Goal: Information Seeking & Learning: Learn about a topic

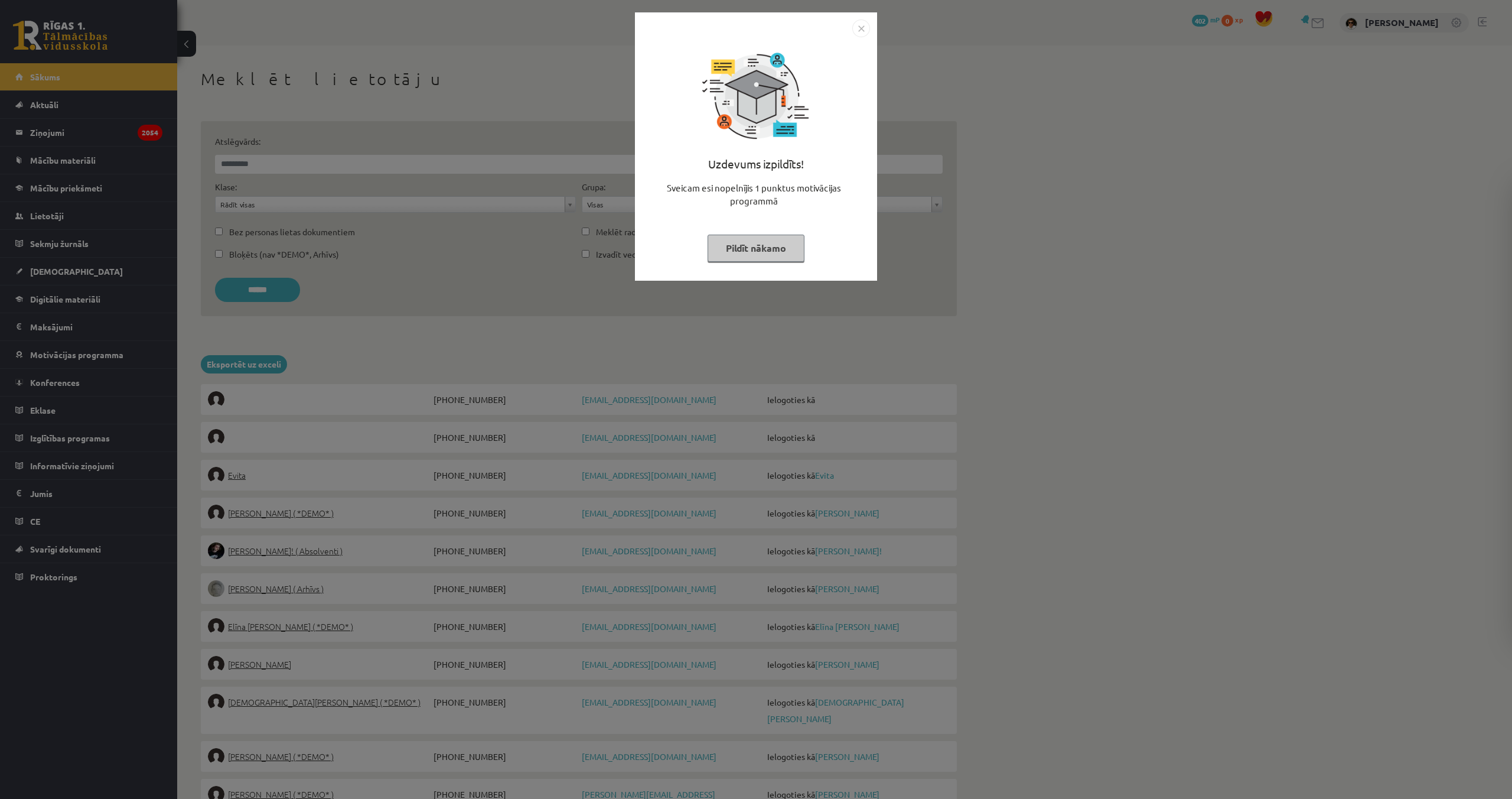
click at [787, 248] on button "Pildīt nākamo" at bounding box center [756, 248] width 97 height 27
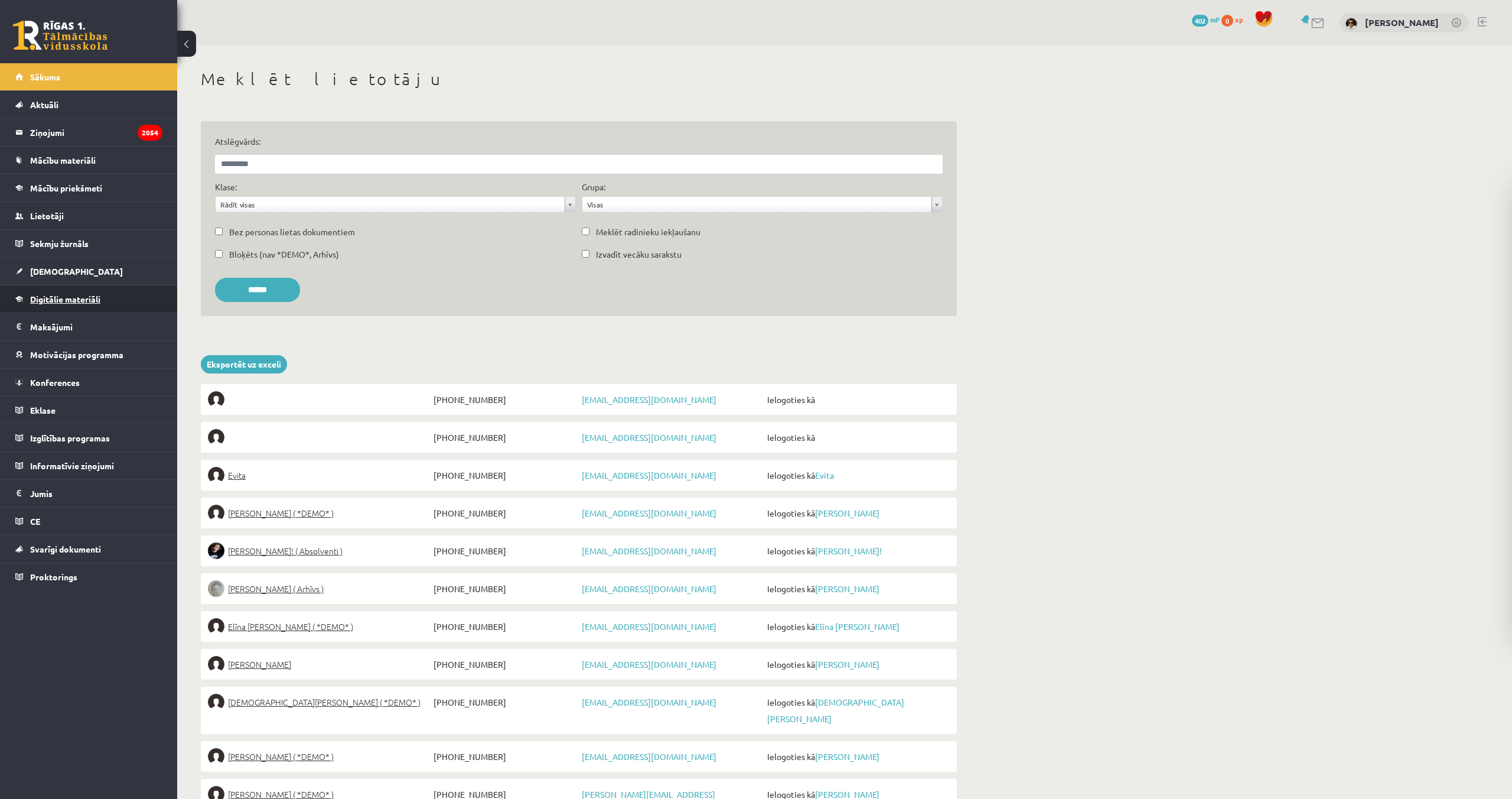
click at [53, 301] on span "Digitālie materiāli" at bounding box center [65, 298] width 70 height 10
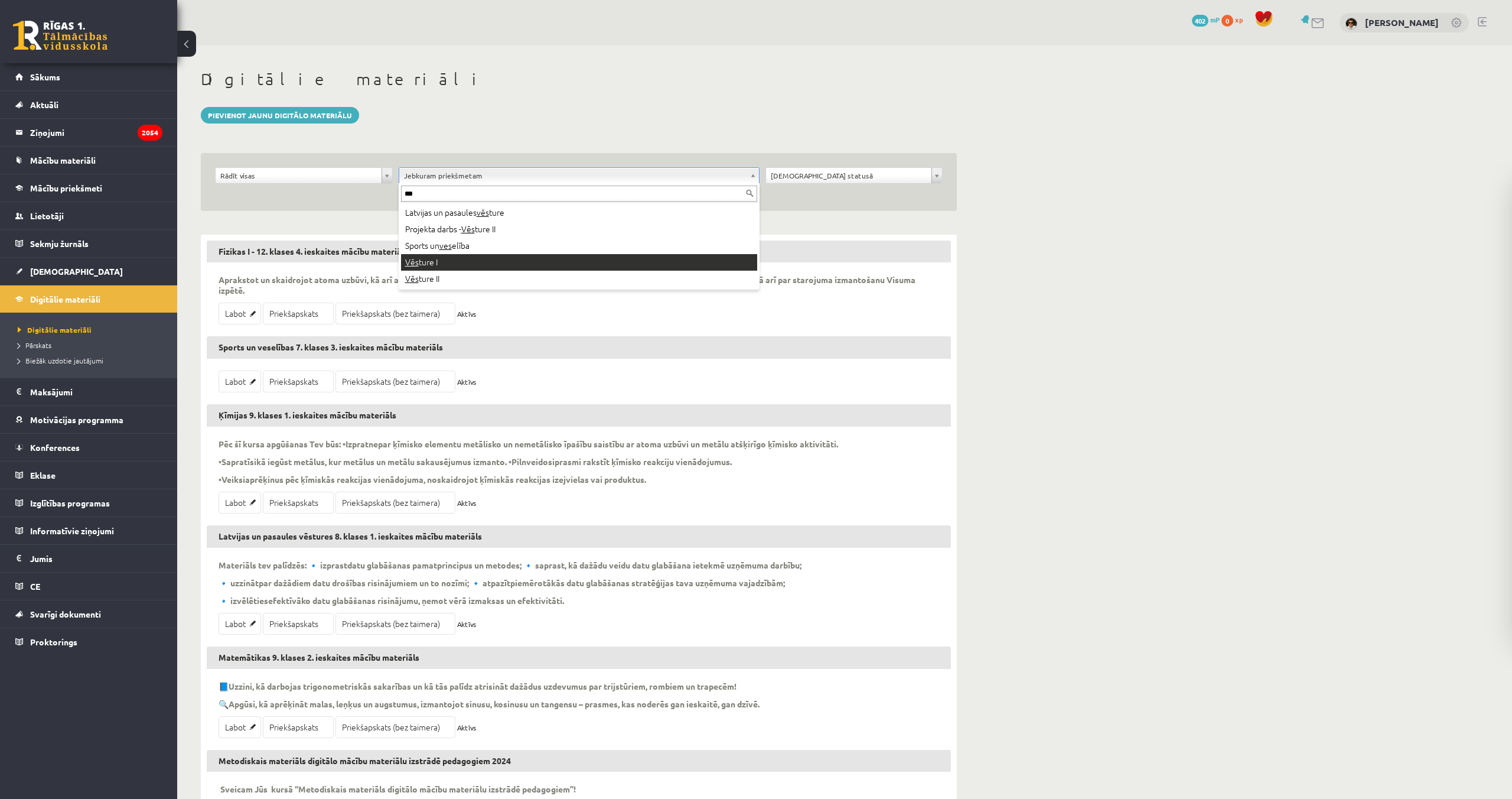
type input "***"
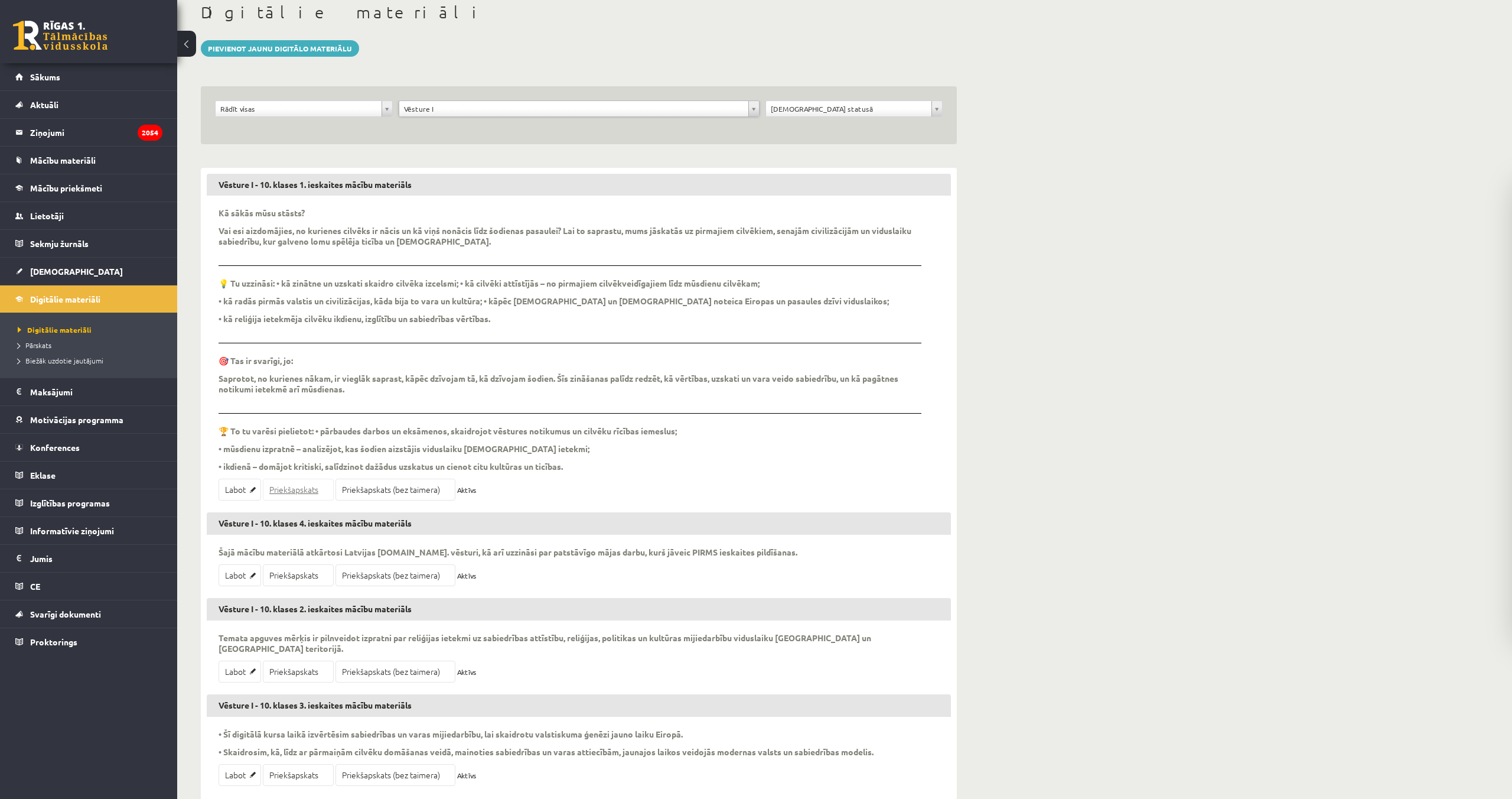
scroll to position [62, 0]
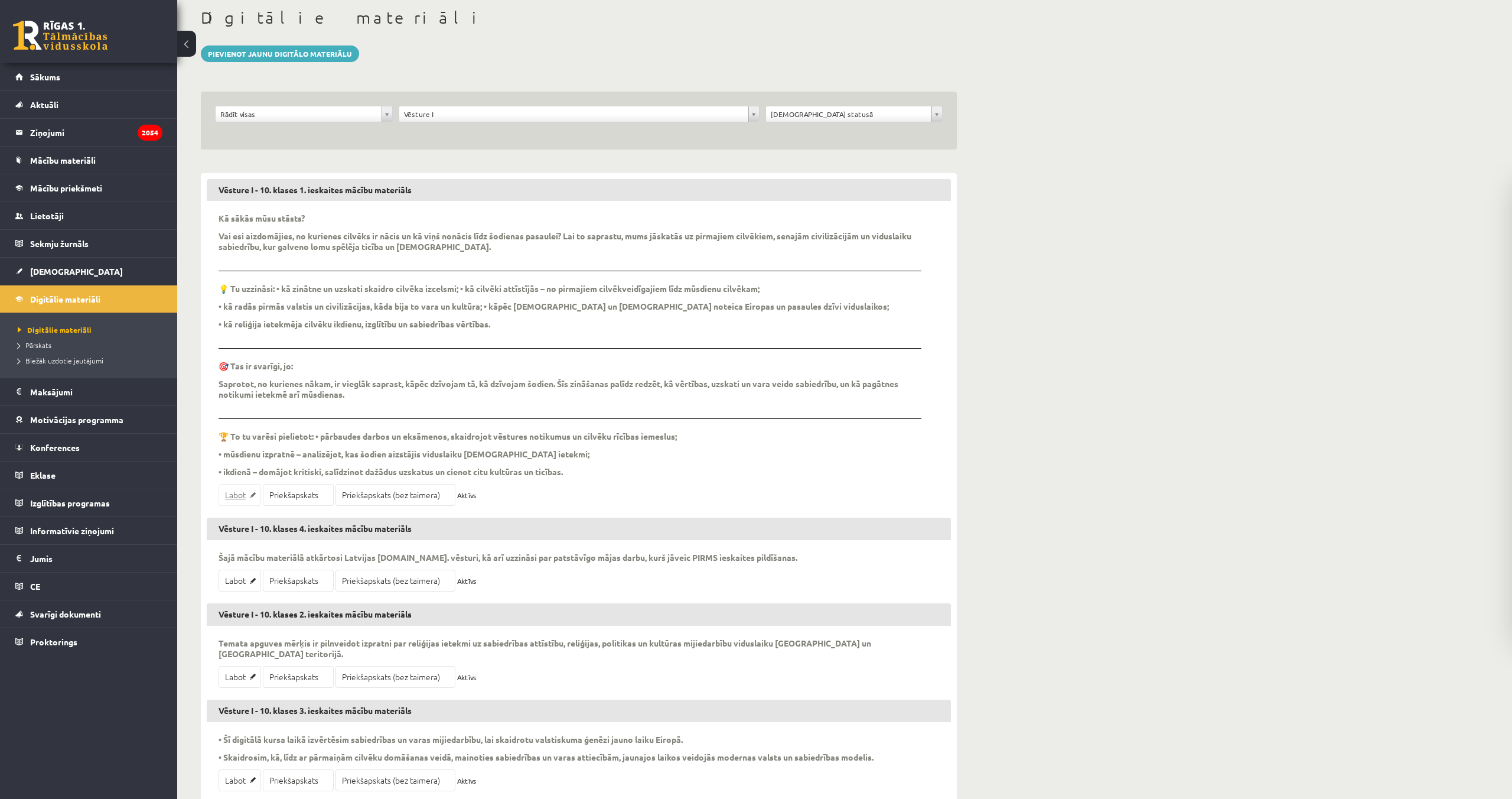
click at [243, 484] on link "Labot" at bounding box center [239, 494] width 42 height 22
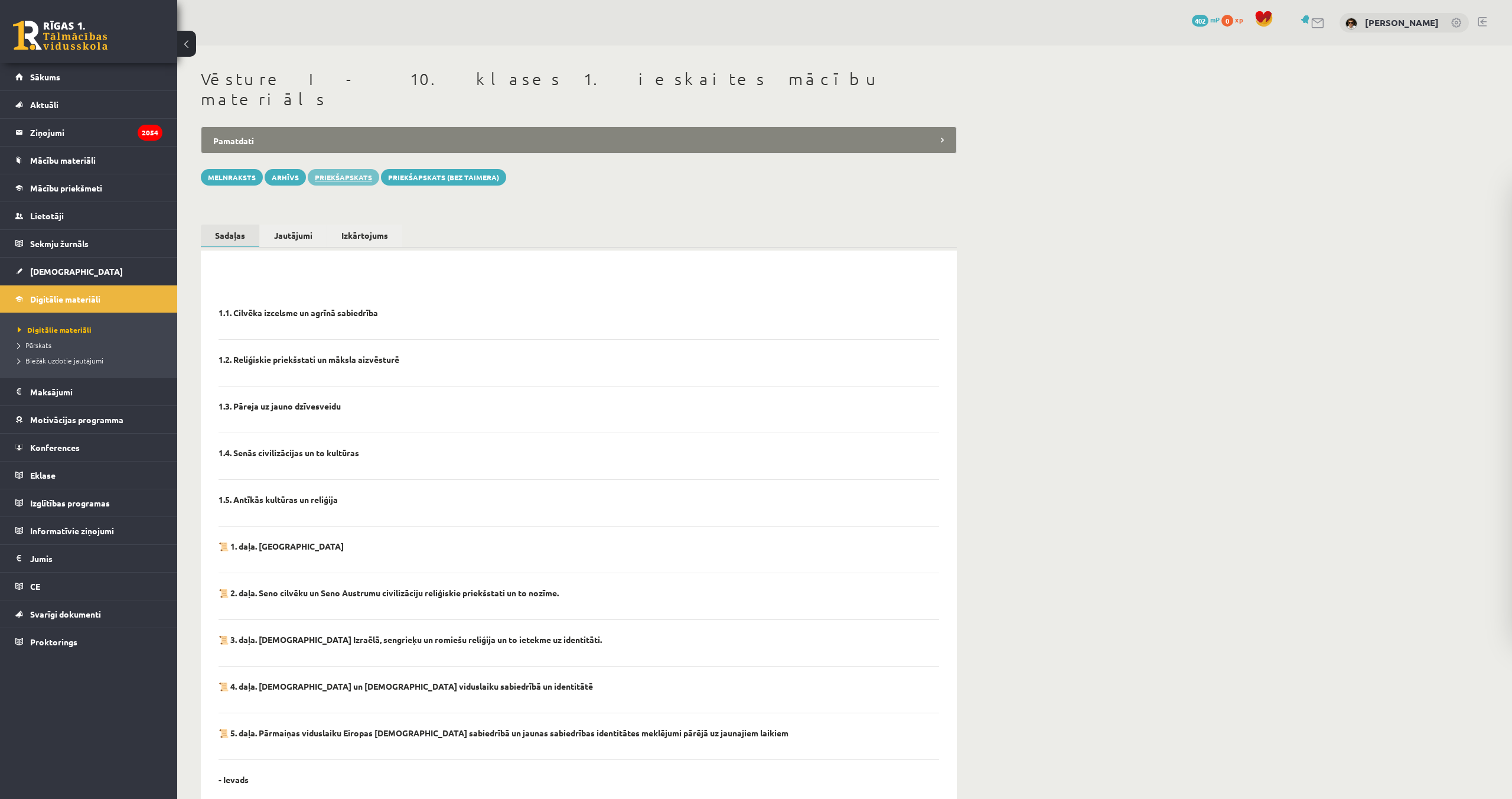
click at [347, 169] on link "Priekšapskats" at bounding box center [343, 178] width 71 height 17
click at [42, 330] on span "Digitālie materiāli" at bounding box center [54, 329] width 74 height 9
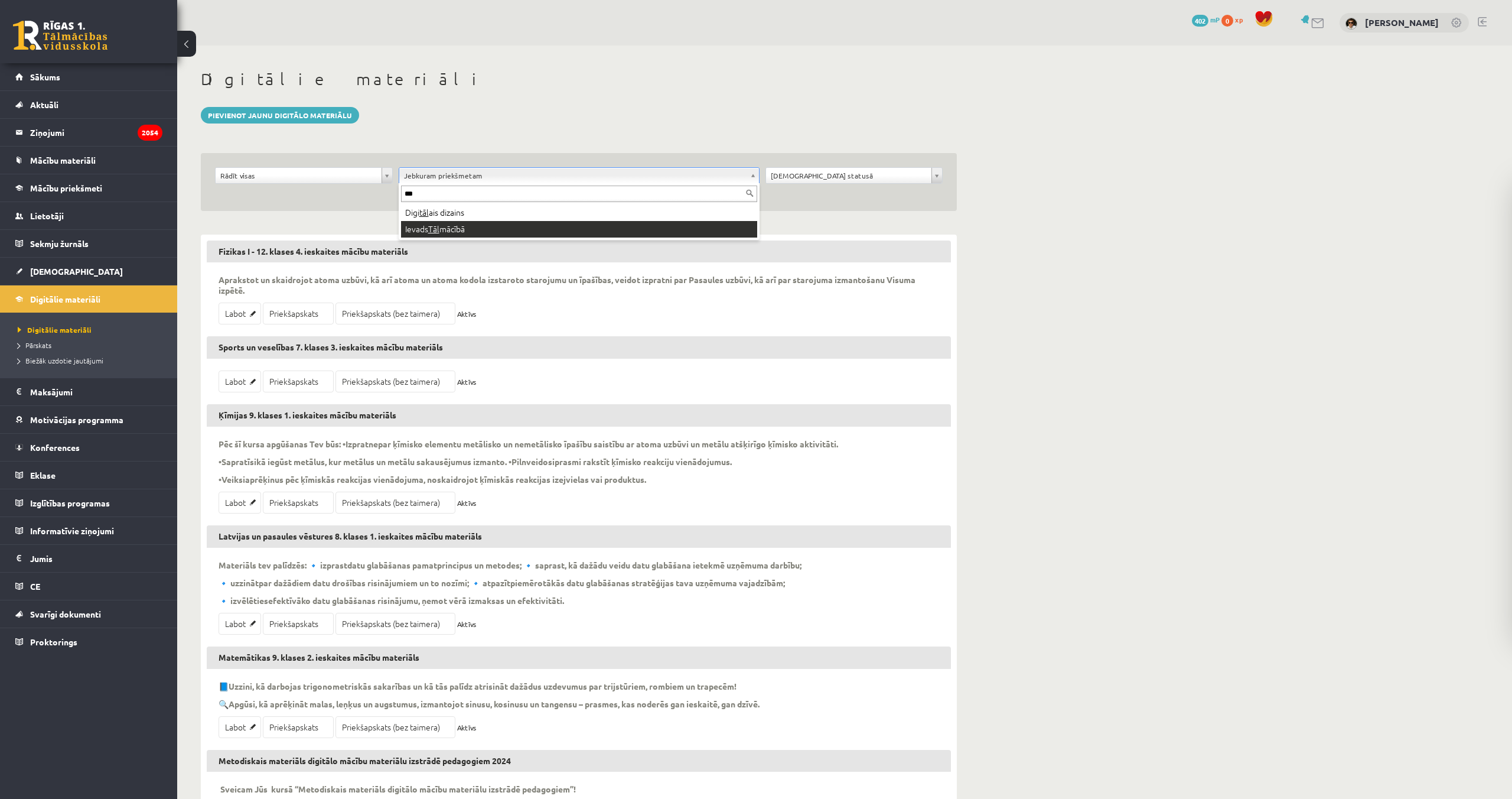
type input "***"
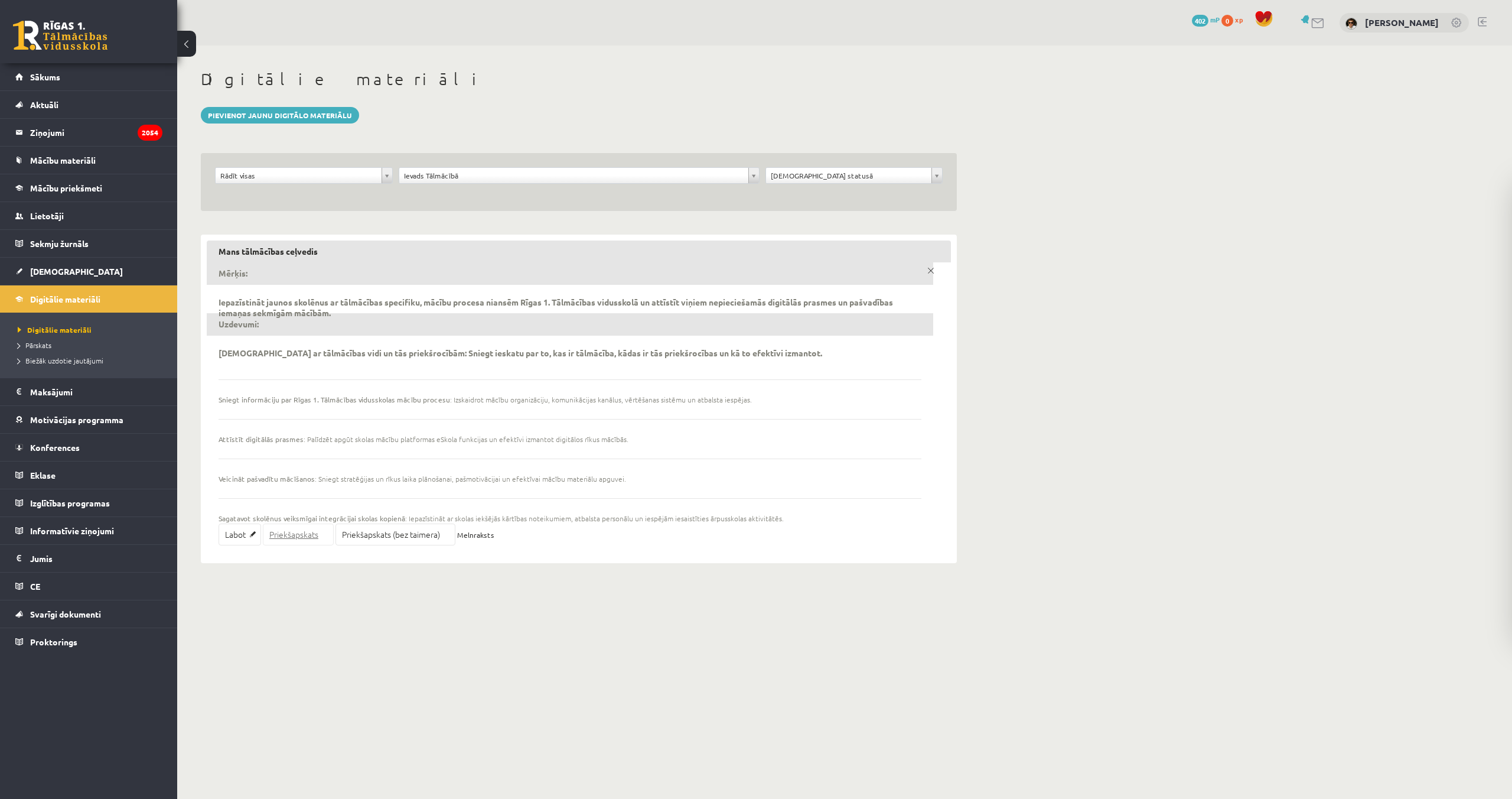
click at [295, 538] on link "Priekšapskats" at bounding box center [298, 534] width 71 height 22
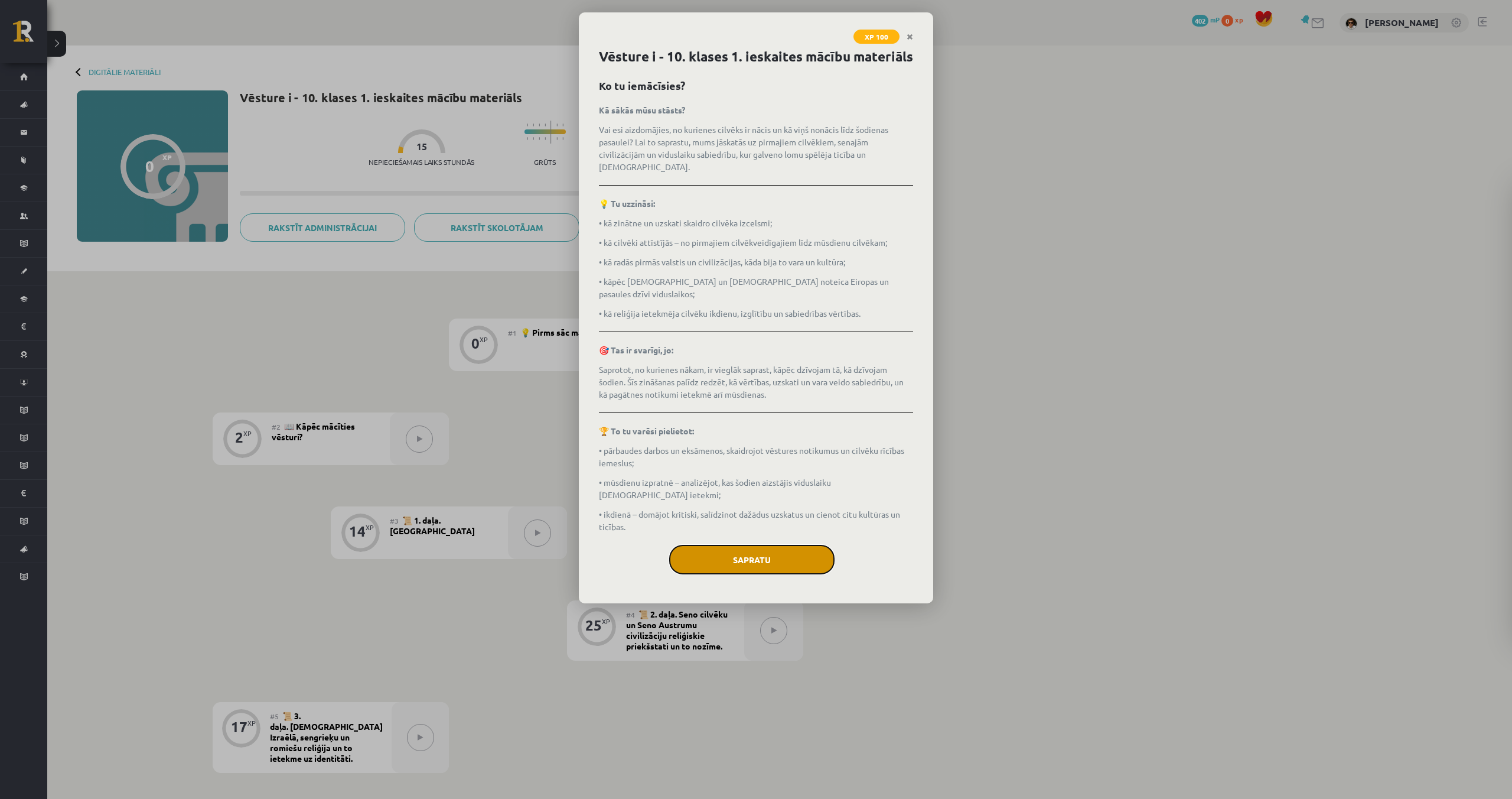
click at [729, 545] on button "Sapratu" at bounding box center [752, 559] width 166 height 30
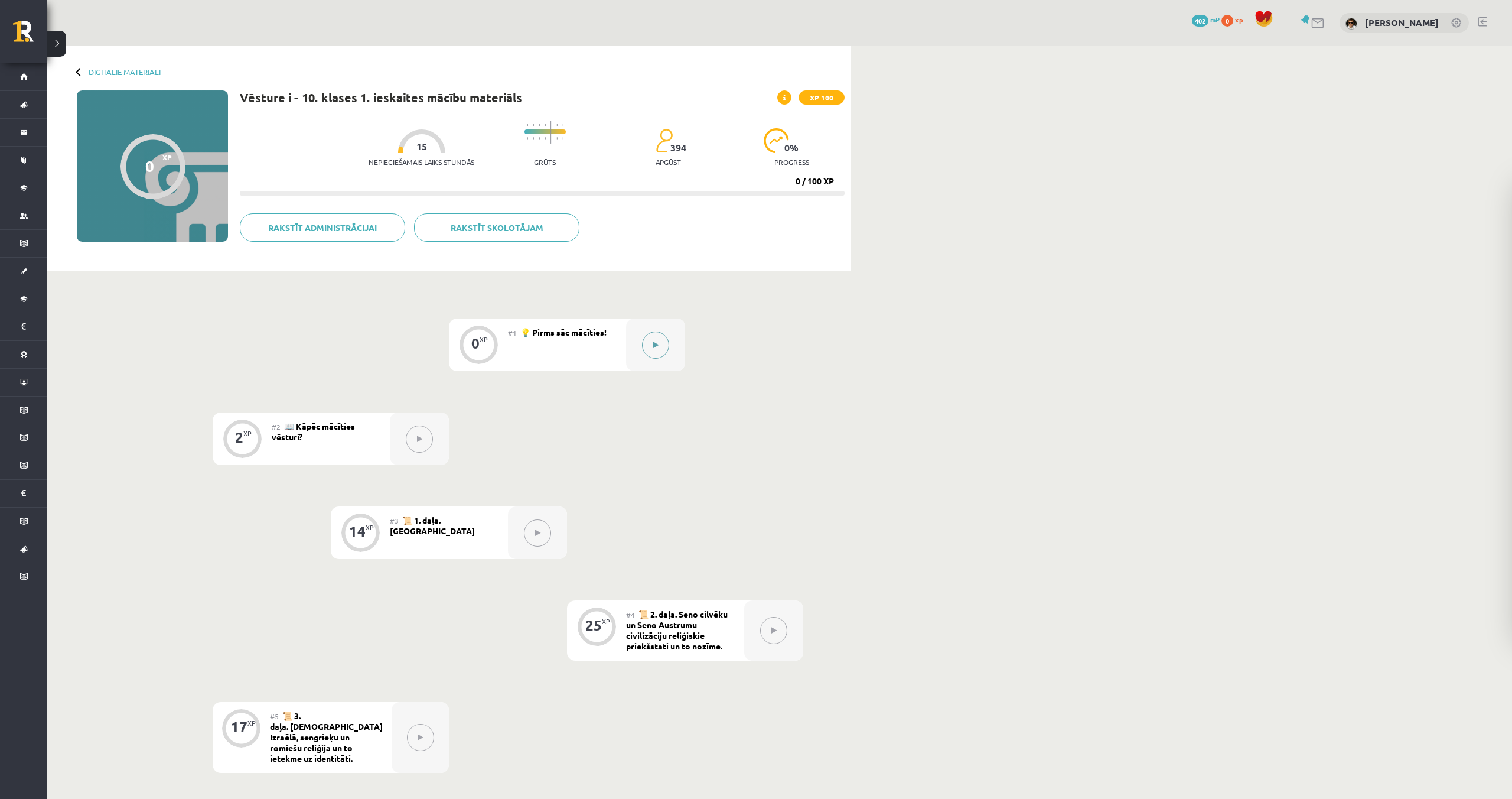
click at [657, 342] on icon at bounding box center [656, 345] width 6 height 7
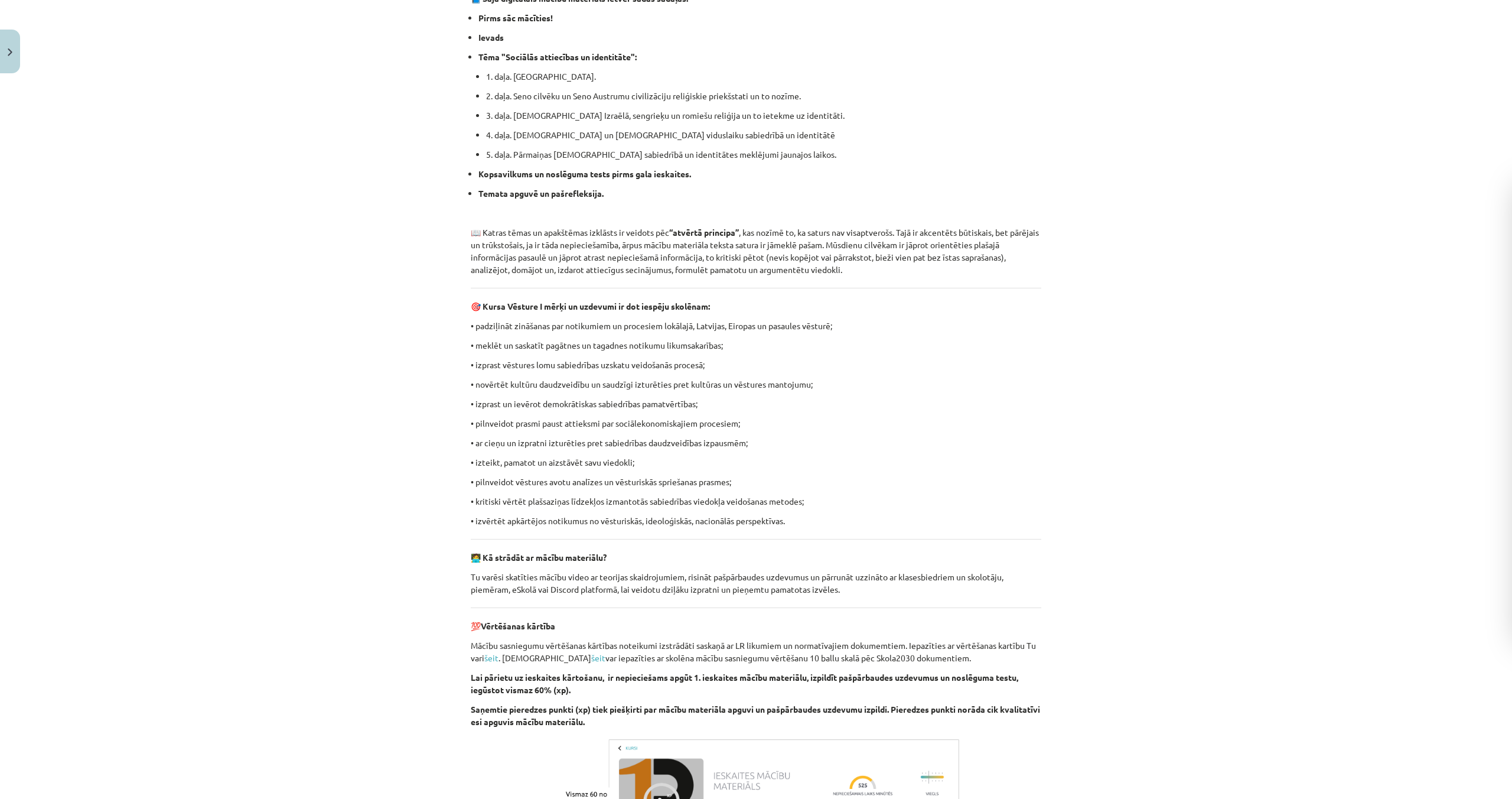
scroll to position [493, 0]
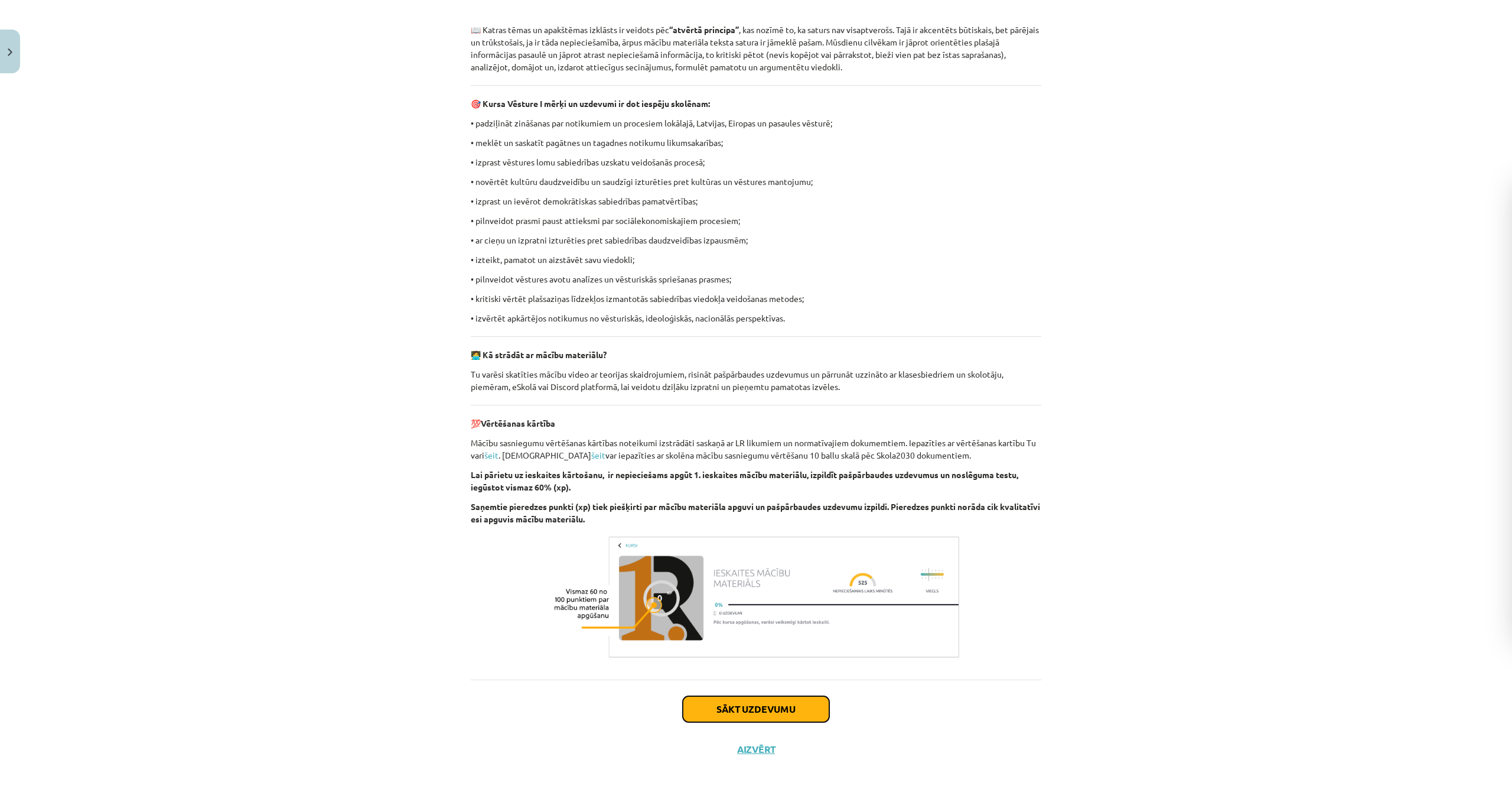
click at [775, 714] on button "Sākt uzdevumu" at bounding box center [756, 709] width 147 height 26
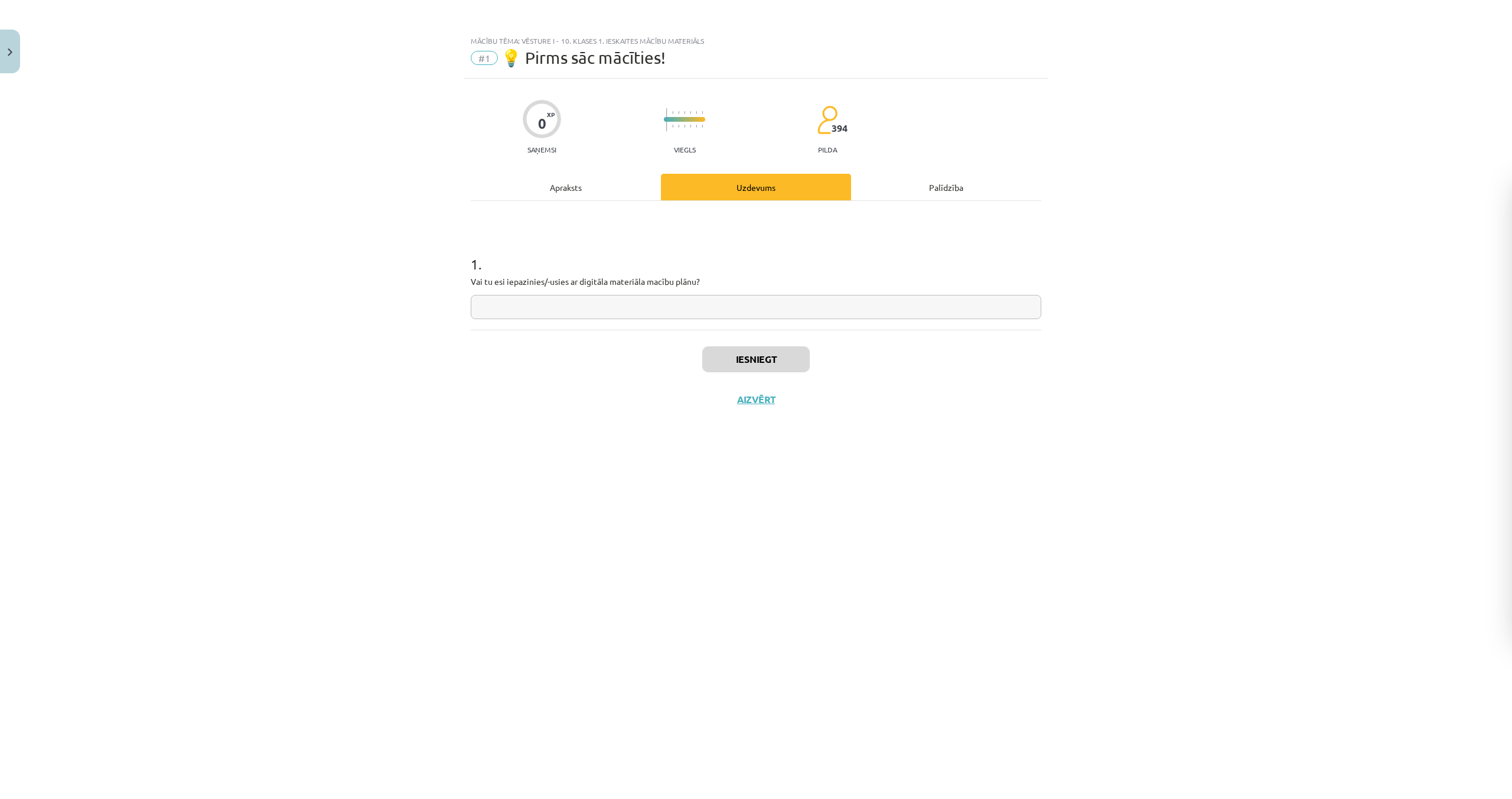
click at [529, 312] on input "text" at bounding box center [756, 307] width 570 height 24
type input "*"
click at [753, 364] on button "Iesniegt" at bounding box center [756, 359] width 108 height 26
click at [773, 407] on button "Nākamā nodarbība" at bounding box center [756, 407] width 116 height 27
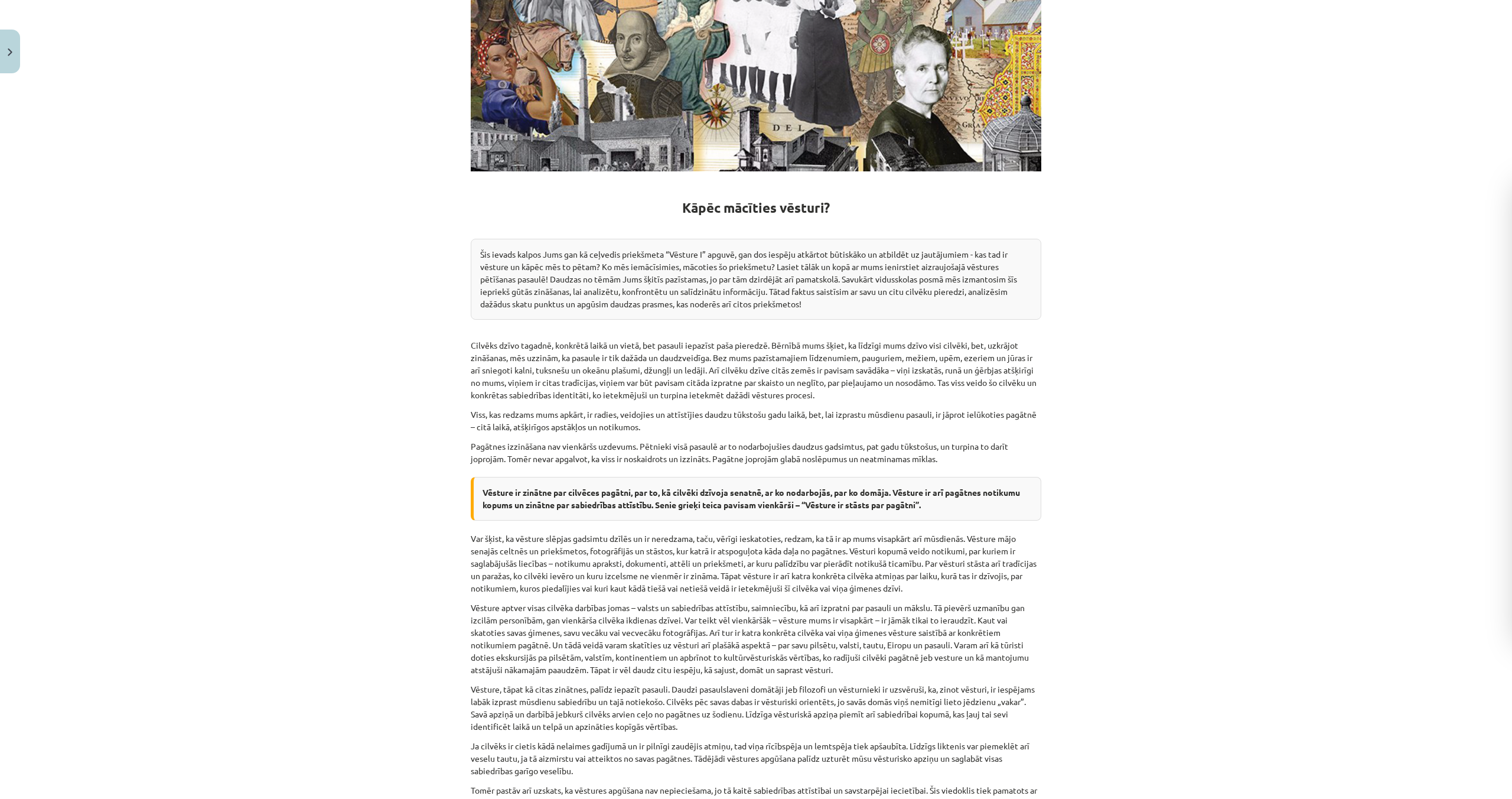
scroll to position [529, 0]
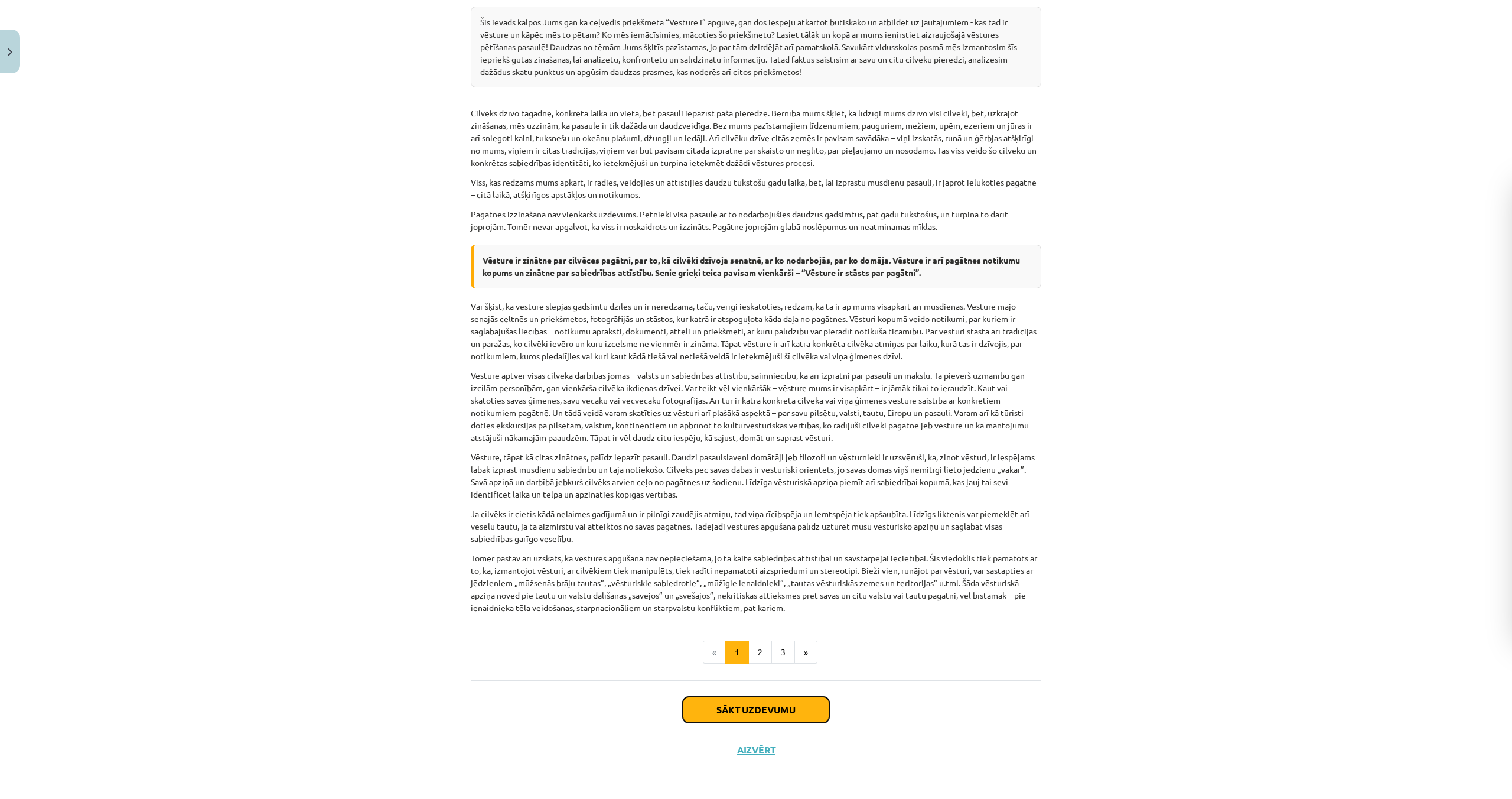
drag, startPoint x: 747, startPoint y: 712, endPoint x: 739, endPoint y: 710, distance: 8.2
click at [747, 712] on button "Sākt uzdevumu" at bounding box center [756, 710] width 147 height 26
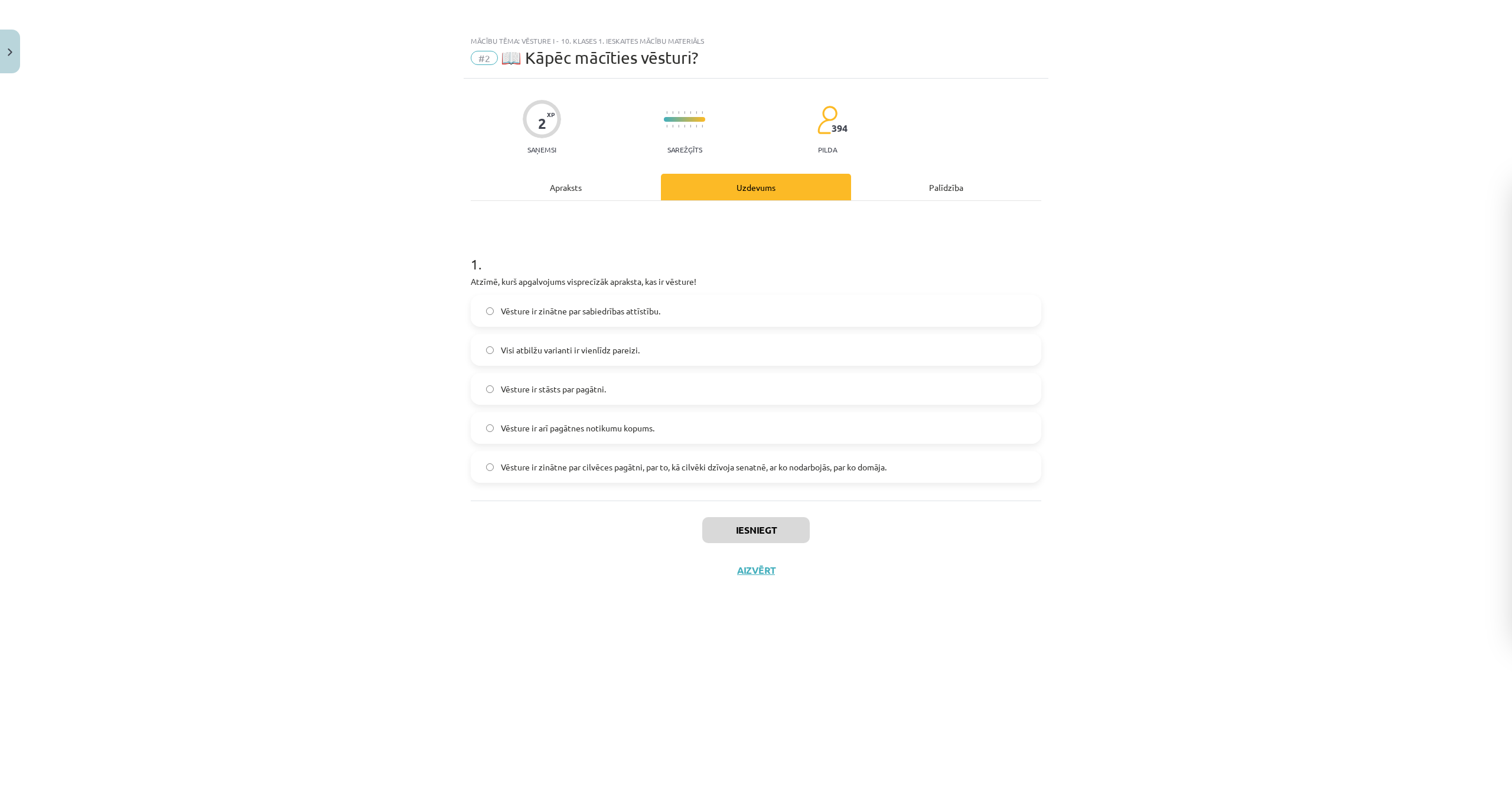
drag, startPoint x: 523, startPoint y: 386, endPoint x: 636, endPoint y: 459, distance: 134.5
click at [523, 387] on span "Vēsture ir stāsts par pagātni." at bounding box center [554, 388] width 105 height 12
drag, startPoint x: 745, startPoint y: 518, endPoint x: 747, endPoint y: 524, distance: 6.3
click at [745, 519] on button "Iesniegt" at bounding box center [756, 530] width 108 height 26
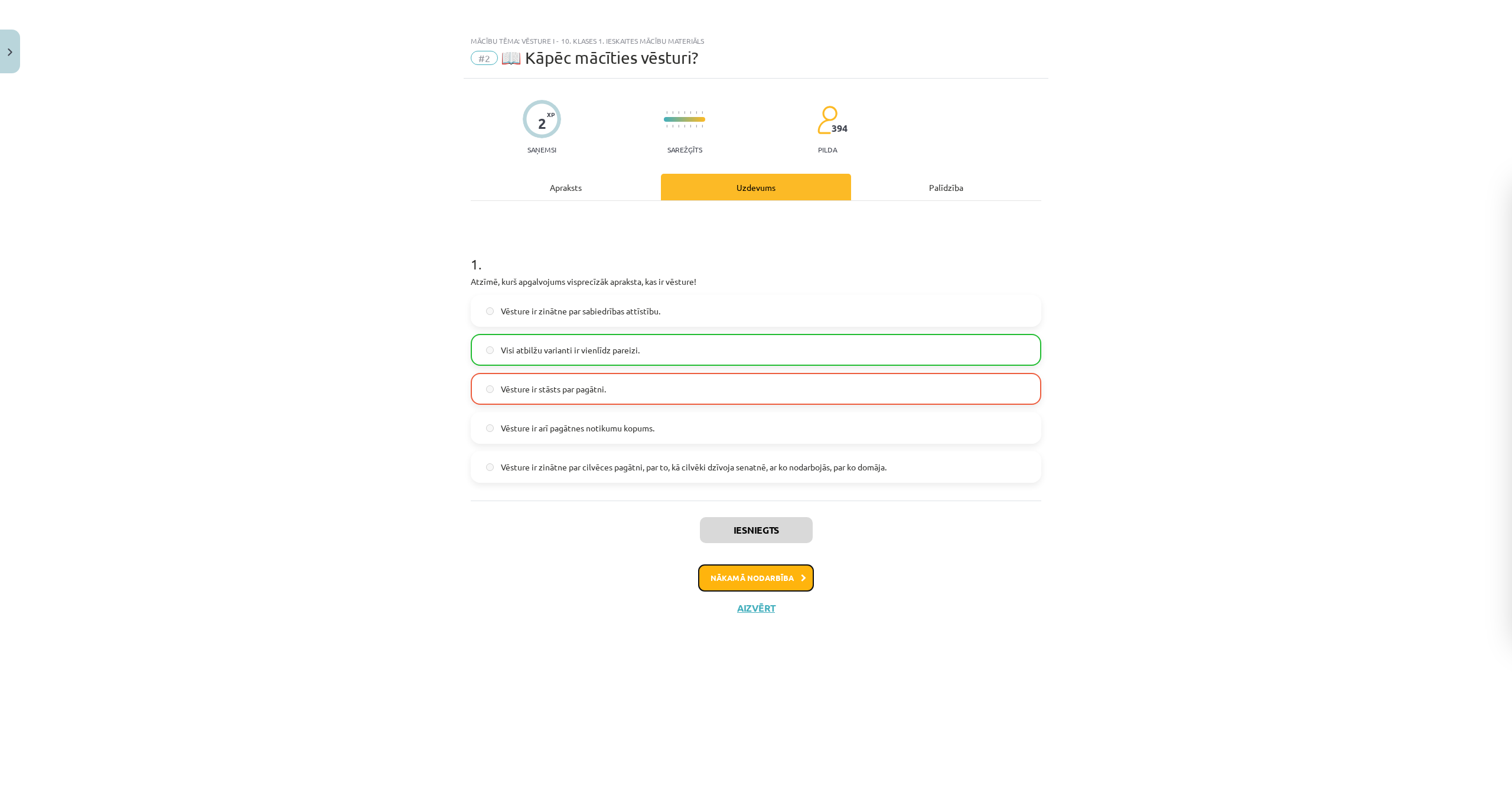
click at [776, 578] on button "Nākamā nodarbība" at bounding box center [756, 577] width 116 height 27
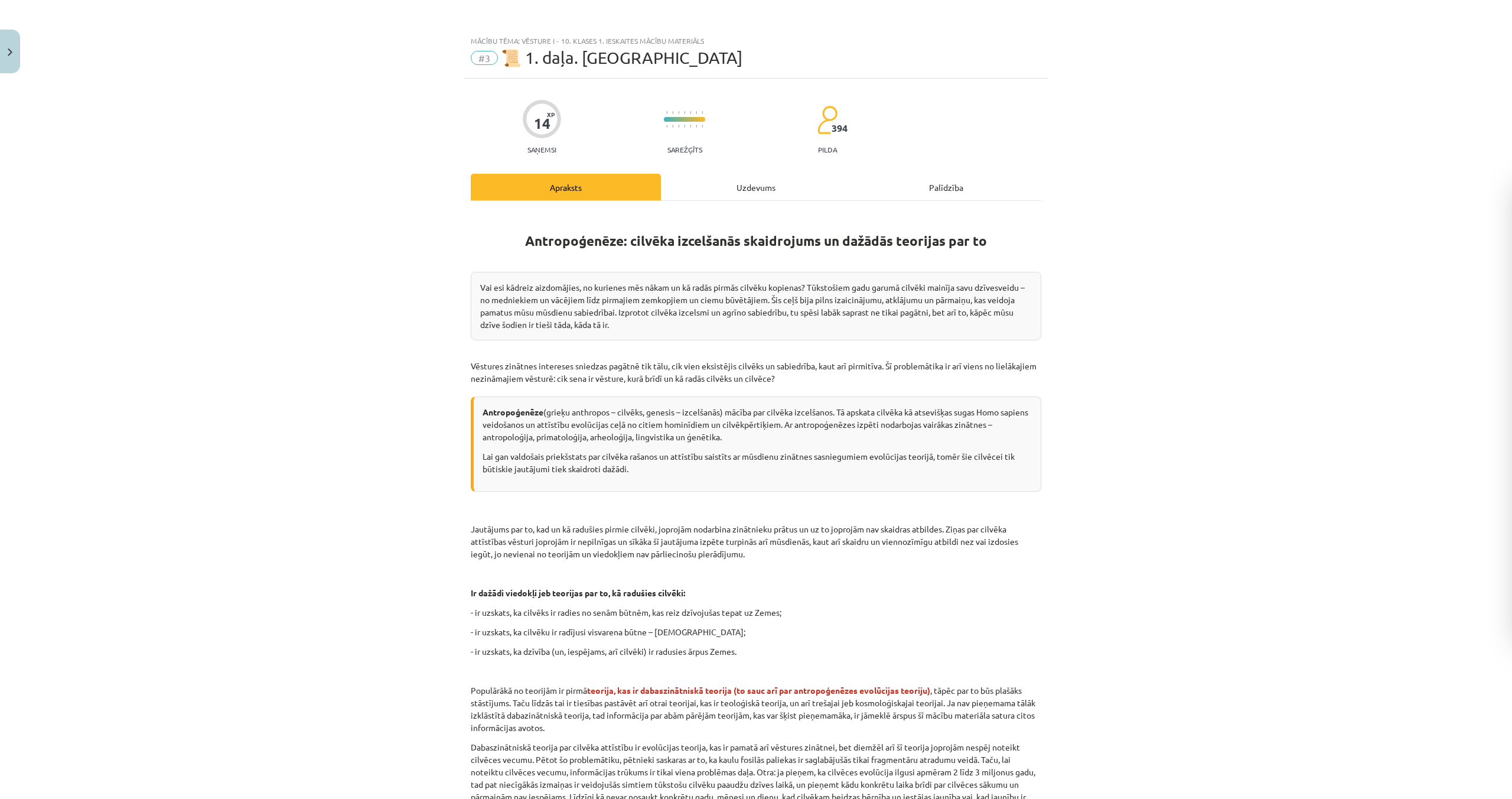
scroll to position [516, 0]
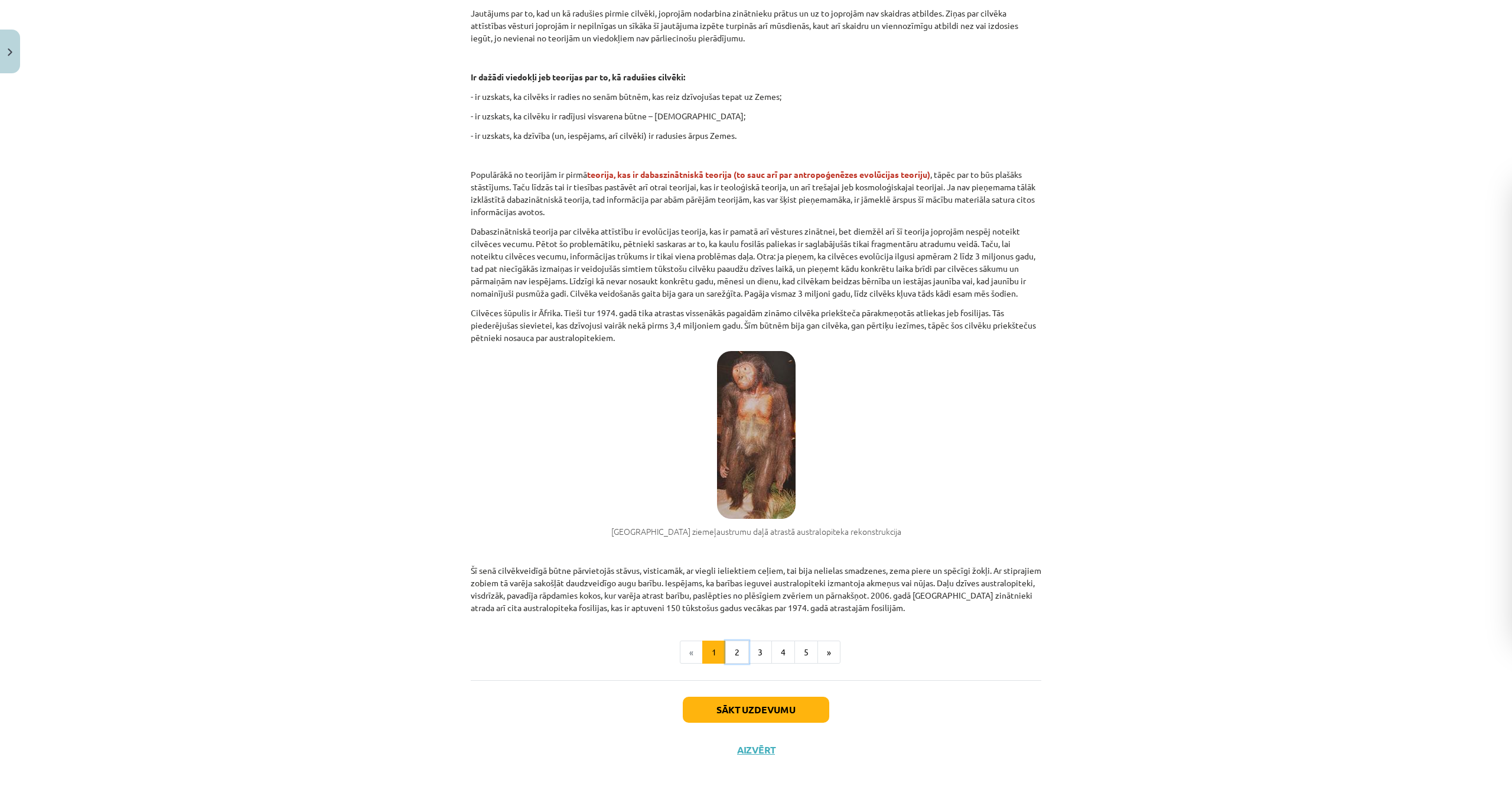
click at [742, 649] on button "2" at bounding box center [737, 652] width 23 height 23
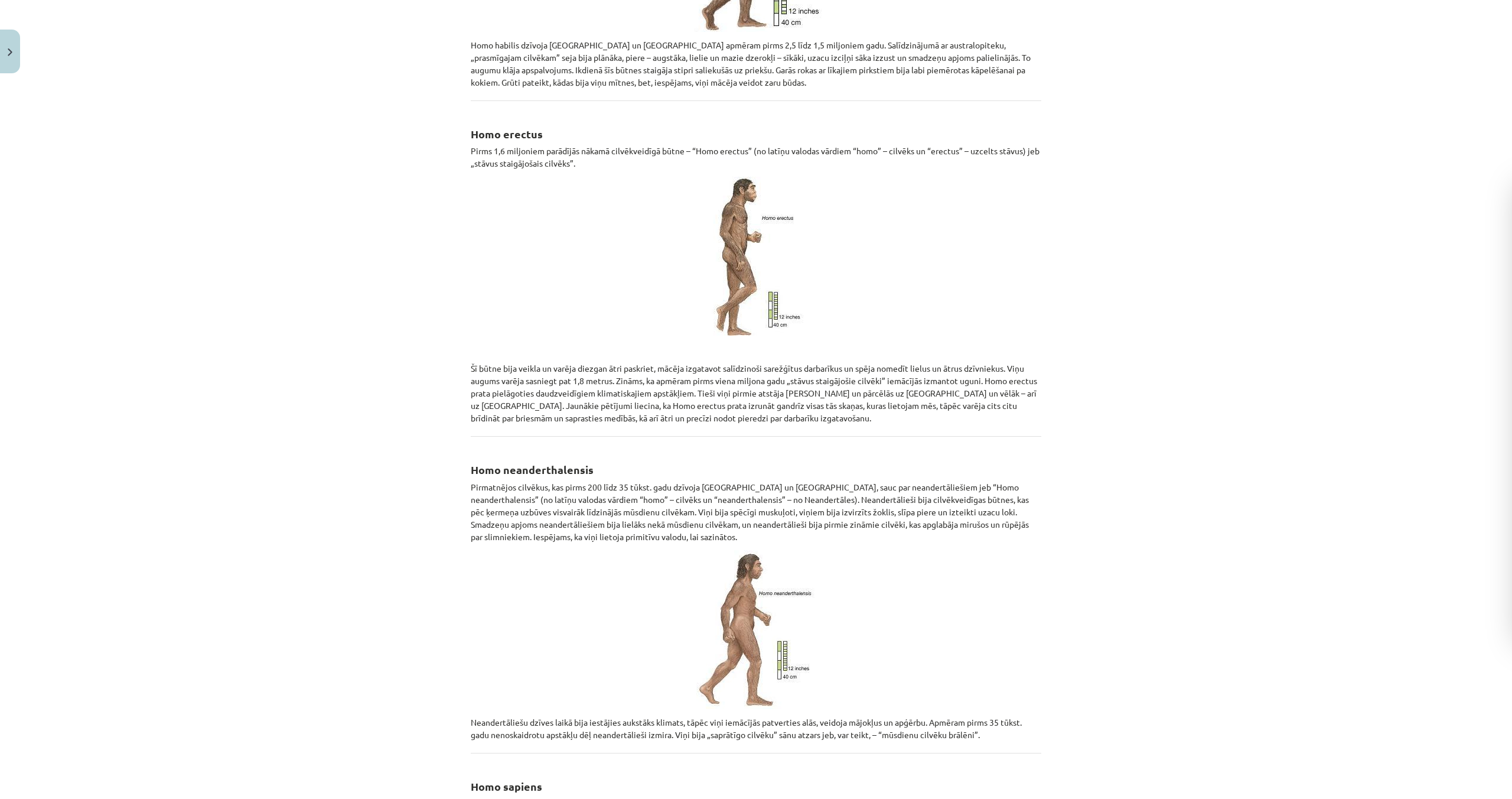
scroll to position [1067, 0]
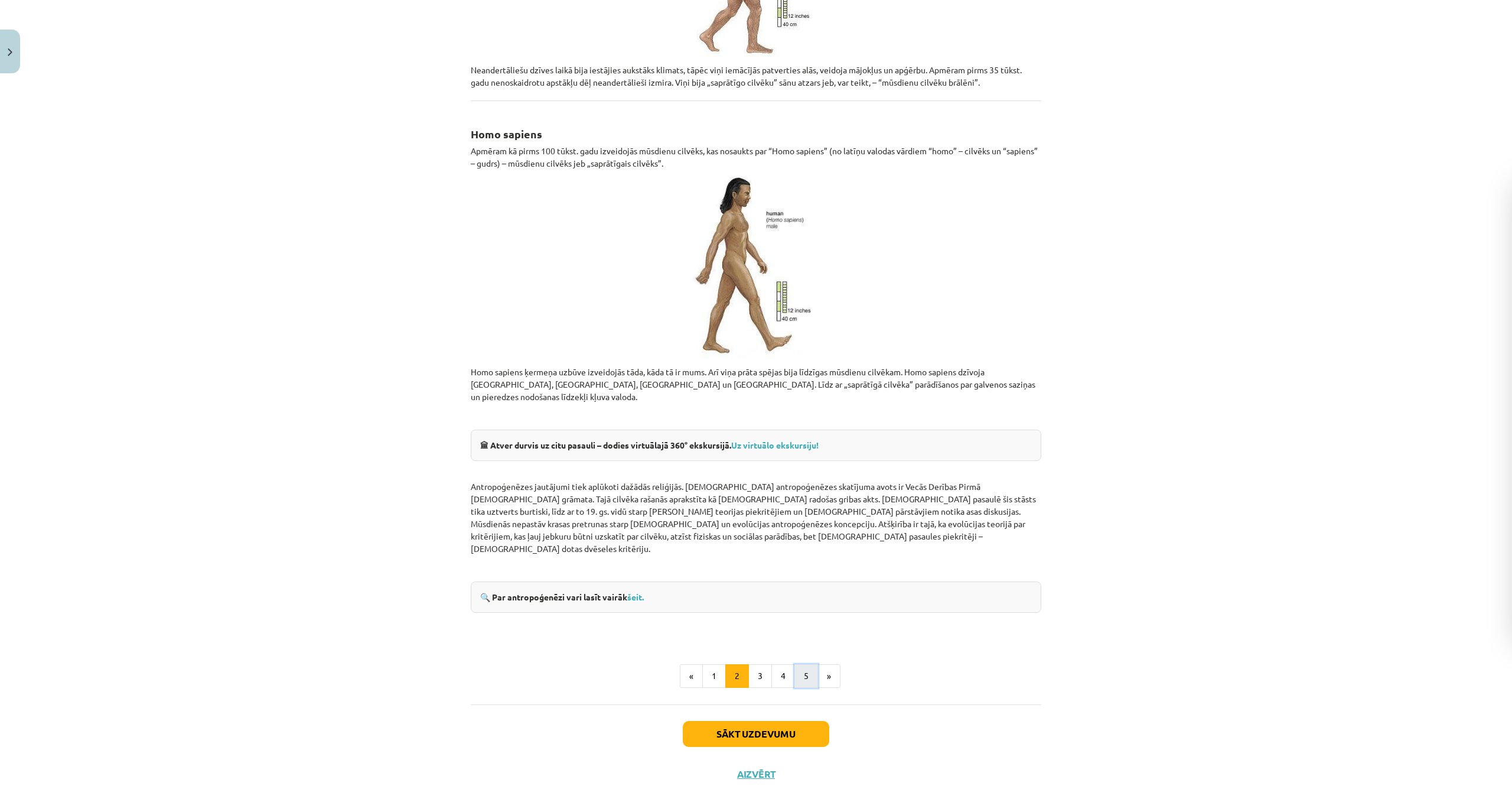
click at [797, 664] on button "5" at bounding box center [806, 676] width 23 height 23
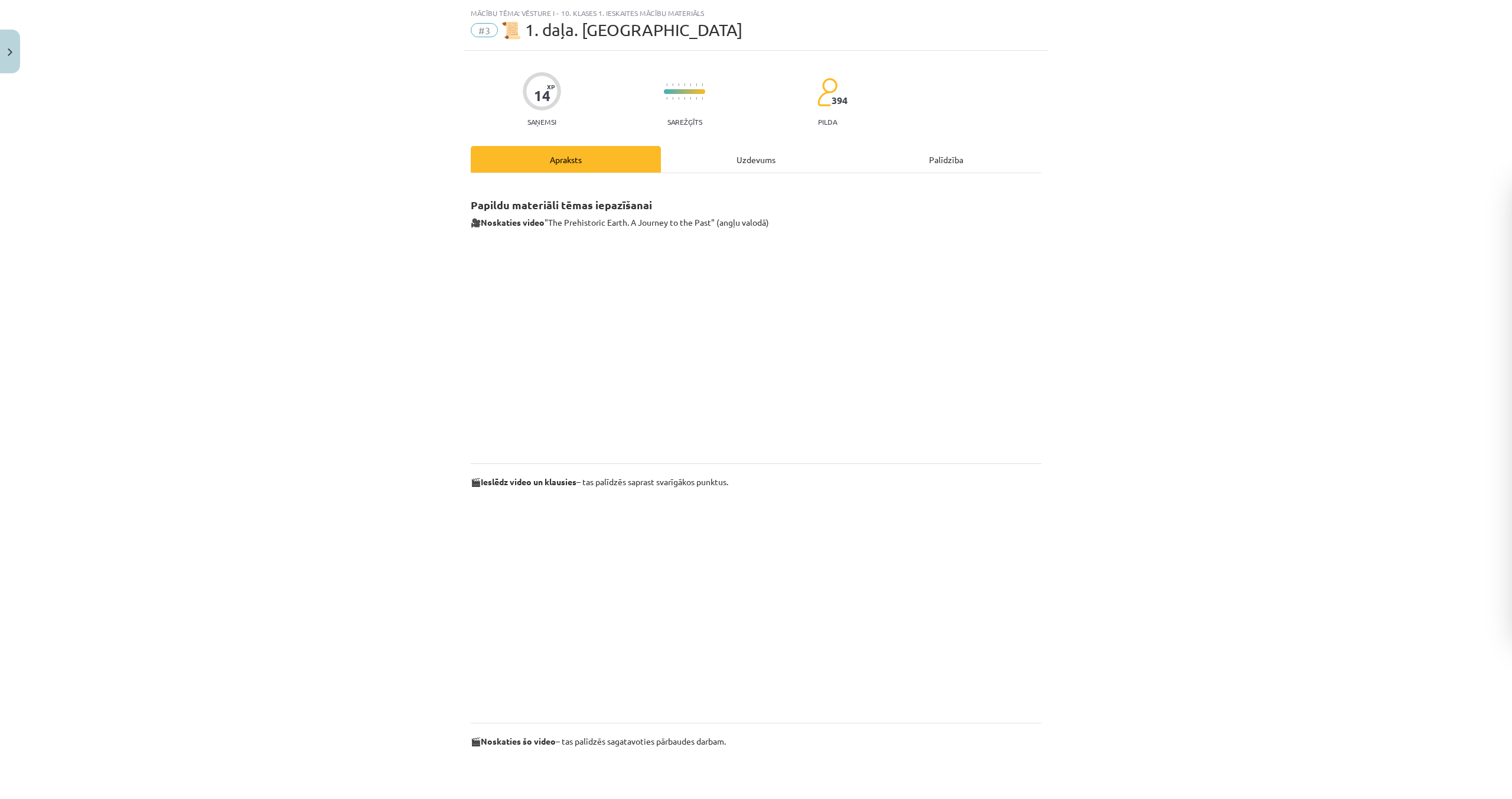
scroll to position [0, 0]
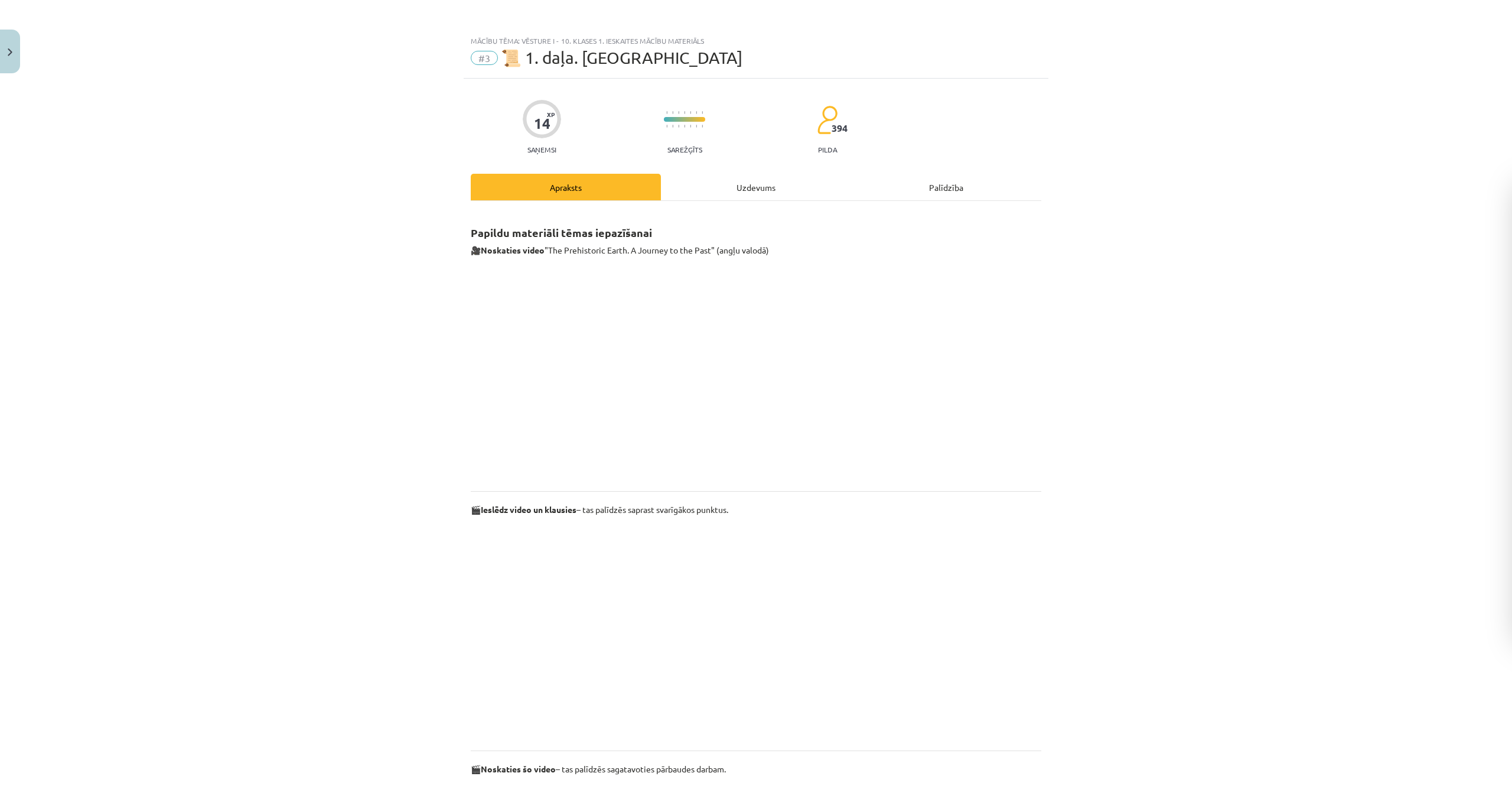
drag, startPoint x: 1013, startPoint y: 583, endPoint x: 900, endPoint y: 607, distance: 115.5
click at [925, 596] on div "Mācību tēma: Vēsture i - 10. klases 1. ieskaites mācību materiāls #3 📜 1. daļa.…" at bounding box center [756, 400] width 1512 height 799
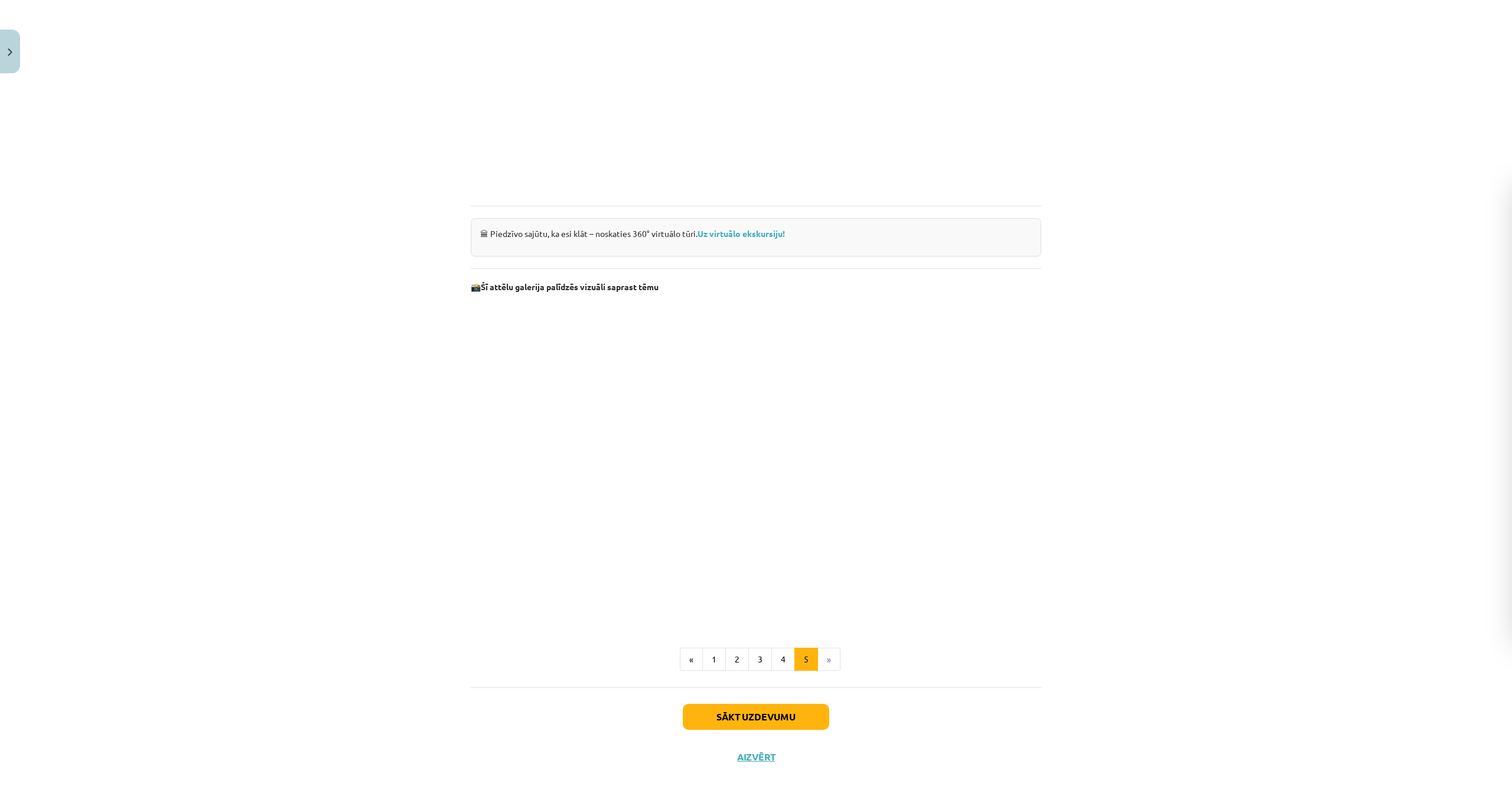
scroll to position [813, 0]
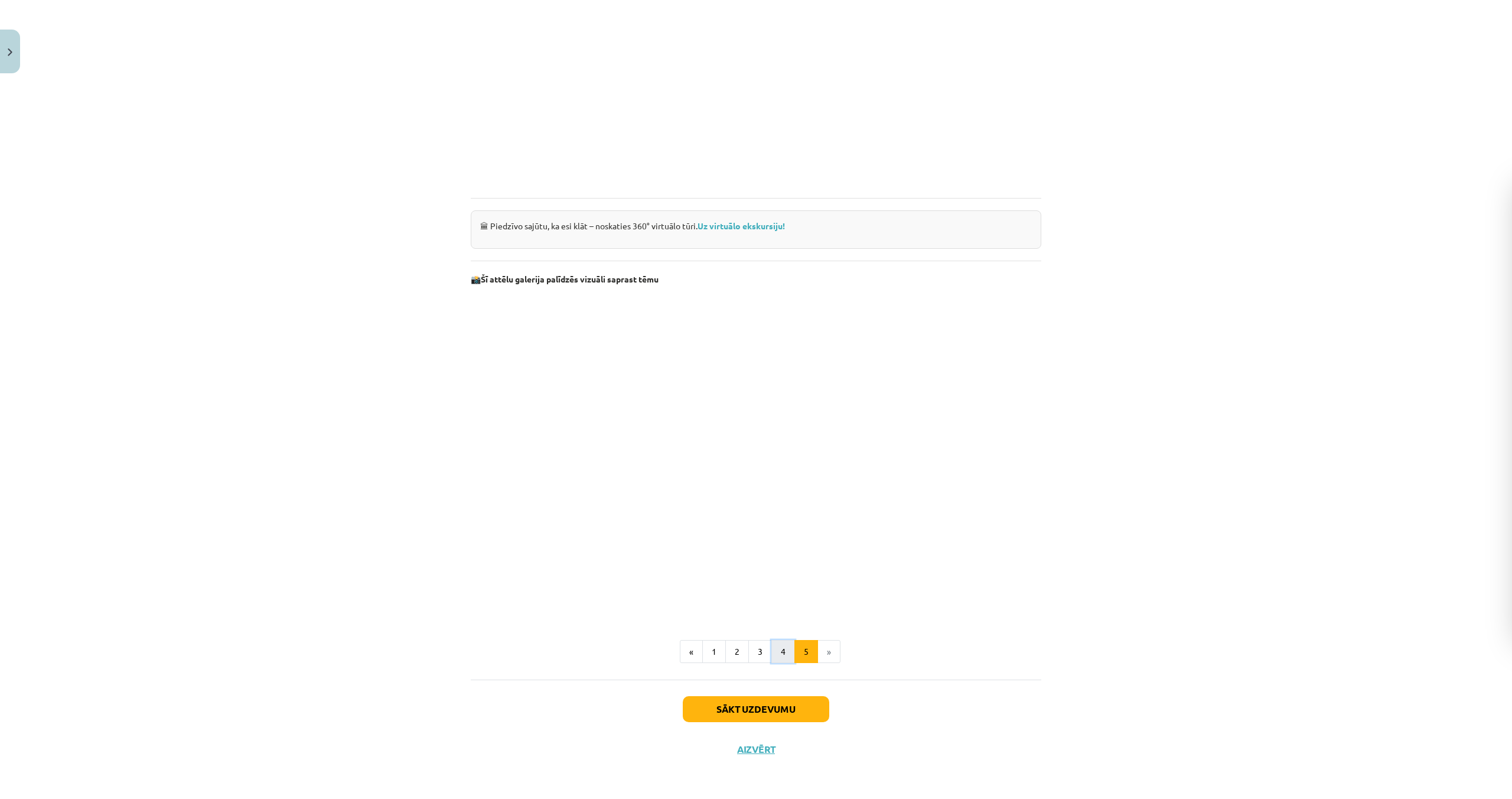
click at [784, 656] on button "4" at bounding box center [783, 651] width 23 height 23
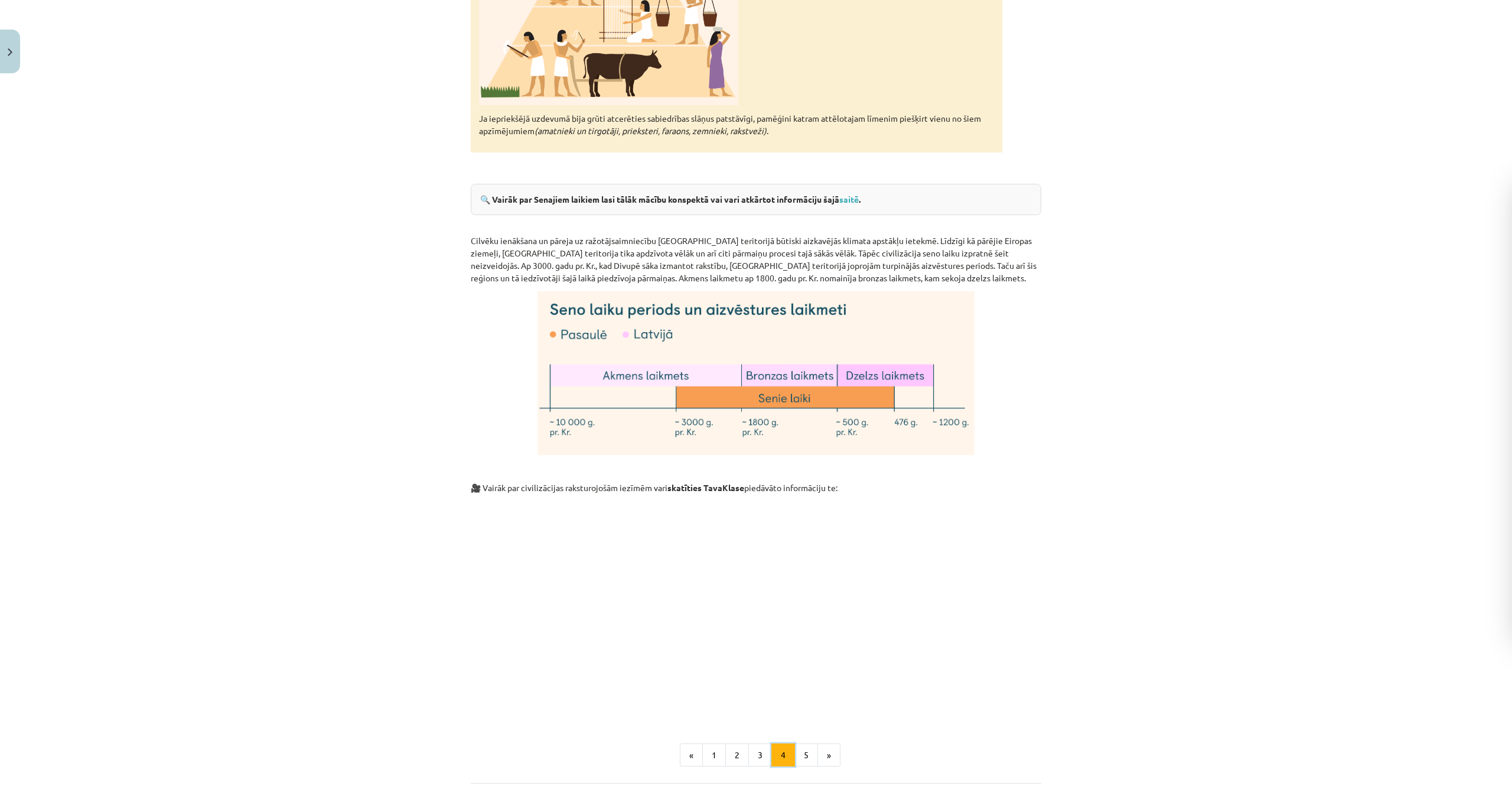
scroll to position [3116, 0]
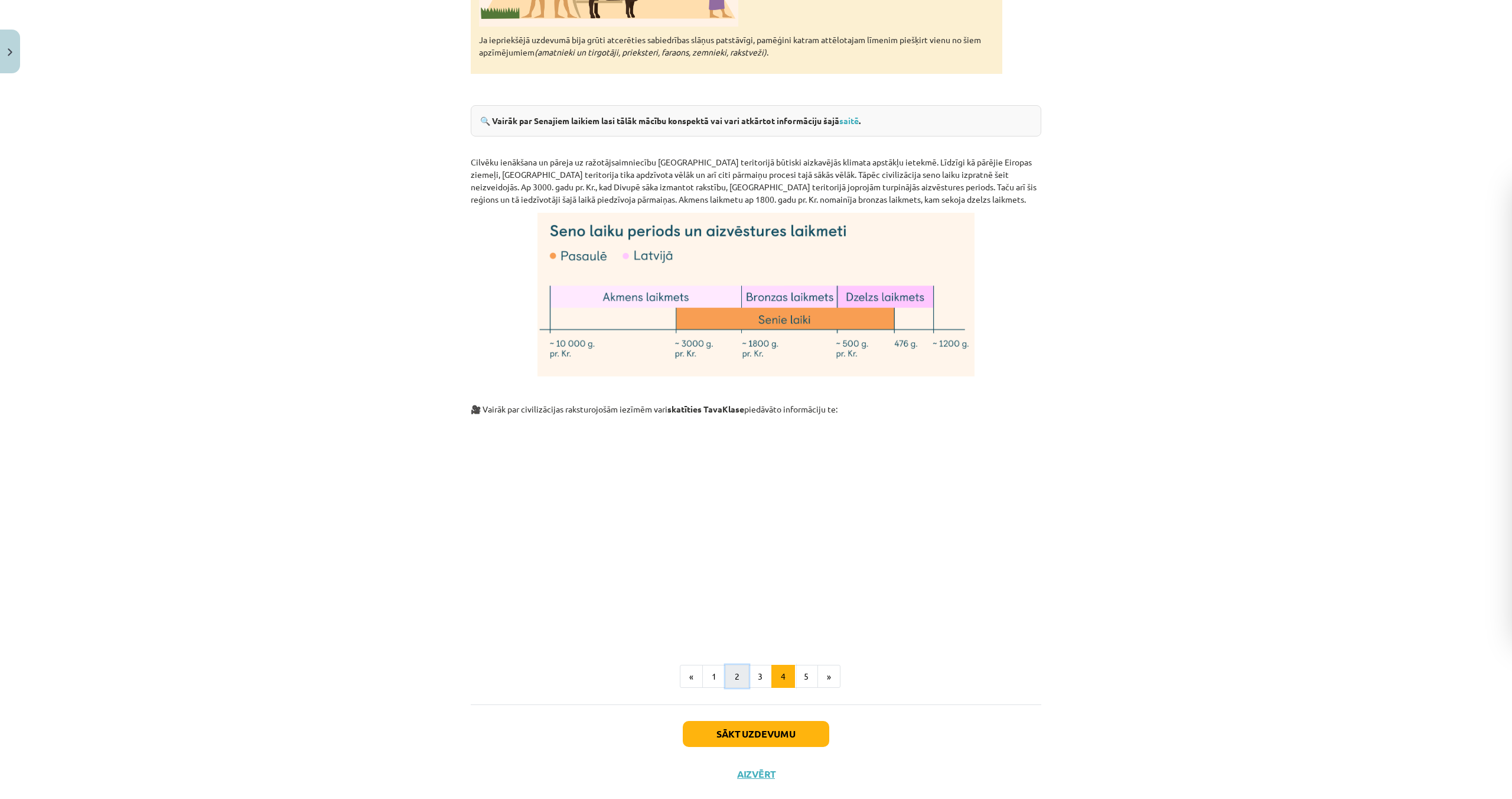
click at [734, 665] on button "2" at bounding box center [737, 676] width 23 height 23
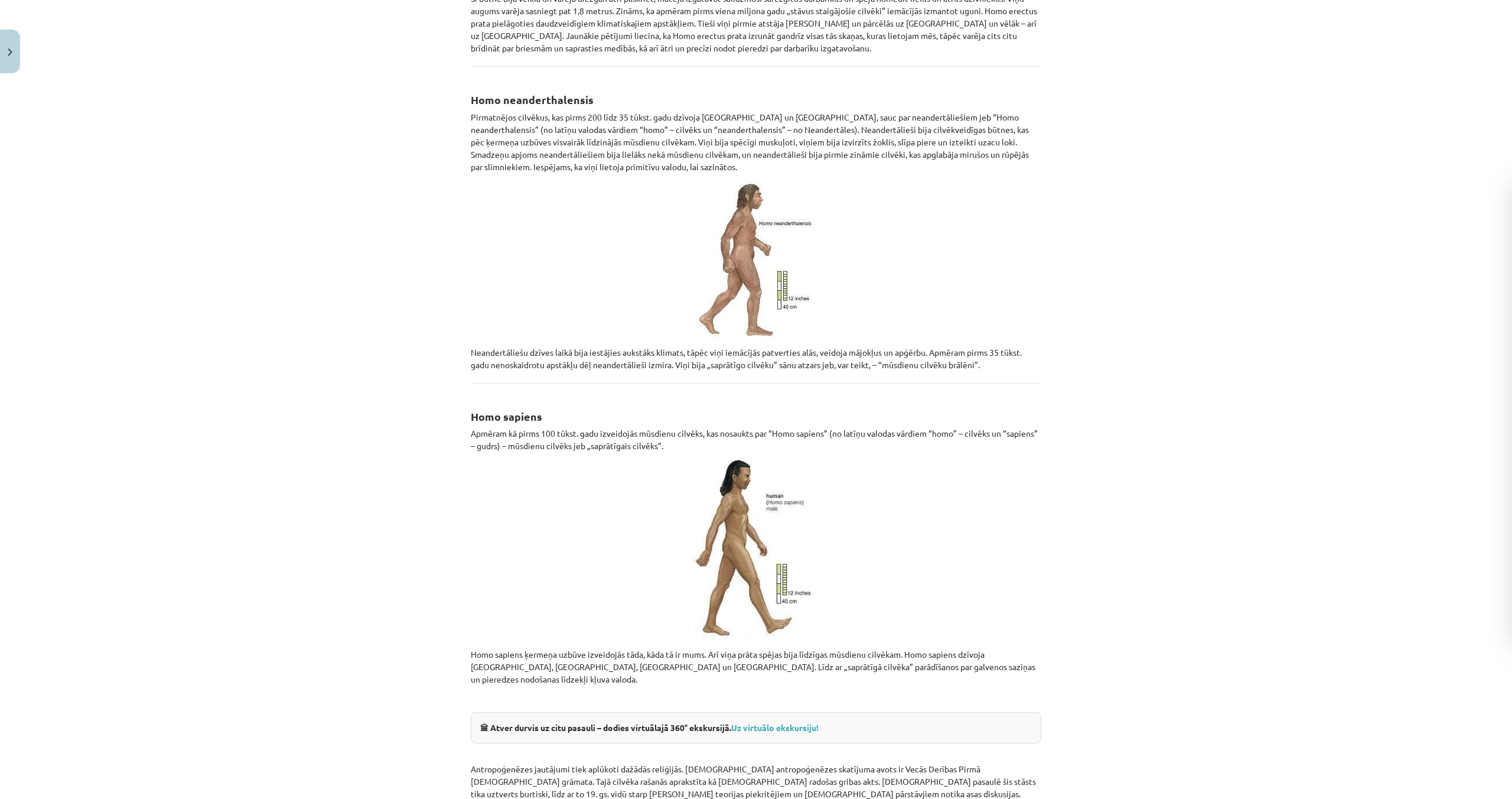
scroll to position [1067, 0]
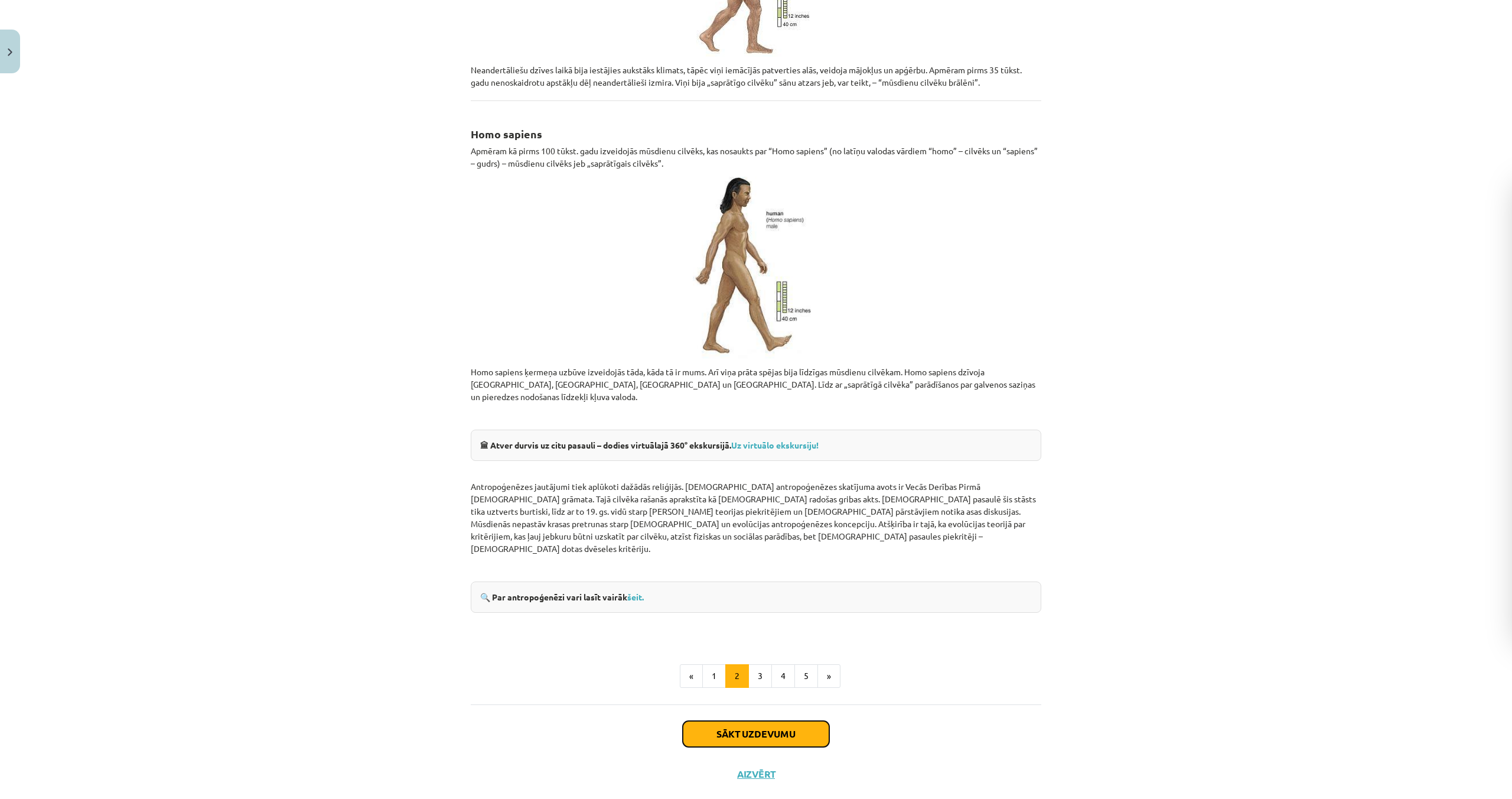
click at [770, 721] on button "Sākt uzdevumu" at bounding box center [756, 734] width 147 height 26
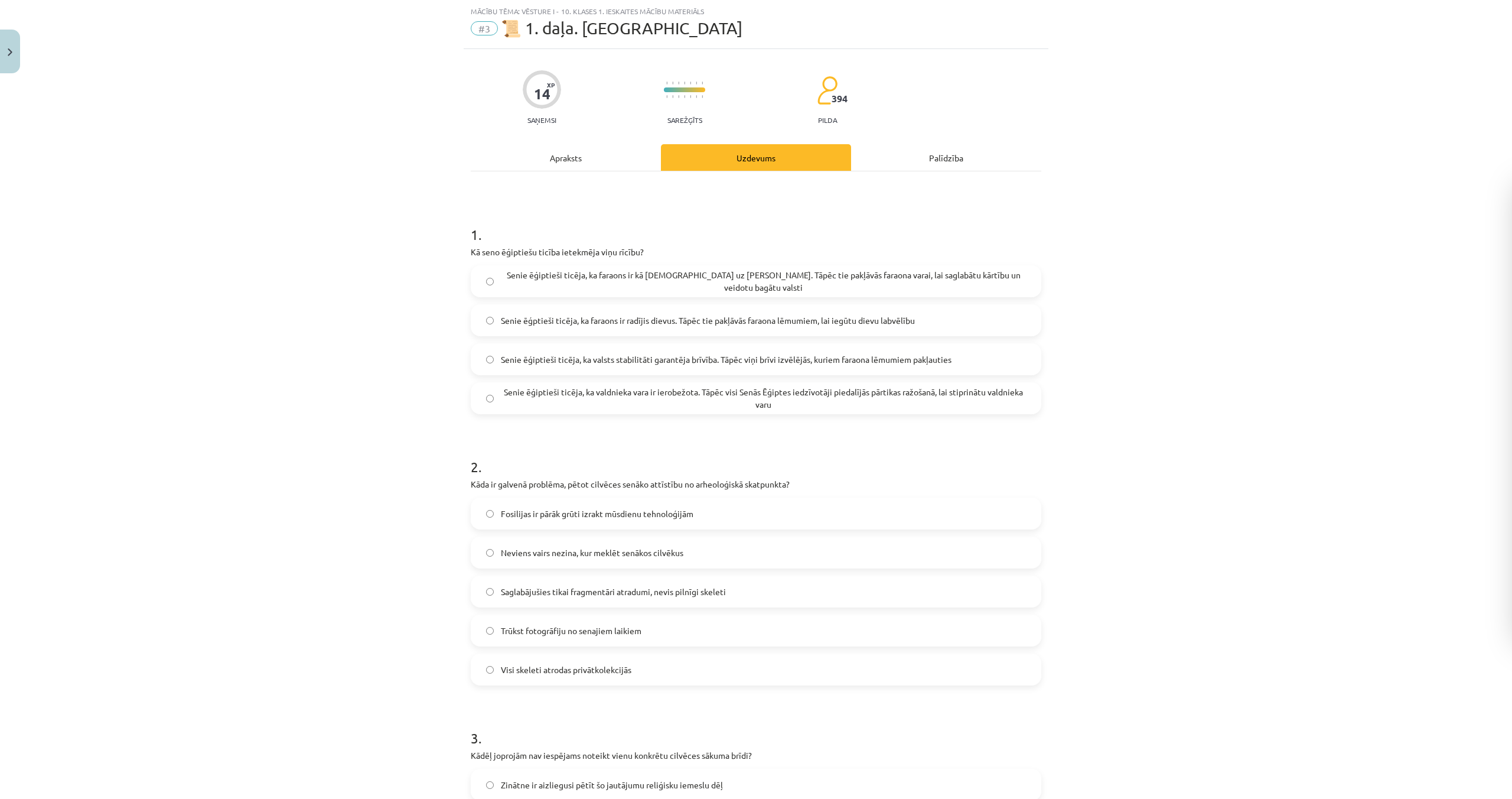
drag, startPoint x: 569, startPoint y: 591, endPoint x: 574, endPoint y: 596, distance: 7.1
click at [569, 591] on span "Saglabājušies tikai fragmentāri atradumi, nevis pilnīgi skeleti" at bounding box center [613, 591] width 225 height 12
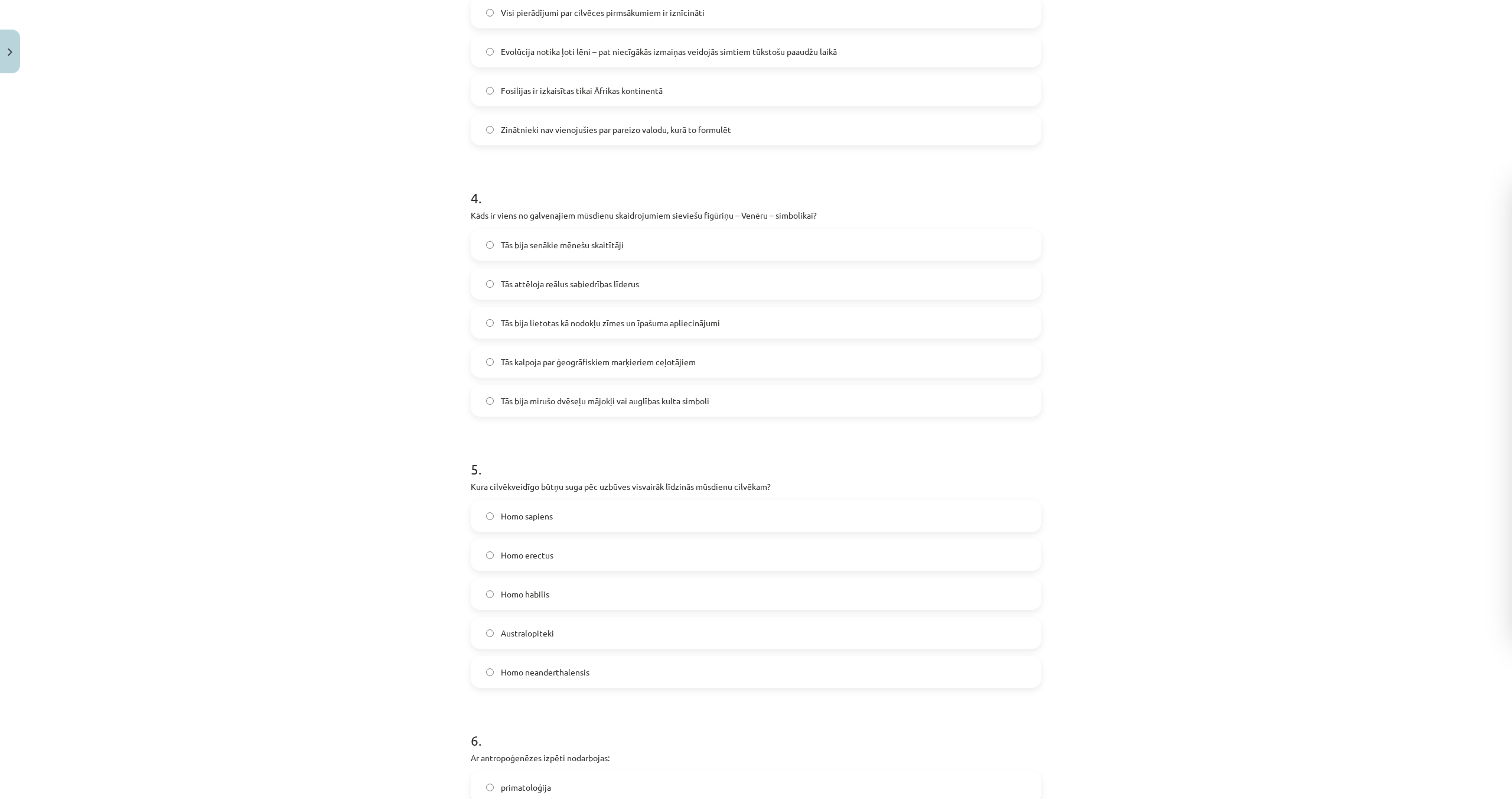
click at [573, 590] on label "Homo habilis" at bounding box center [756, 594] width 569 height 30
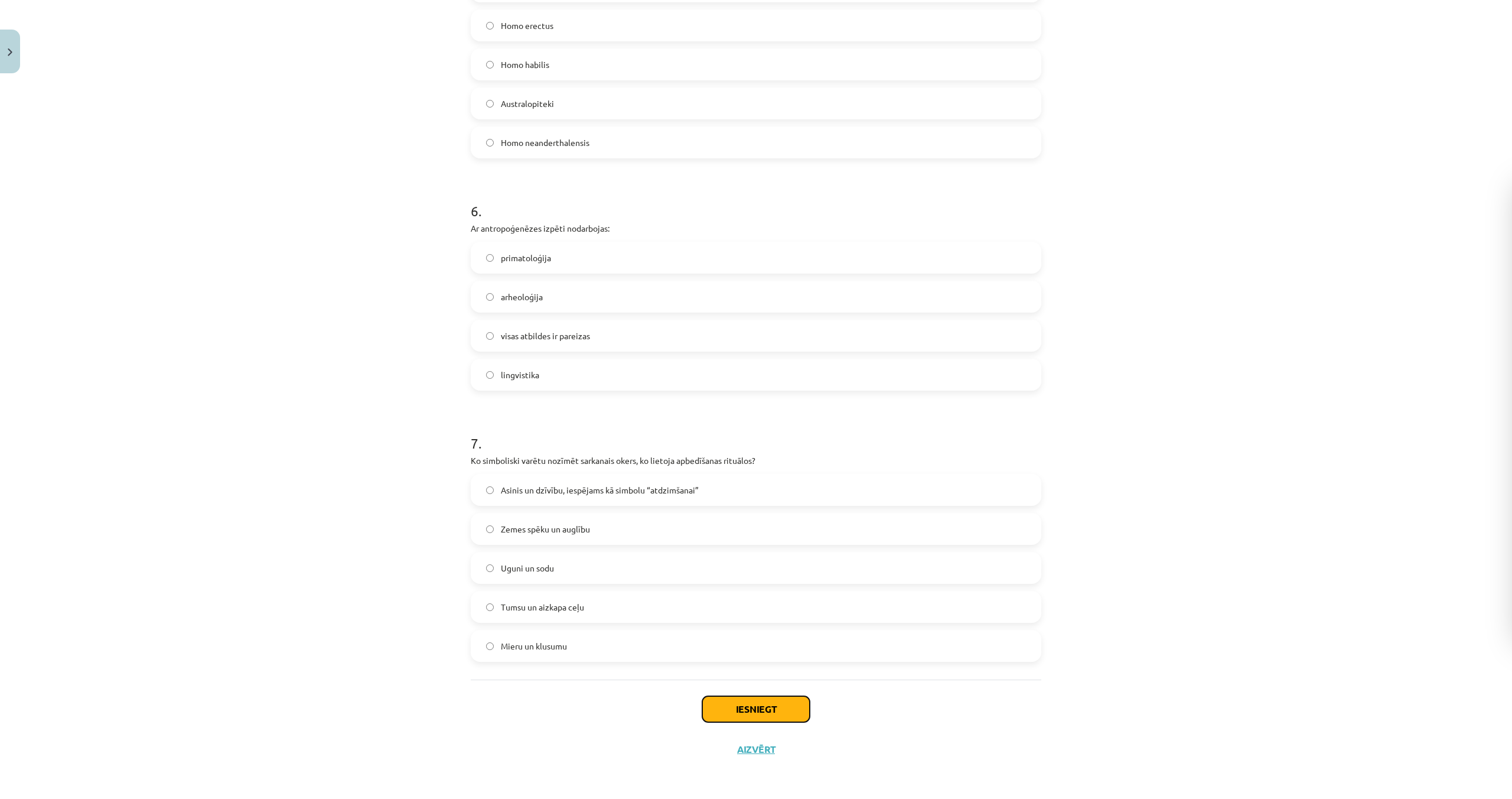
click at [763, 710] on button "Iesniegt" at bounding box center [756, 709] width 108 height 26
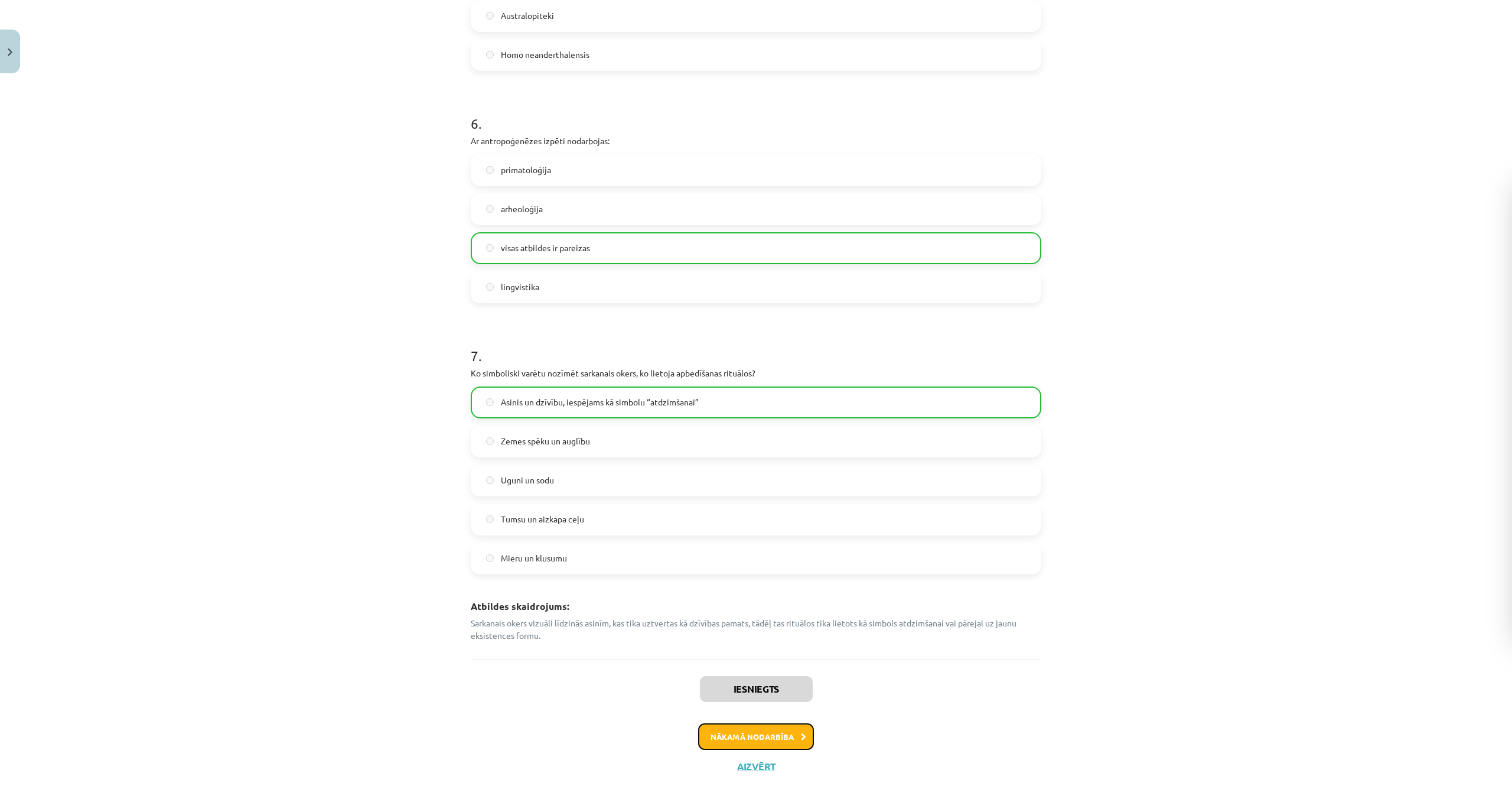
click at [758, 736] on button "Nākamā nodarbība" at bounding box center [756, 736] width 116 height 27
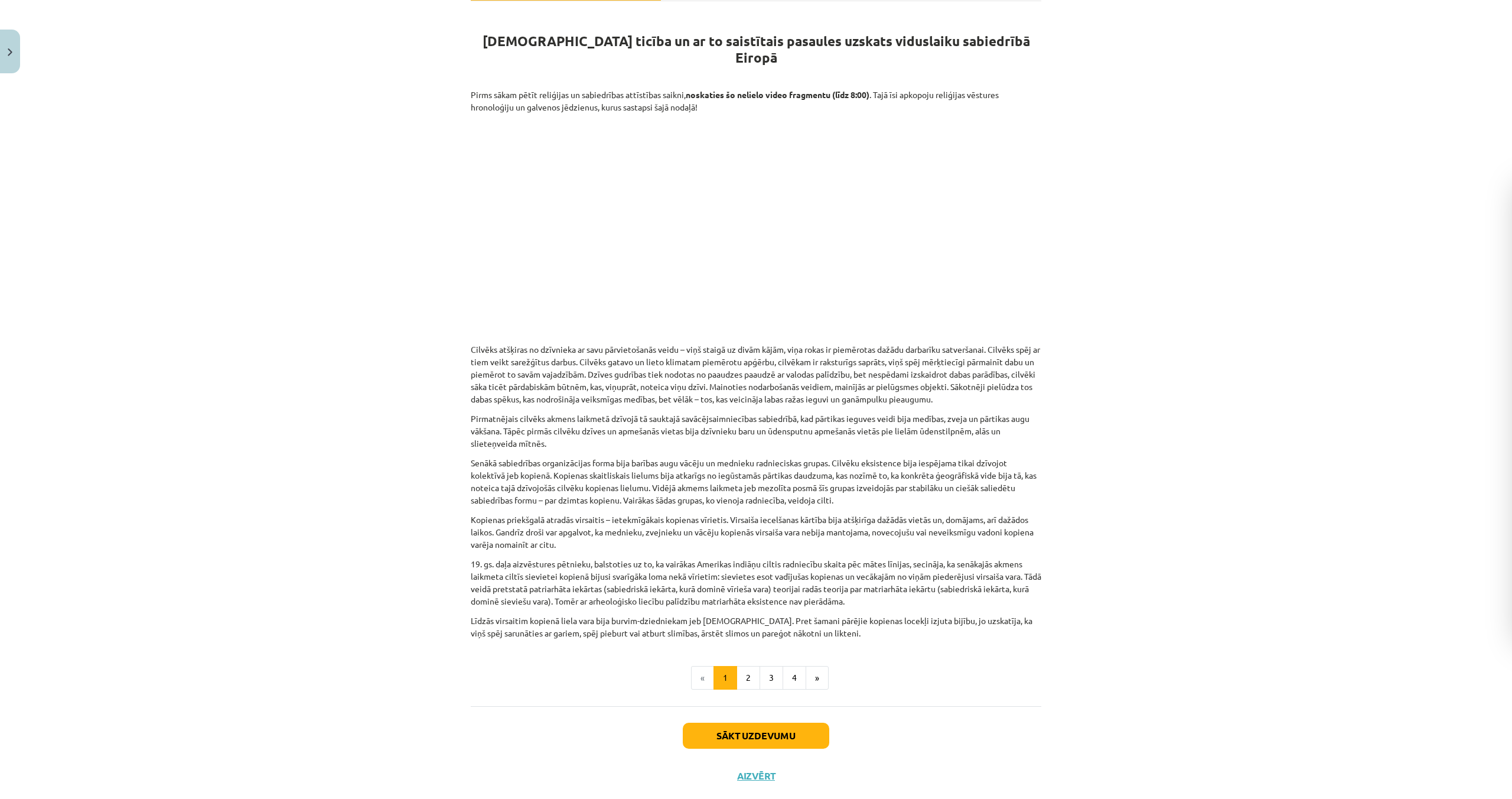
scroll to position [228, 0]
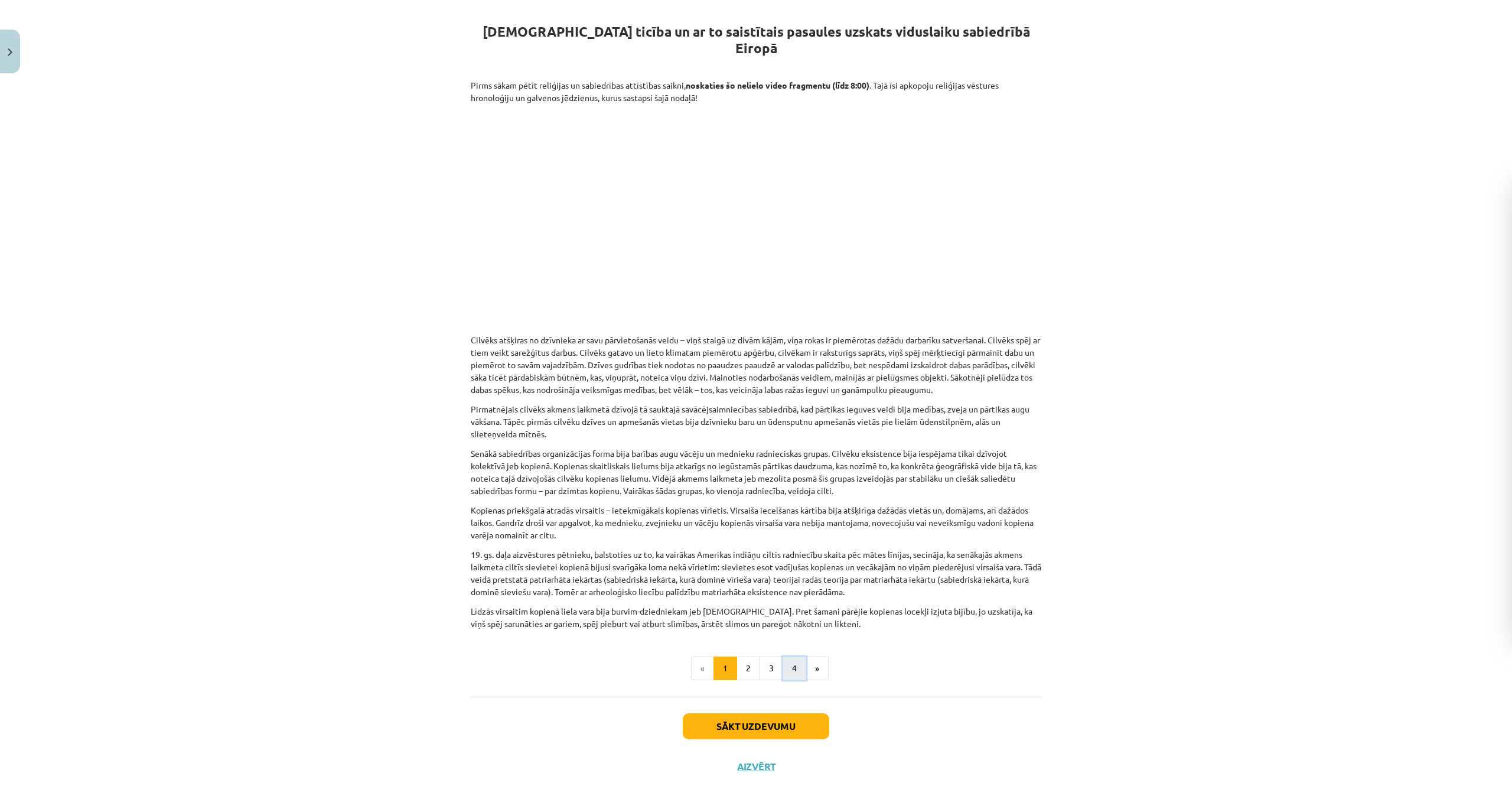
click at [794, 657] on button "4" at bounding box center [794, 668] width 23 height 23
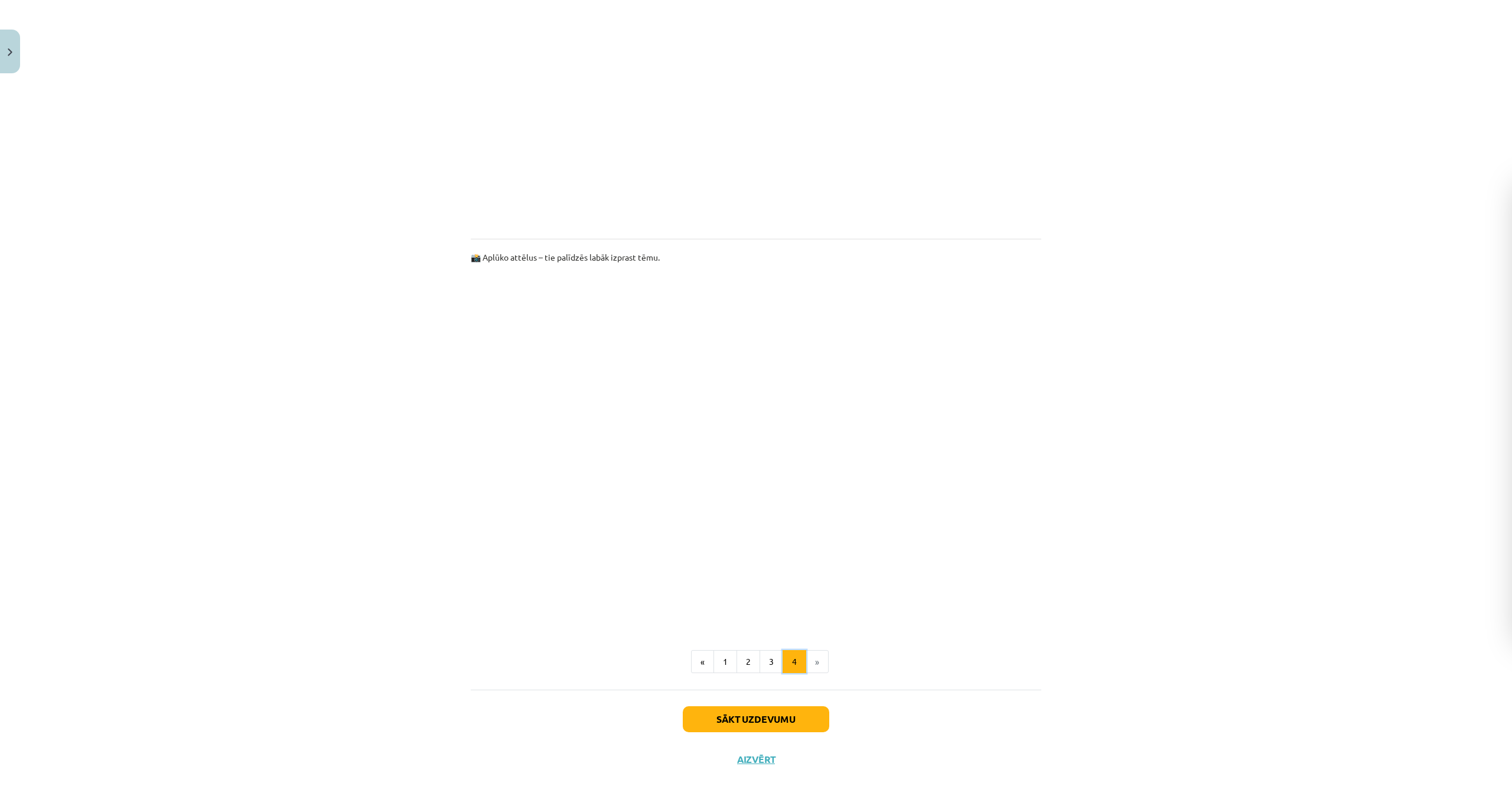
scroll to position [478, 0]
click at [770, 657] on button "3" at bounding box center [770, 651] width 23 height 23
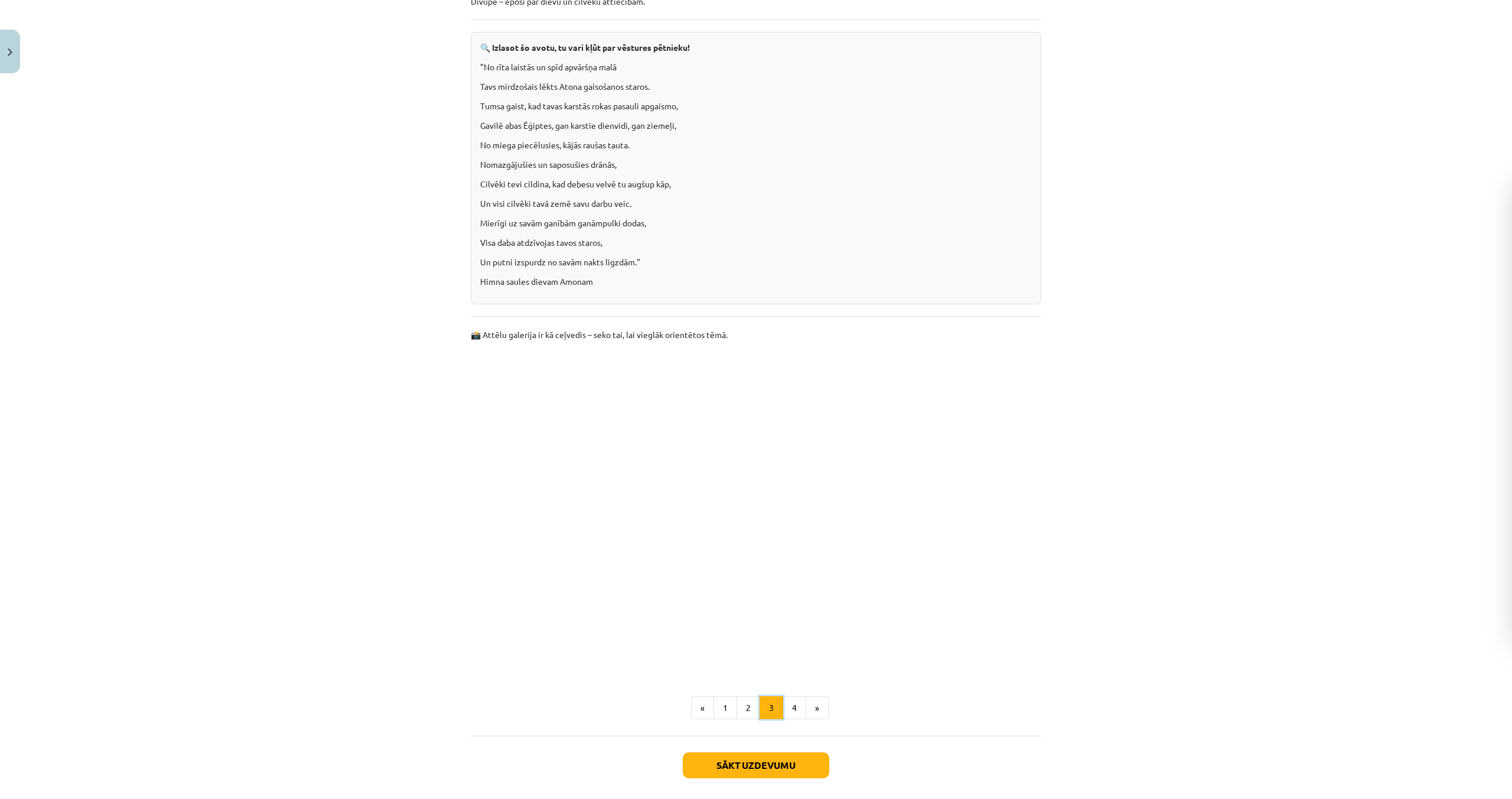
scroll to position [2374, 0]
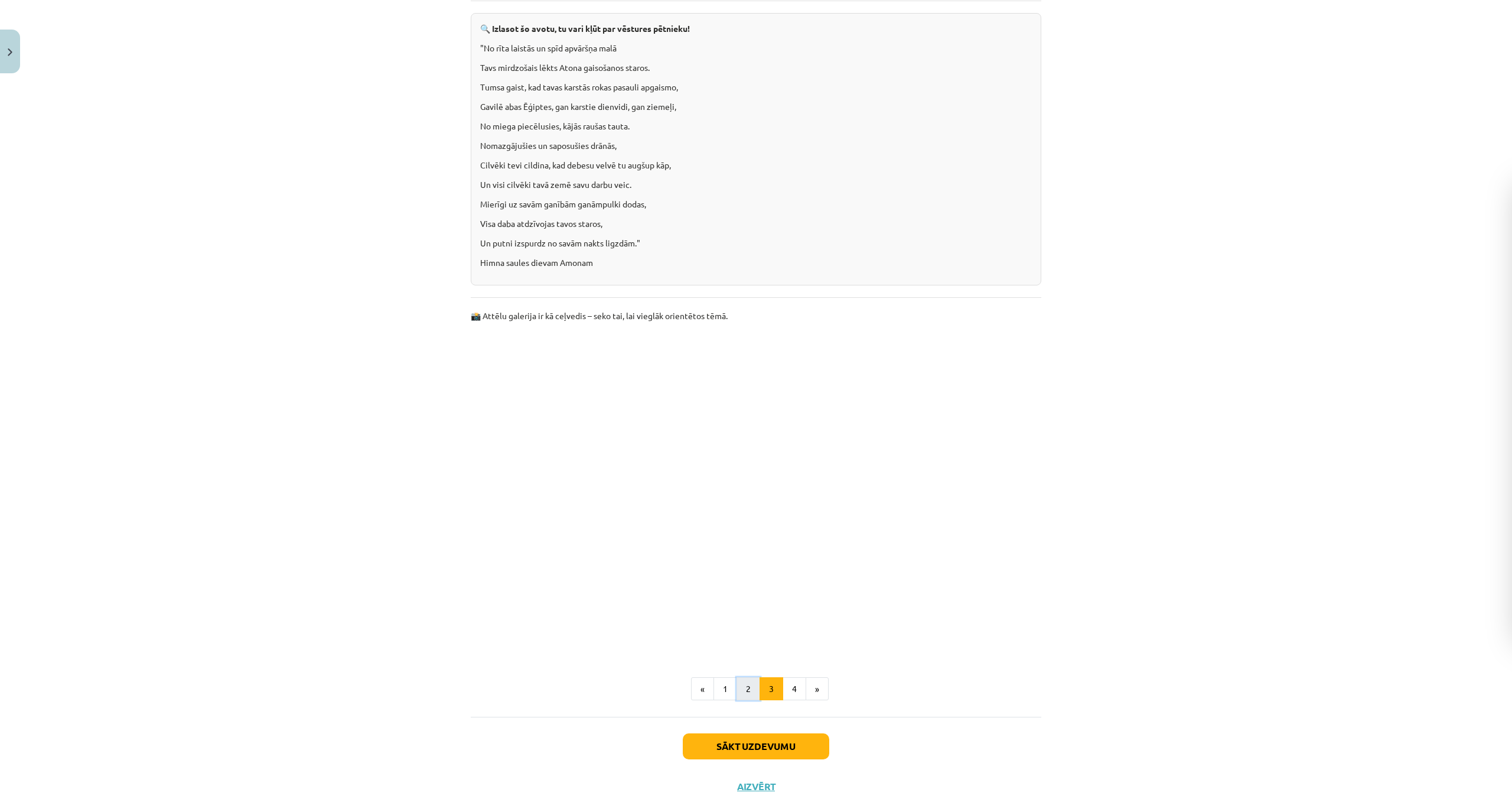
click at [753, 677] on button "2" at bounding box center [748, 689] width 23 height 23
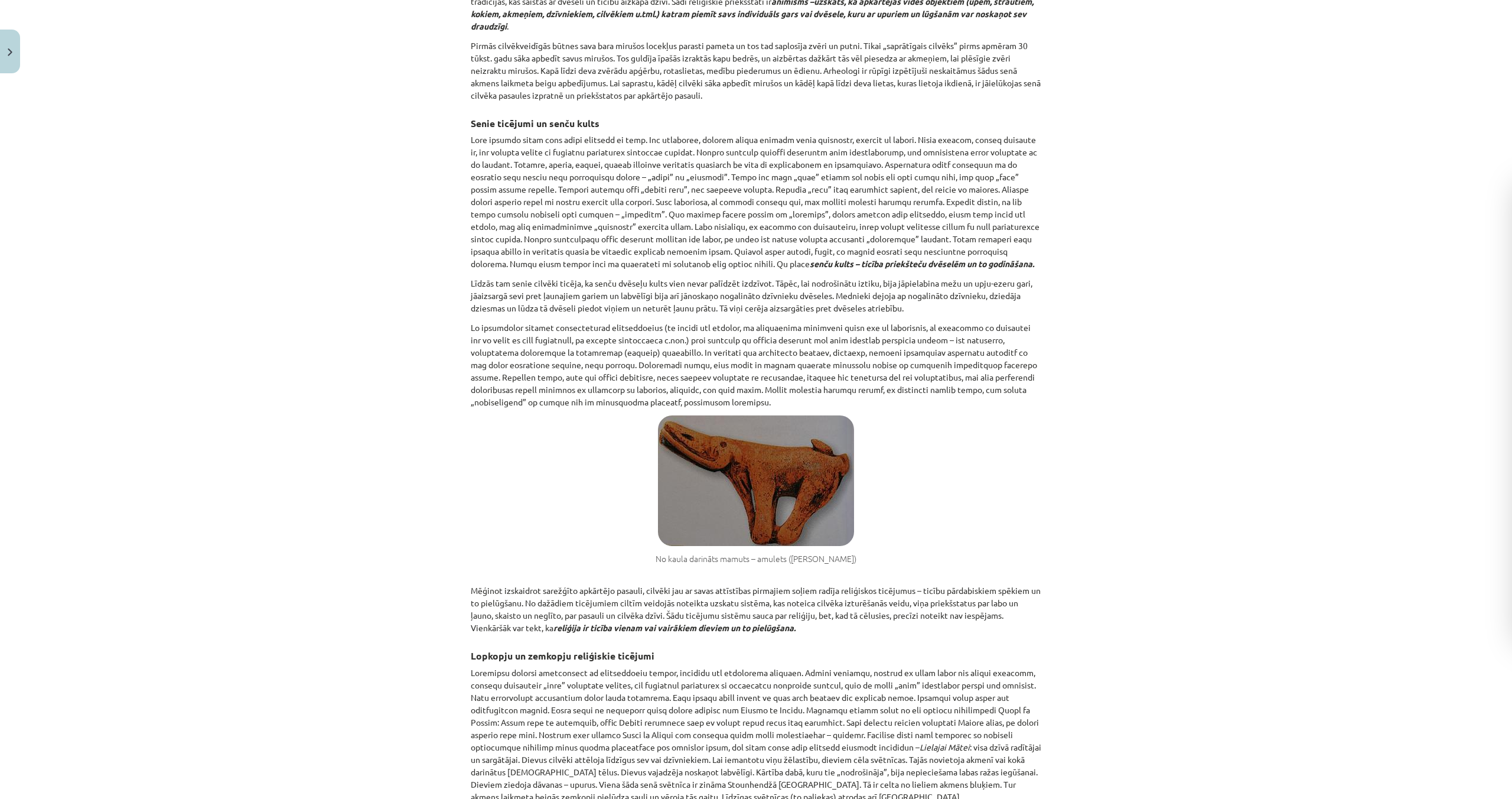
scroll to position [988, 0]
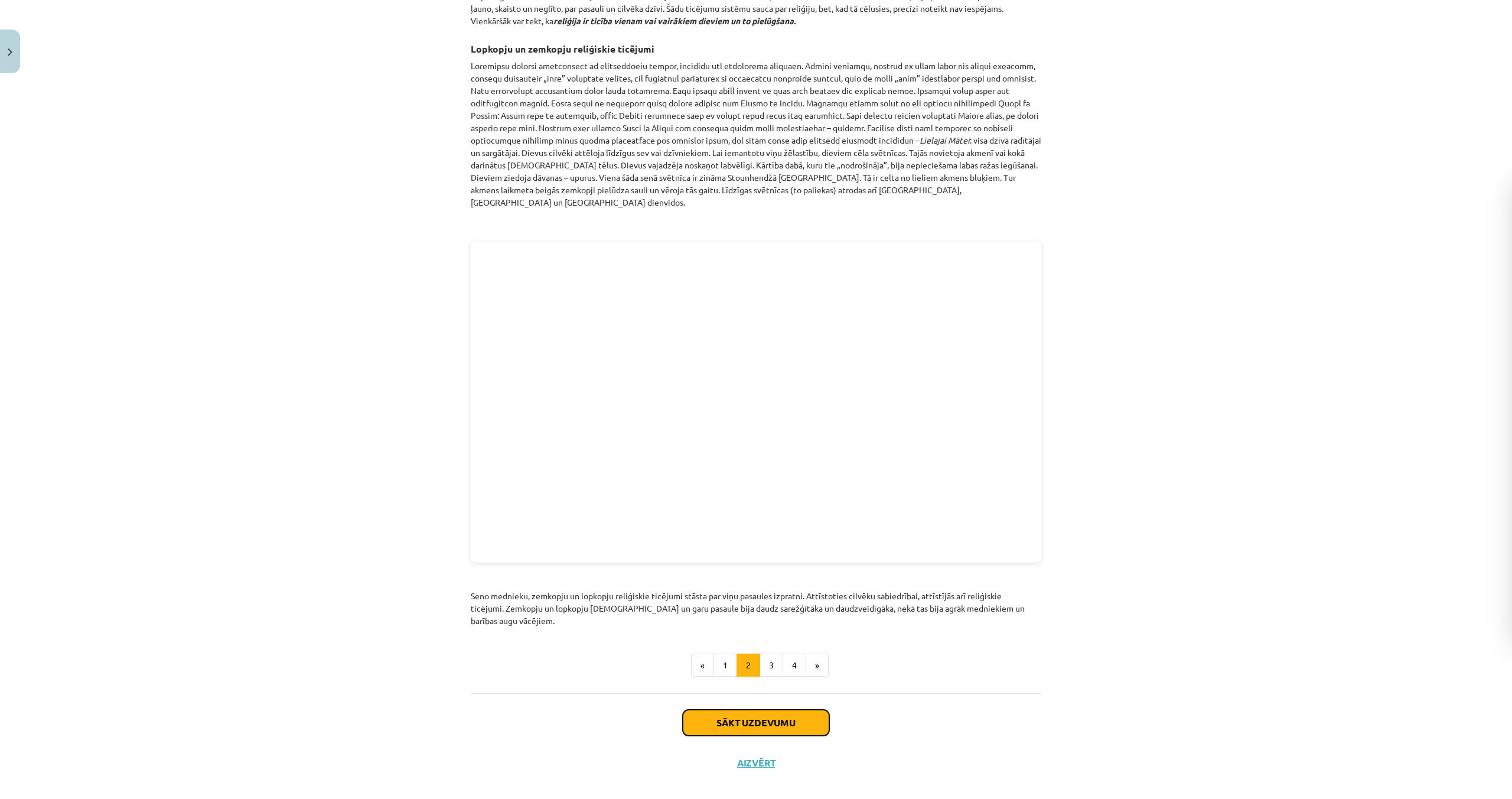
click at [750, 712] on button "Sākt uzdevumu" at bounding box center [756, 723] width 147 height 26
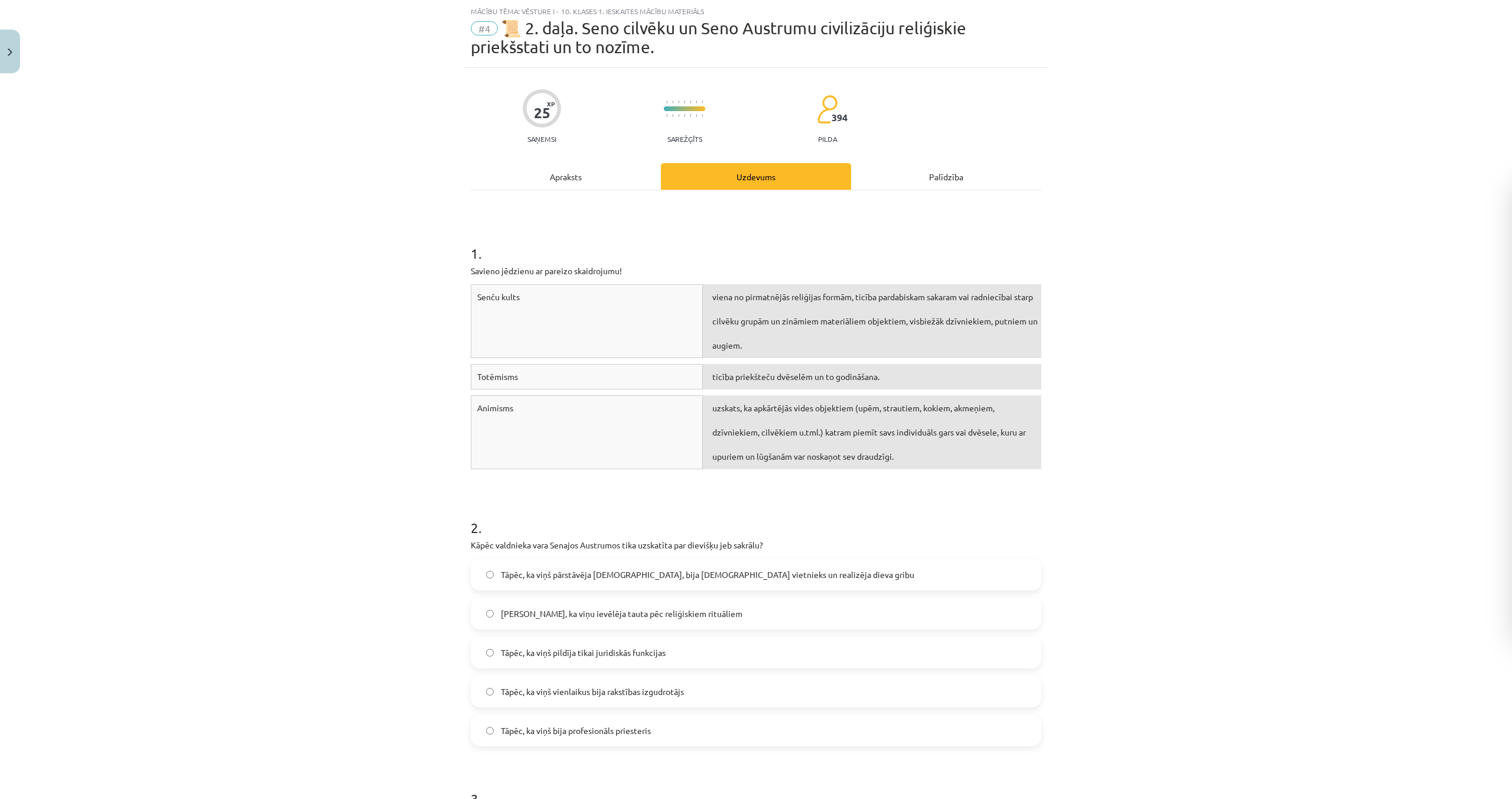
scroll to position [30, 0]
drag, startPoint x: 569, startPoint y: 649, endPoint x: 571, endPoint y: 657, distance: 8.2
click at [569, 650] on span "Tāpēc, ka viņš pildīja tikai juridiskās funkcijas" at bounding box center [583, 652] width 165 height 12
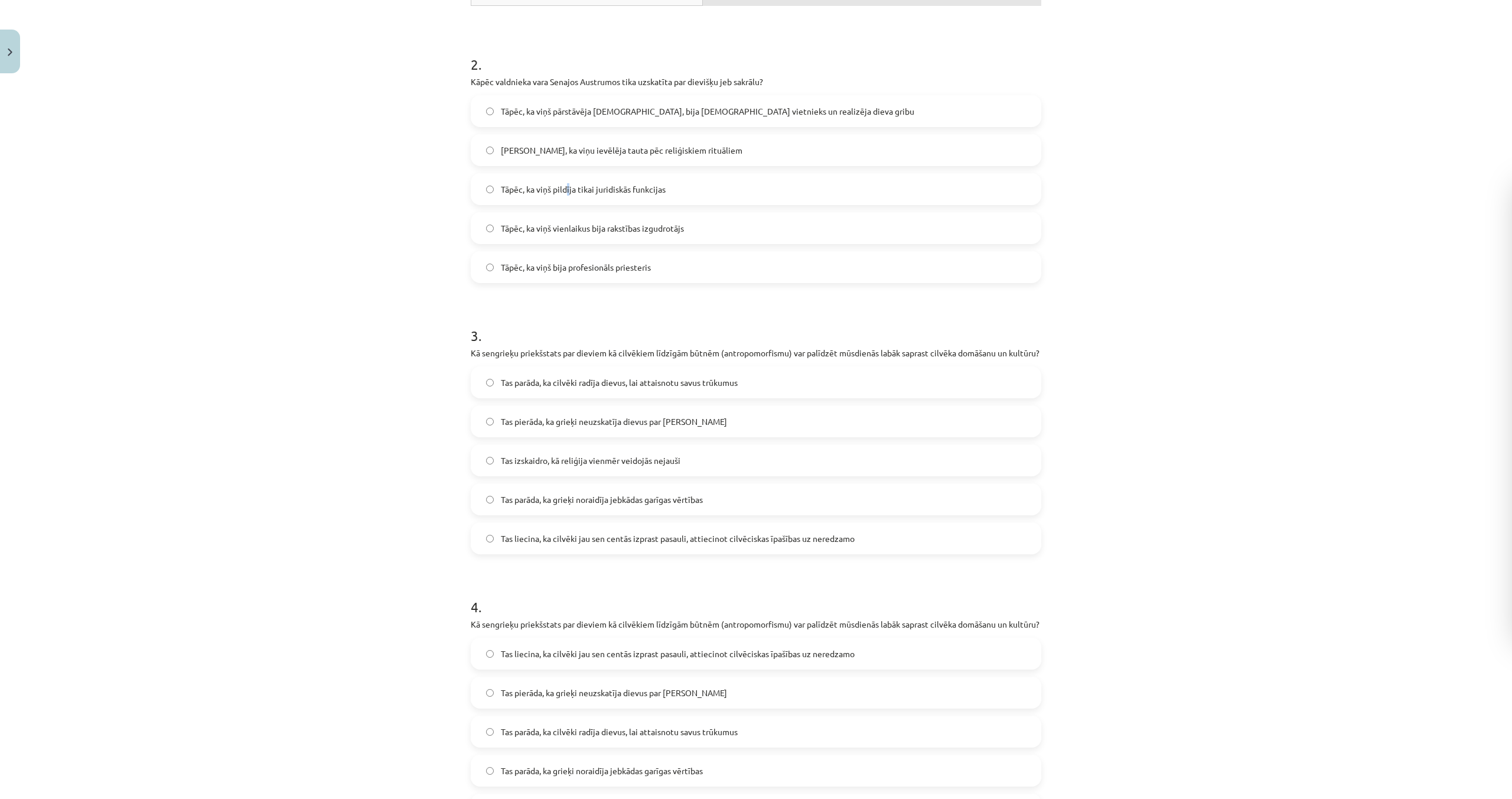
scroll to position [675, 0]
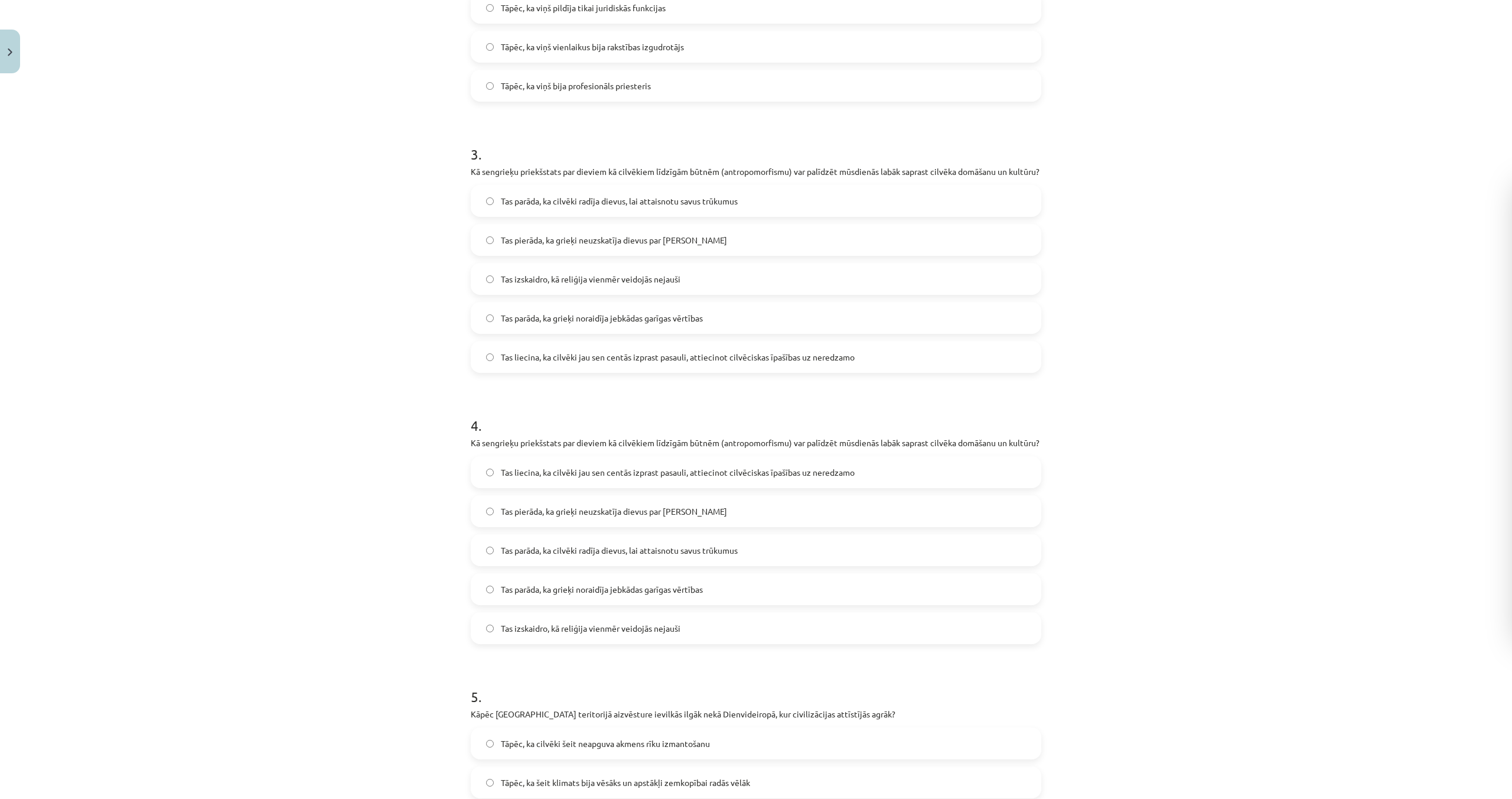
click at [527, 565] on label "Tas parāda, ka cilvēki radīja dievus, lai attaisnotu savus trūkumus" at bounding box center [756, 550] width 569 height 30
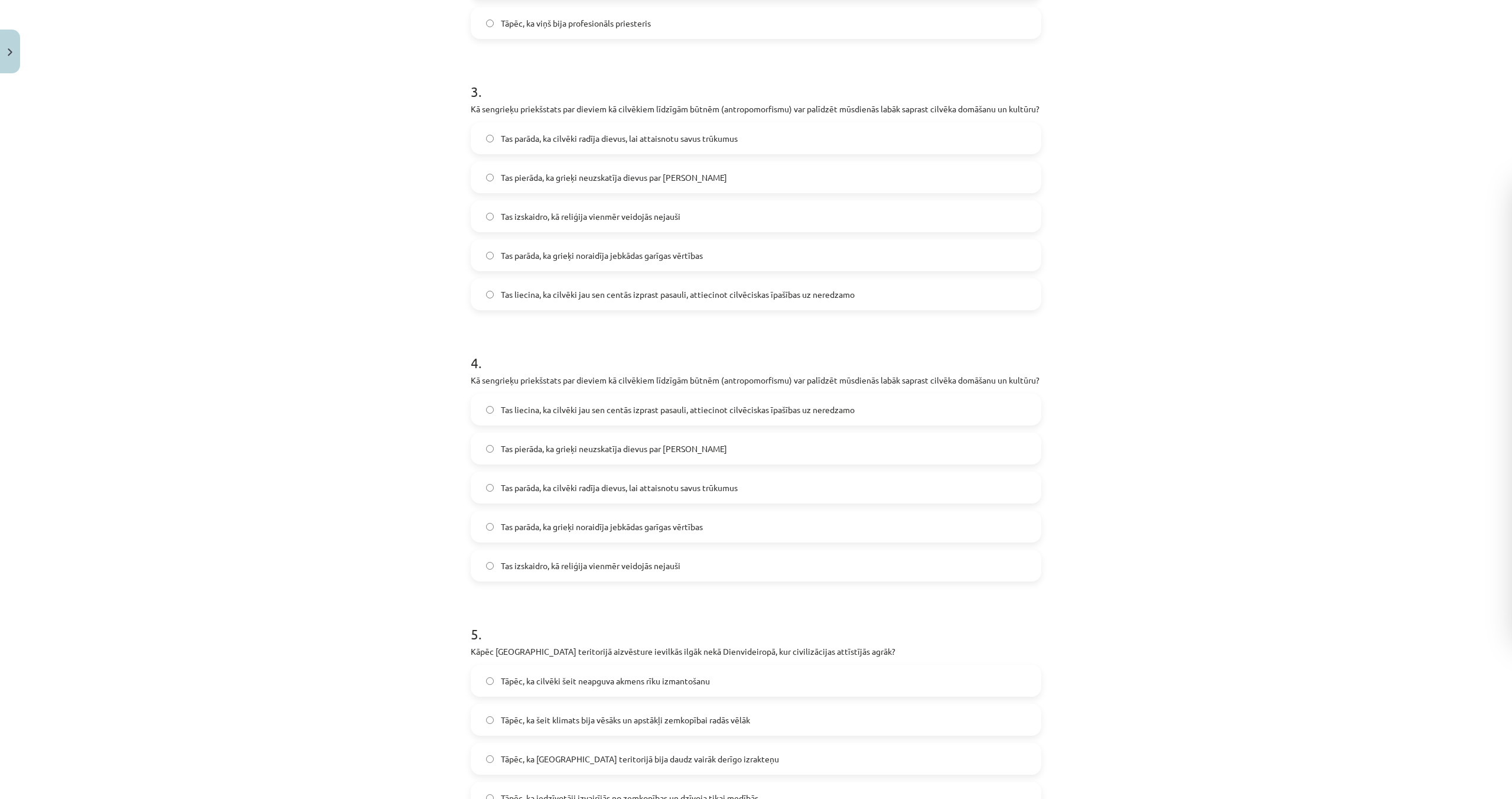
click at [550, 580] on label "Tas izskaidro, kā reliģija vienmēr veidojās nejauši" at bounding box center [756, 566] width 569 height 30
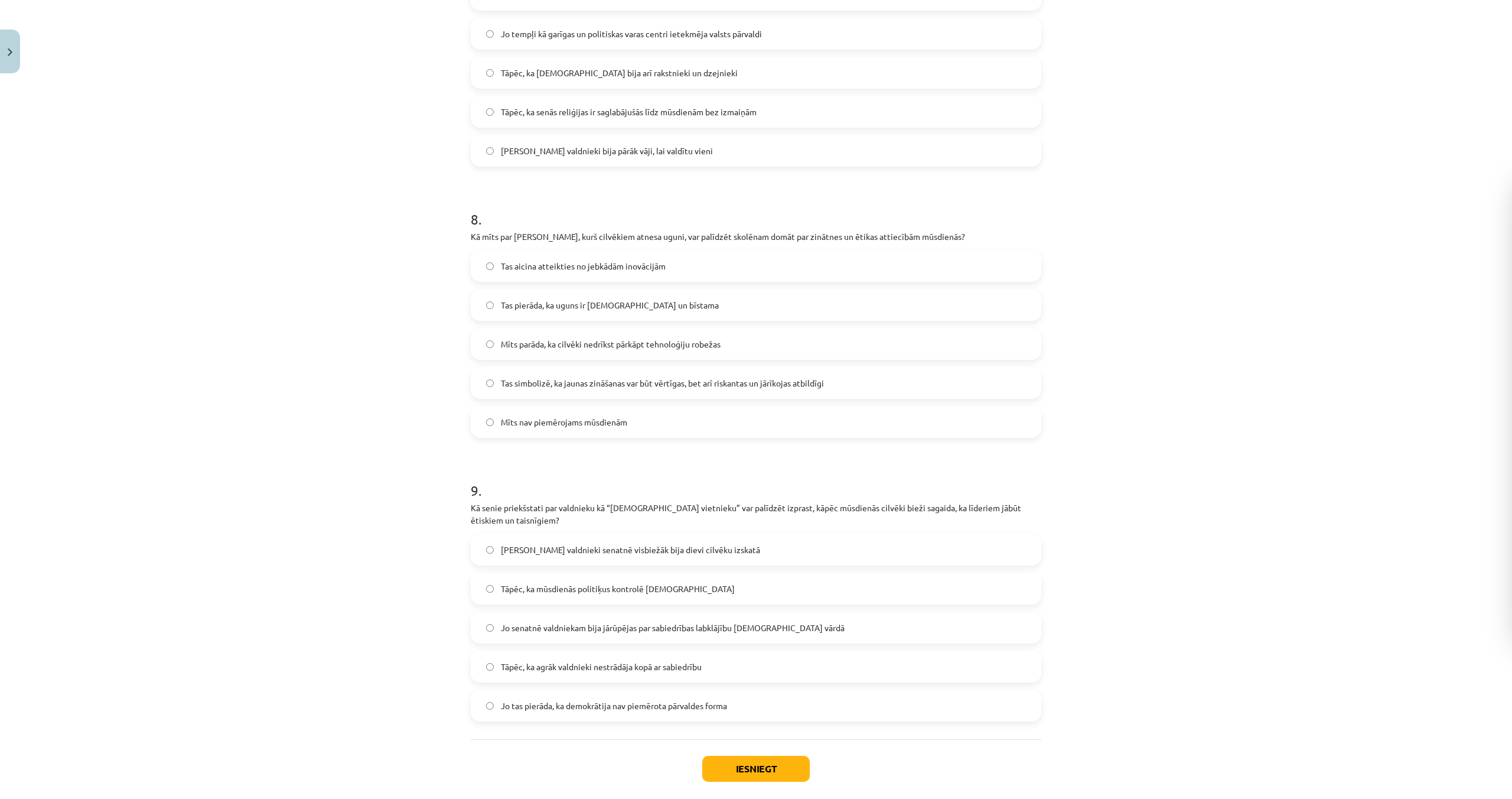
scroll to position [2012, 0]
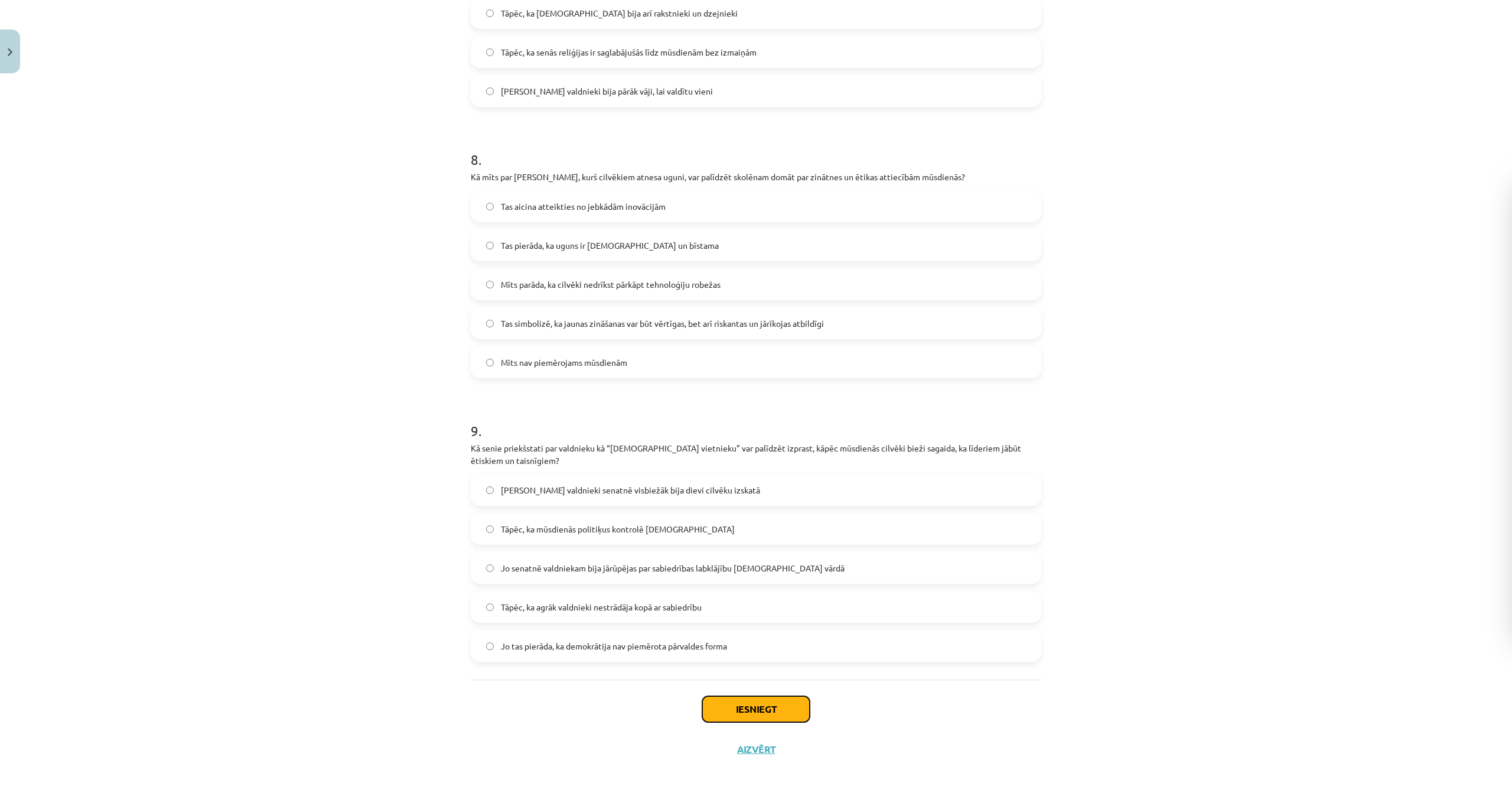
click at [763, 716] on button "Iesniegt" at bounding box center [756, 709] width 108 height 26
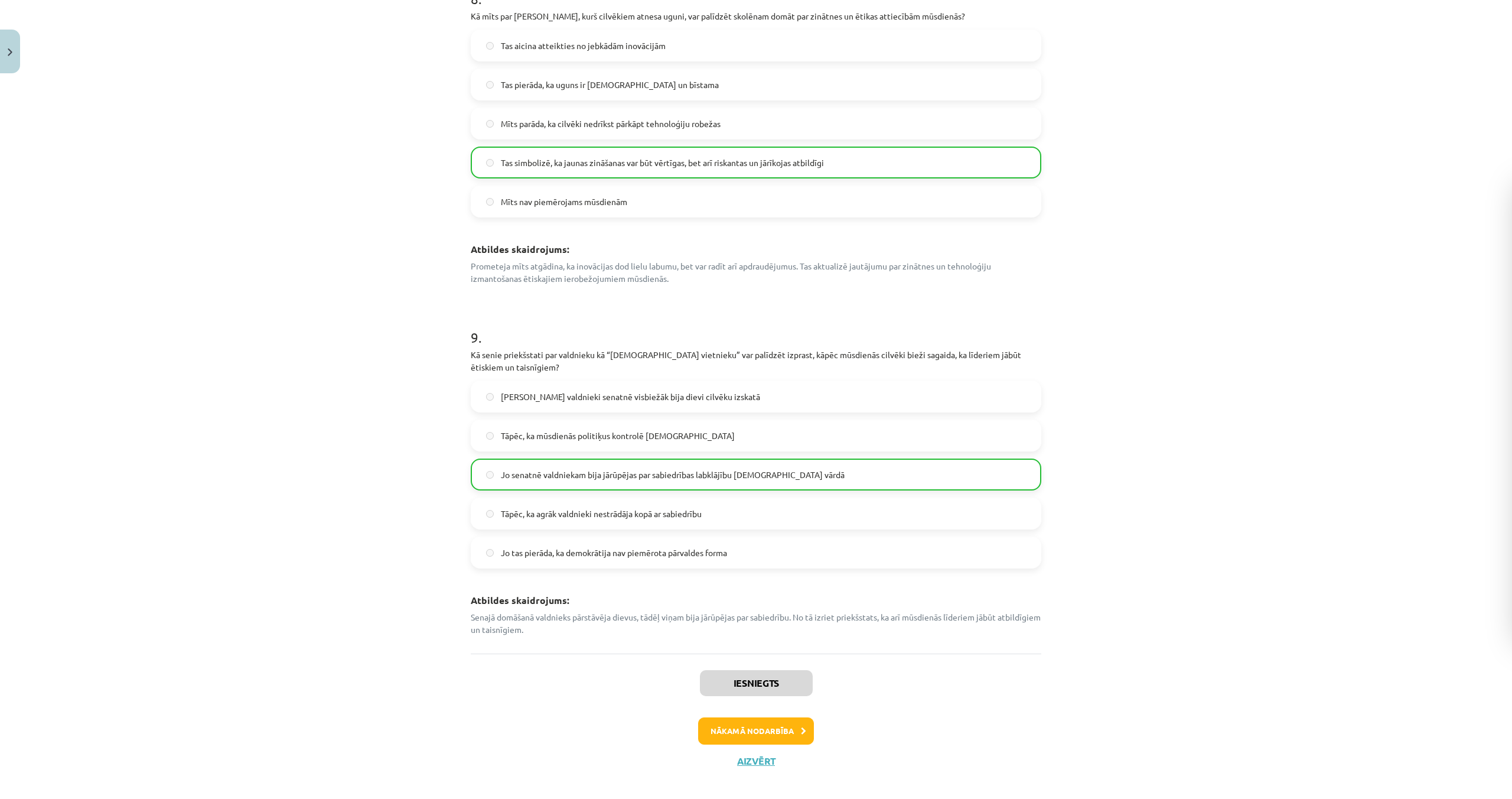
scroll to position [2507, 0]
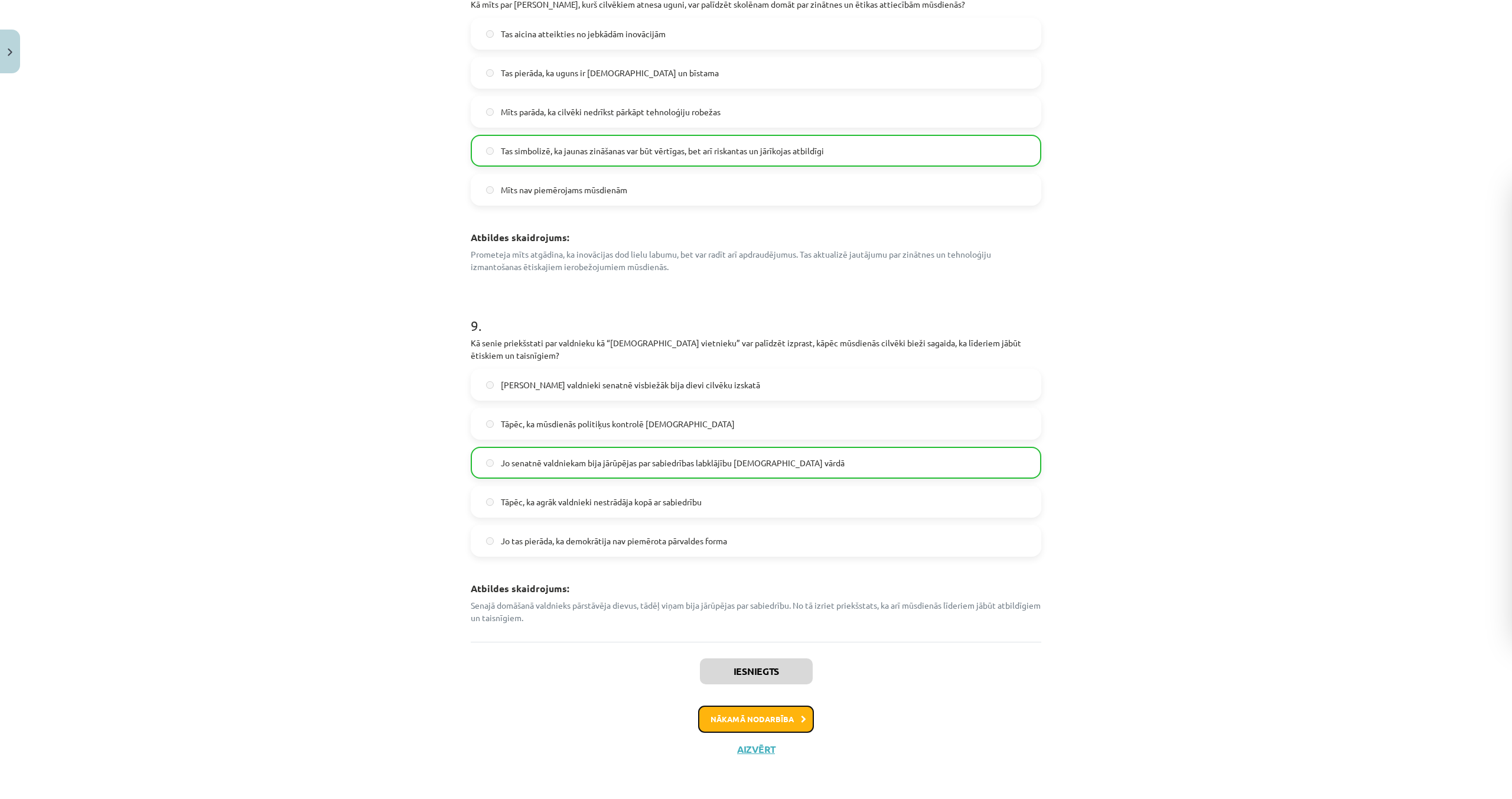
click at [759, 714] on button "Nākamā nodarbība" at bounding box center [756, 719] width 116 height 27
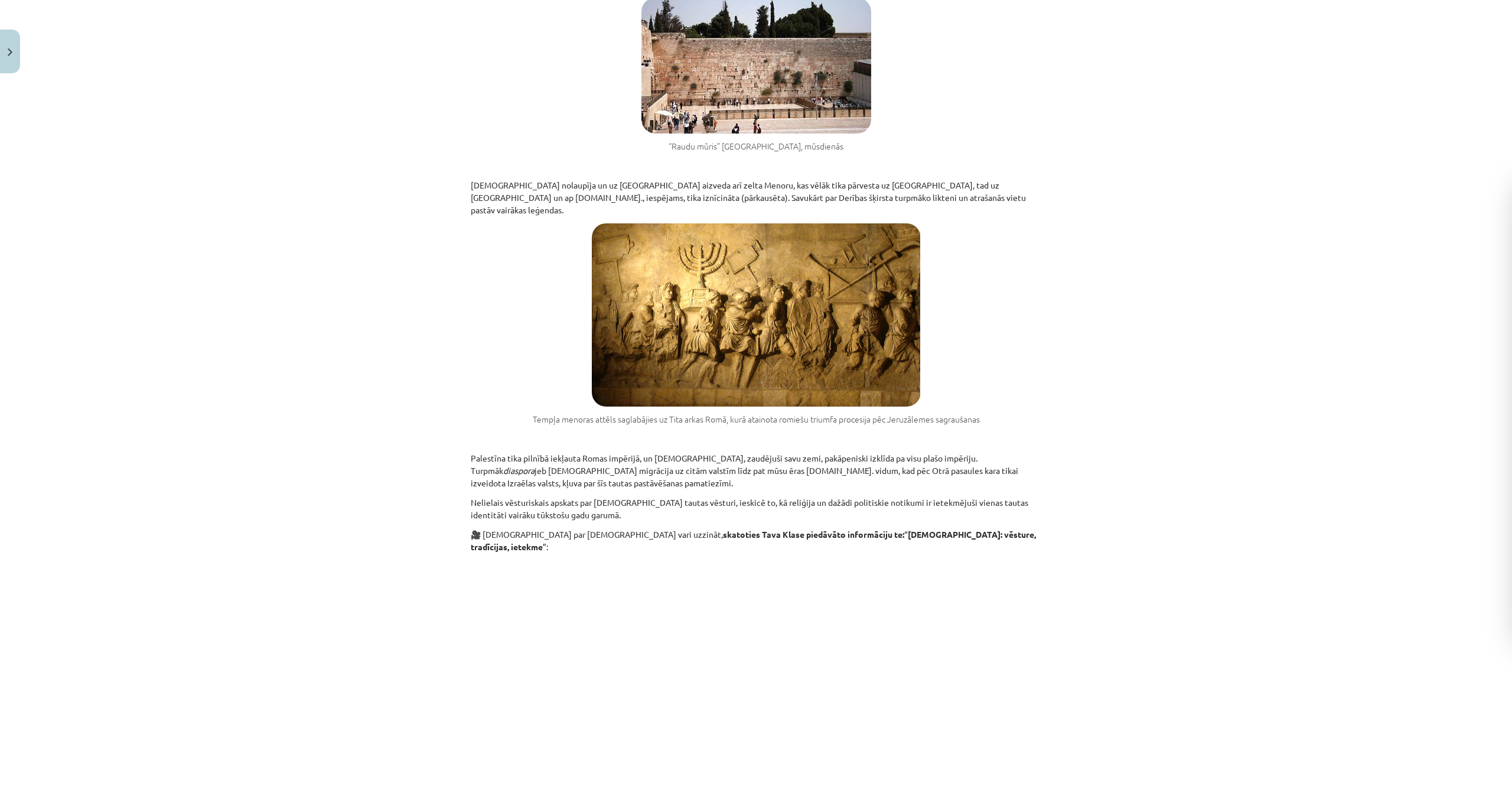
scroll to position [1509, 0]
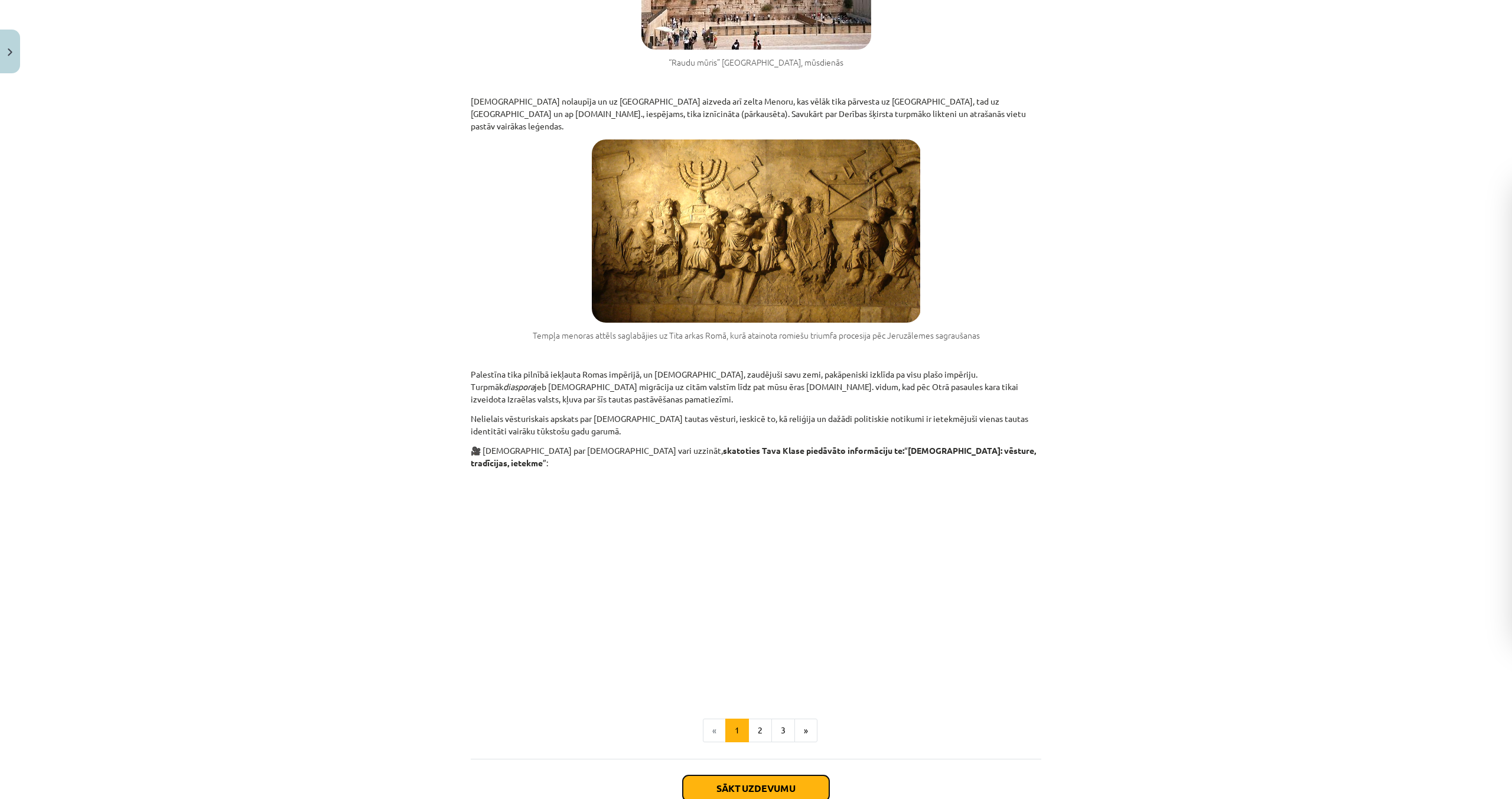
click at [770, 776] on button "Sākt uzdevumu" at bounding box center [756, 789] width 147 height 26
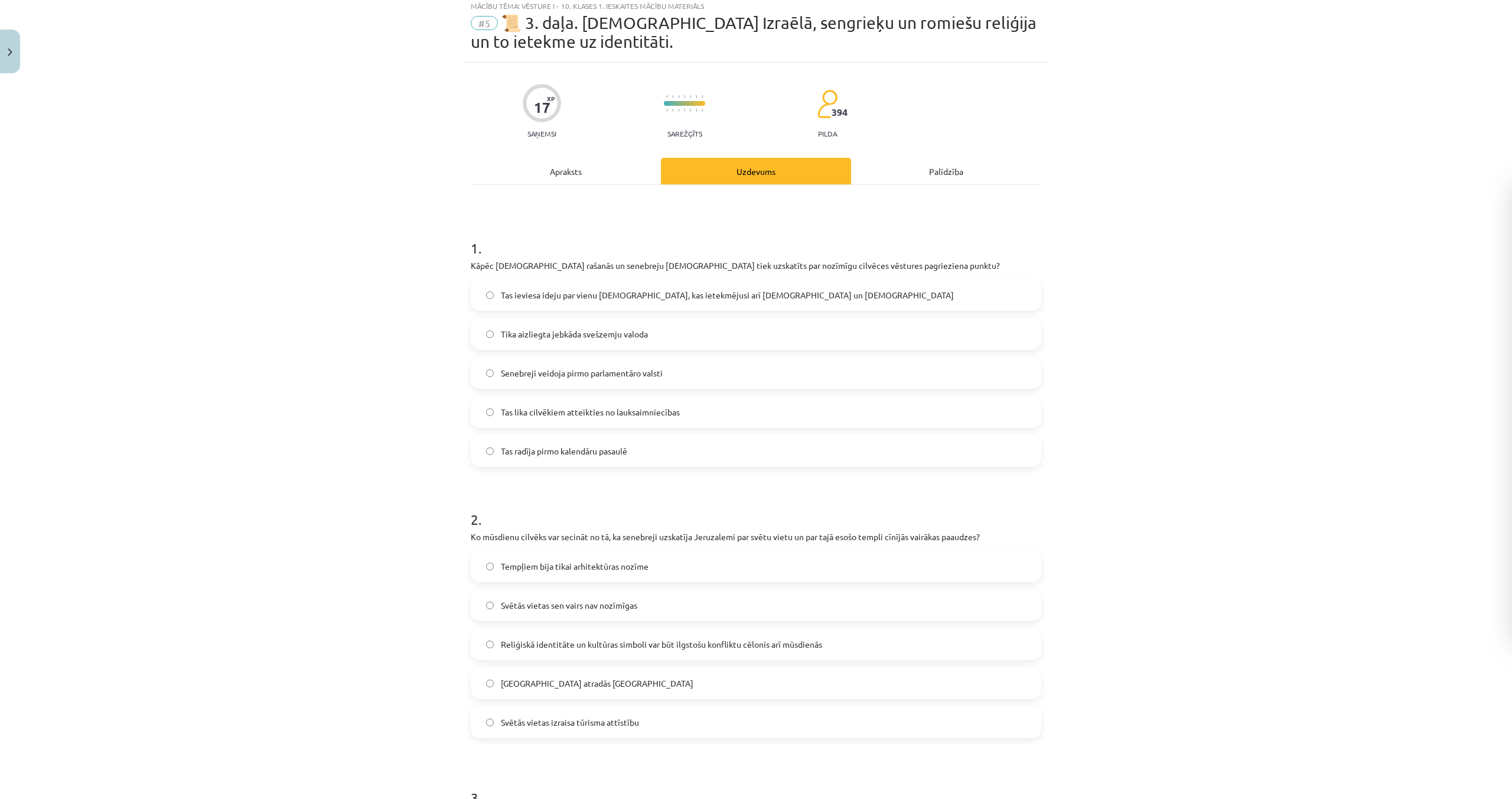
scroll to position [36, 0]
click at [619, 629] on div "Tempļiem bija tikai arhitektūras nozīme Svētās vietas sen vairs nav nozīmīgas R…" at bounding box center [756, 644] width 570 height 188
drag, startPoint x: 615, startPoint y: 638, endPoint x: 618, endPoint y: 645, distance: 7.6
click at [615, 639] on span "Reliģiskā identitāte un kultūras simboli var būt ilgstošu konfliktu cēlonis arī…" at bounding box center [662, 644] width 322 height 12
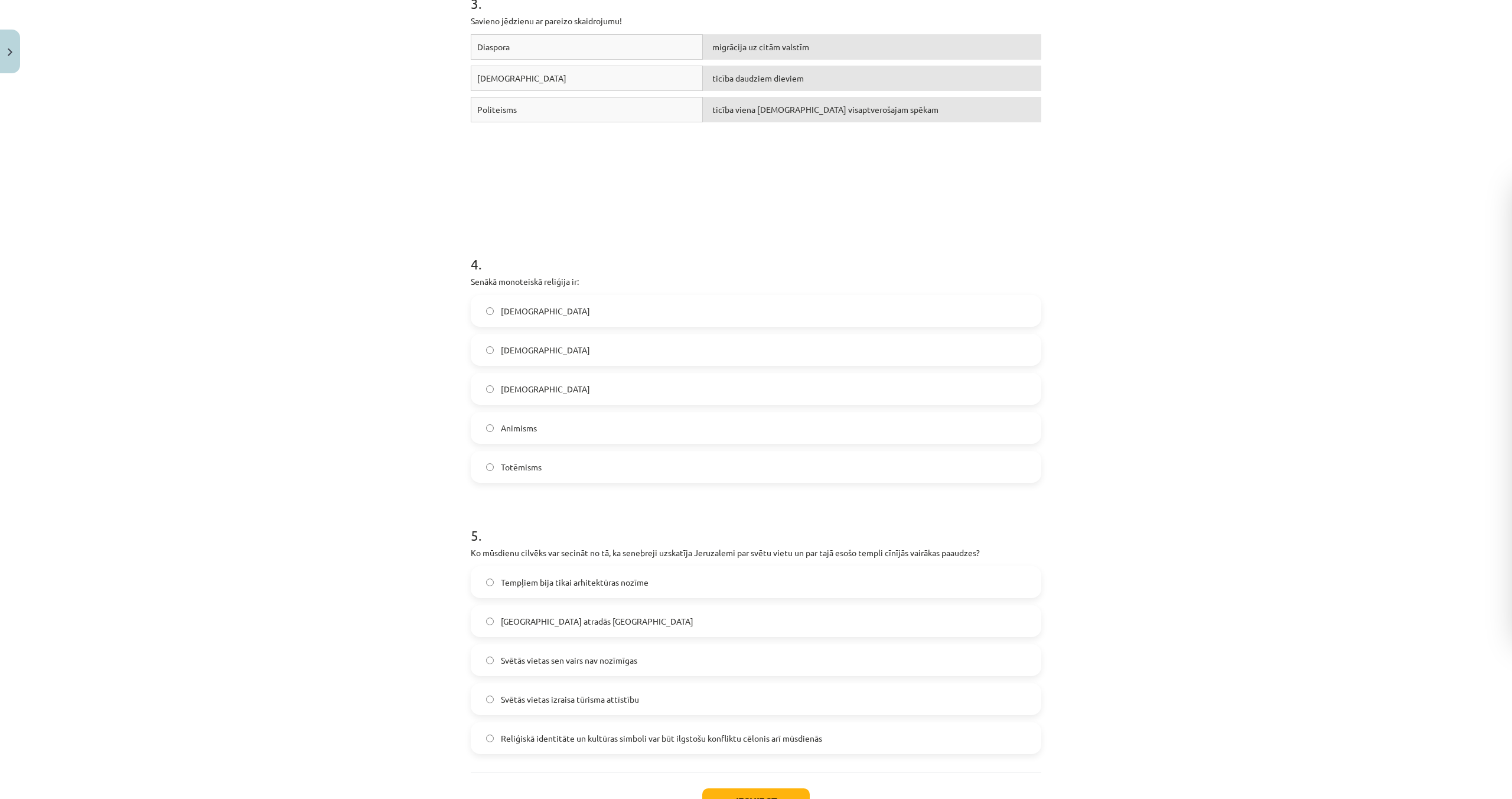
scroll to position [922, 0]
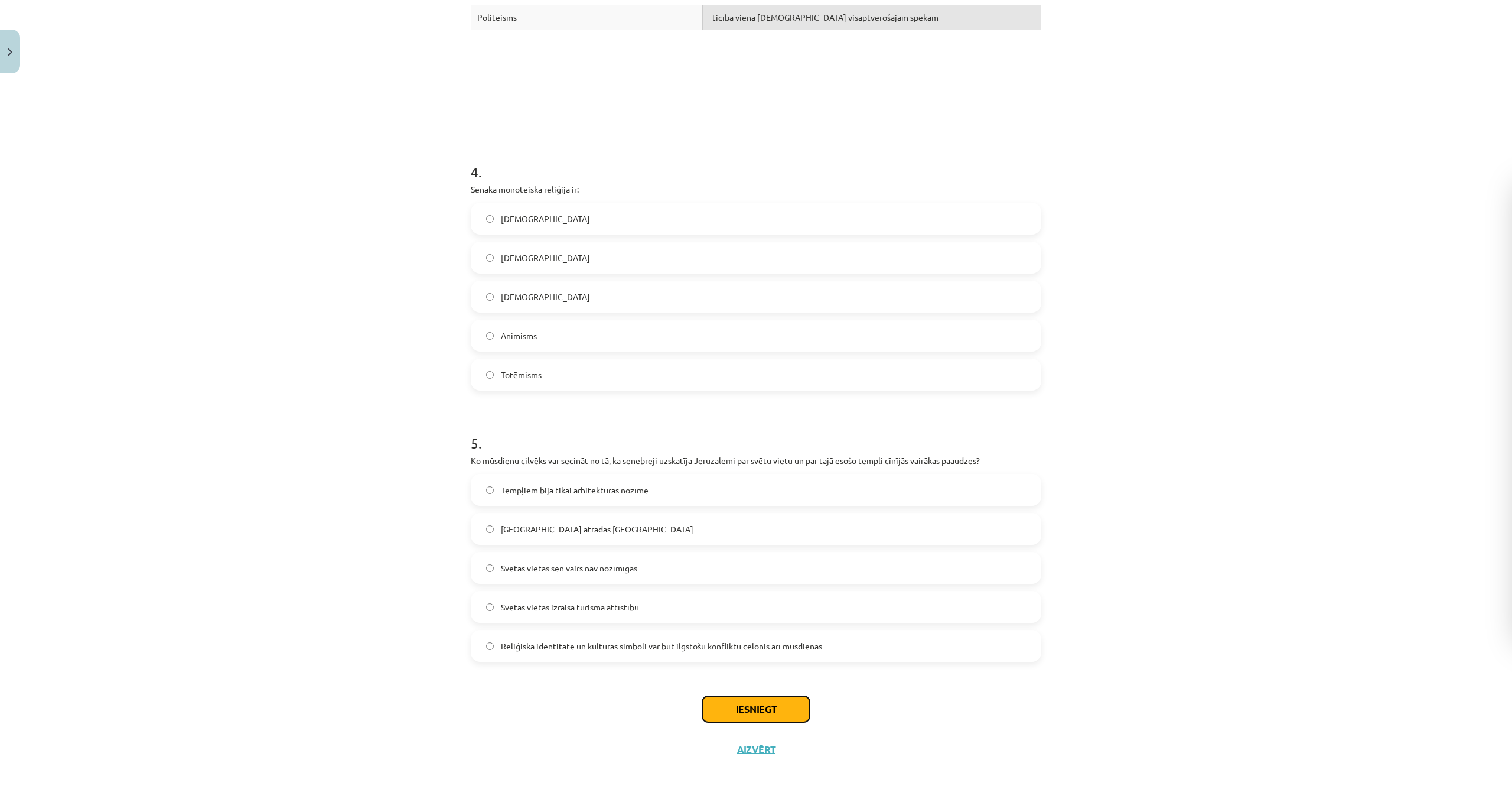
click at [747, 712] on button "Iesniegt" at bounding box center [756, 709] width 108 height 26
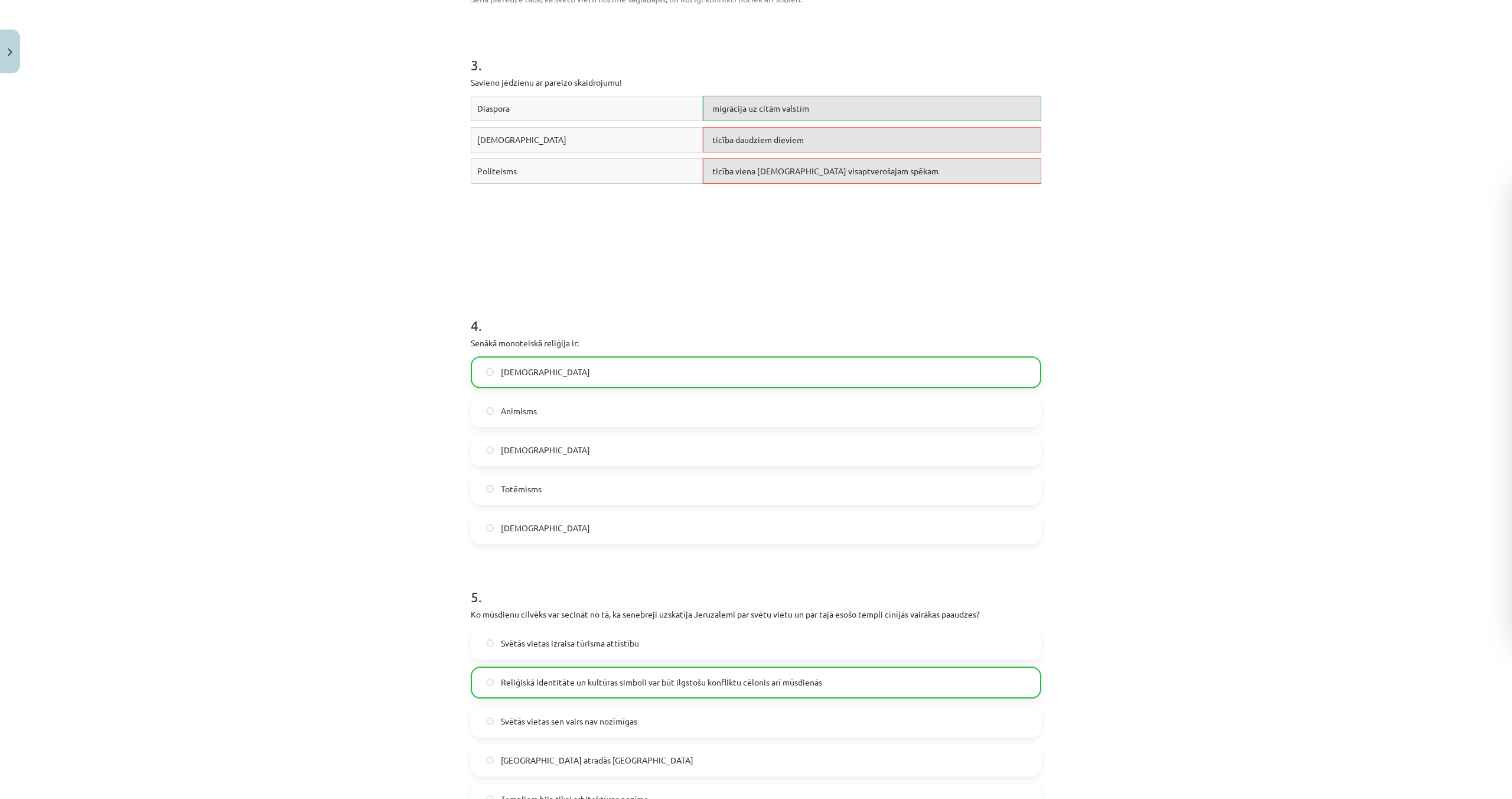
scroll to position [1124, 0]
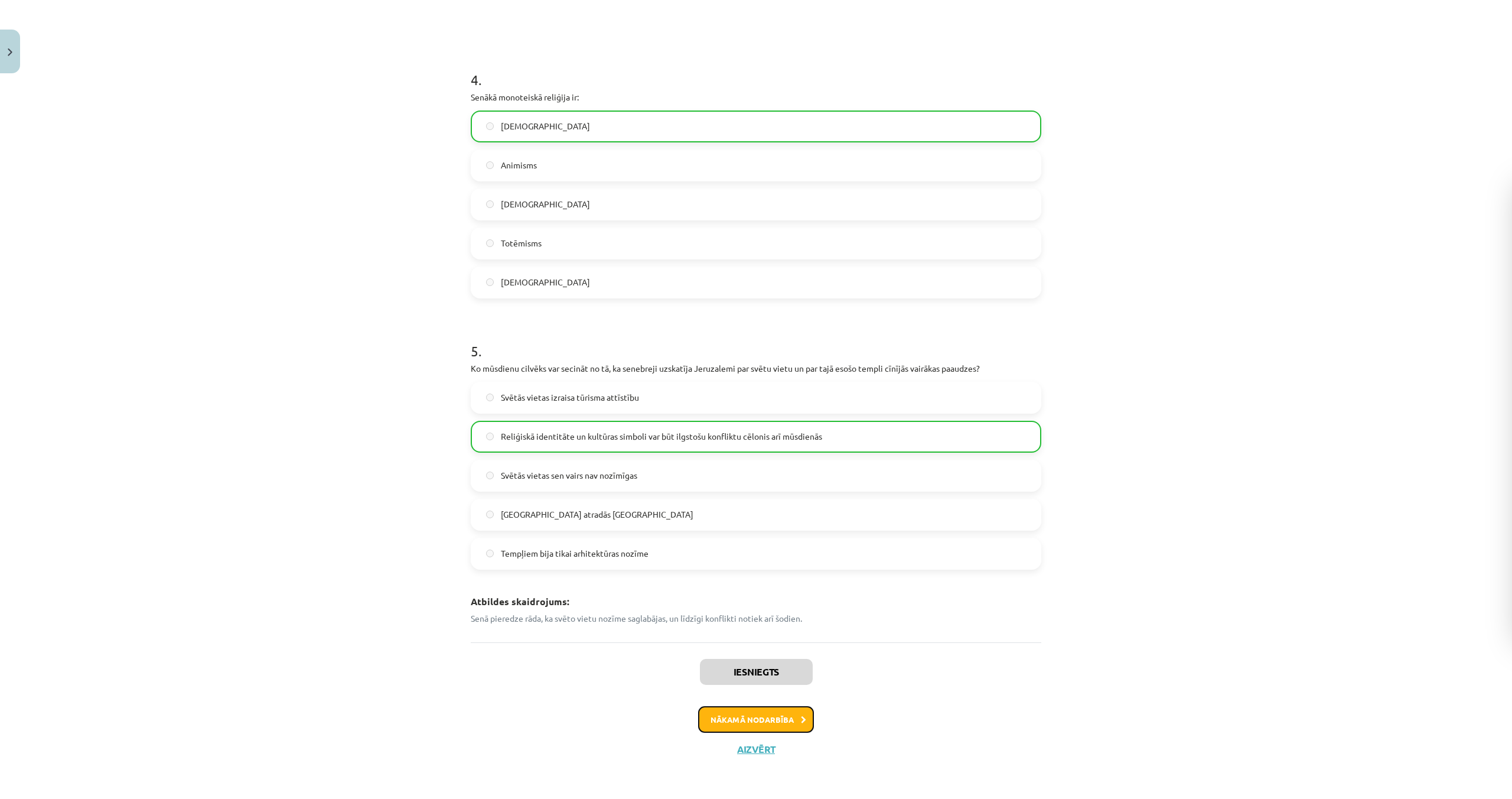
click at [754, 717] on button "Nākamā nodarbība" at bounding box center [756, 719] width 116 height 27
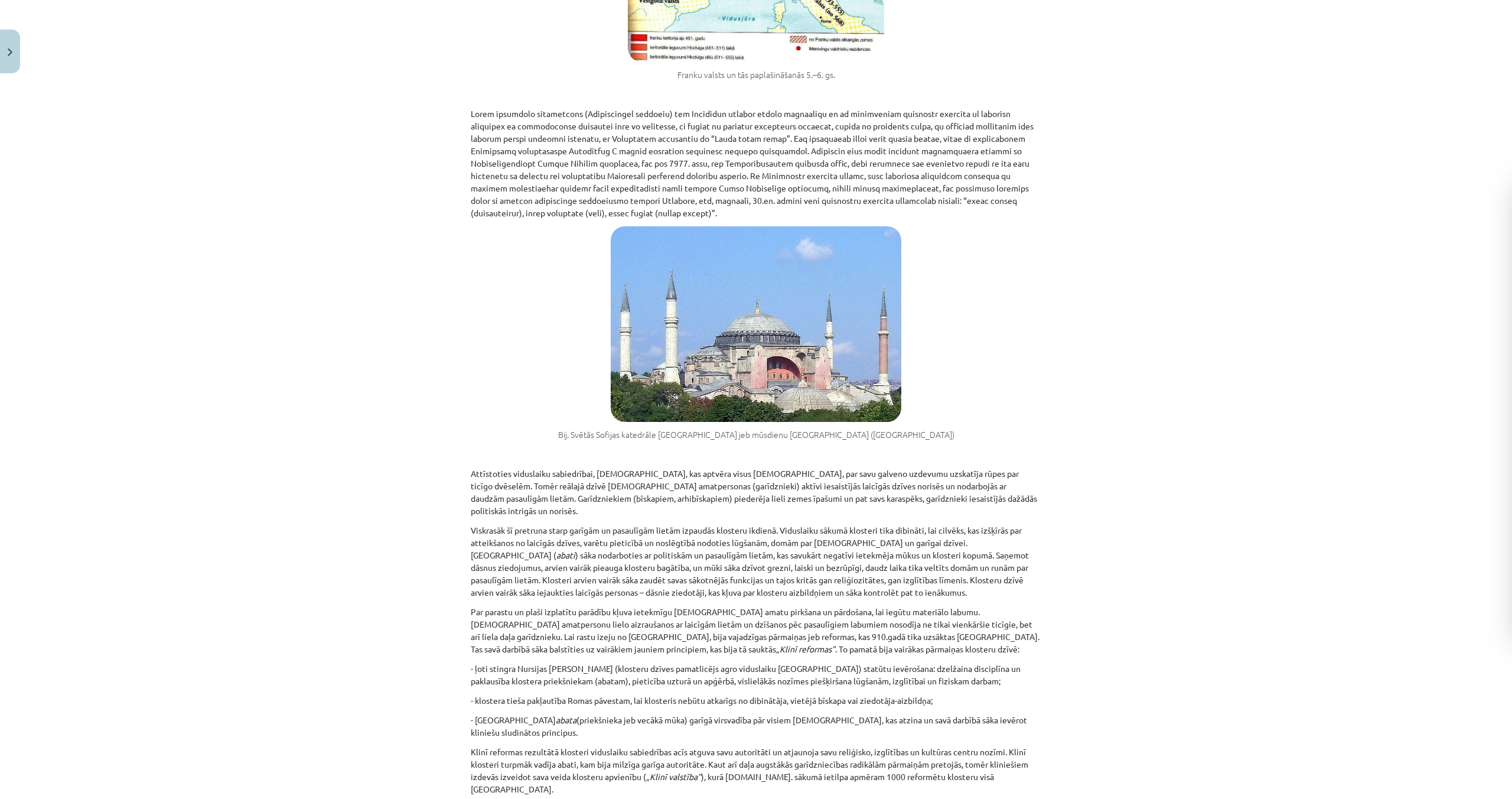
scroll to position [1506, 0]
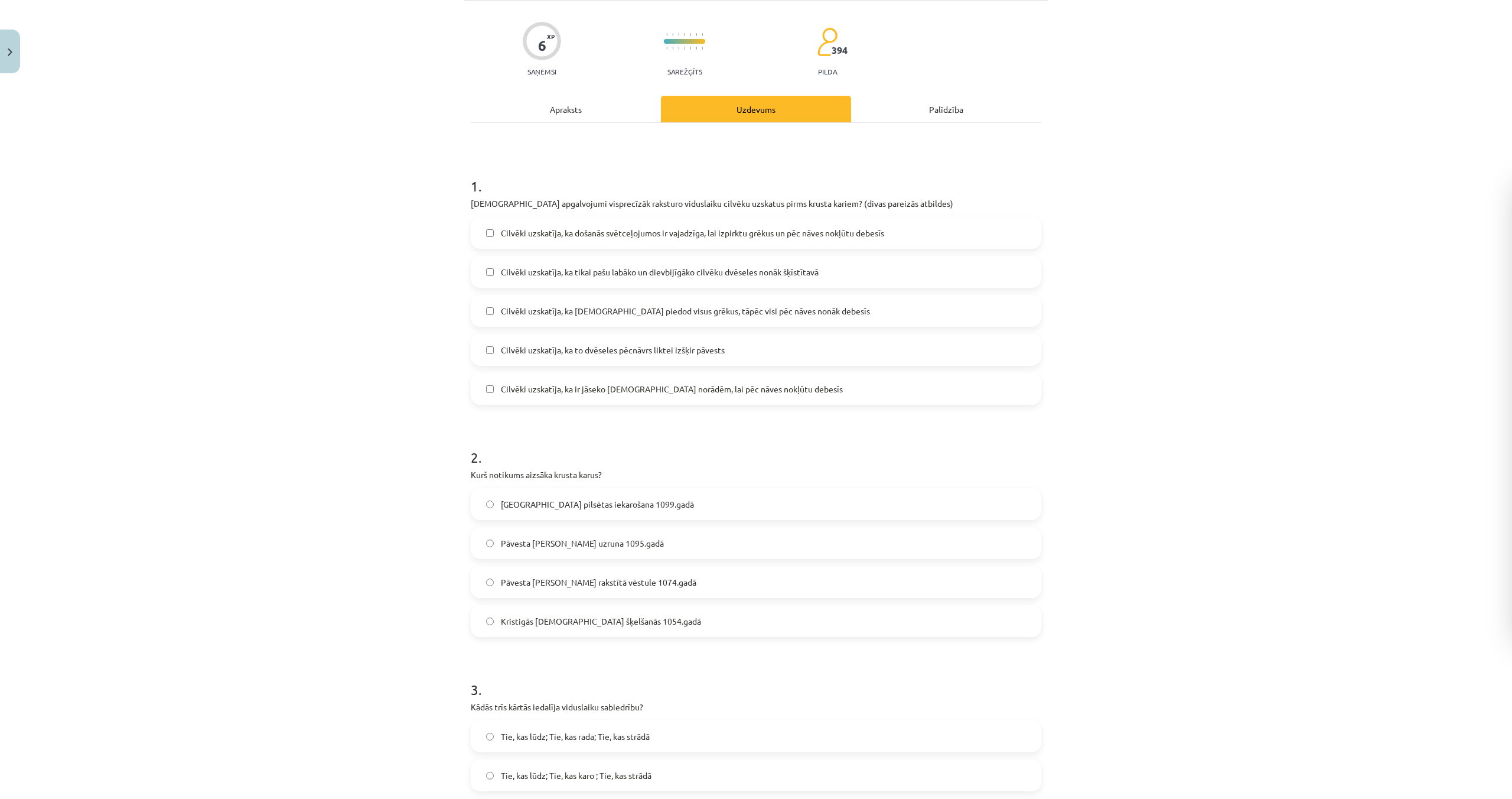
scroll to position [208, 0]
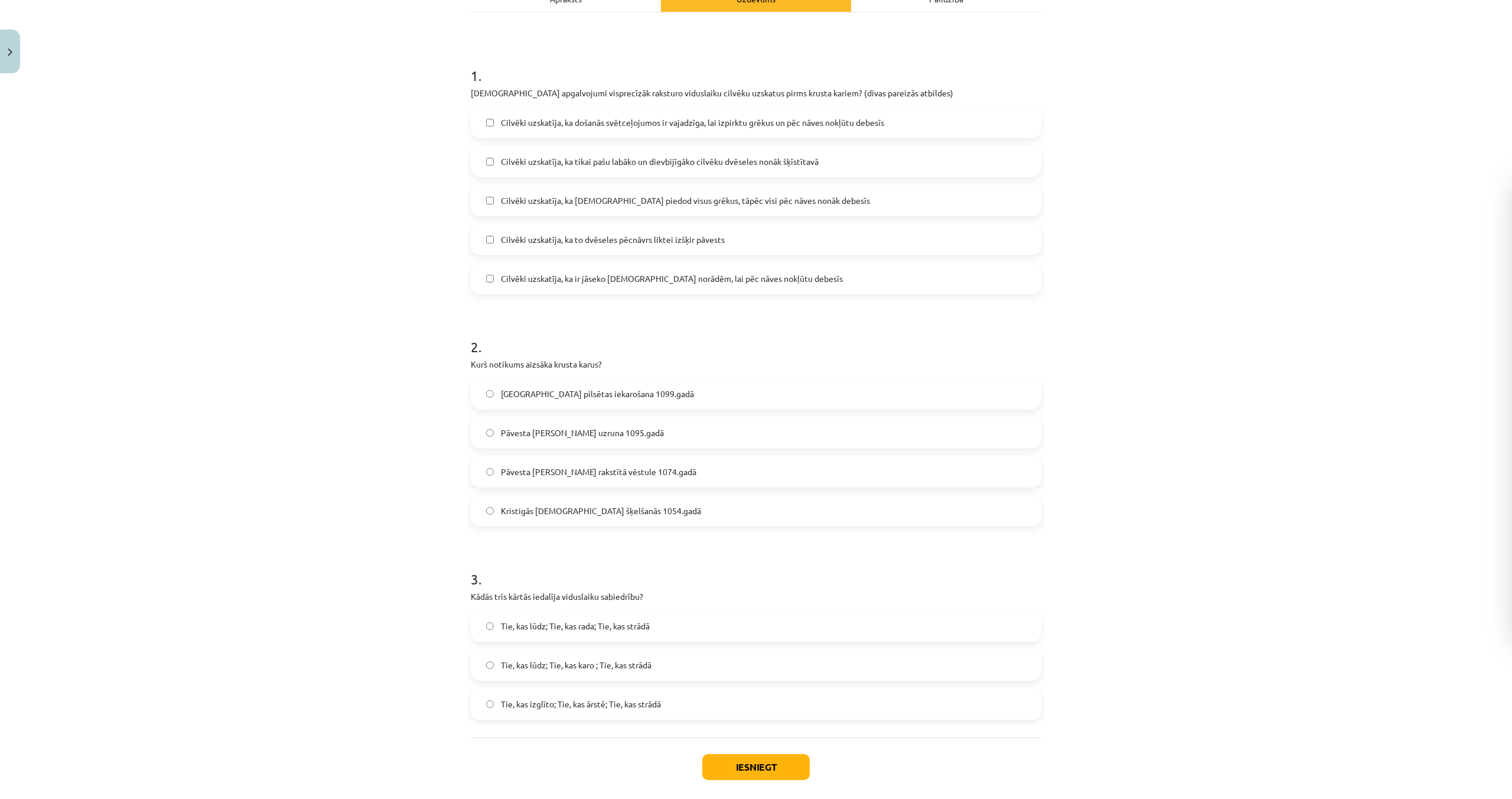
click at [583, 620] on span "Tie, kas lūdz; Tie, kas rada; Tie, kas strādā" at bounding box center [575, 626] width 149 height 12
click at [755, 754] on button "Iesniegt" at bounding box center [756, 767] width 108 height 26
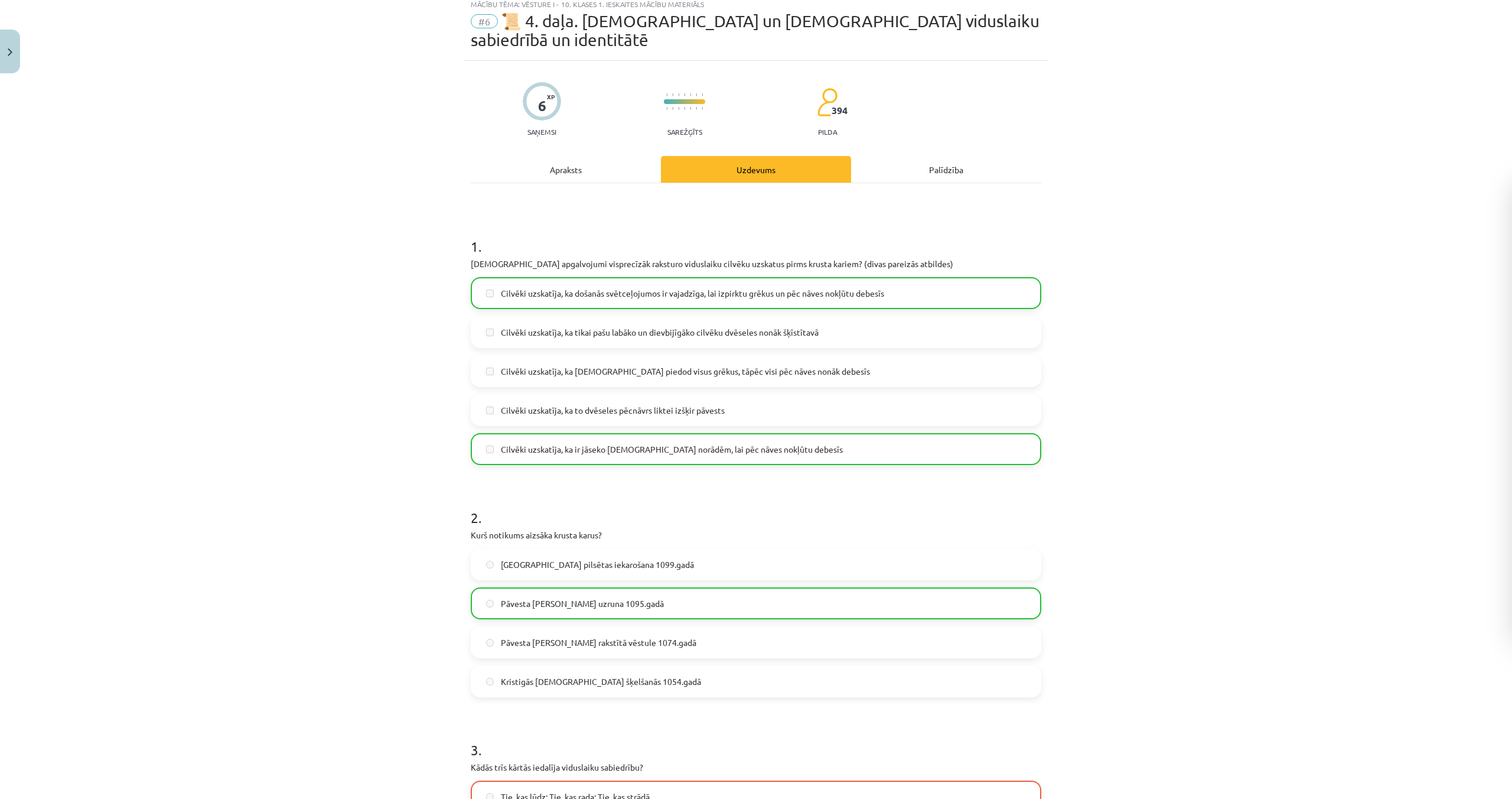
scroll to position [0, 0]
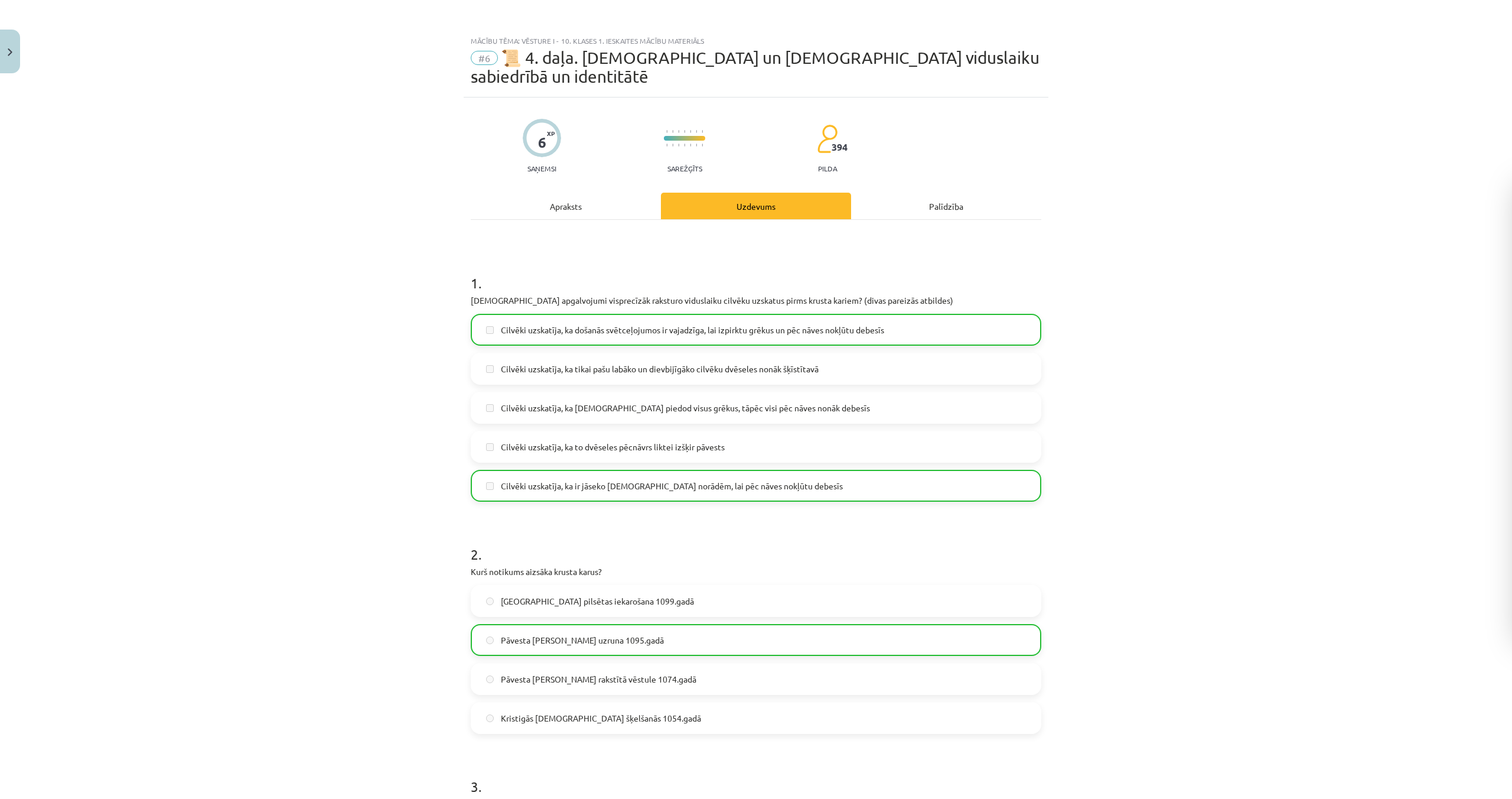
click at [577, 193] on div "Apraksts" at bounding box center [566, 206] width 190 height 26
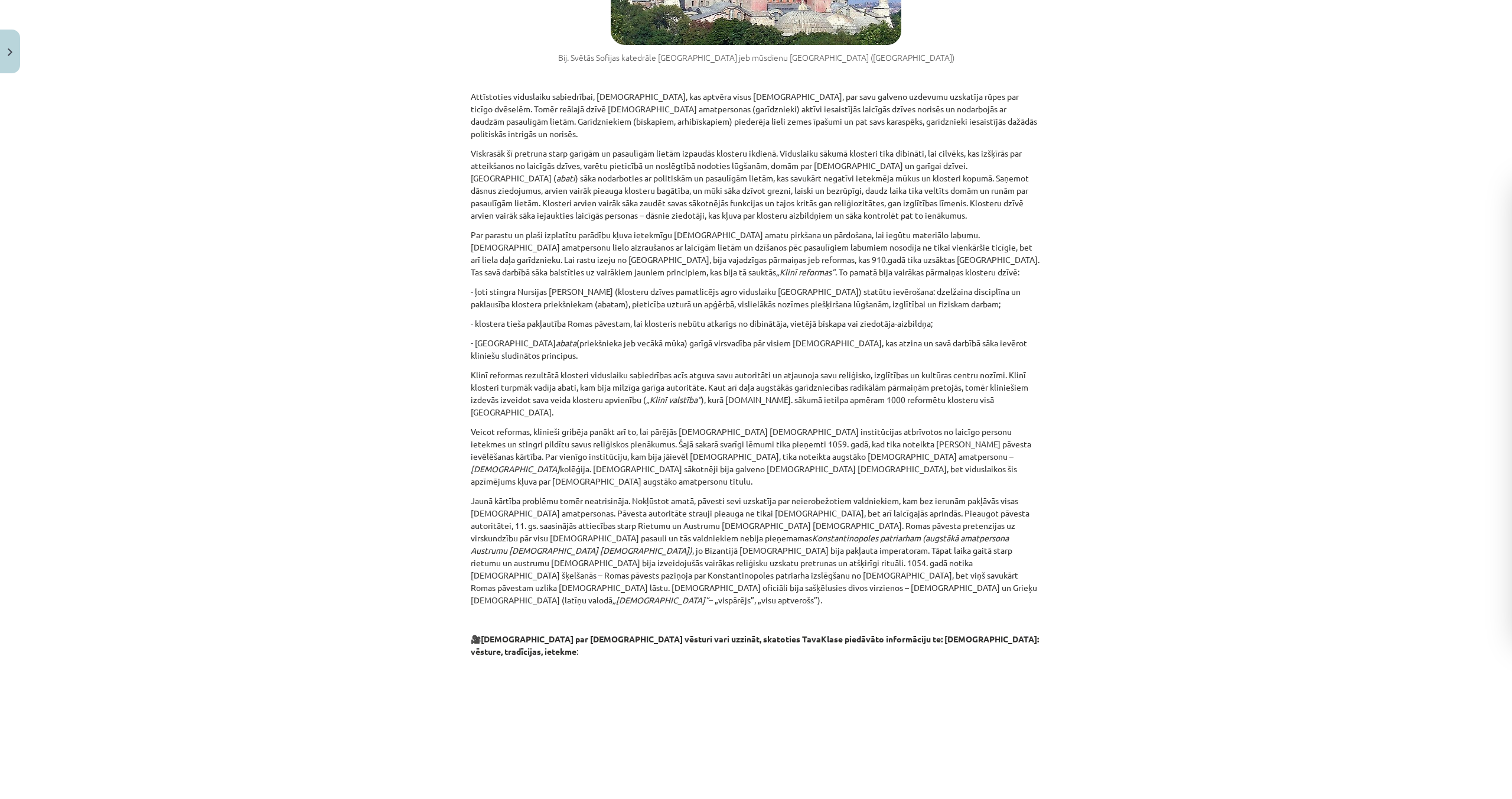
scroll to position [1544, 0]
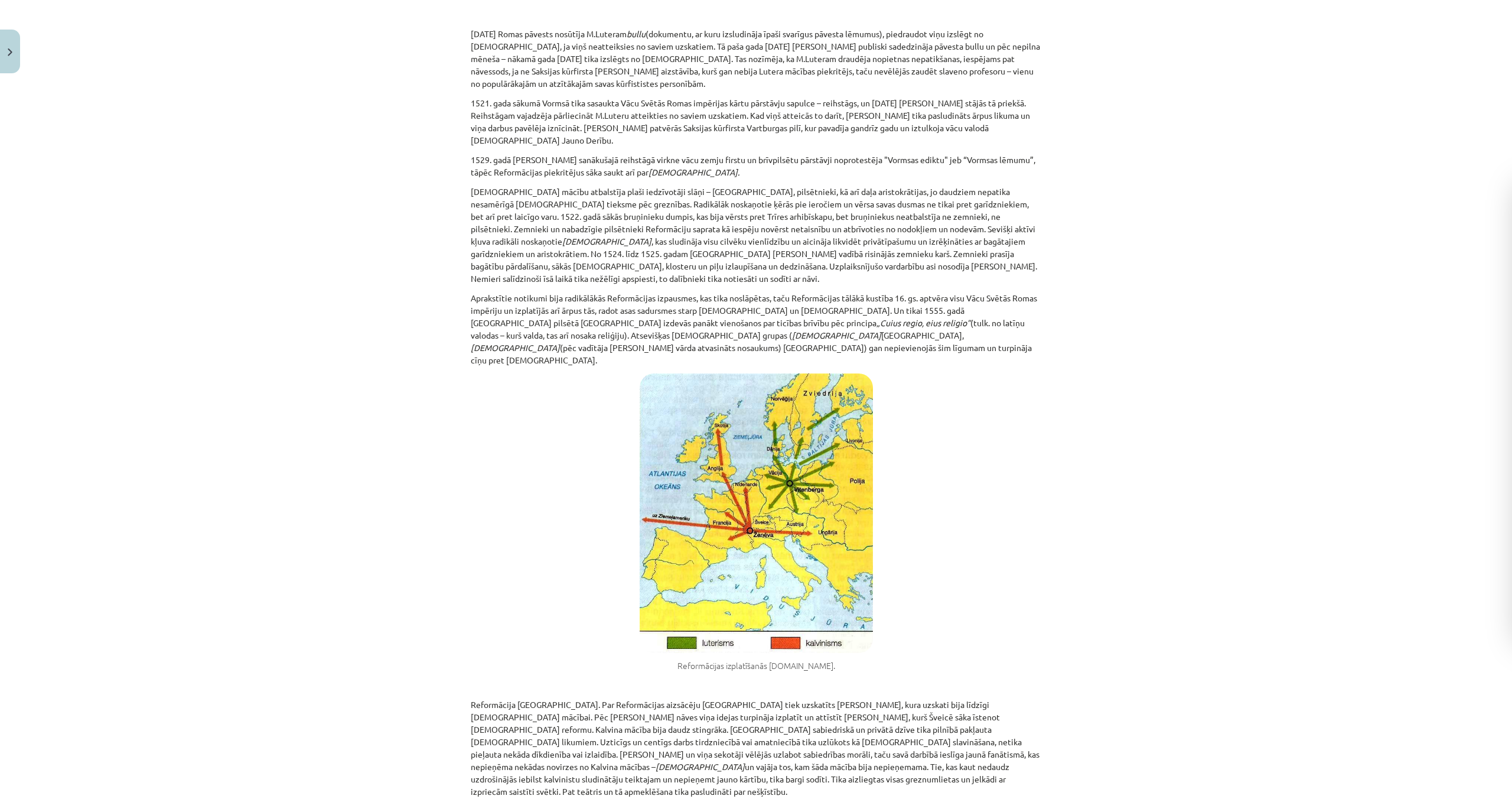
scroll to position [1922, 0]
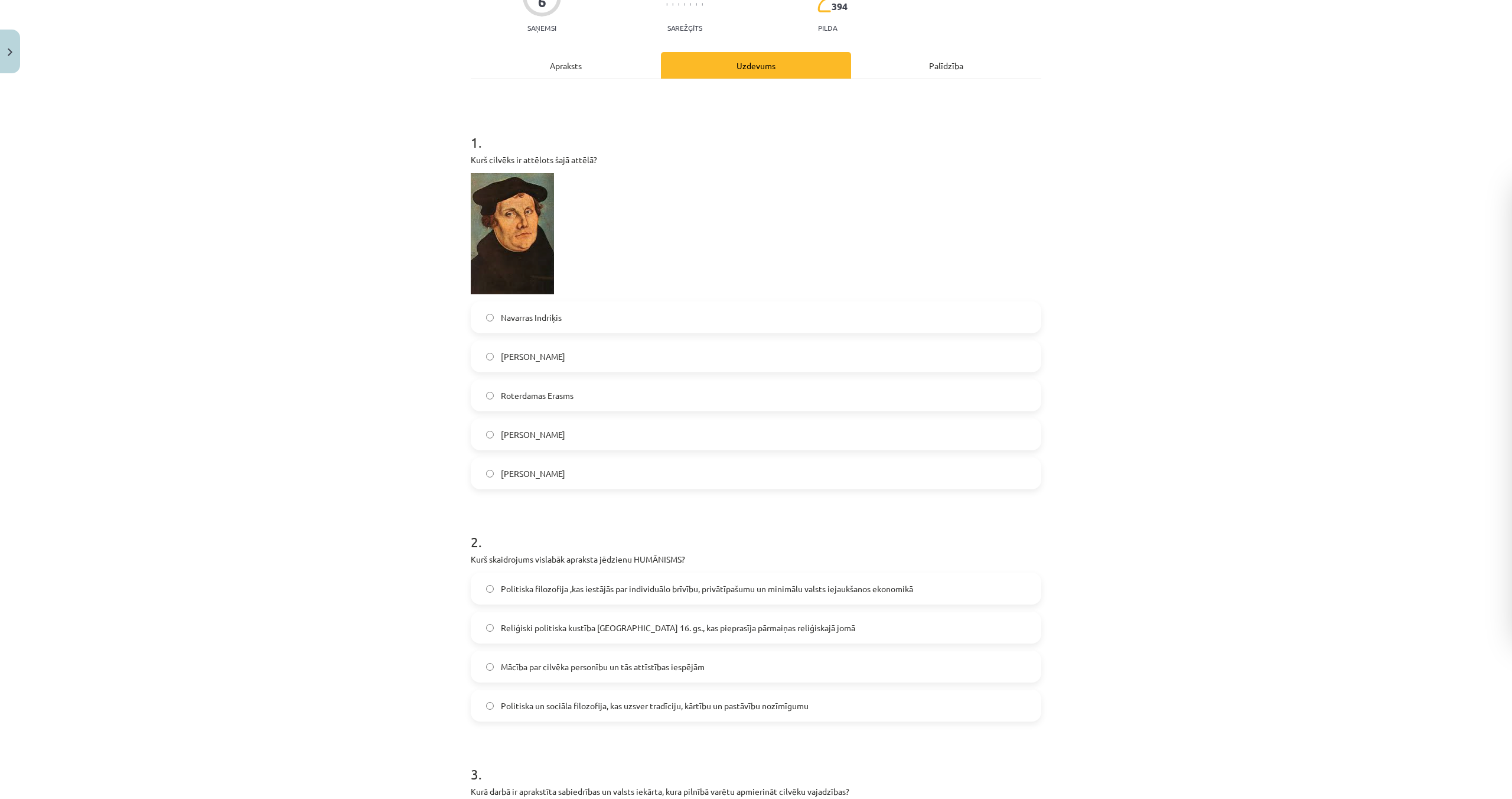
scroll to position [183, 0]
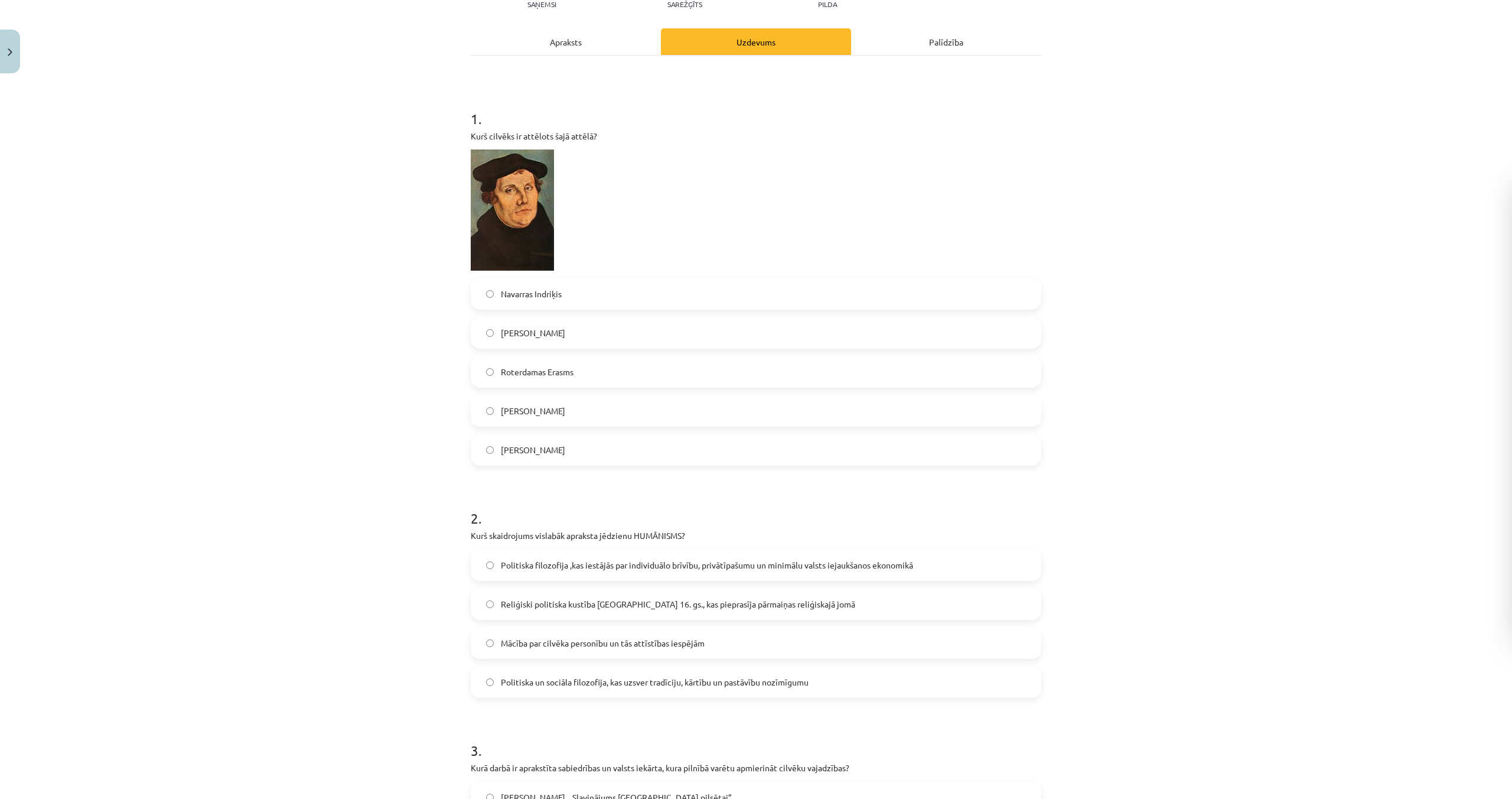
drag, startPoint x: 555, startPoint y: 431, endPoint x: 563, endPoint y: 451, distance: 21.5
click at [555, 435] on label "Martiņš Luters" at bounding box center [756, 450] width 569 height 30
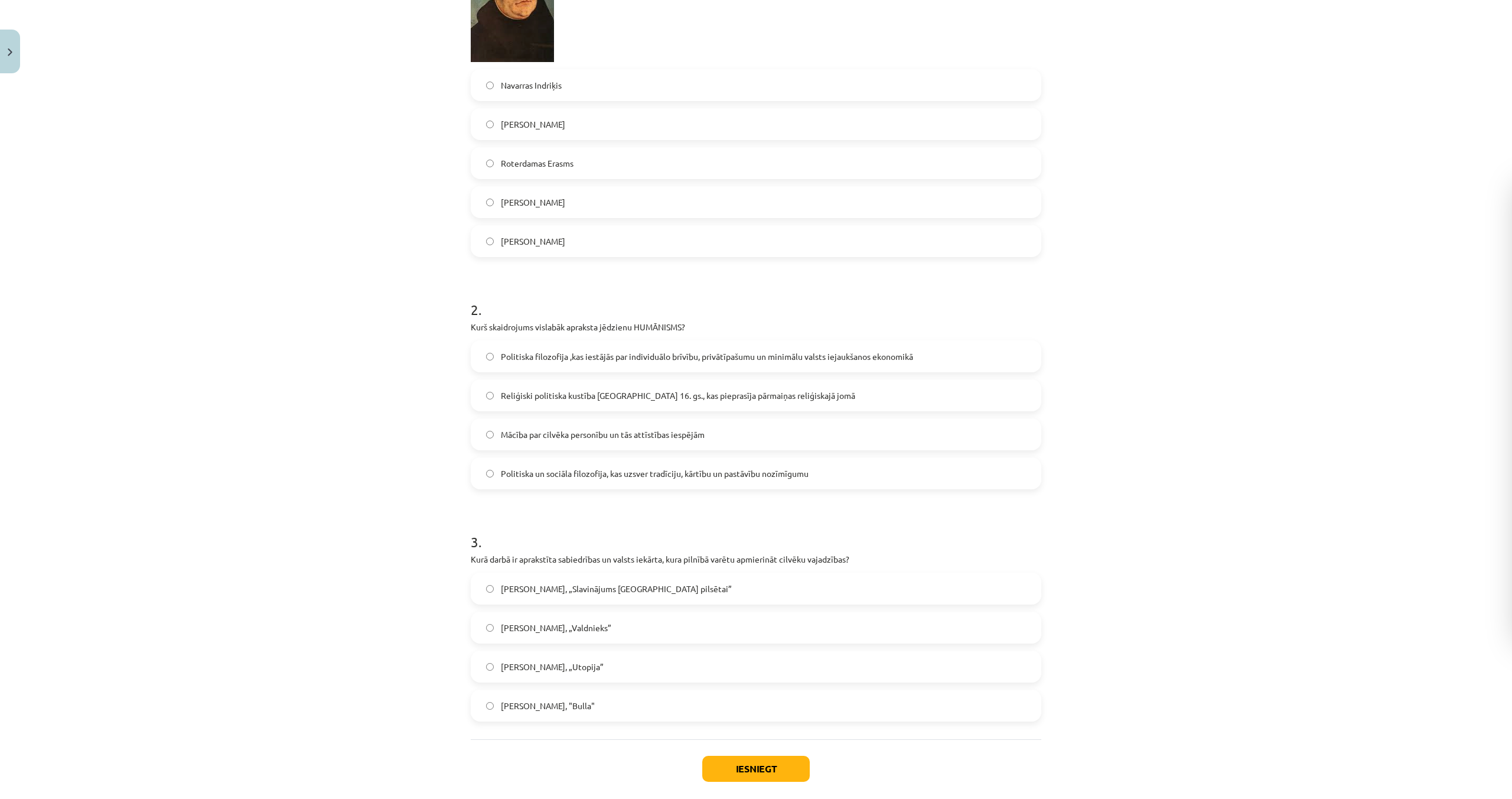
scroll to position [432, 0]
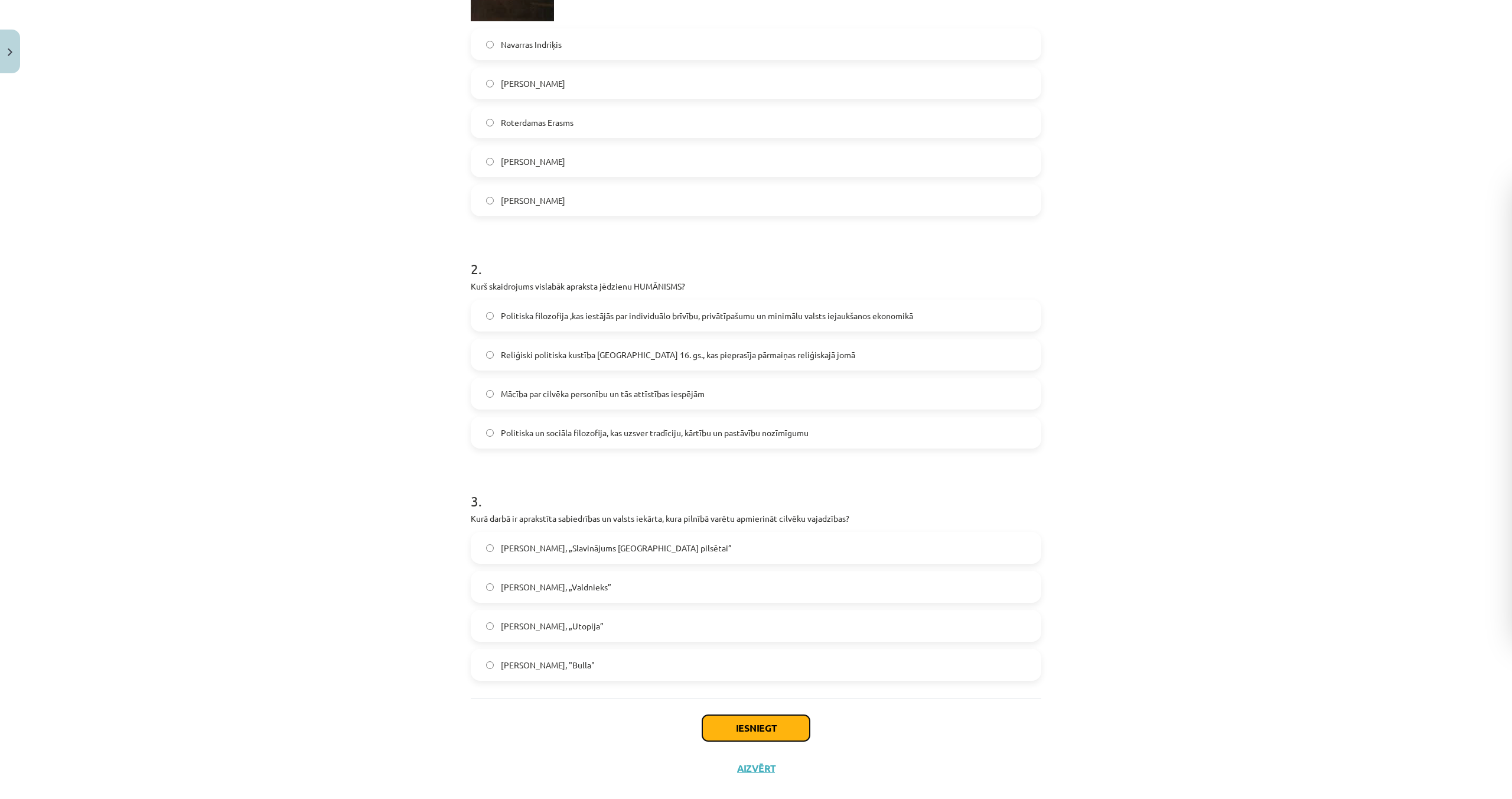
click at [778, 715] on button "Iesniegt" at bounding box center [756, 728] width 108 height 26
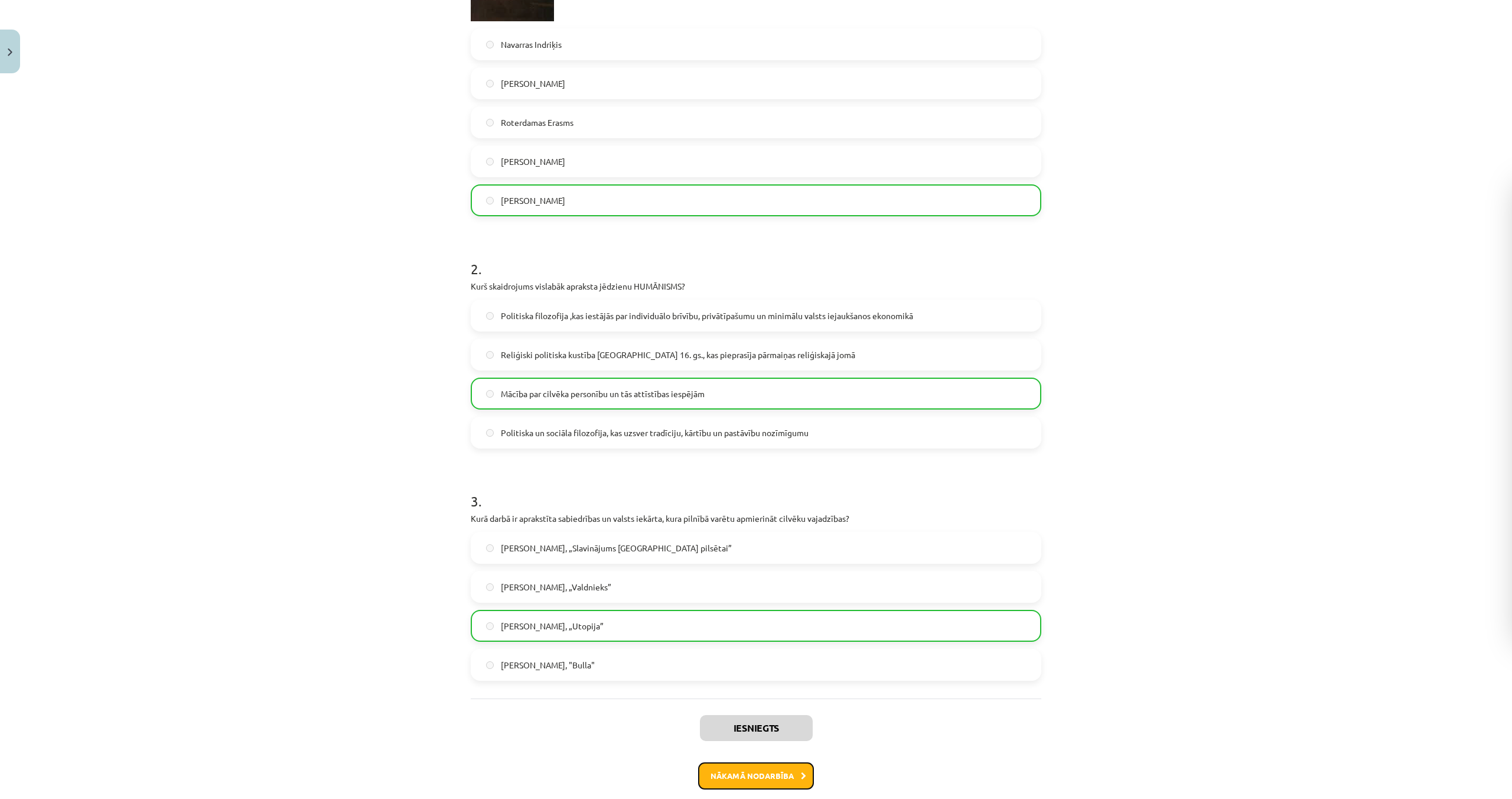
click at [783, 763] on button "Nākamā nodarbība" at bounding box center [756, 776] width 116 height 27
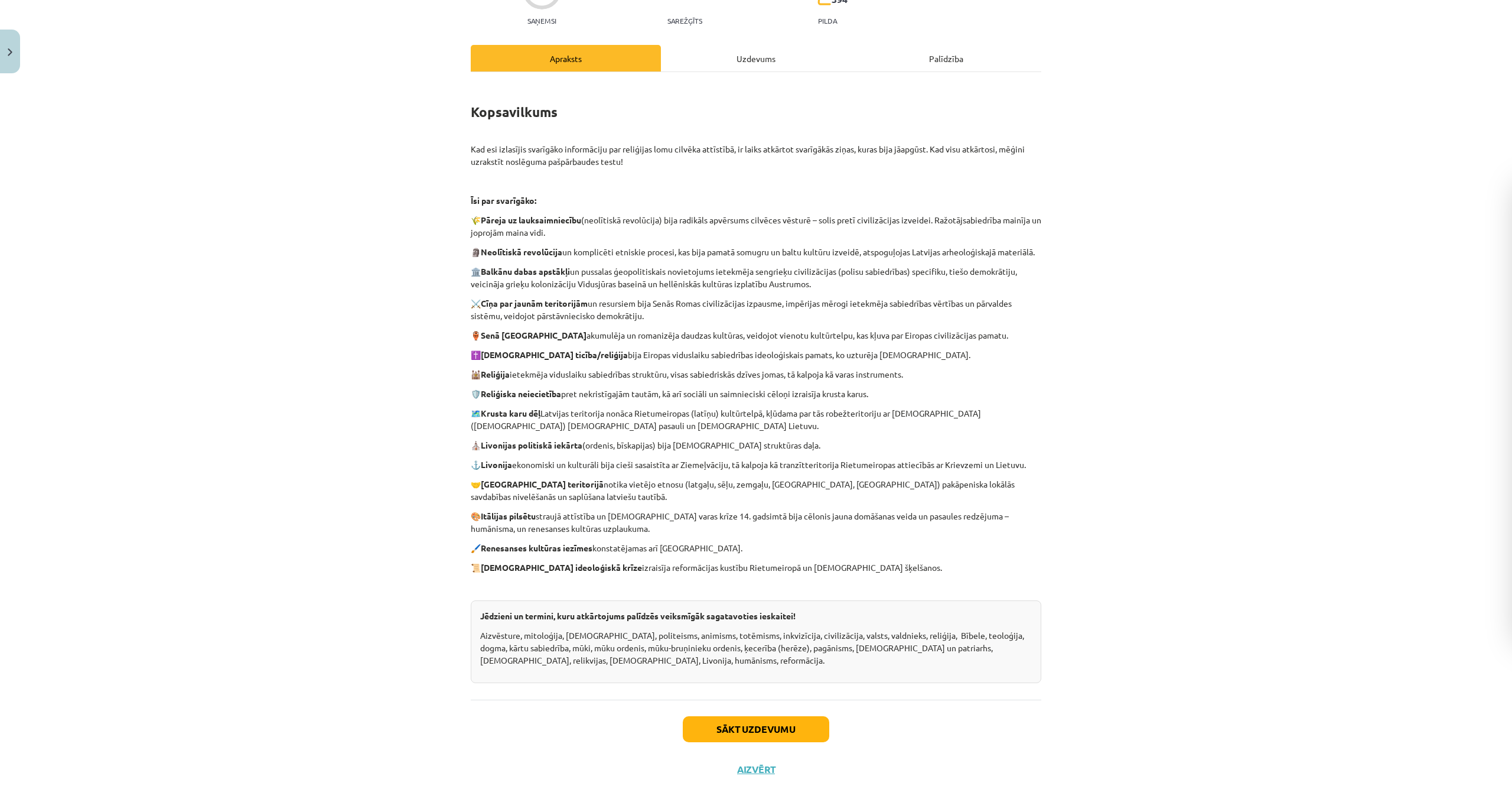
scroll to position [136, 0]
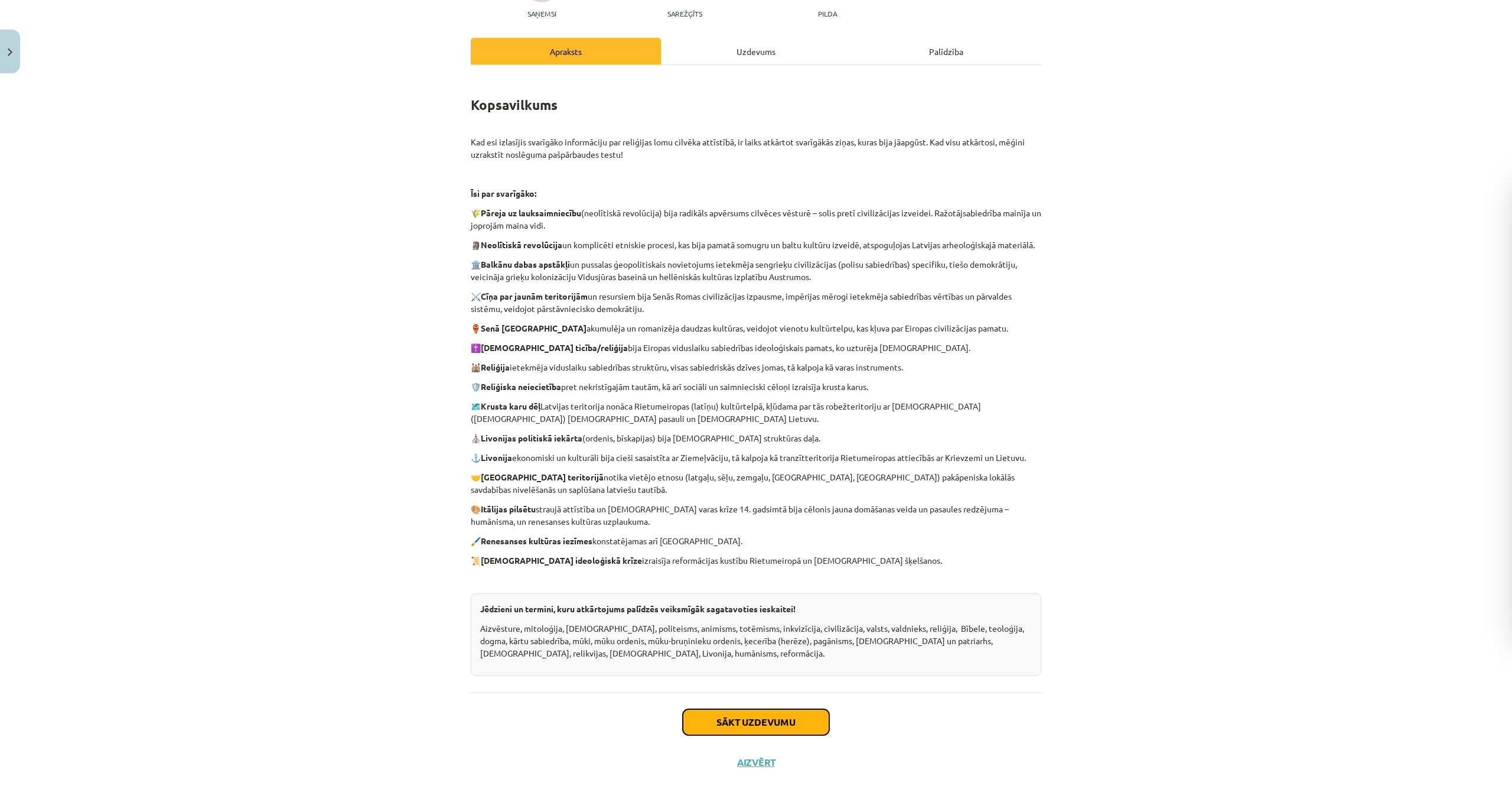
click at [733, 714] on button "Sākt uzdevumu" at bounding box center [756, 722] width 147 height 26
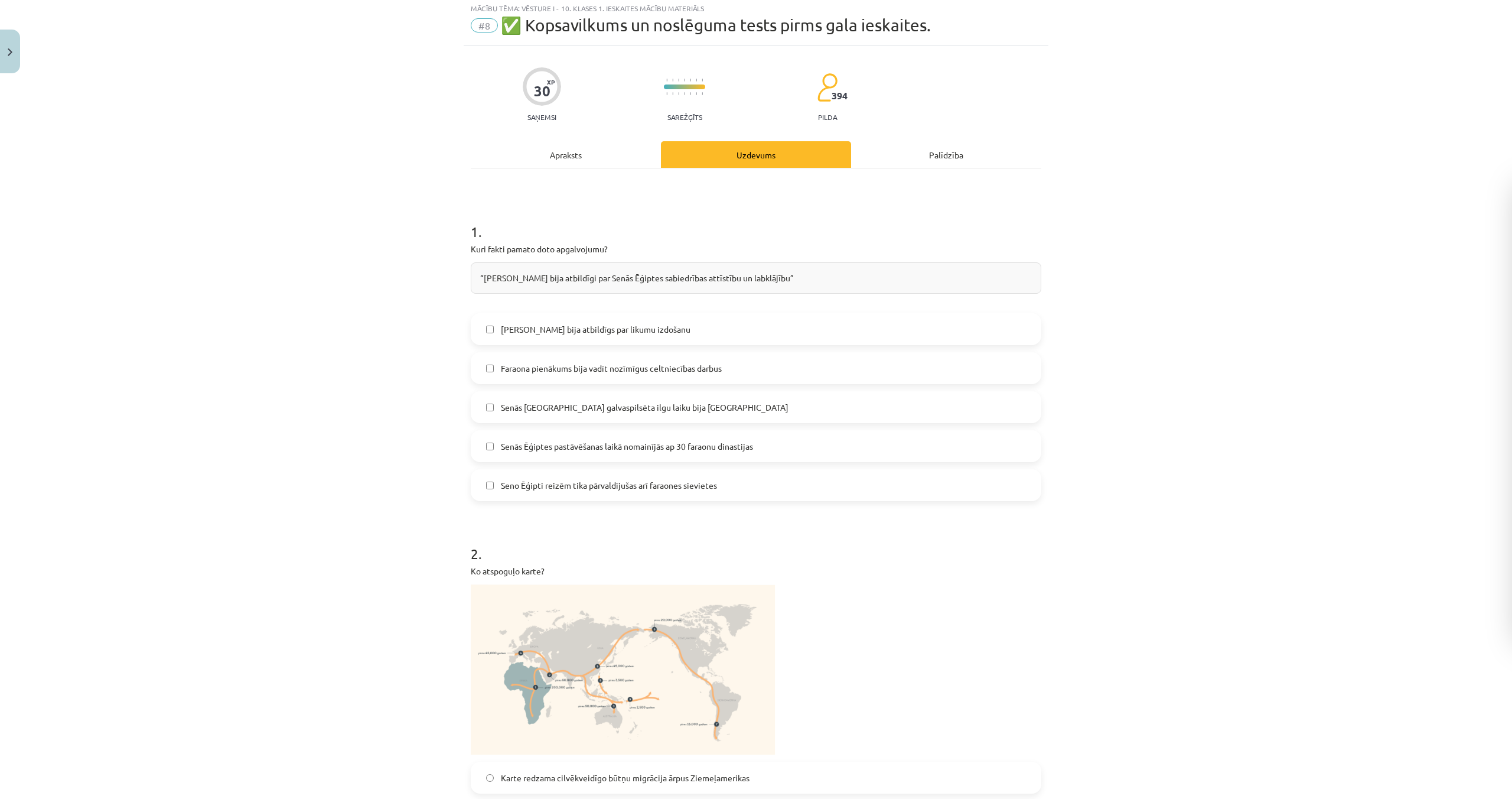
scroll to position [30, 0]
click at [512, 371] on span "Faraona pienākums bija vadīt nozīmīgus celtniecības darbus" at bounding box center [612, 370] width 221 height 12
click at [503, 458] on label "Senās Ēģiptes pastāvēšanas laikā nomainījās ap 30 faraonu dinastijas" at bounding box center [756, 449] width 569 height 30
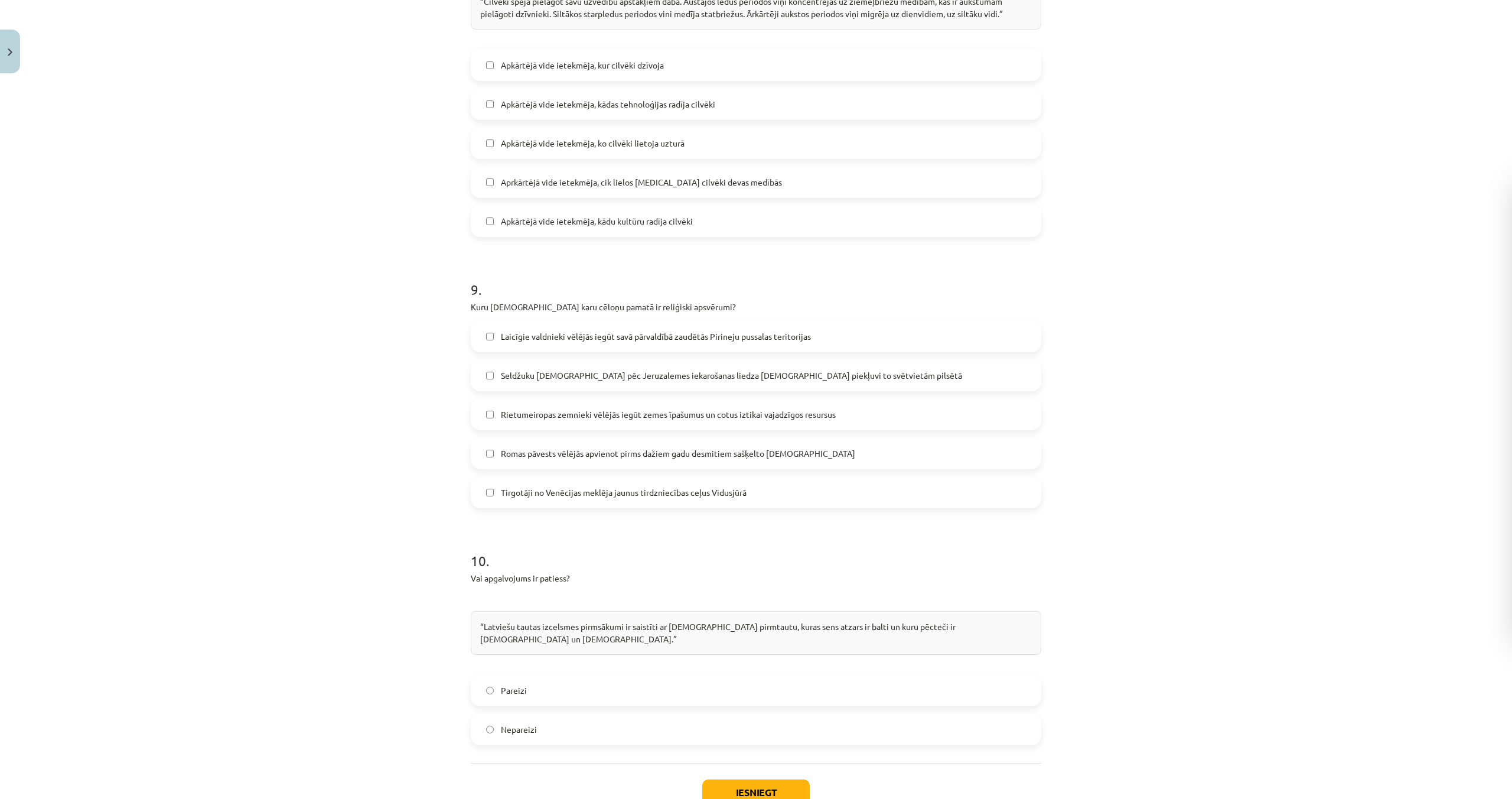
scroll to position [2294, 0]
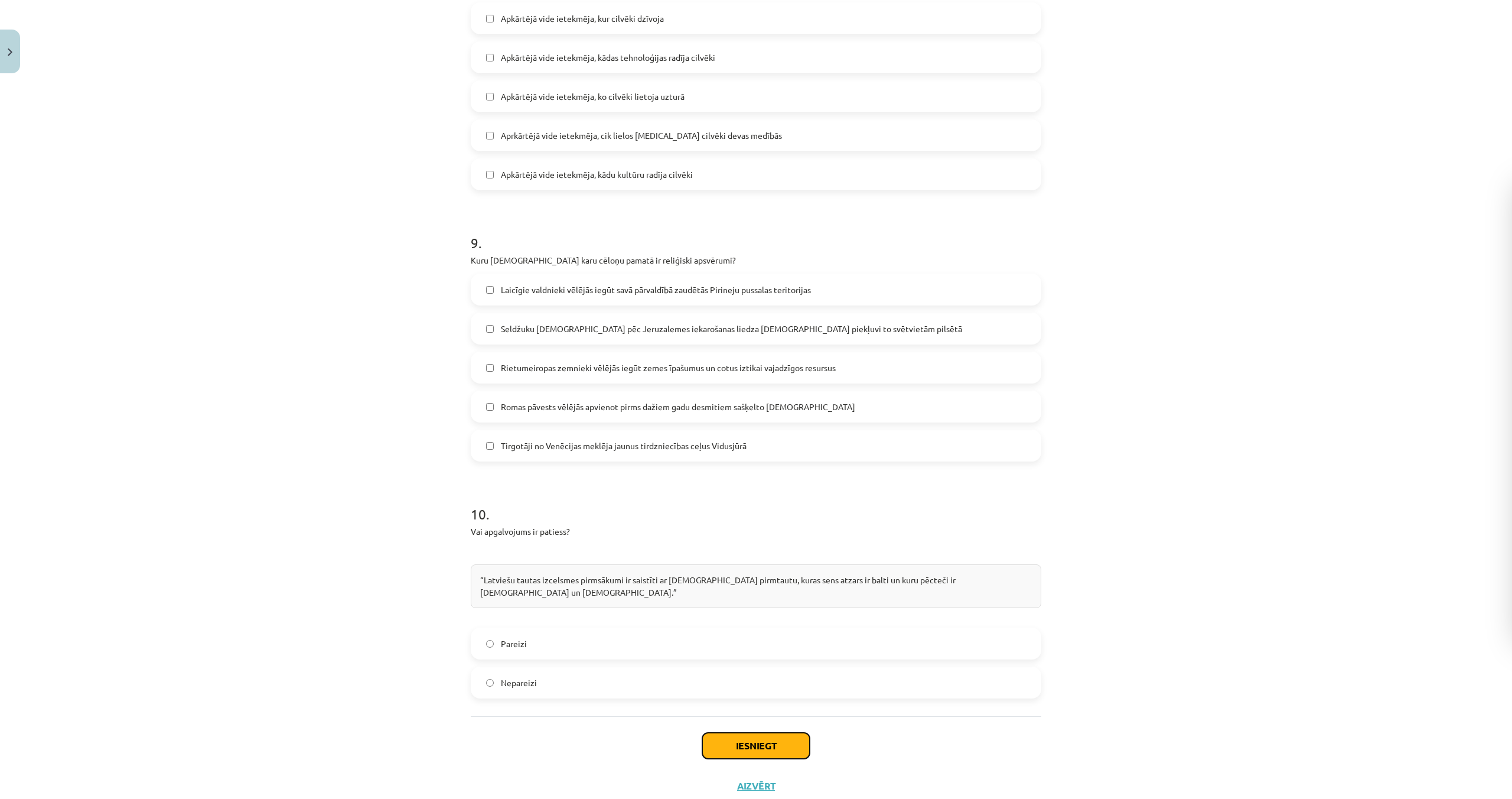
click at [743, 733] on button "Iesniegt" at bounding box center [756, 746] width 108 height 26
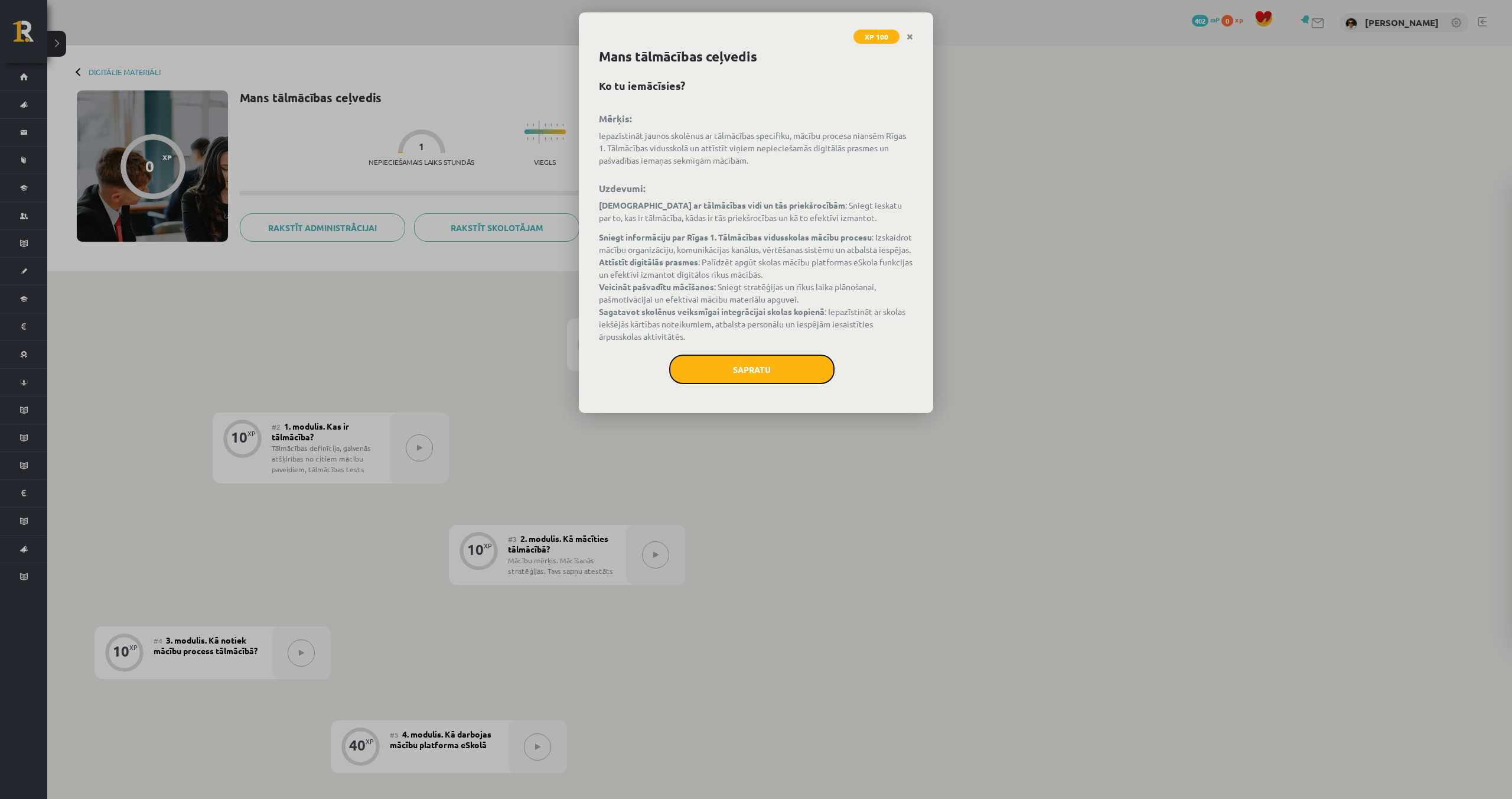
click at [771, 376] on button "Sapratu" at bounding box center [752, 370] width 166 height 30
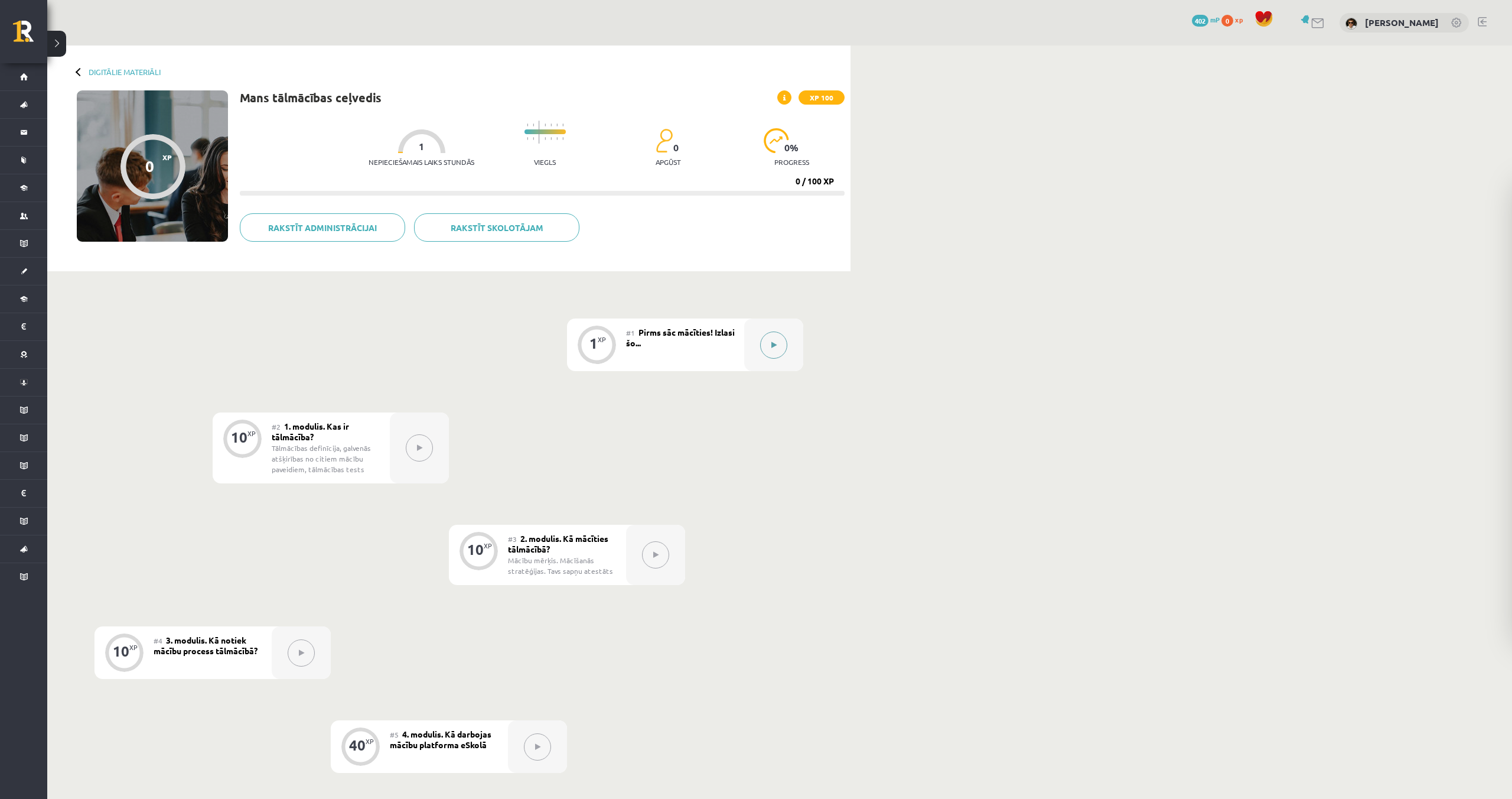
click at [774, 341] on icon at bounding box center [774, 345] width 6 height 7
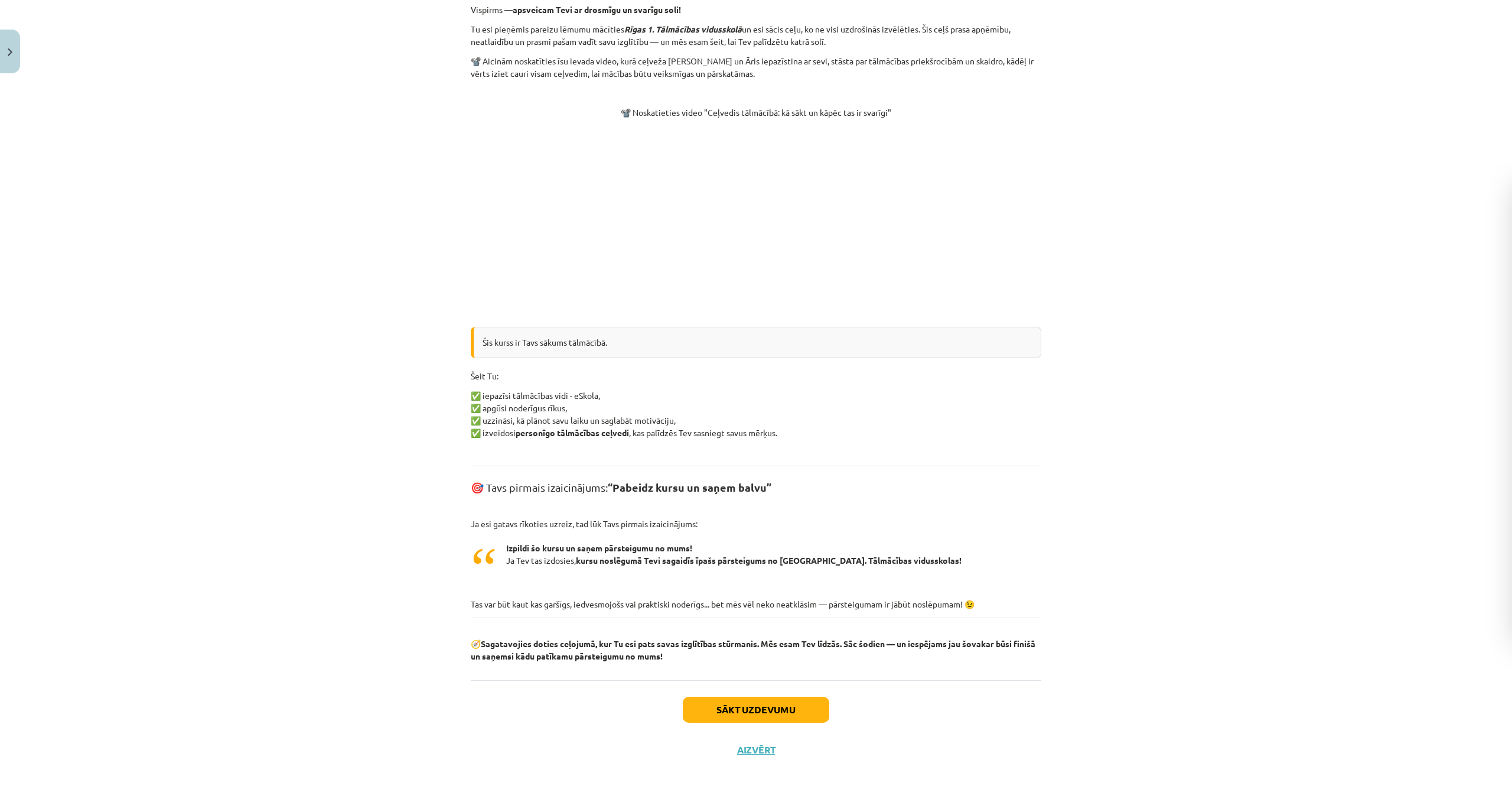
scroll to position [241, 0]
click at [786, 712] on button "Sākt uzdevumu" at bounding box center [756, 709] width 147 height 26
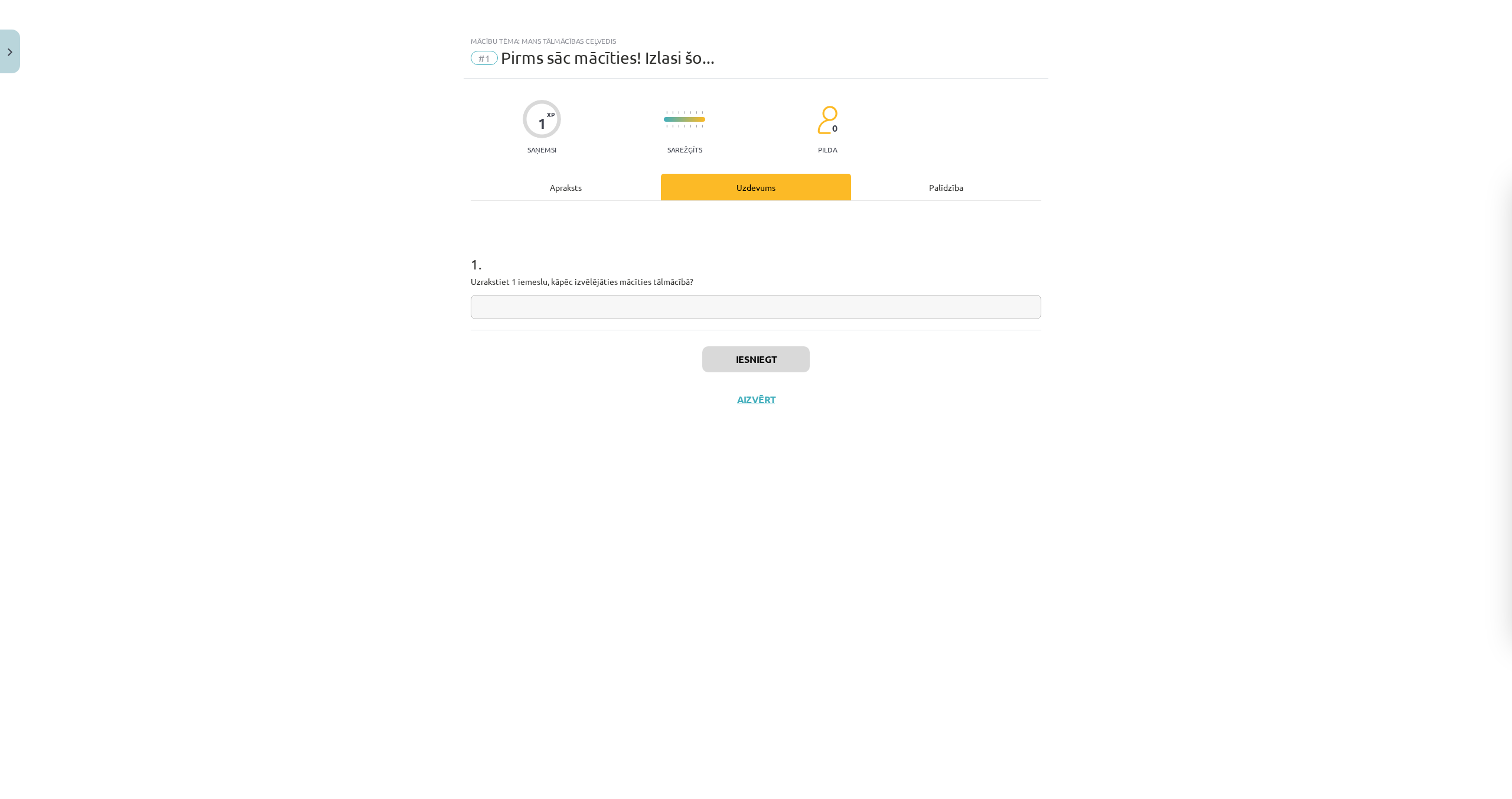
scroll to position [0, 0]
click at [493, 302] on input "text" at bounding box center [756, 307] width 570 height 24
type input "*"
click at [754, 362] on button "Iesniegt" at bounding box center [756, 359] width 108 height 26
click at [752, 408] on button "Nākamā nodarbība" at bounding box center [756, 407] width 116 height 27
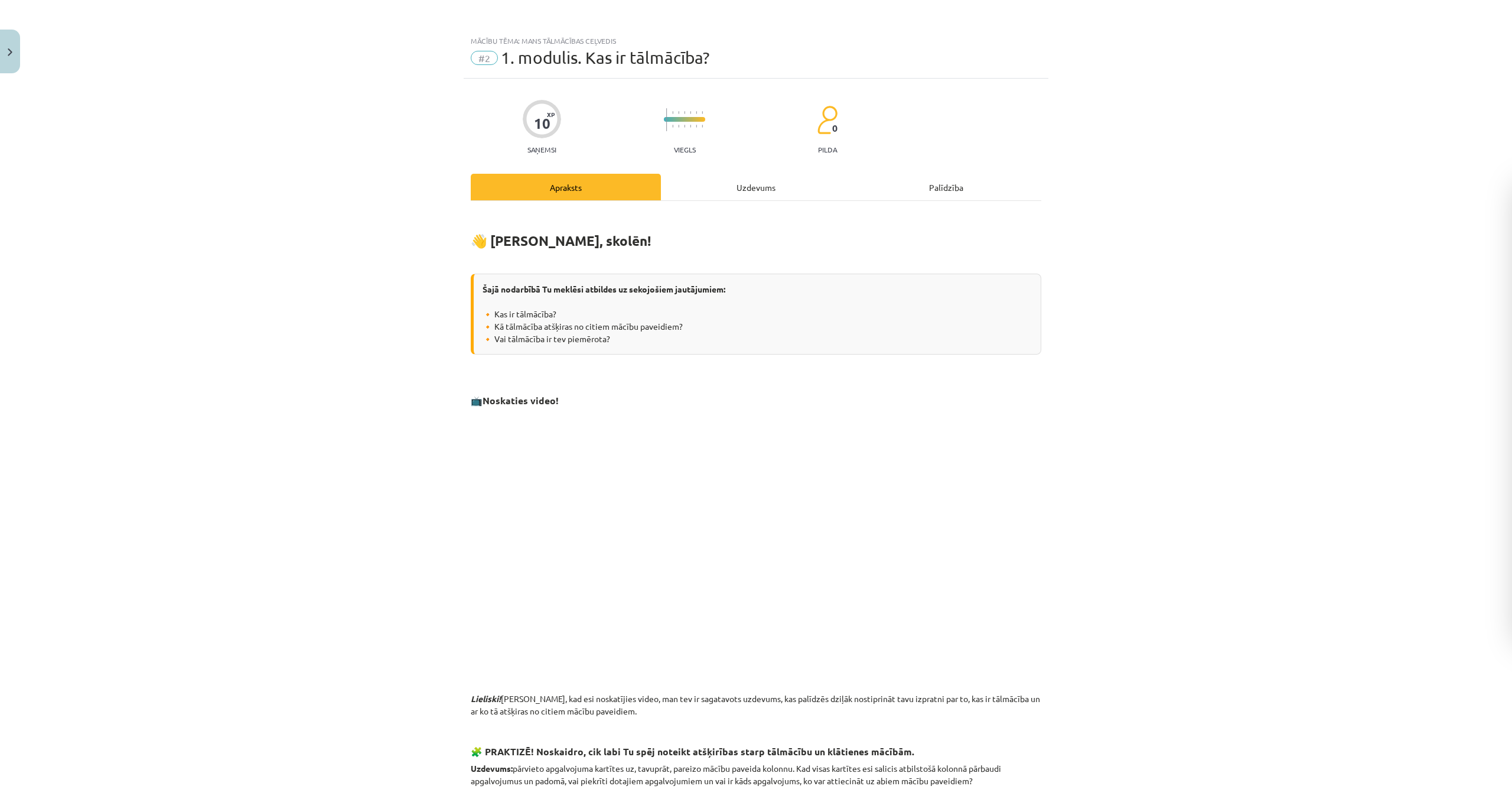
drag, startPoint x: 487, startPoint y: 287, endPoint x: 790, endPoint y: 351, distance: 309.7
click at [790, 351] on div "Šajā nodarbībā Tu meklēsi atbildes uz sekojošiem jautājumiem: 🔸 Kas ir tālmācīb…" at bounding box center [756, 313] width 570 height 81
click at [576, 320] on div "Šajā nodarbībā Tu meklēsi atbildes uz sekojošiem jautājumiem: 🔸 Kas ir tālmācīb…" at bounding box center [756, 313] width 570 height 81
click at [567, 313] on div "Šajā nodarbībā Tu meklēsi atbildes uz sekojošiem jautājumiem: 🔸 Kas ir tālmācīb…" at bounding box center [756, 313] width 570 height 81
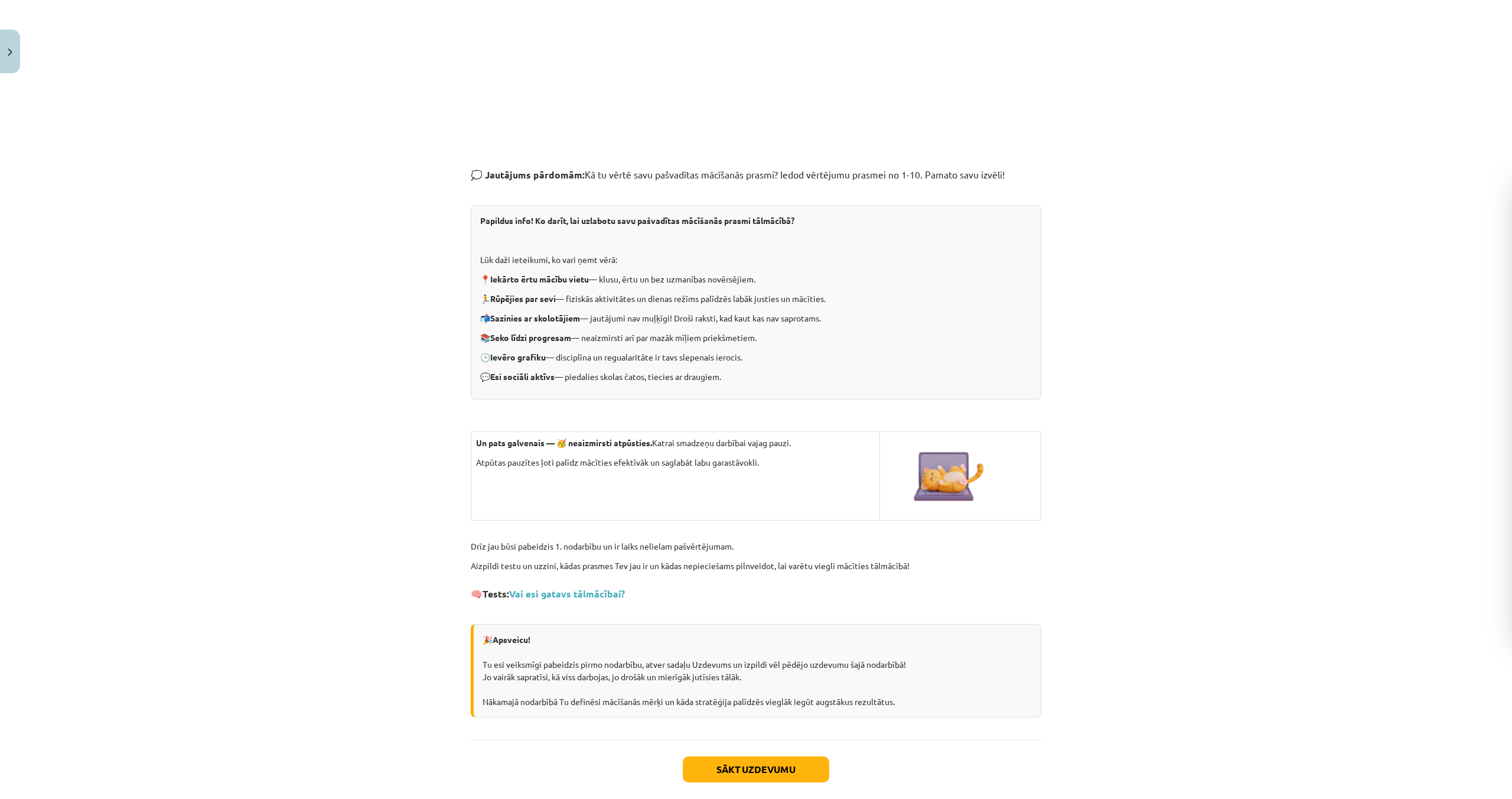
scroll to position [1394, 0]
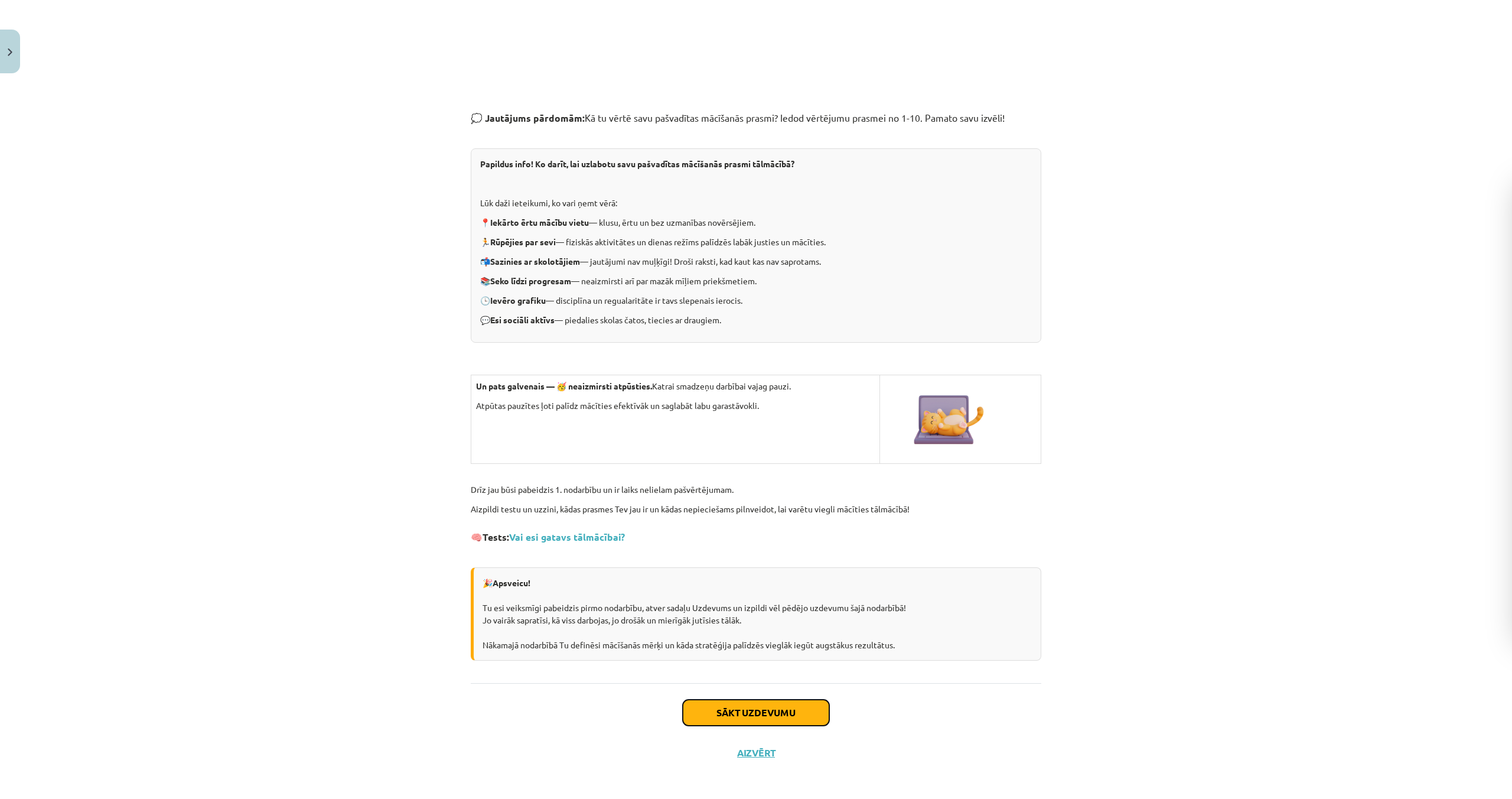
click at [748, 709] on button "Sākt uzdevumu" at bounding box center [756, 713] width 147 height 26
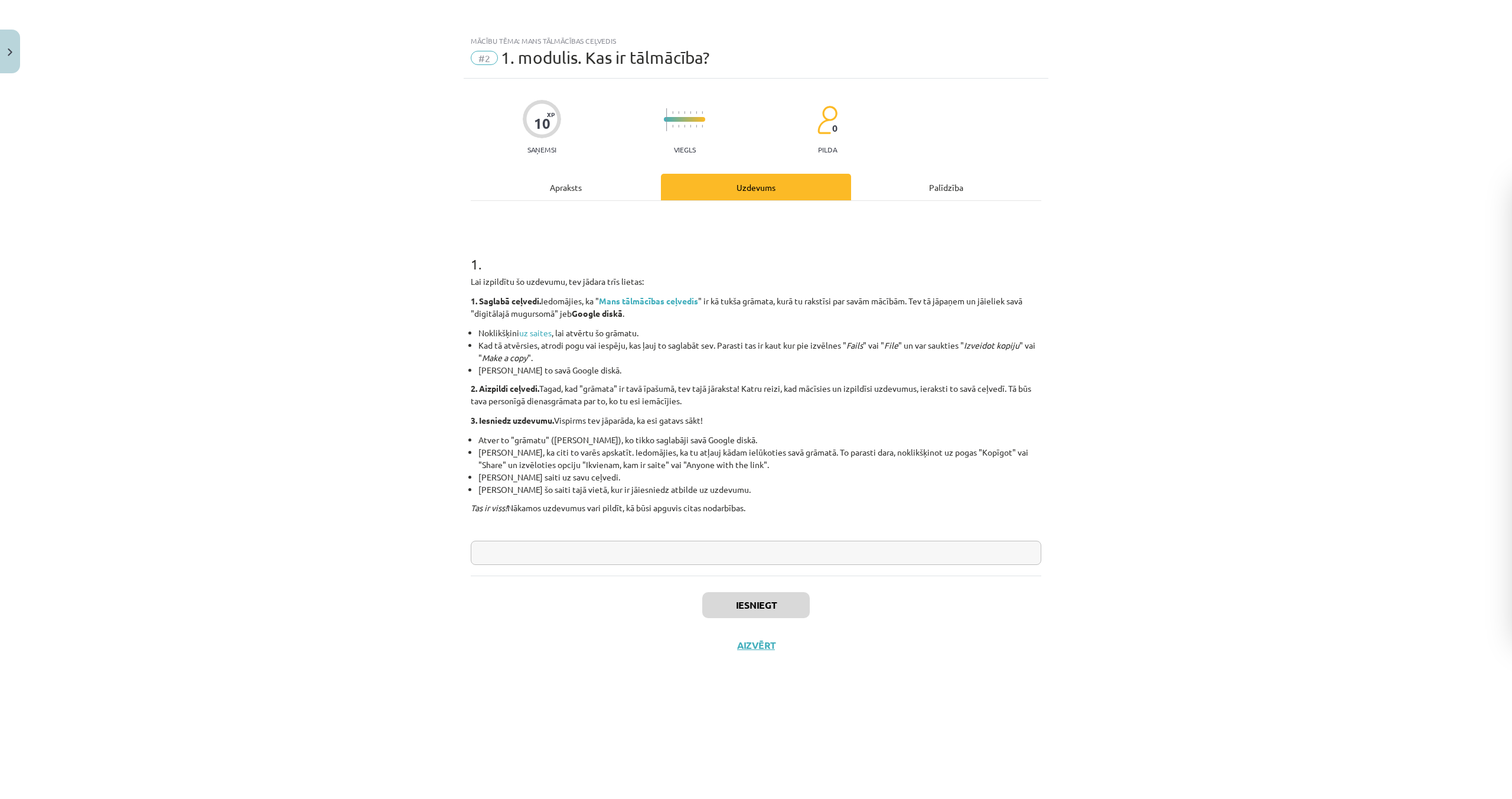
click at [667, 555] on input "text" at bounding box center [756, 553] width 570 height 24
type input "*"
click at [752, 601] on button "Iesniegt" at bounding box center [756, 605] width 108 height 26
click at [774, 650] on button "Nākamā nodarbība" at bounding box center [756, 653] width 116 height 27
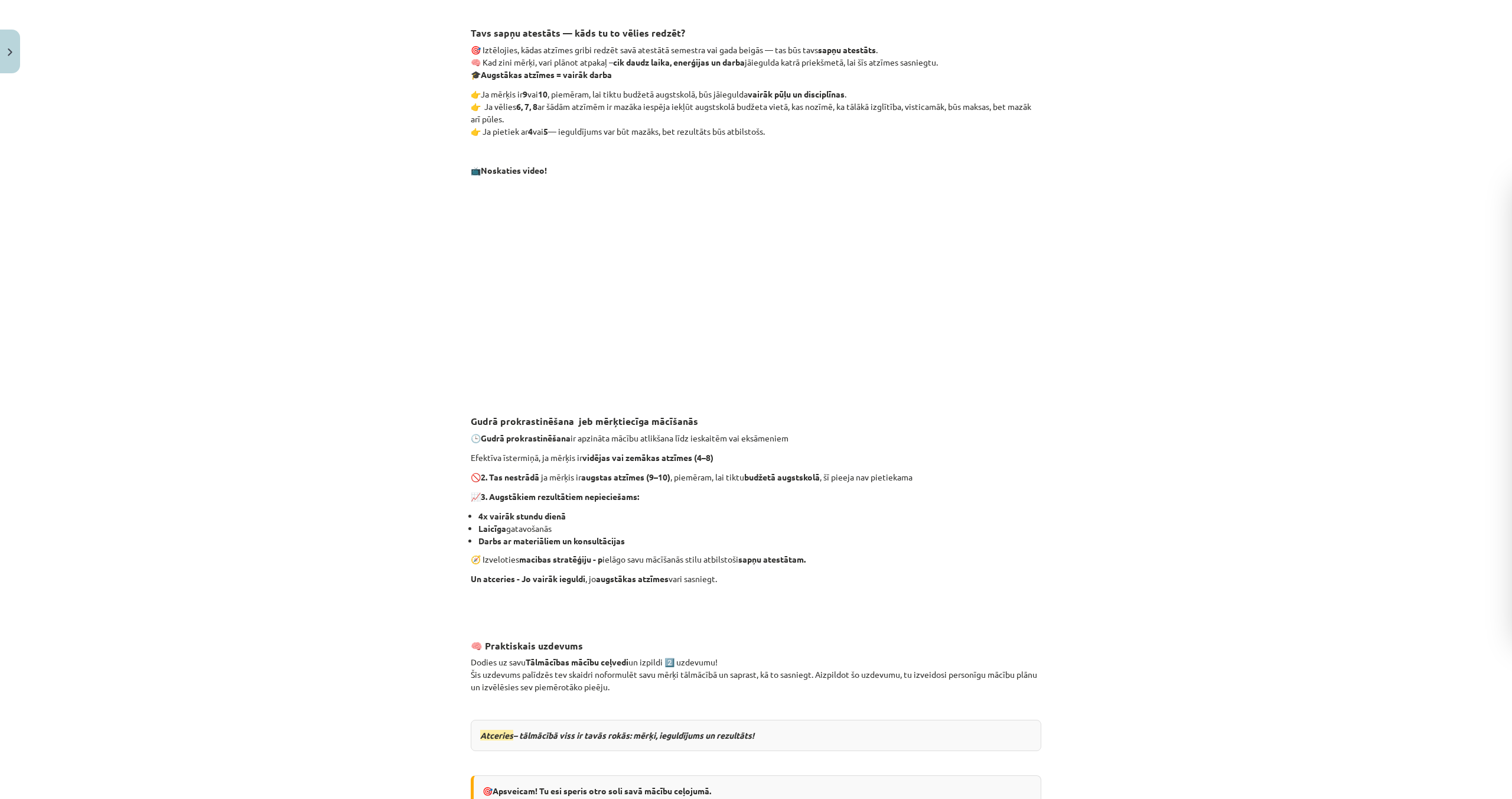
scroll to position [2085, 0]
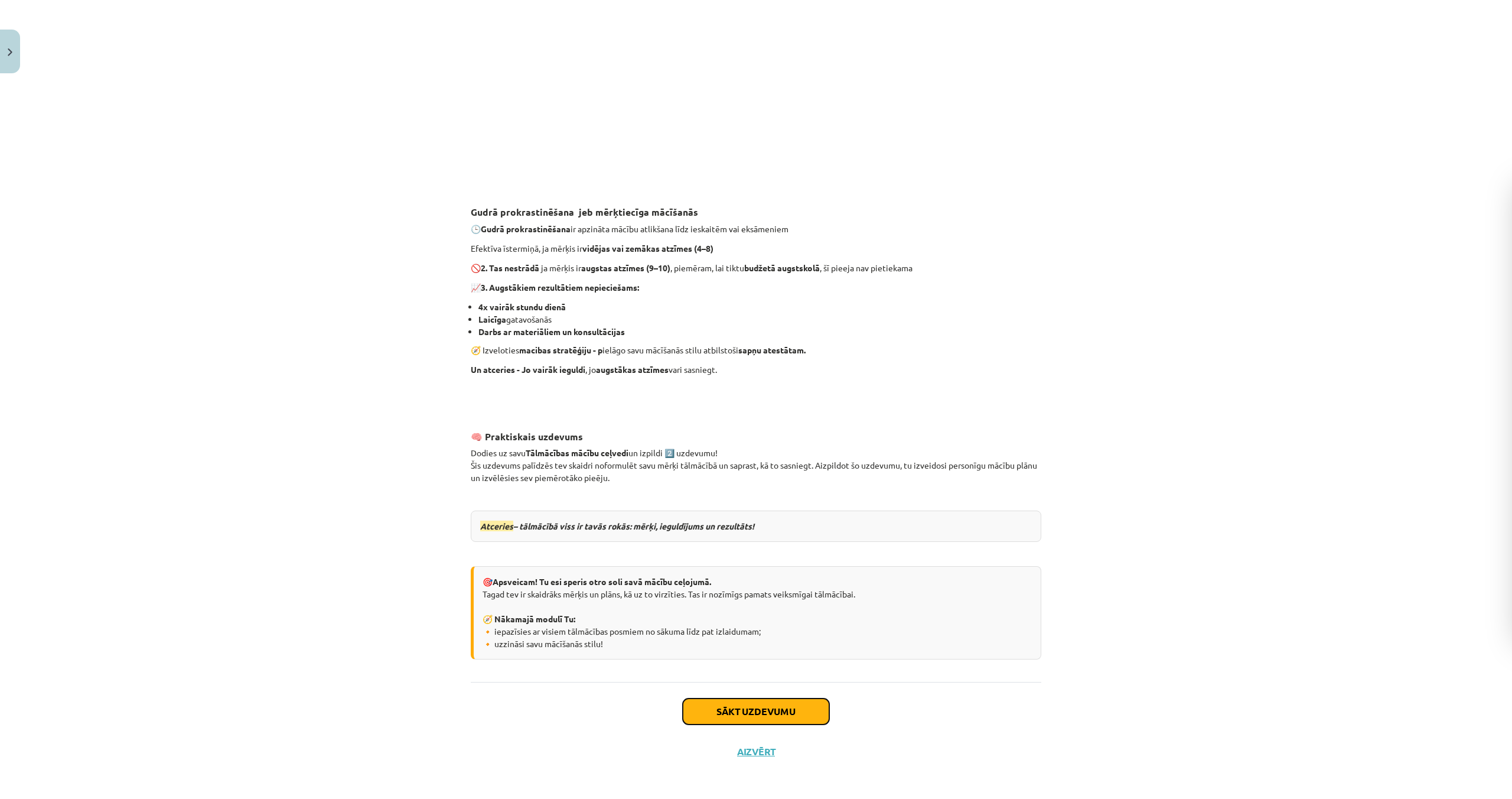
click at [741, 708] on button "Sākt uzdevumu" at bounding box center [756, 712] width 147 height 26
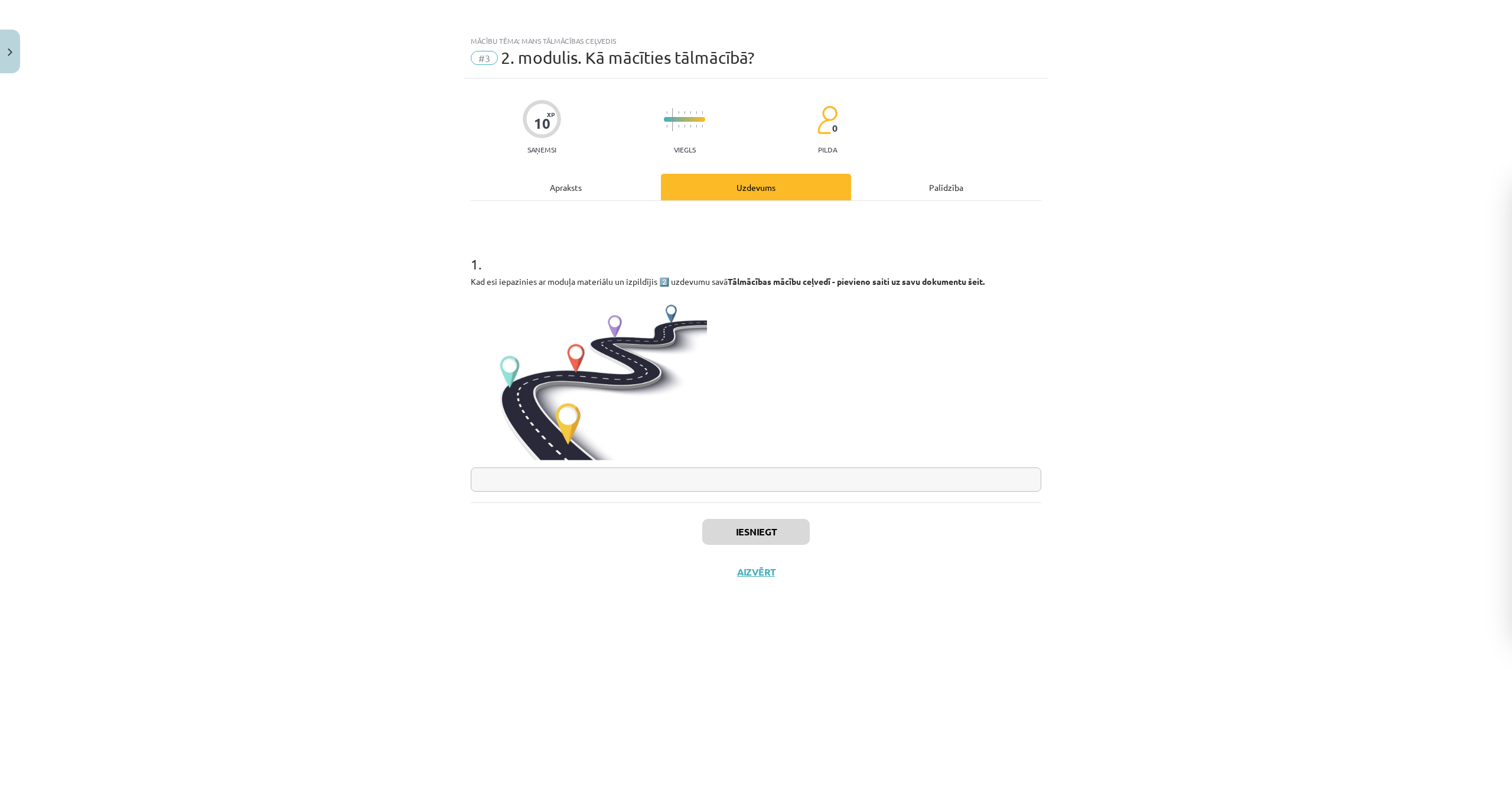
click at [525, 479] on input "text" at bounding box center [756, 480] width 570 height 24
type input "*"
click at [771, 535] on button "Iesniegt" at bounding box center [756, 532] width 108 height 26
click at [771, 578] on button "Nākamā nodarbība" at bounding box center [756, 579] width 116 height 27
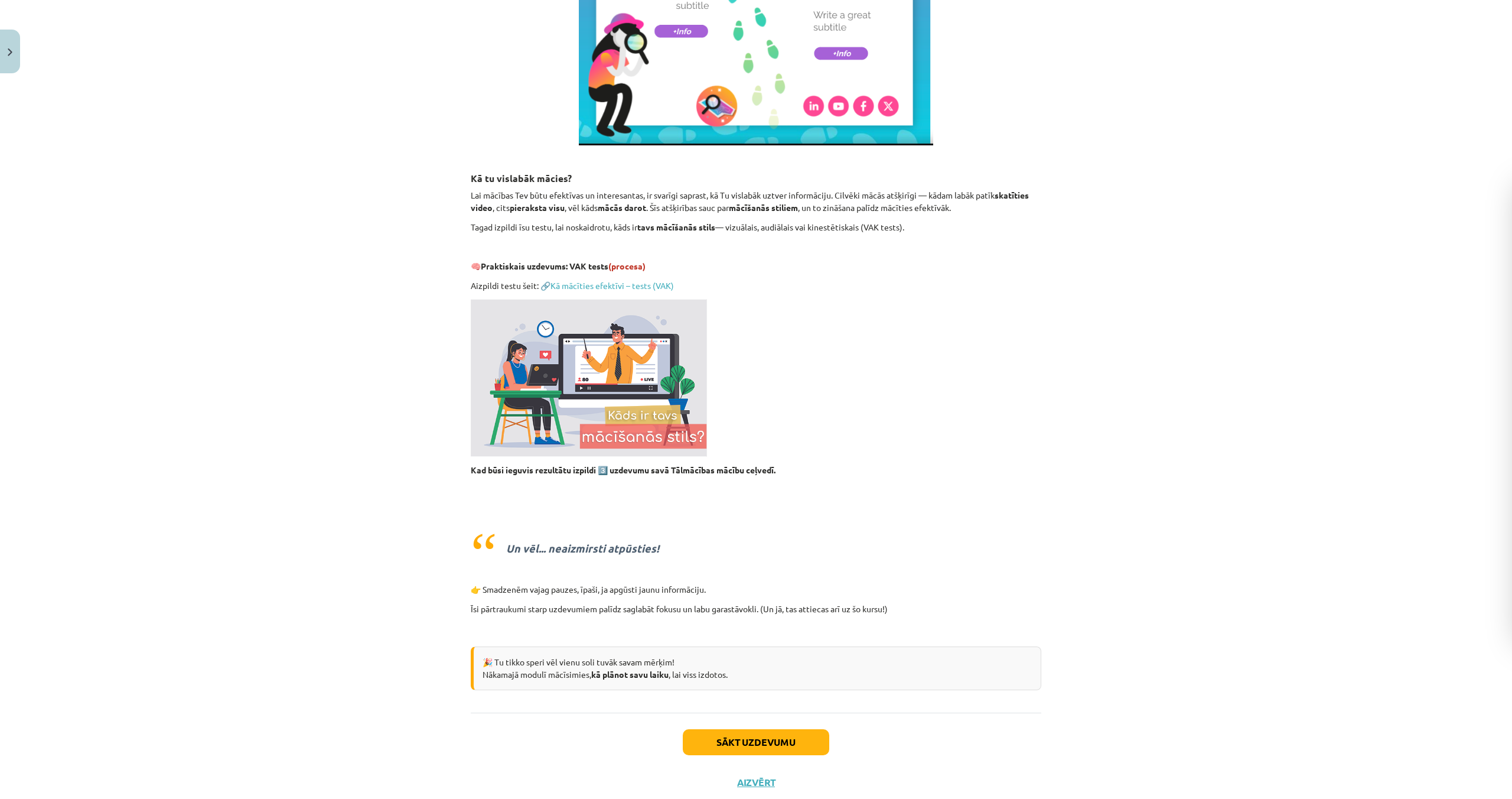
scroll to position [1195, 0]
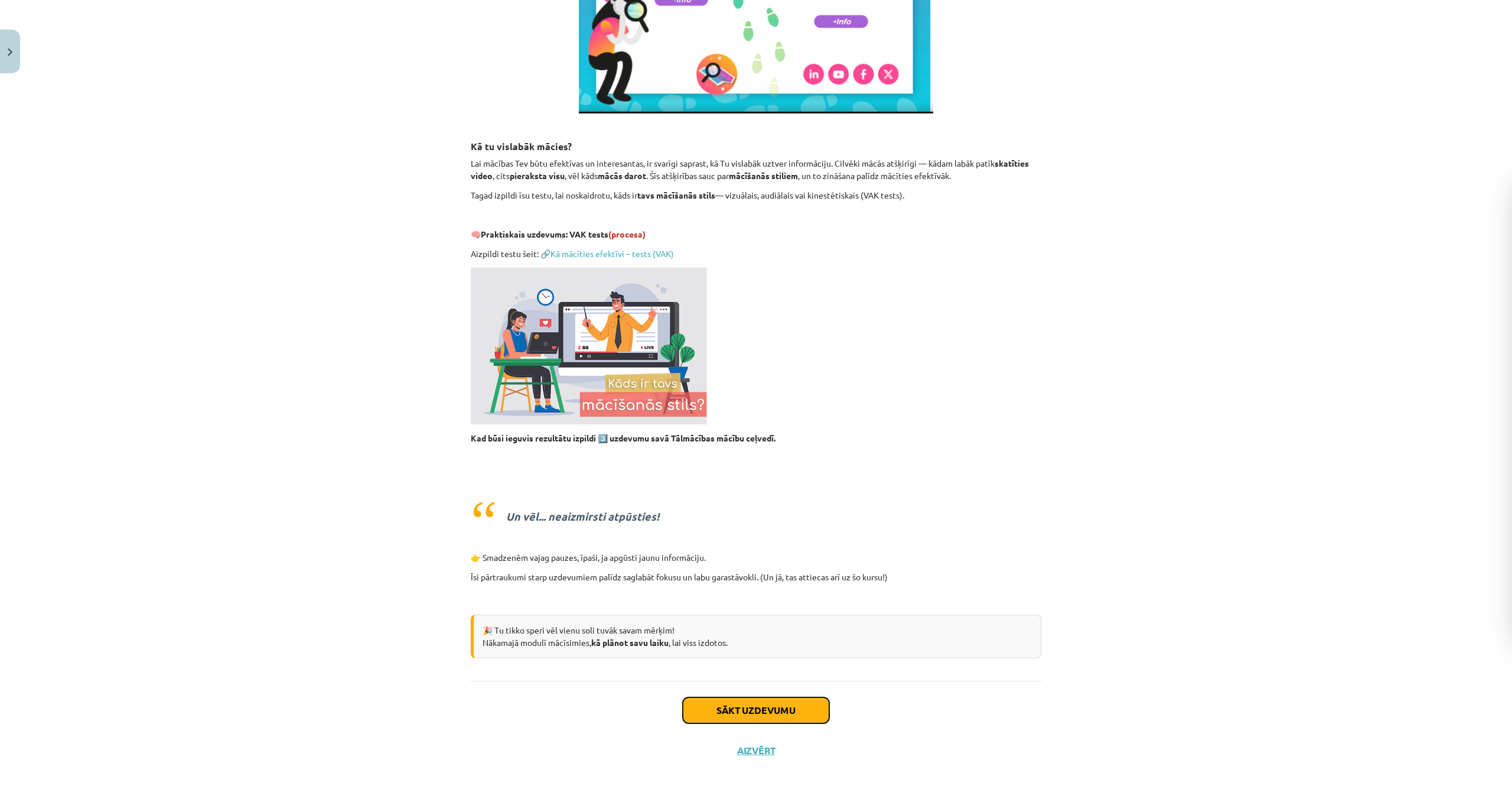
click at [770, 708] on button "Sākt uzdevumu" at bounding box center [756, 710] width 147 height 26
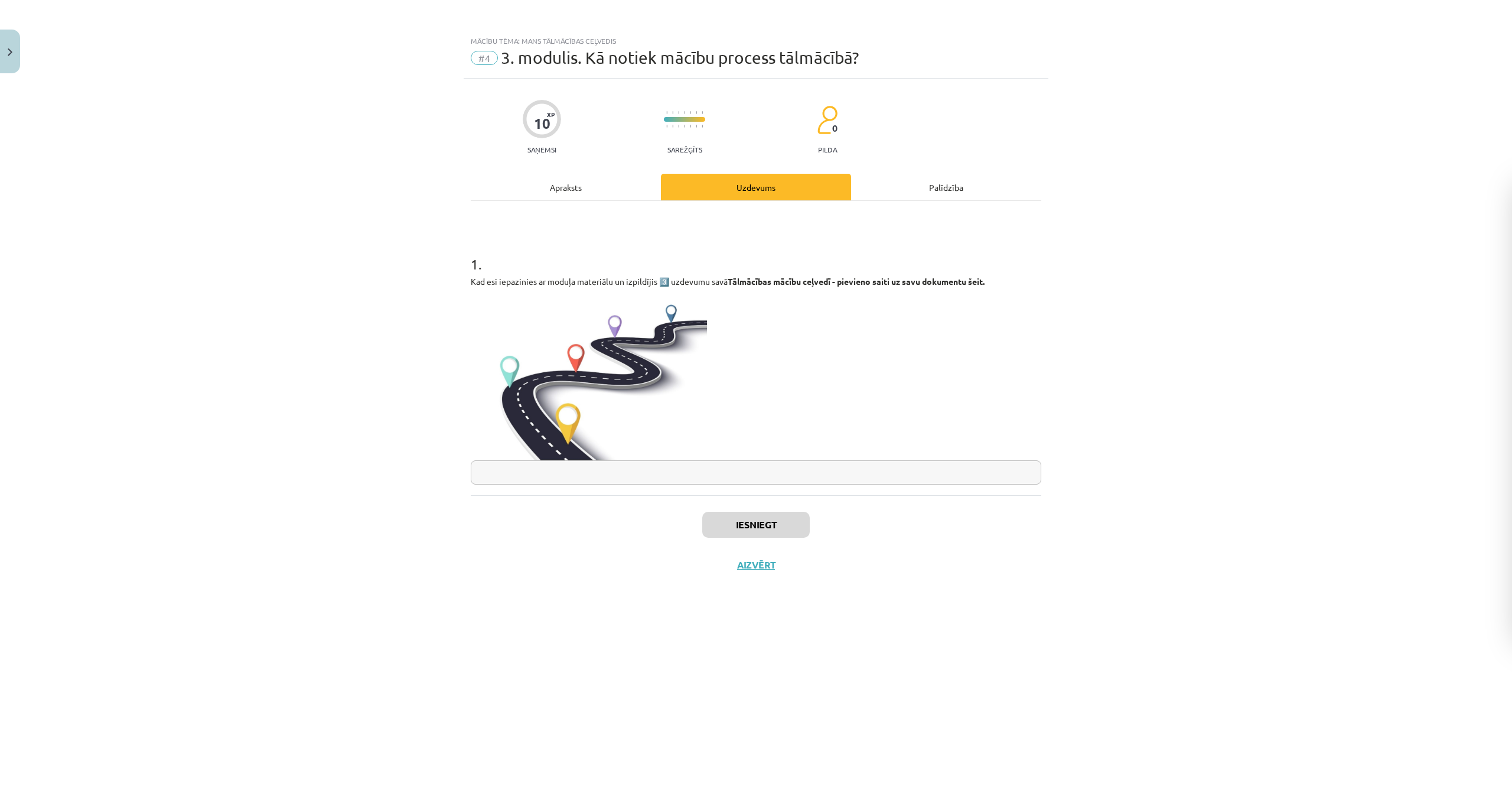
scroll to position [0, 0]
drag, startPoint x: 600, startPoint y: 472, endPoint x: 647, endPoint y: 485, distance: 48.8
click at [601, 472] on input "text" at bounding box center [756, 472] width 570 height 24
type input "*"
click at [785, 529] on button "Iesniegt" at bounding box center [756, 525] width 108 height 26
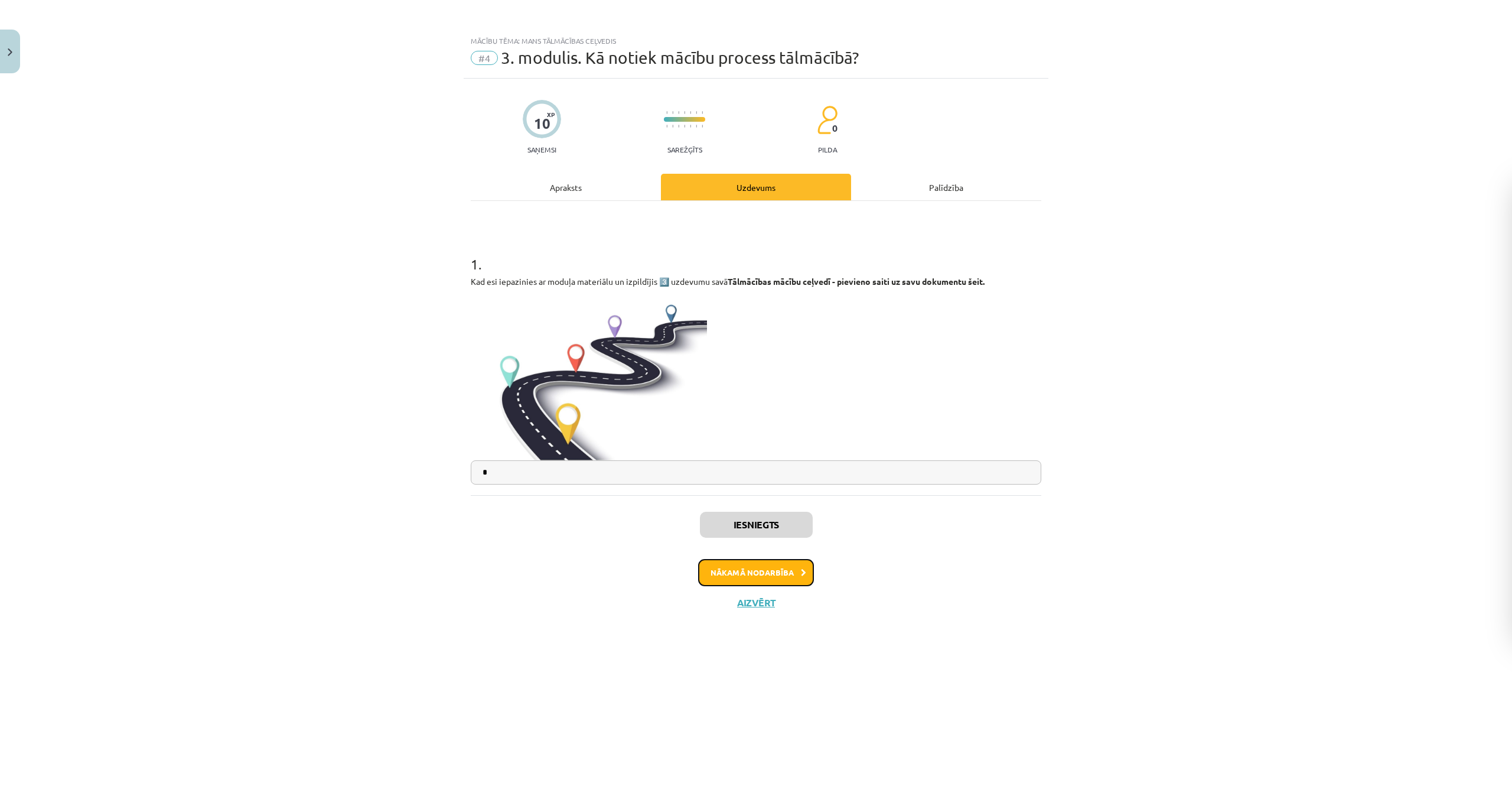
click at [777, 569] on button "Nākamā nodarbība" at bounding box center [756, 573] width 116 height 27
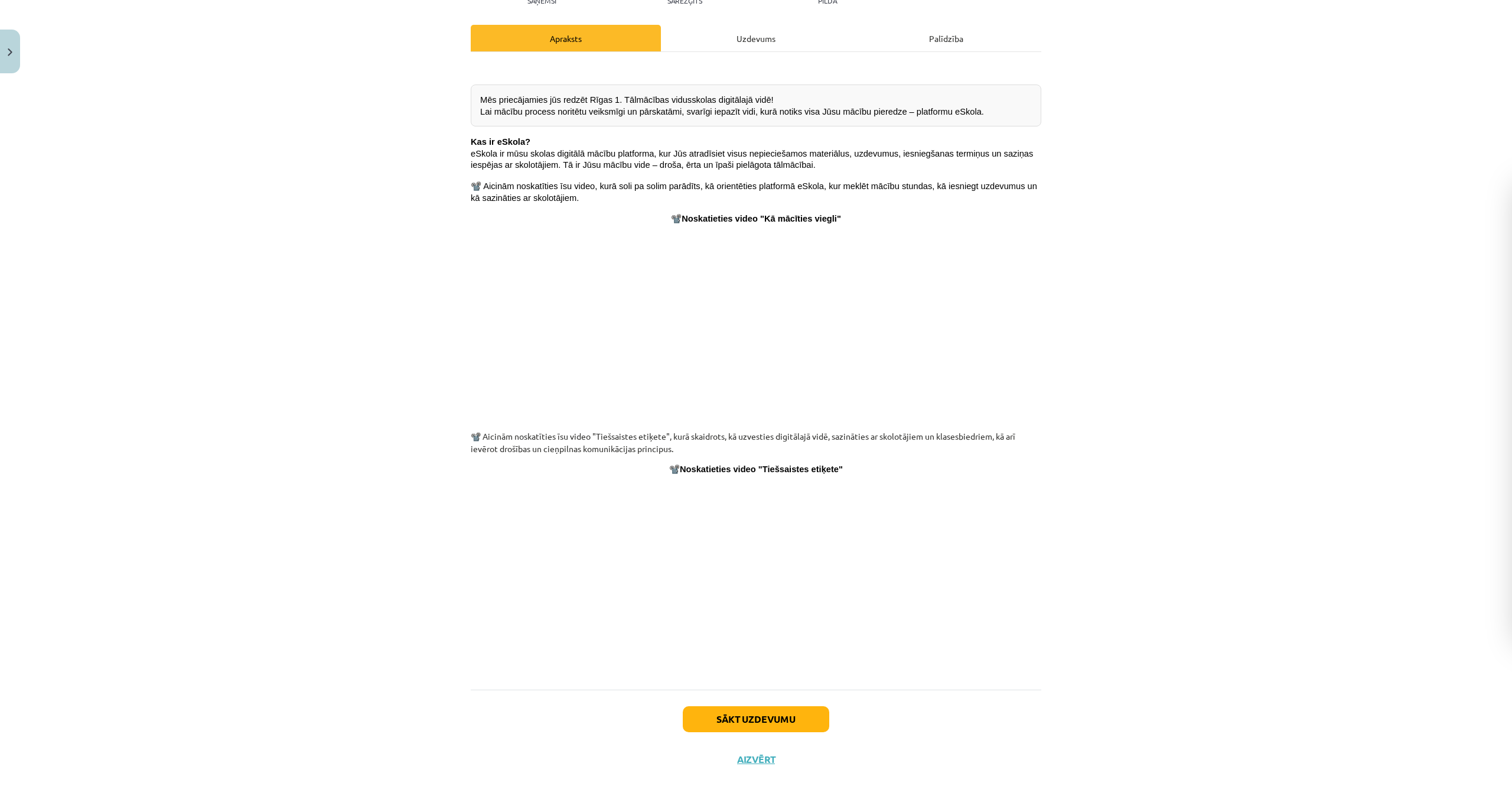
scroll to position [148, 0]
click at [770, 717] on button "Sākt uzdevumu" at bounding box center [756, 720] width 147 height 26
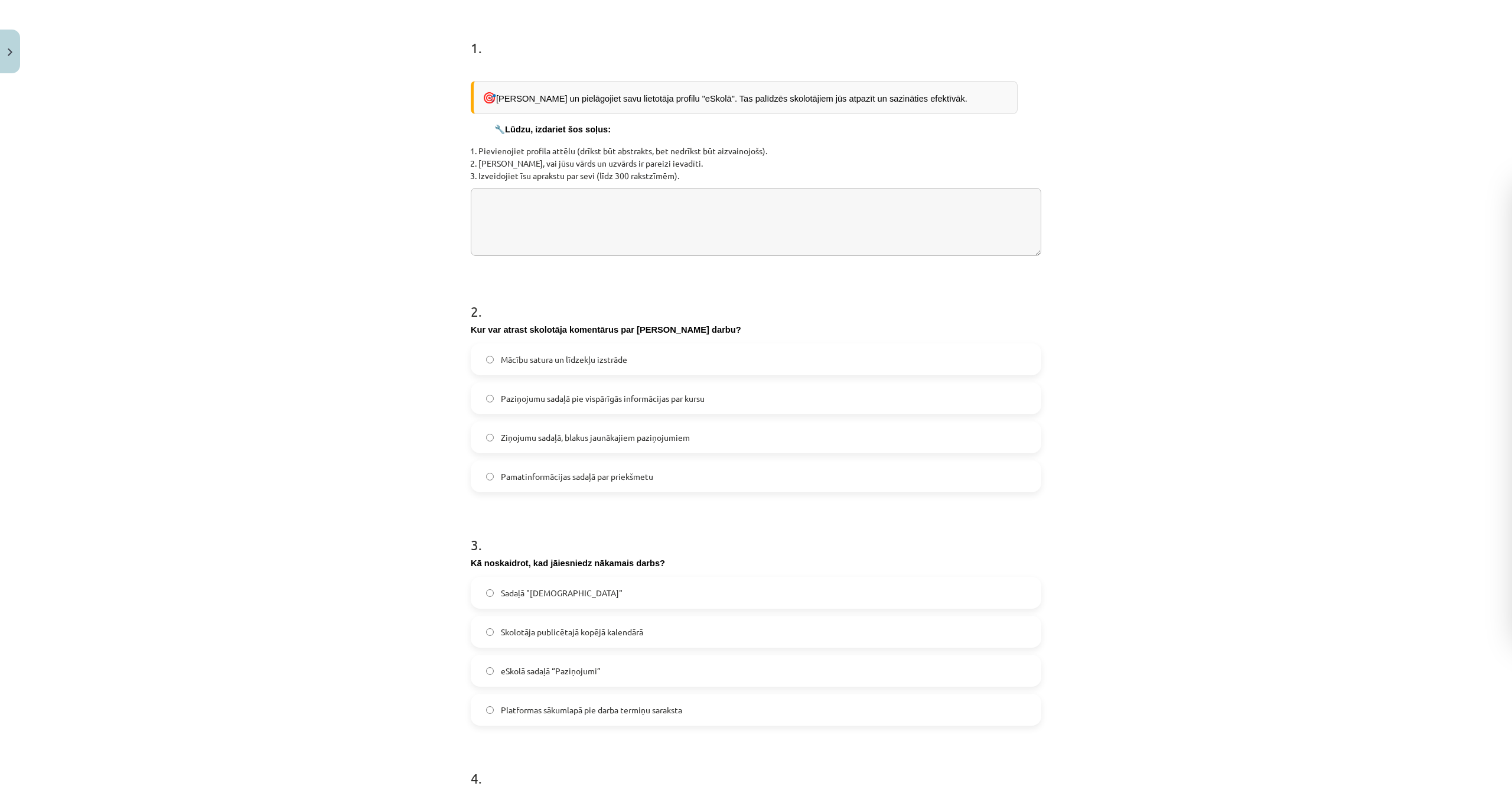
scroll to position [217, 0]
click at [511, 211] on textarea at bounding box center [756, 221] width 570 height 68
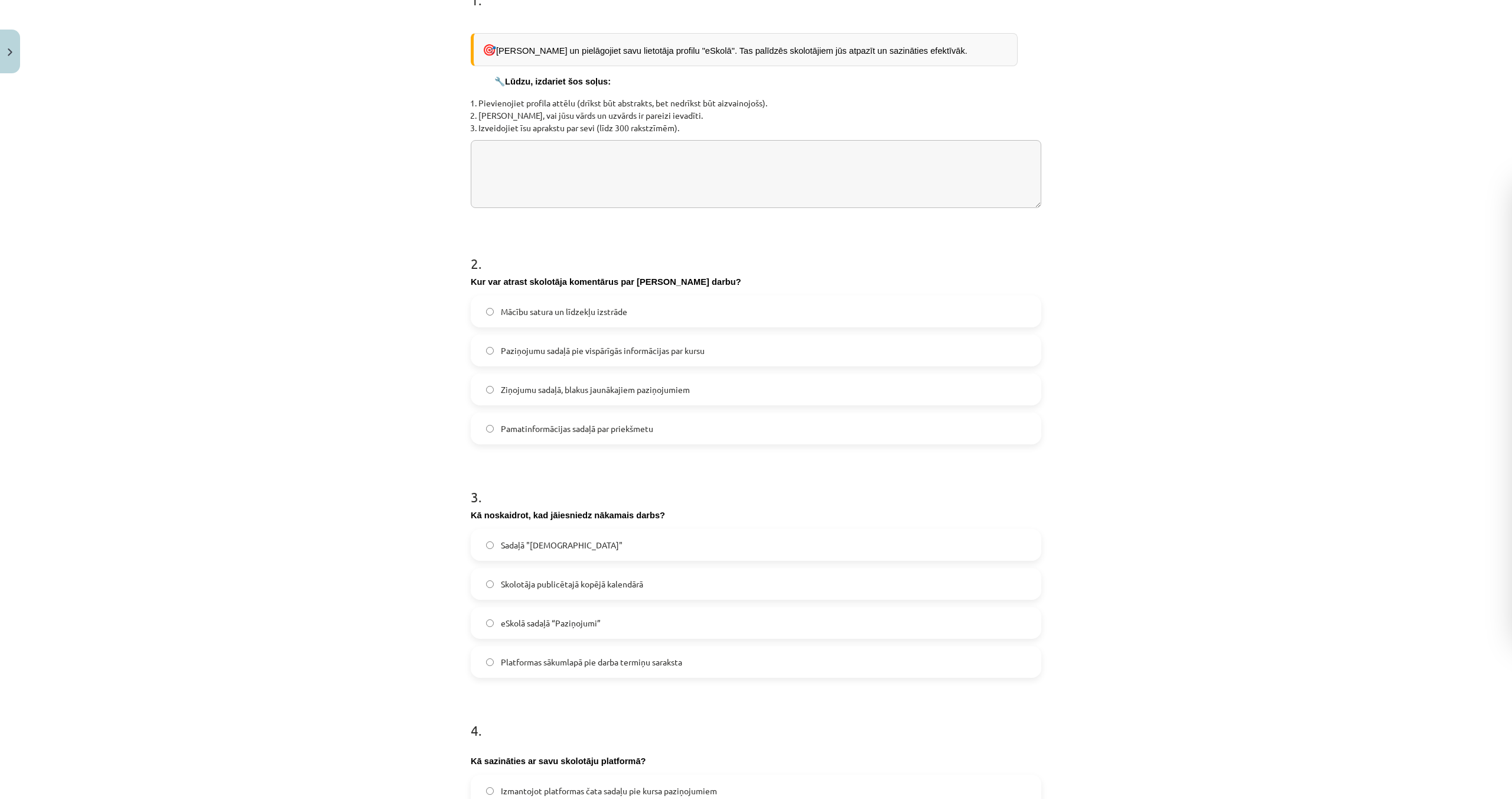
scroll to position [0, 0]
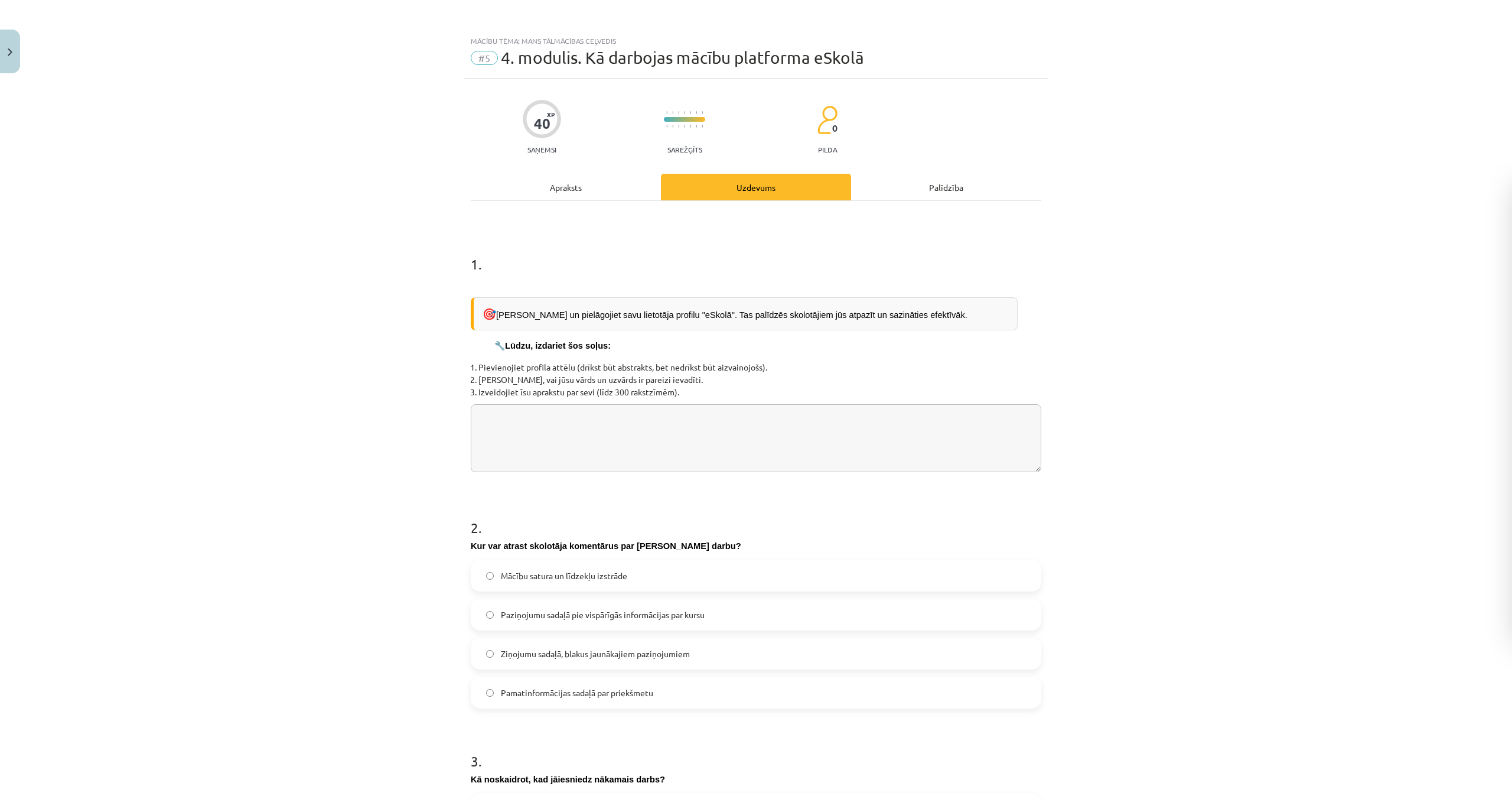
click at [562, 187] on div "Apraksts" at bounding box center [566, 187] width 190 height 26
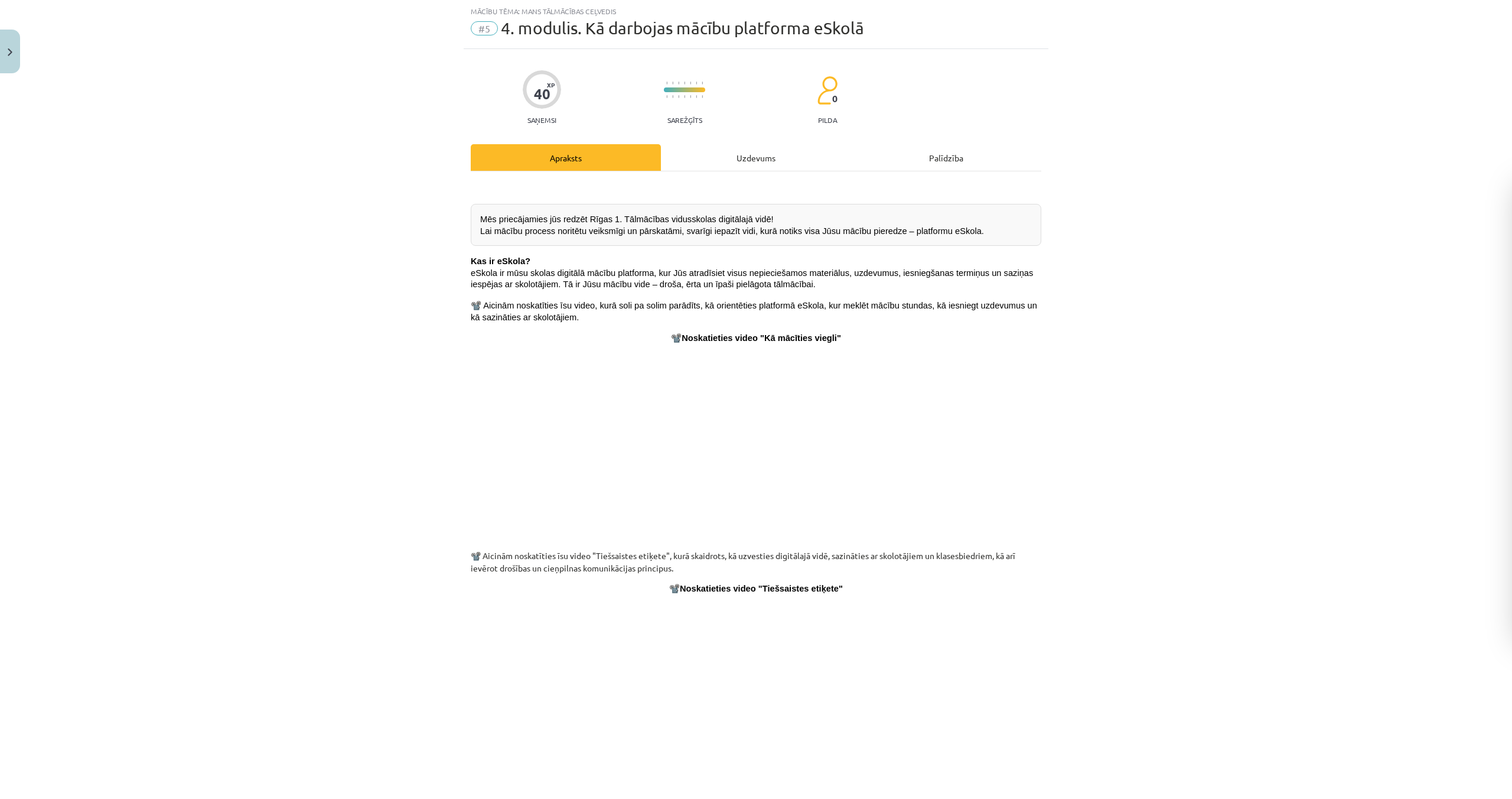
scroll to position [149, 0]
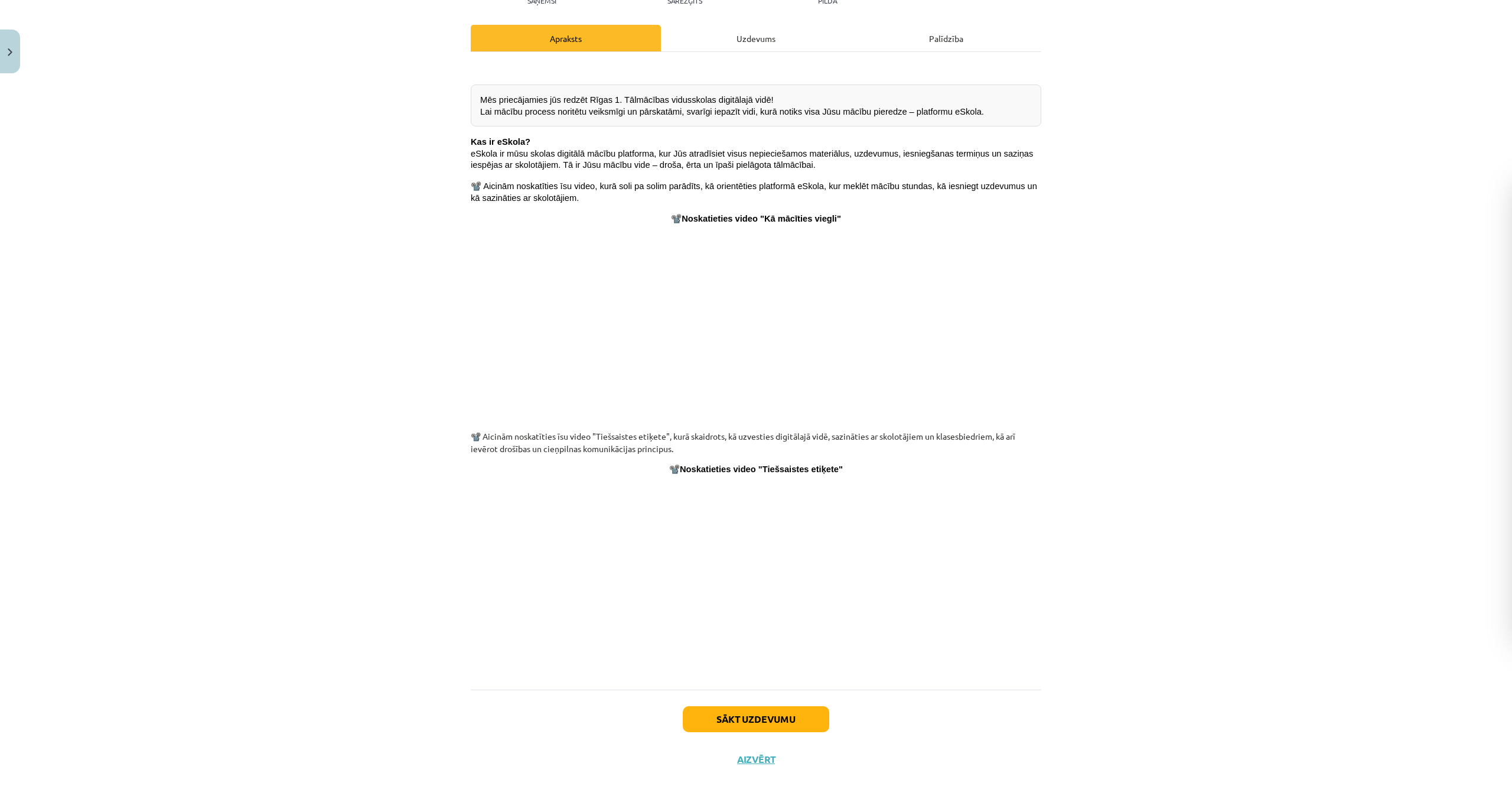
click at [757, 36] on div "Uzdevums" at bounding box center [756, 38] width 190 height 26
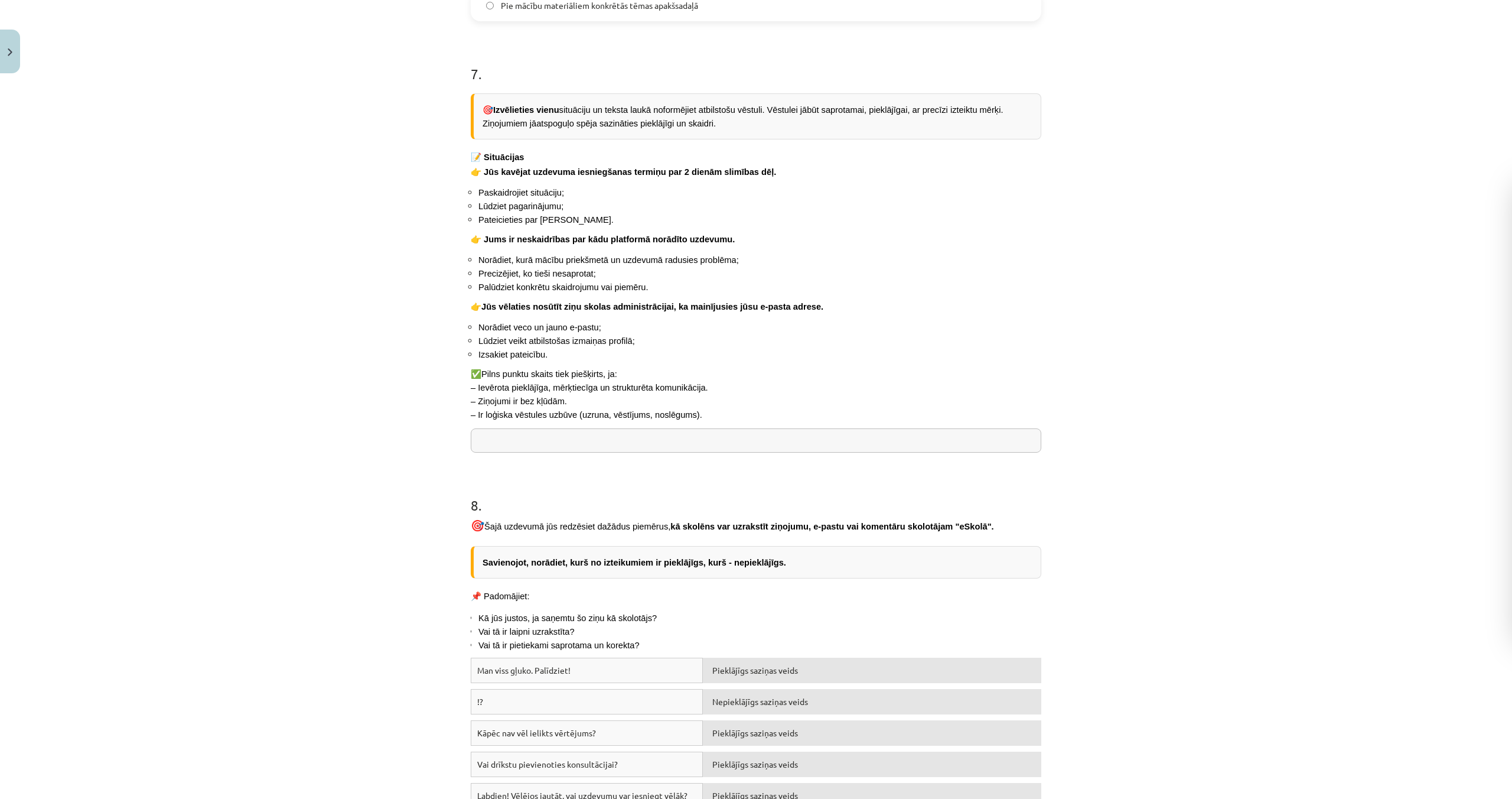
scroll to position [1939, 0]
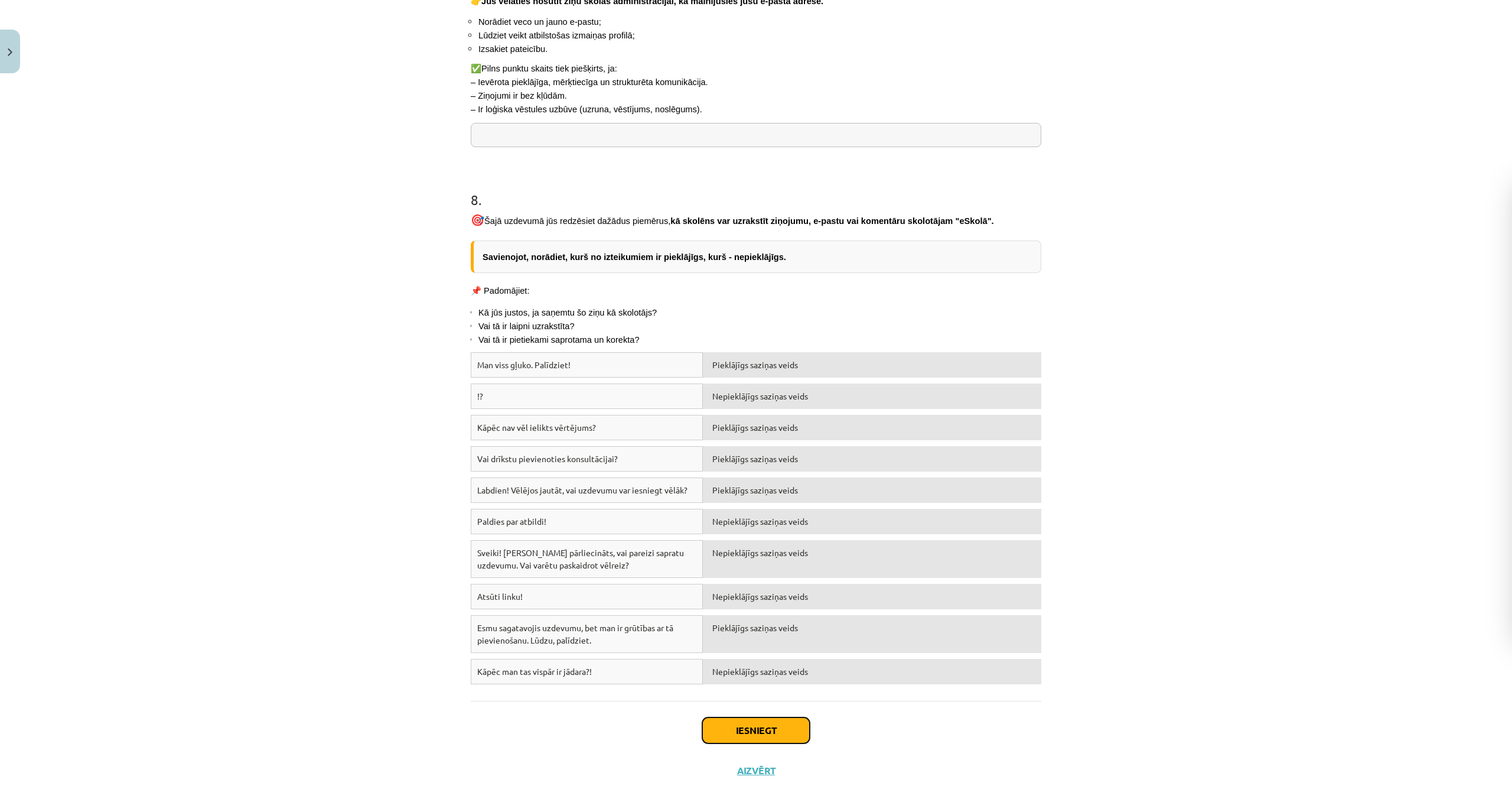
click at [756, 718] on button "Iesniegt" at bounding box center [756, 731] width 108 height 26
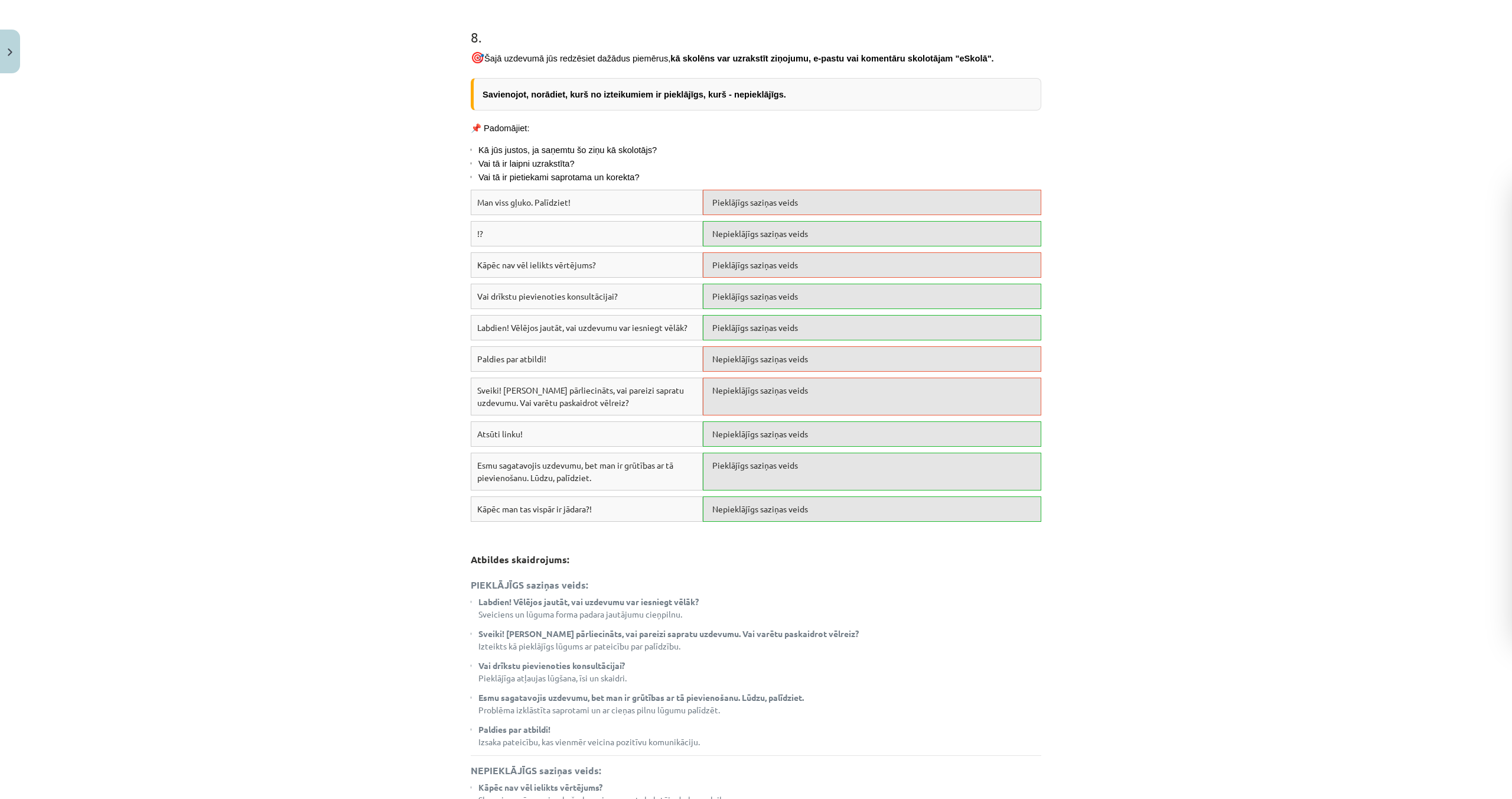
scroll to position [3158, 0]
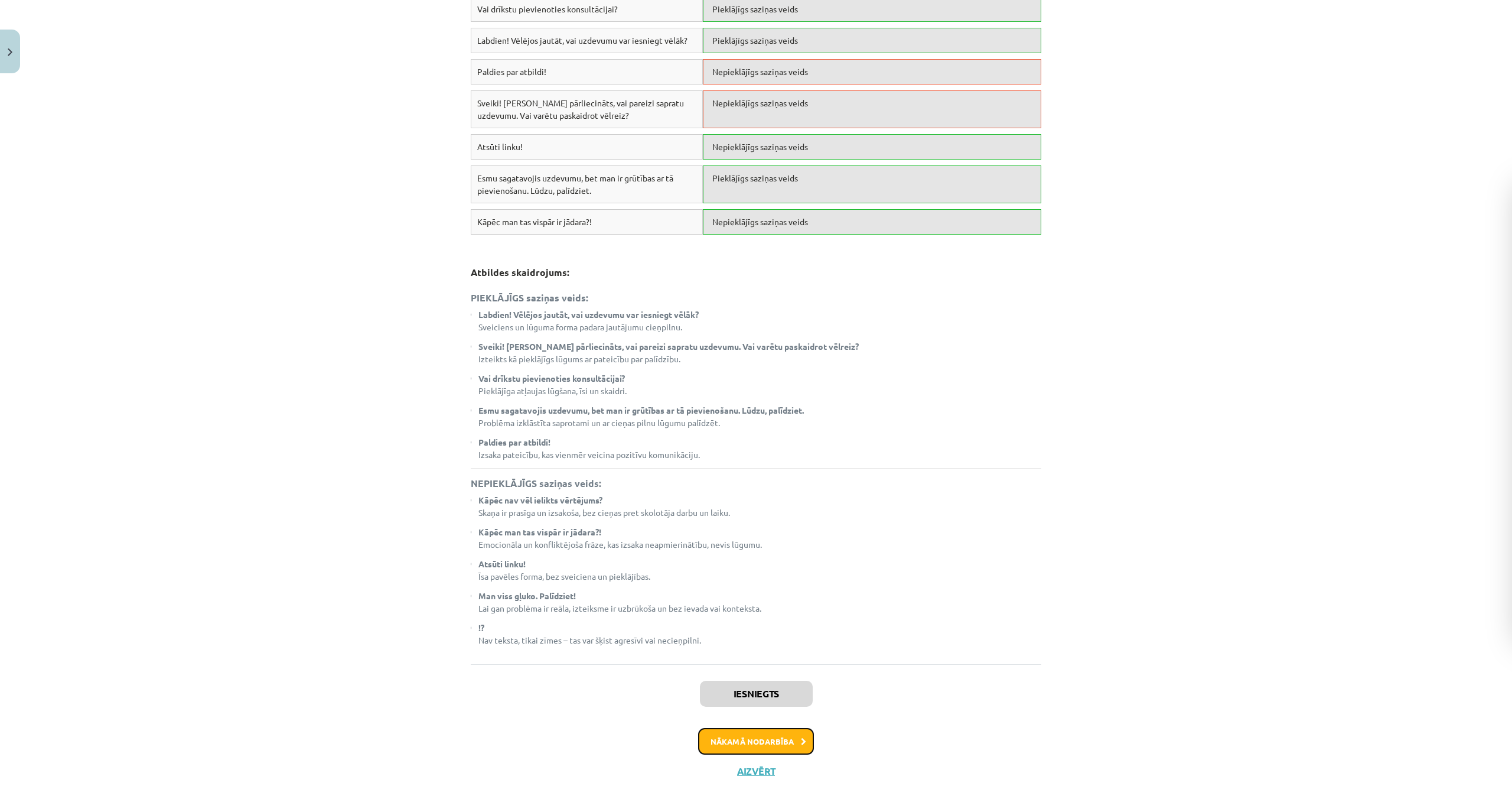
click at [783, 728] on button "Nākamā nodarbība" at bounding box center [756, 741] width 116 height 27
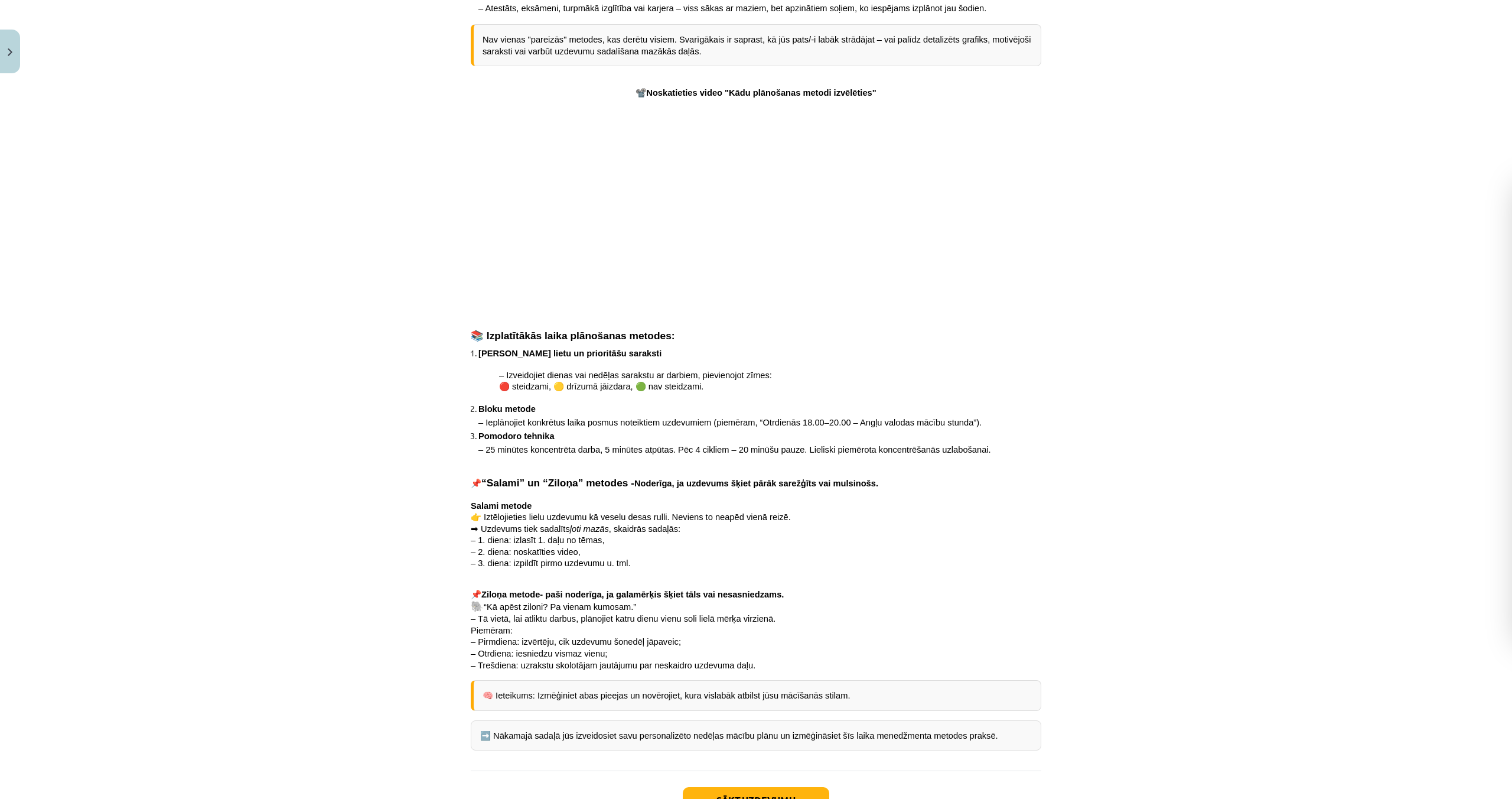
scroll to position [935, 0]
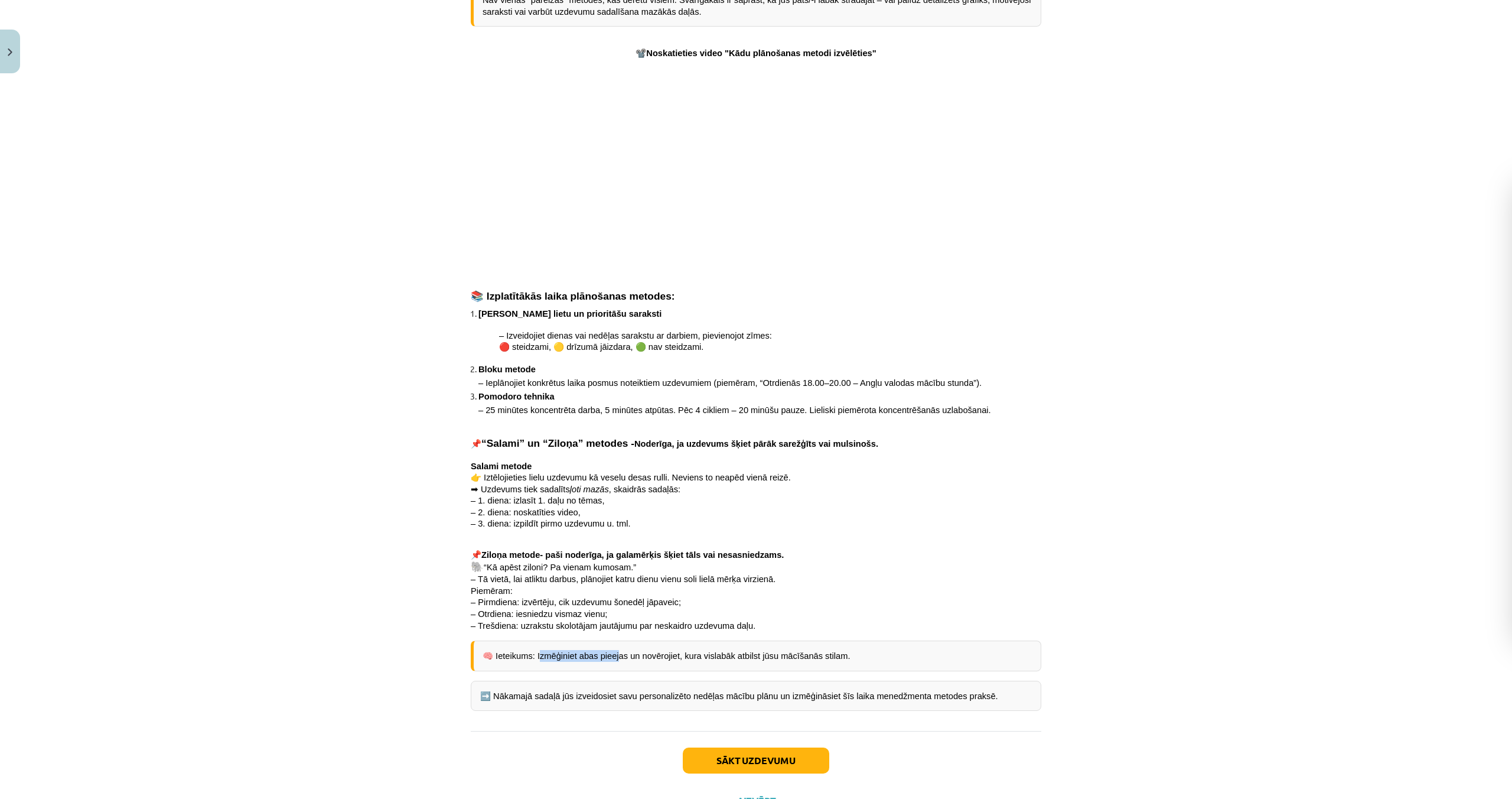
drag, startPoint x: 539, startPoint y: 608, endPoint x: 618, endPoint y: 611, distance: 79.1
click at [618, 651] on span "🧠 Ieteikums: Izmēģiniet abas pieejas un novērojiet, kura vislabāk atbilst jūsu …" at bounding box center [666, 656] width 367 height 9
click at [739, 748] on button "Sākt uzdevumu" at bounding box center [756, 761] width 147 height 26
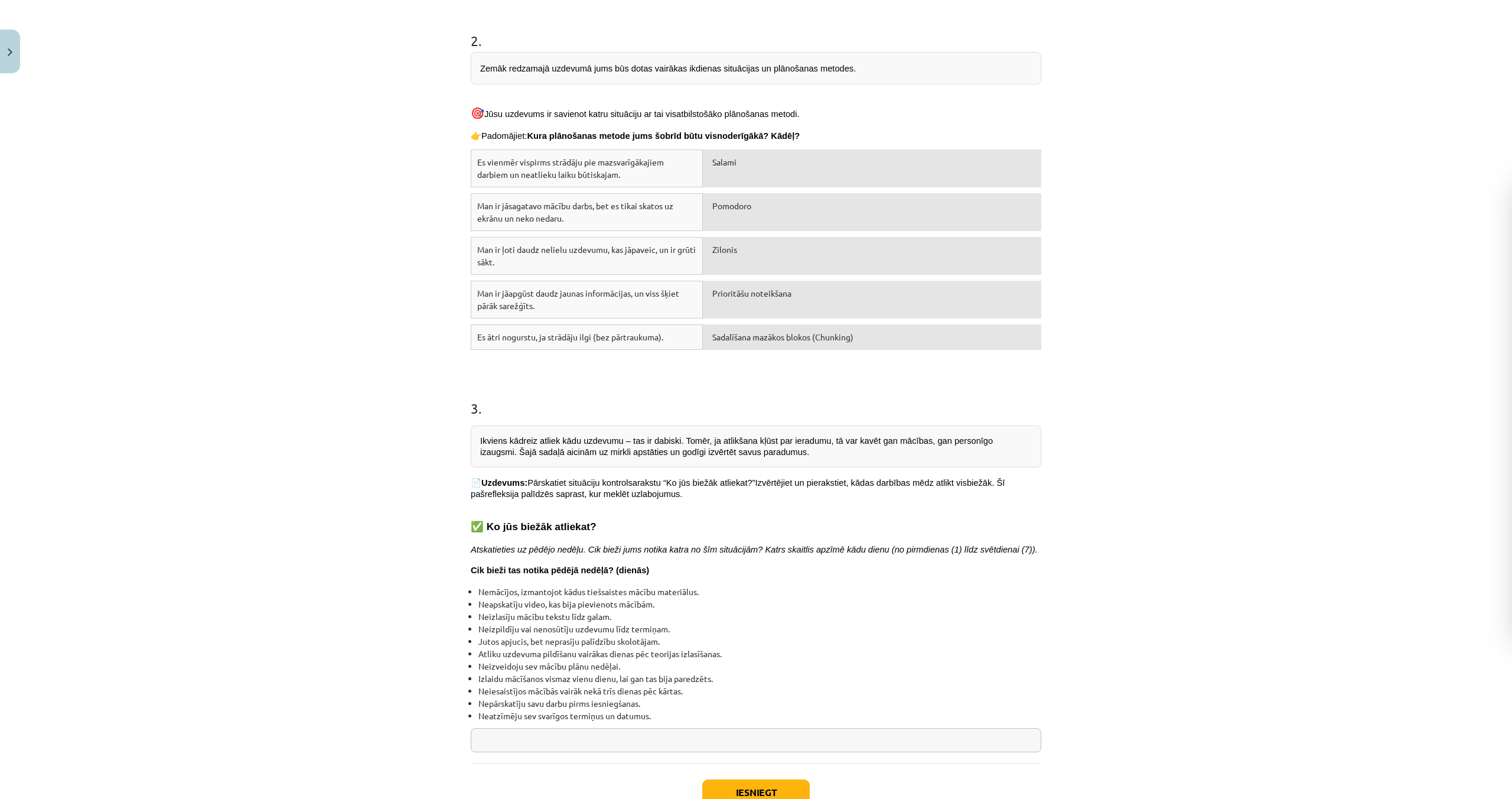
scroll to position [604, 0]
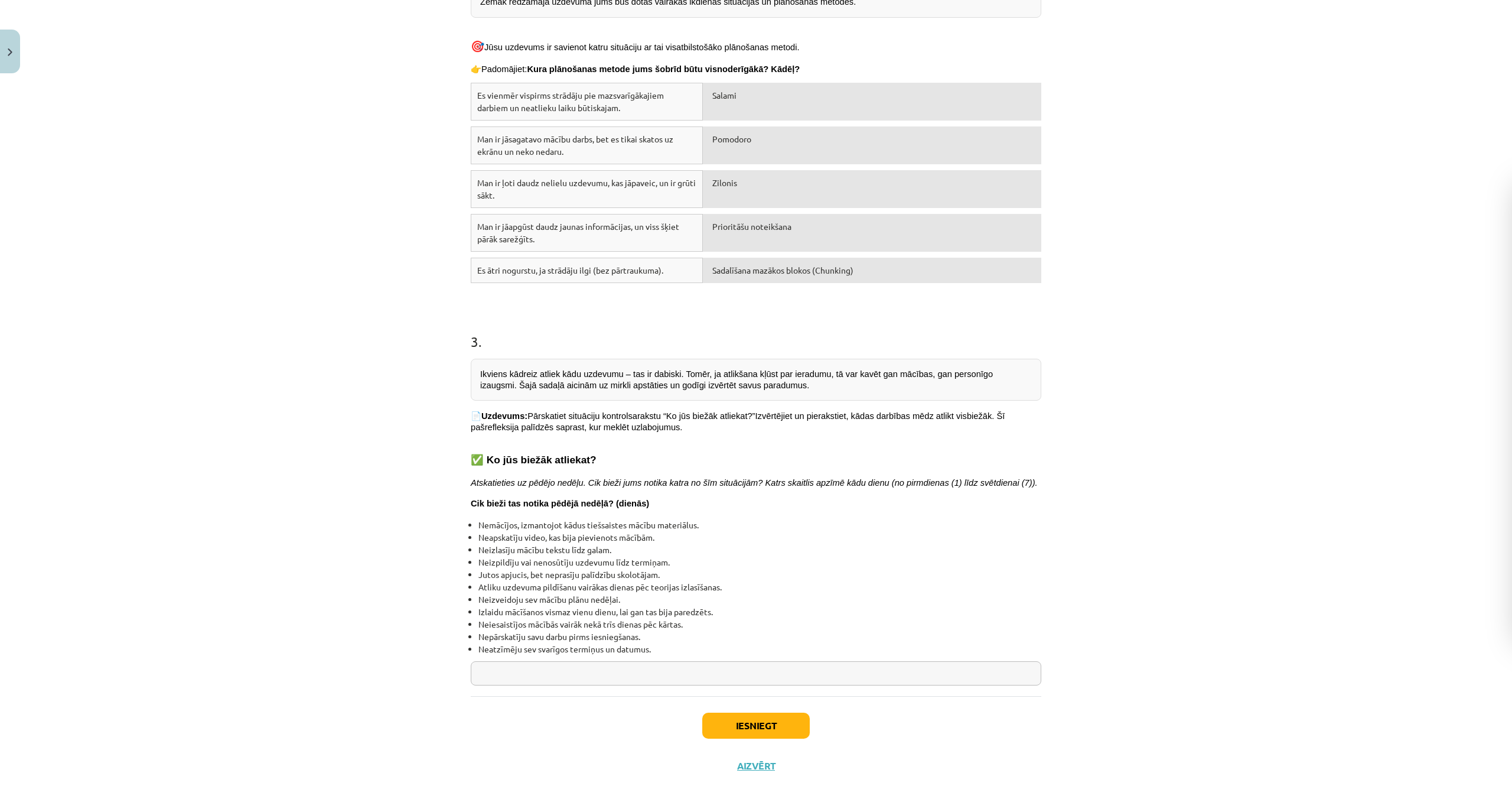
click at [551, 661] on input "text" at bounding box center [756, 674] width 570 height 24
type input "*"
click at [740, 713] on button "Iesniegt" at bounding box center [756, 726] width 108 height 26
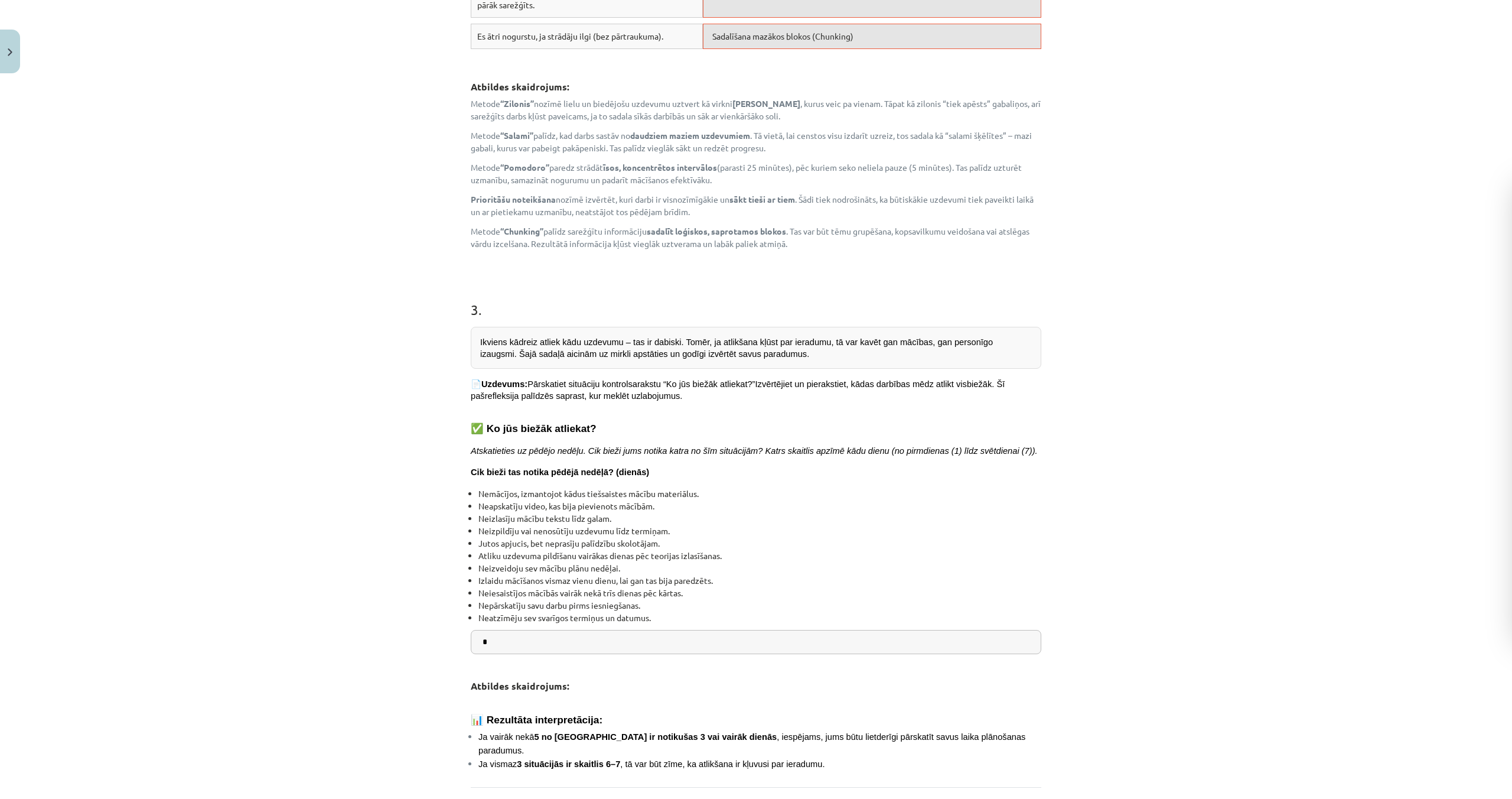
scroll to position [1237, 0]
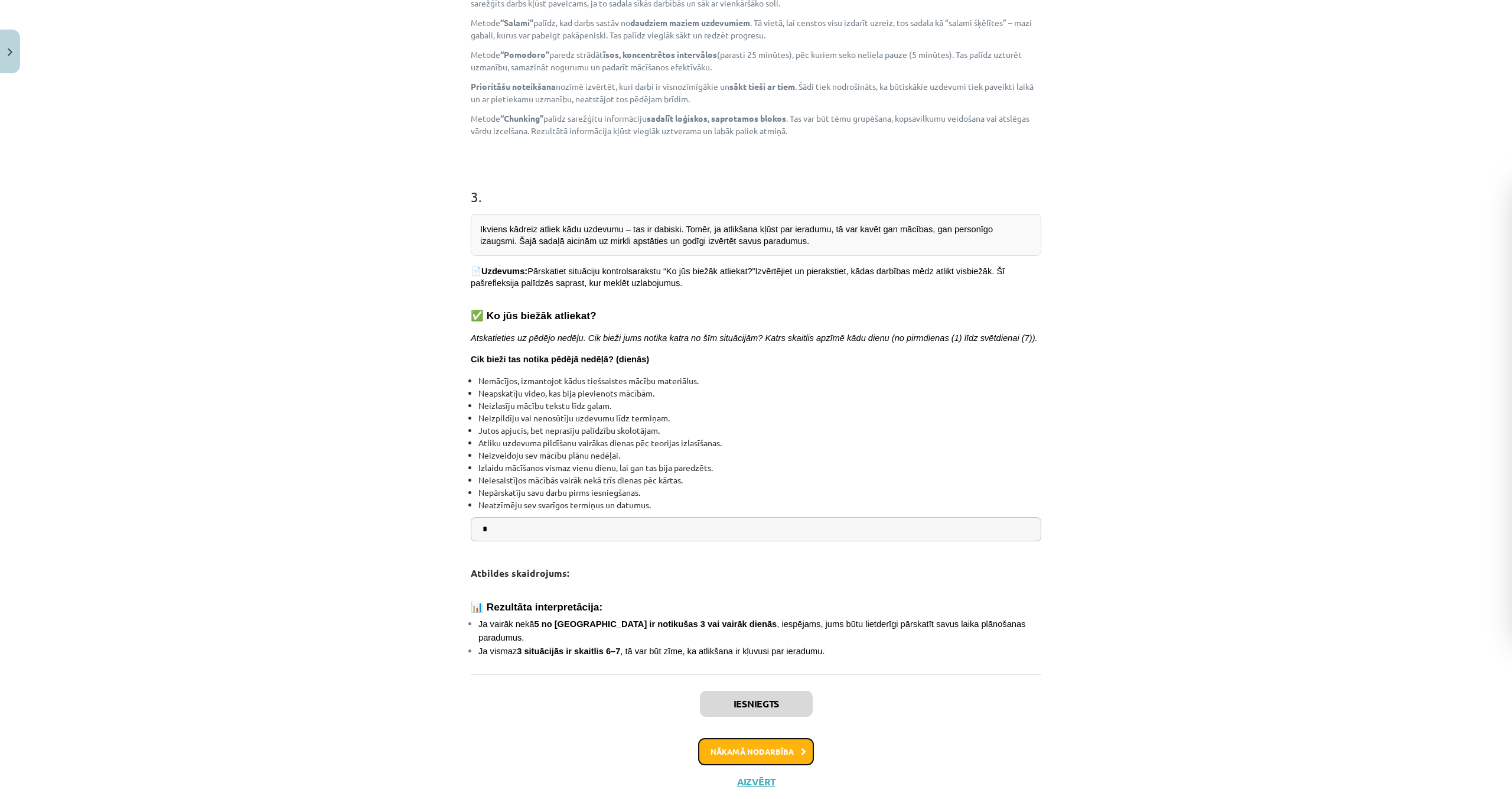
click at [781, 738] on button "Nākamā nodarbība" at bounding box center [756, 751] width 116 height 27
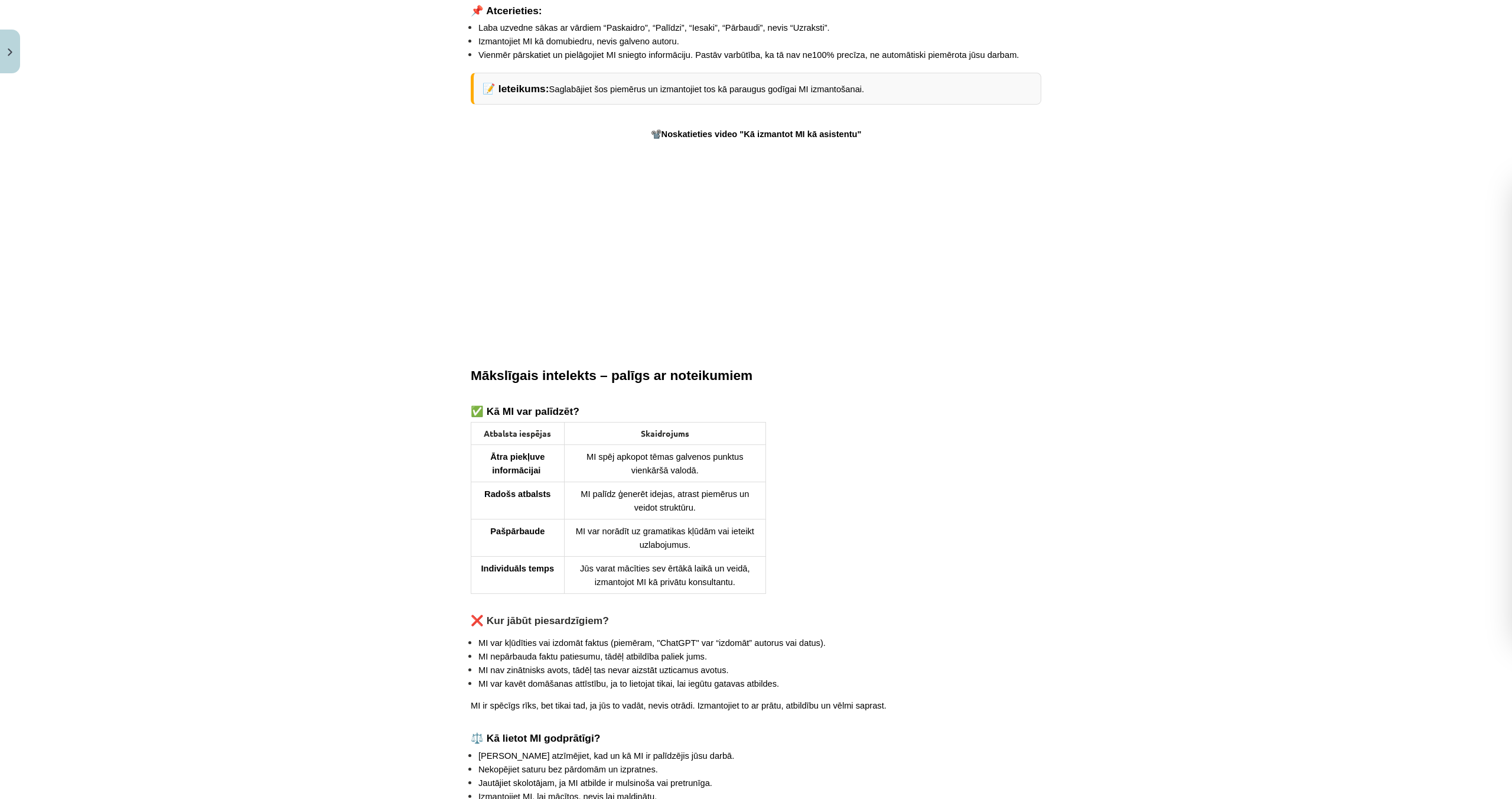
scroll to position [2163, 0]
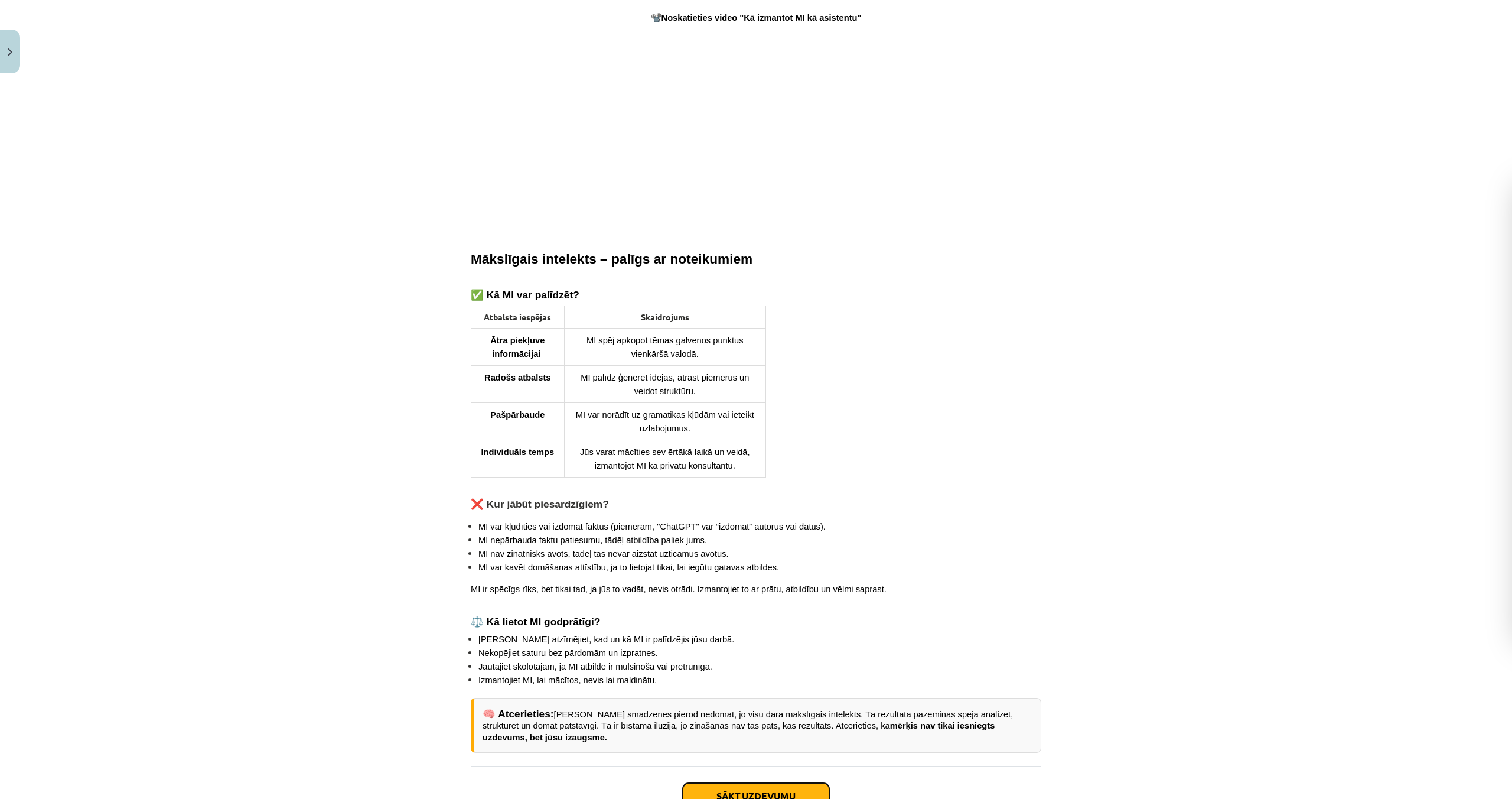
click at [763, 783] on button "Sākt uzdevumu" at bounding box center [756, 796] width 147 height 26
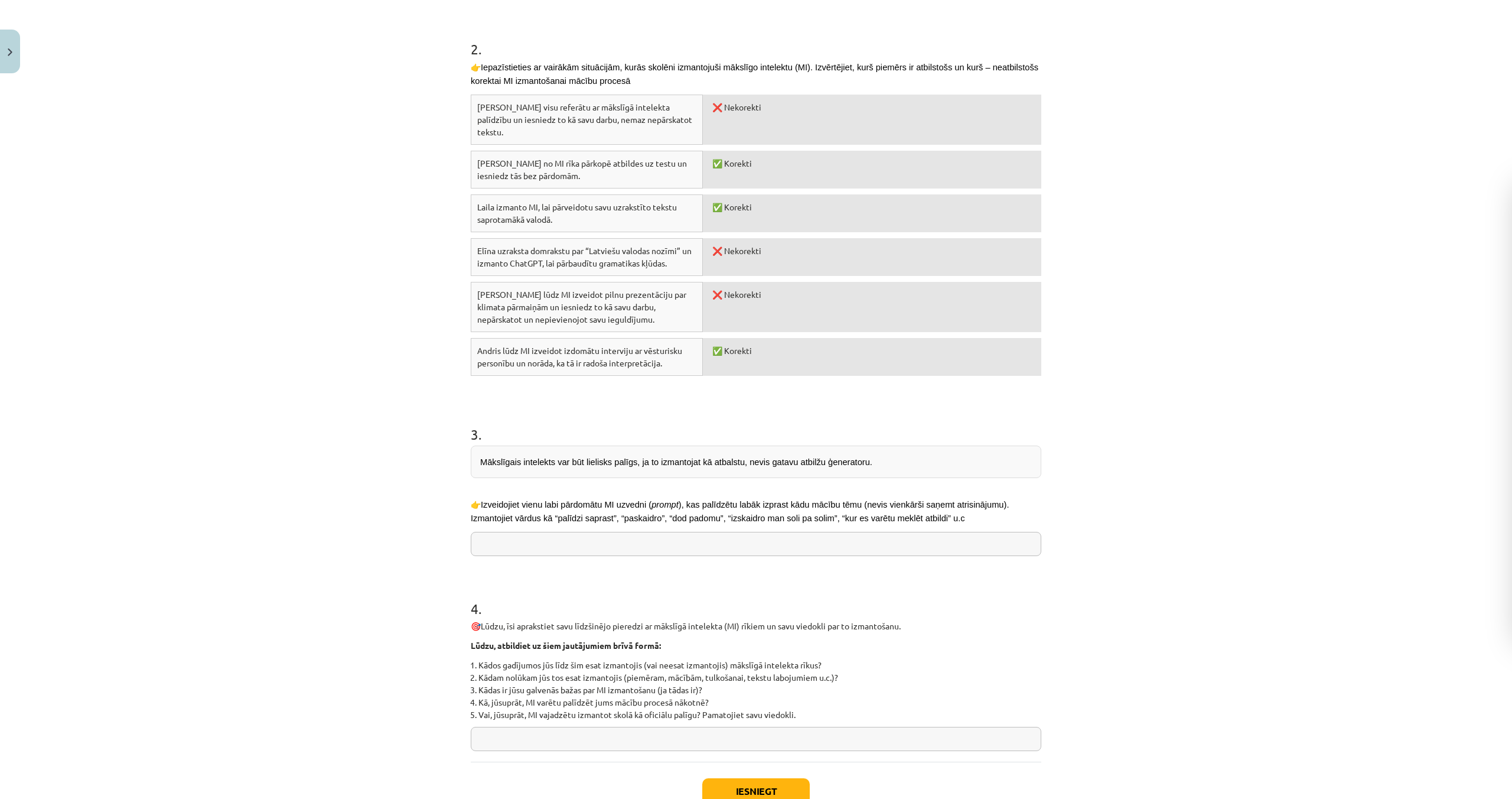
scroll to position [492, 0]
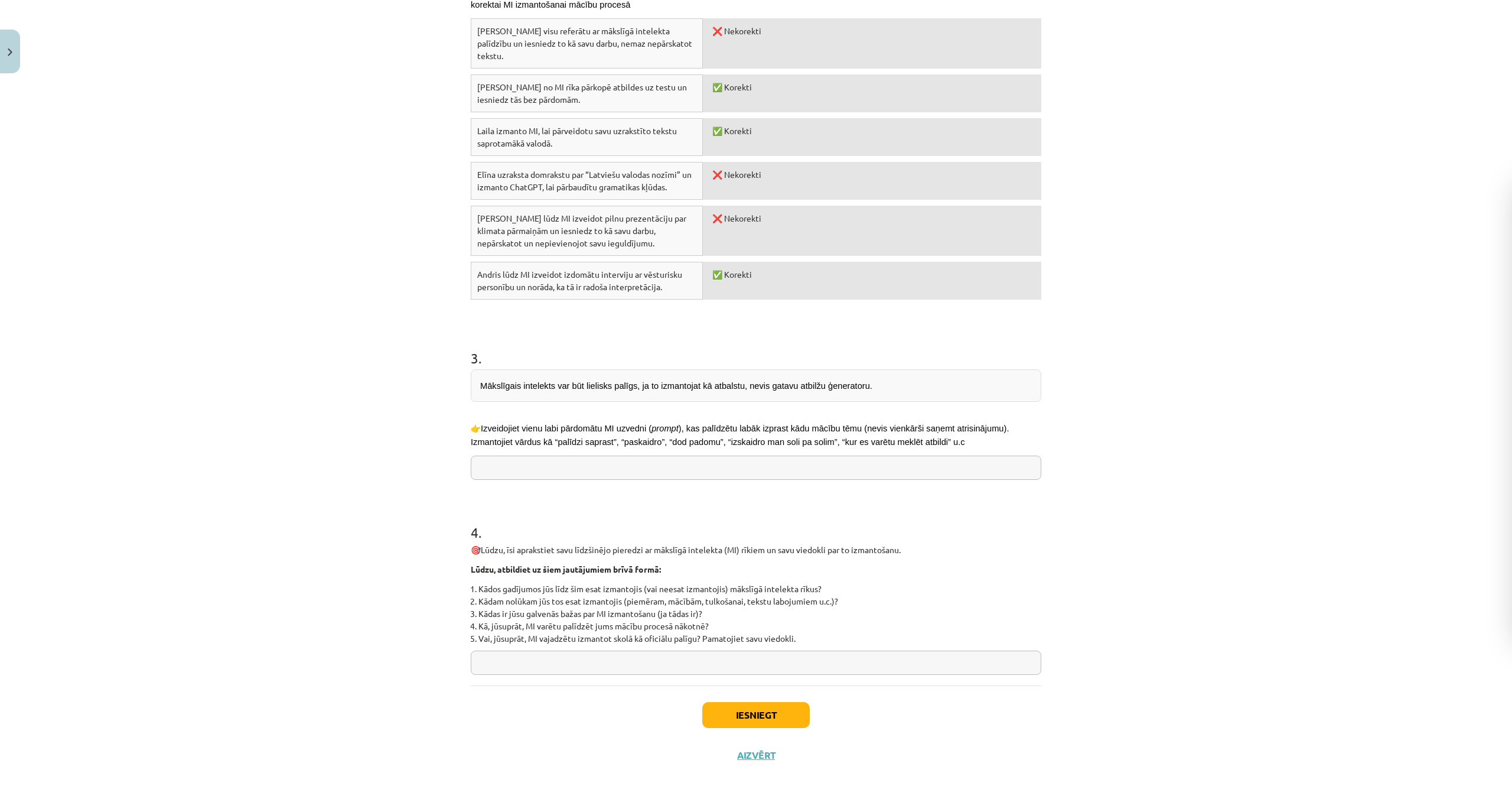
drag, startPoint x: 652, startPoint y: 646, endPoint x: 653, endPoint y: 656, distance: 10.0
click at [652, 651] on input "text" at bounding box center [756, 663] width 570 height 24
type input "*"
click at [744, 711] on button "Iesniegt" at bounding box center [756, 716] width 108 height 26
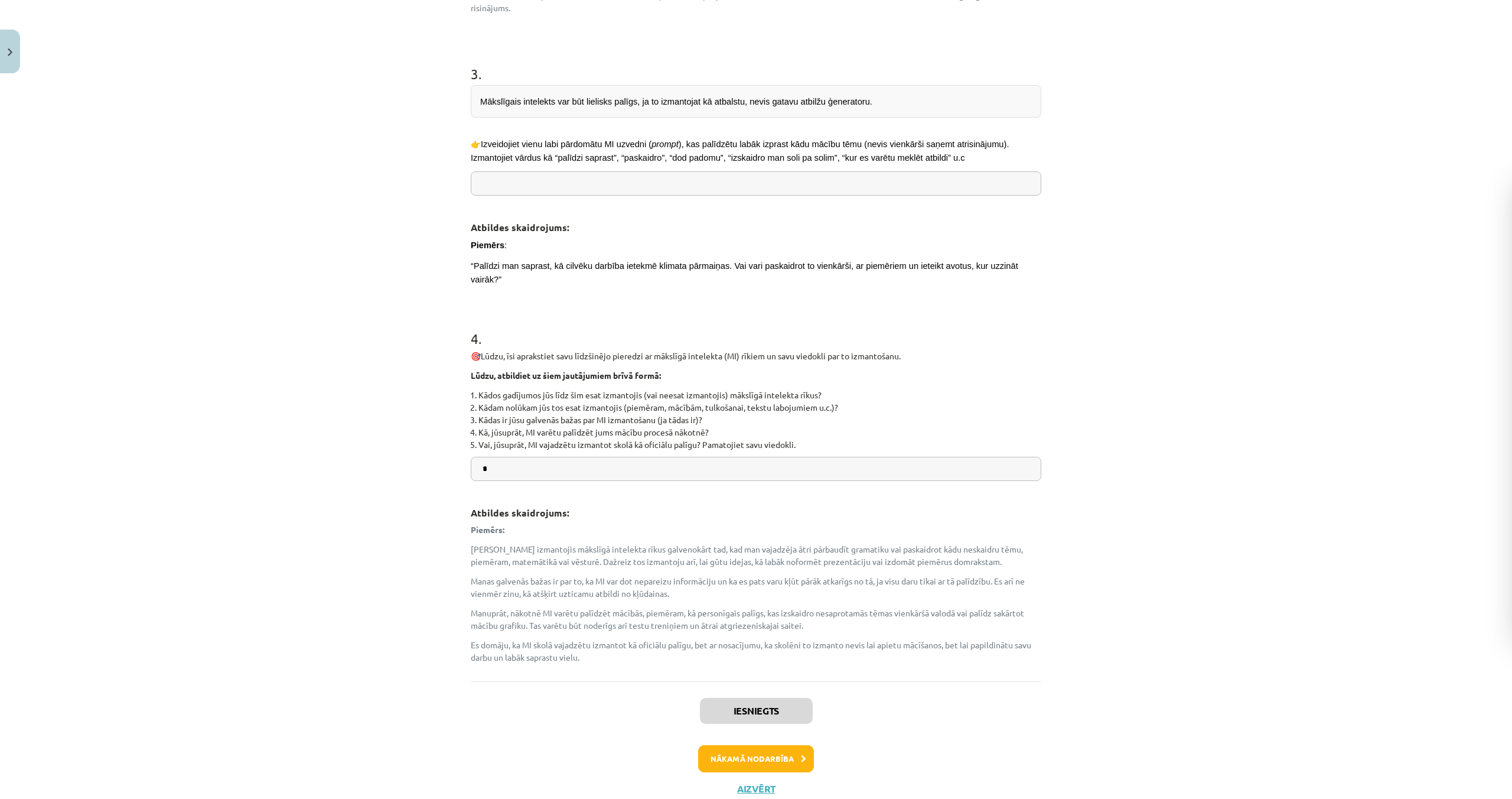
scroll to position [1049, 0]
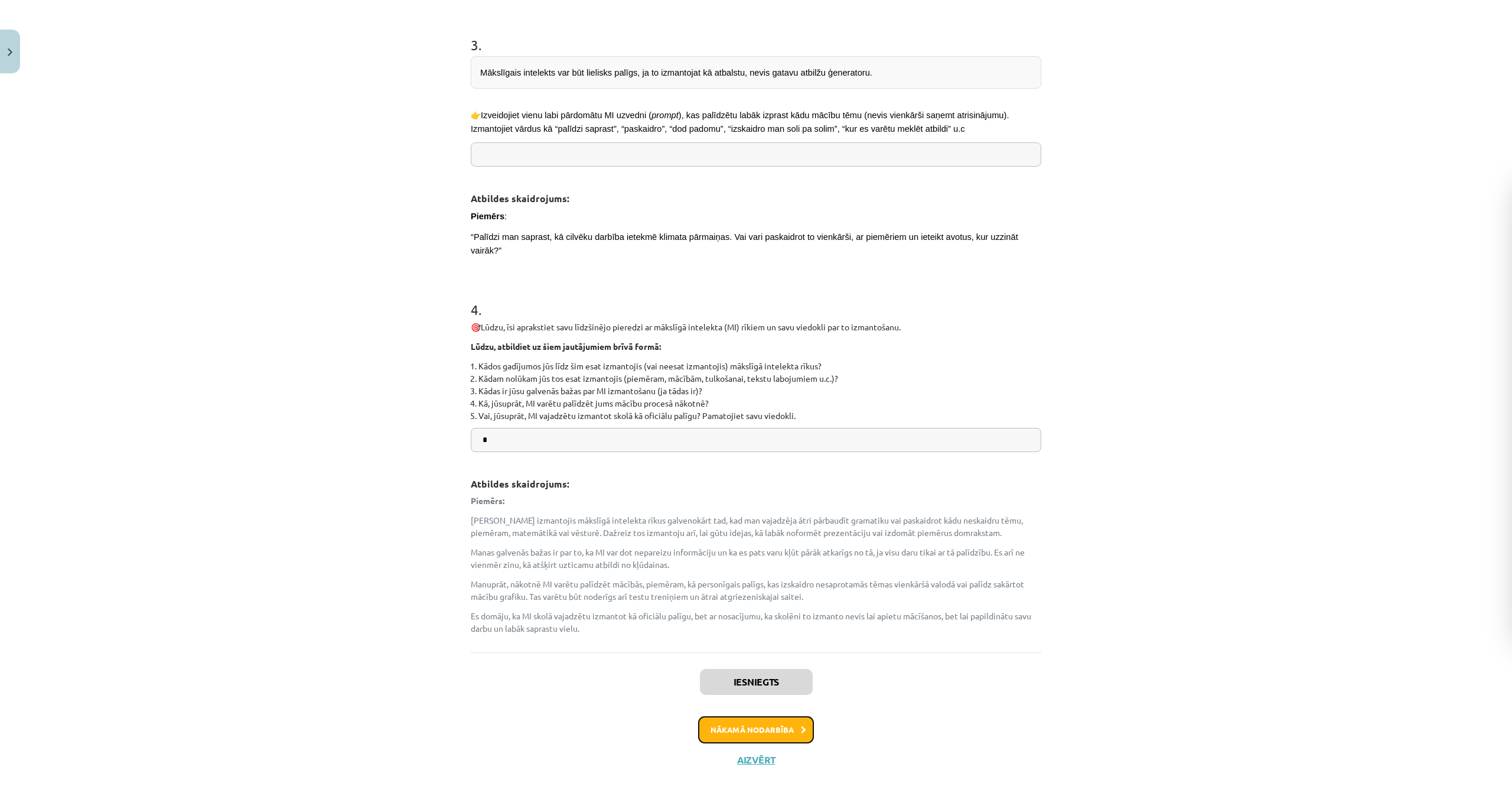
click at [752, 723] on button "Nākamā nodarbība" at bounding box center [756, 730] width 116 height 27
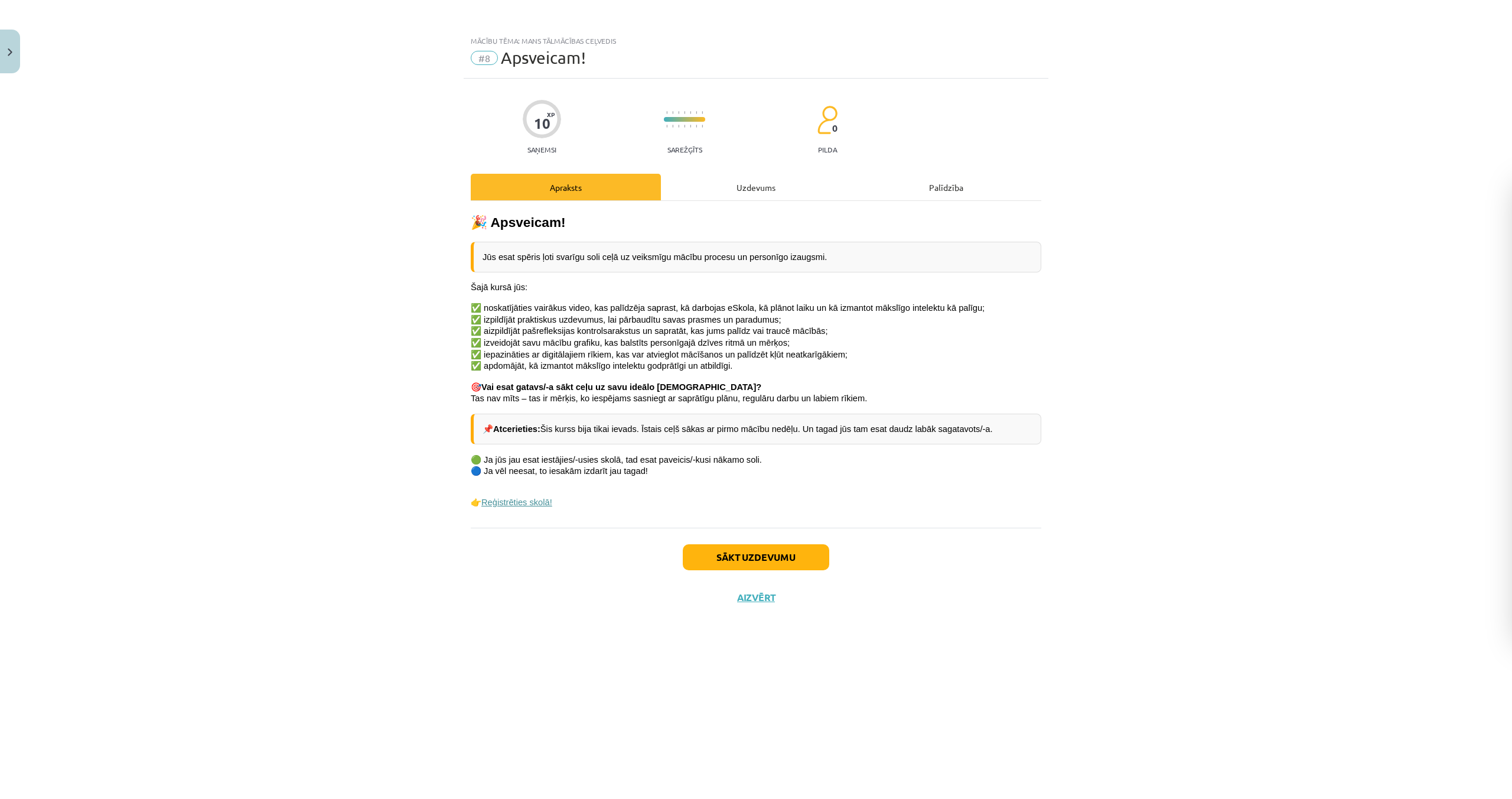
click at [501, 498] on link "Reģistrēties skolā!" at bounding box center [517, 502] width 71 height 9
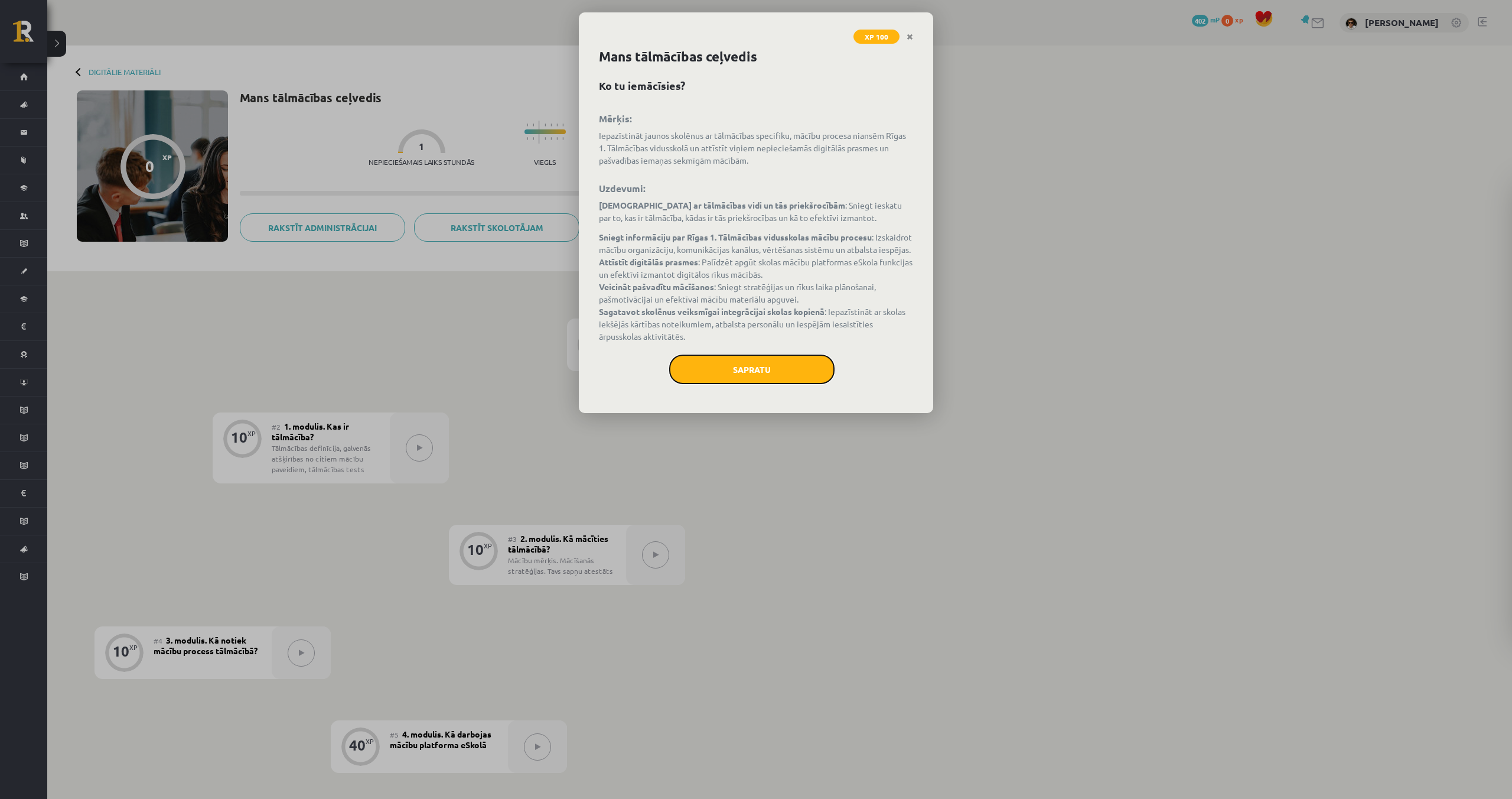
click at [768, 376] on button "Sapratu" at bounding box center [752, 370] width 166 height 30
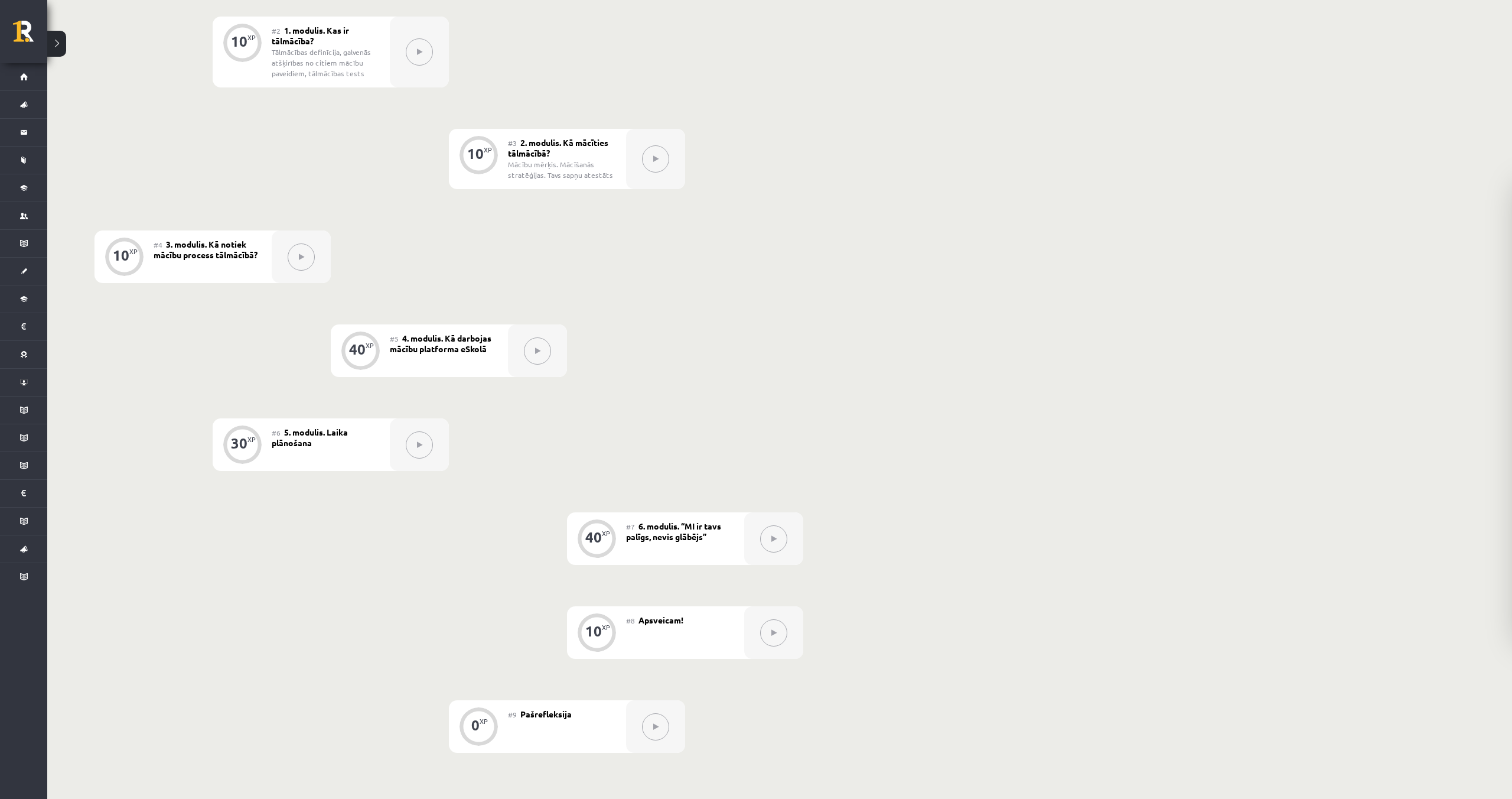
scroll to position [557, 0]
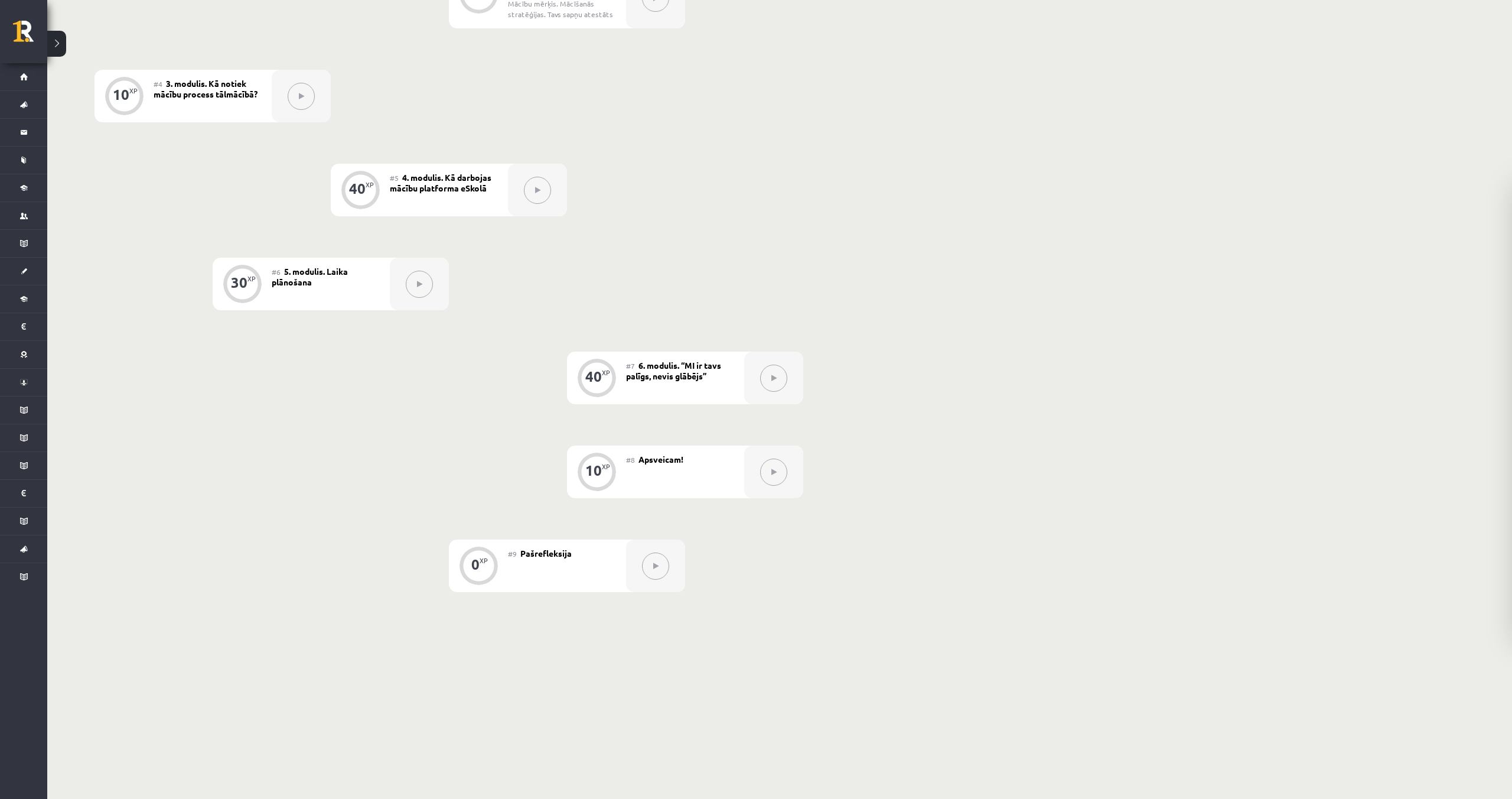
click at [651, 561] on button at bounding box center [655, 566] width 27 height 27
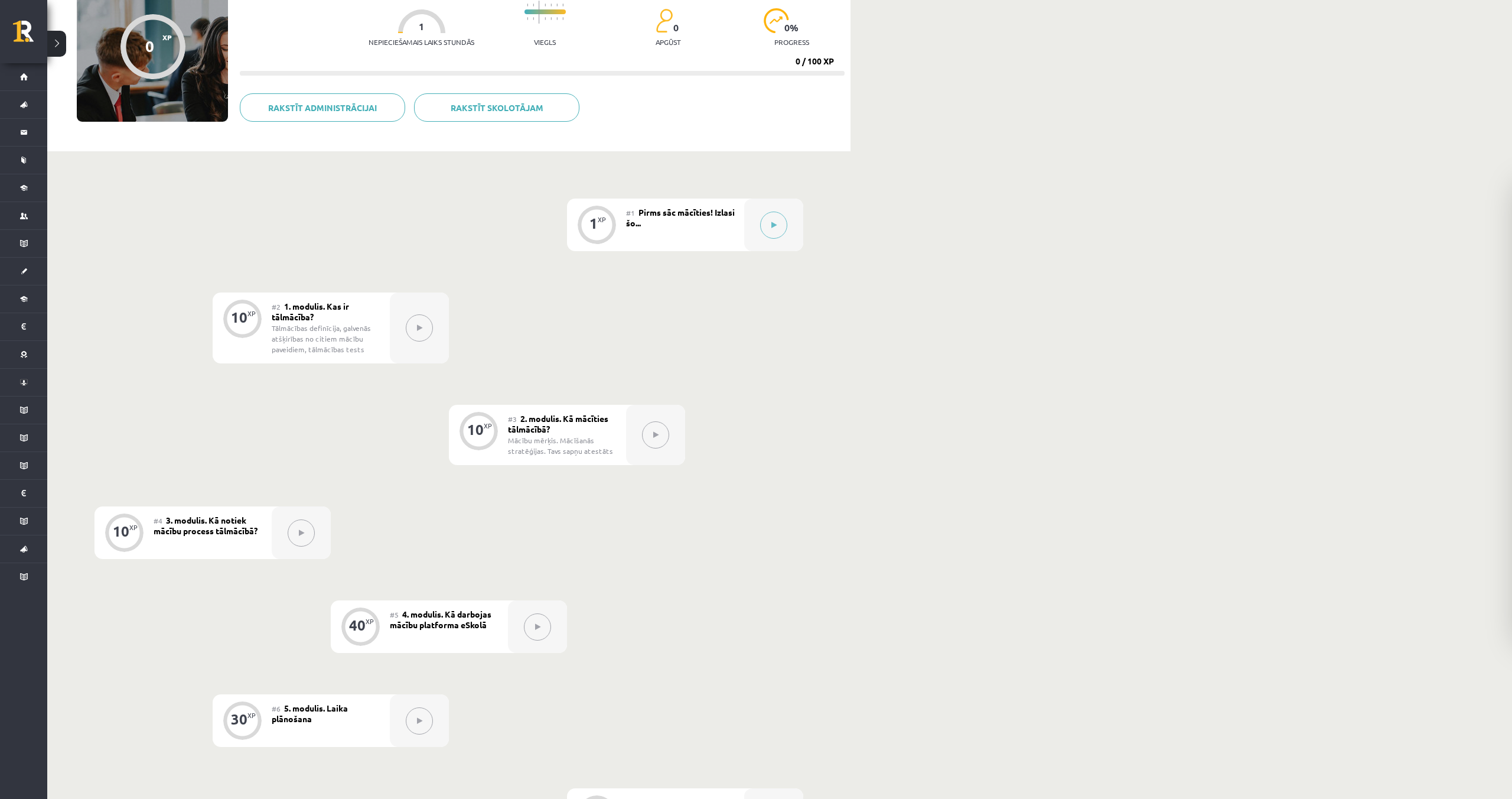
scroll to position [0, 0]
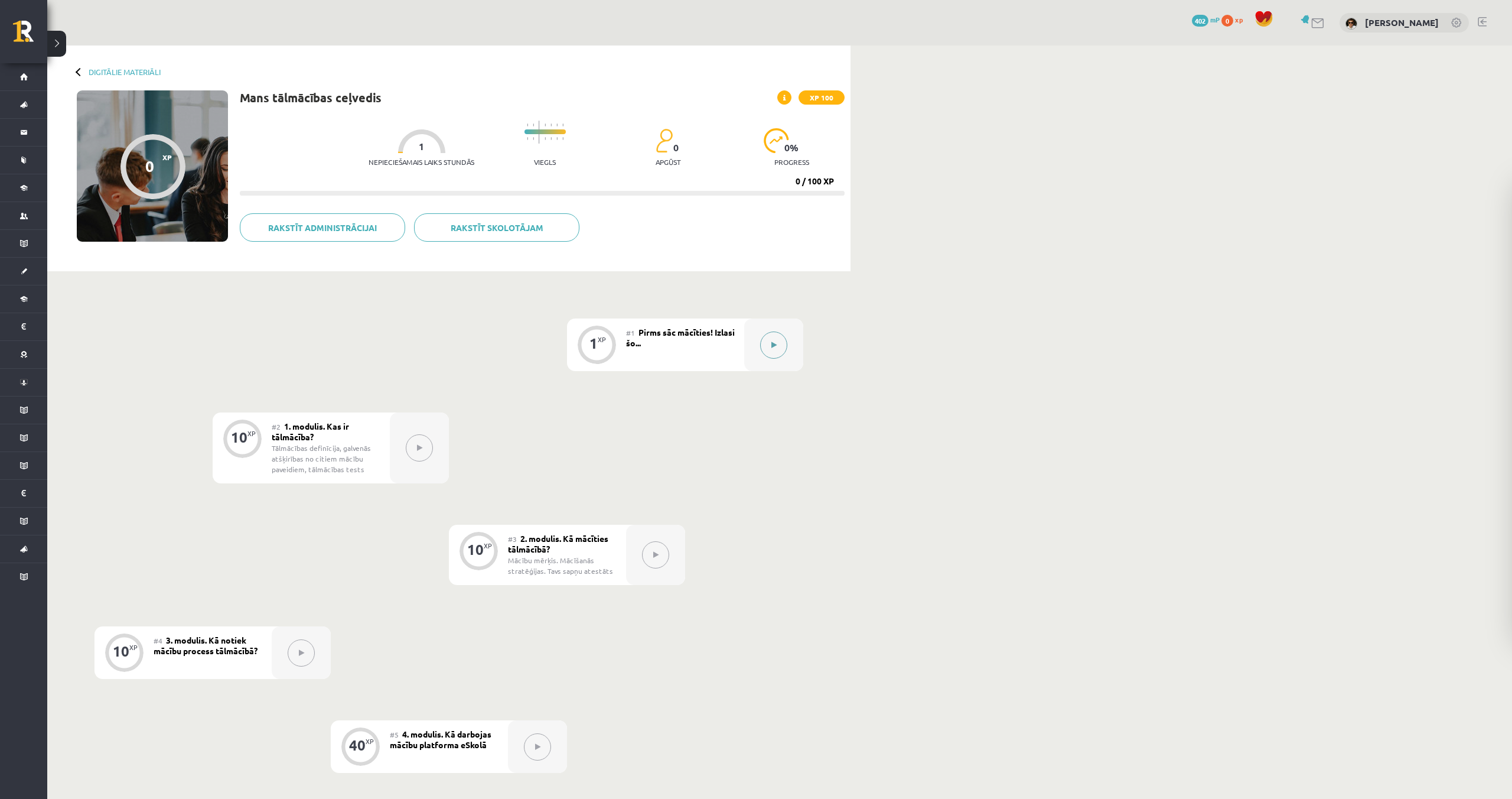
click at [785, 340] on button at bounding box center [773, 344] width 27 height 27
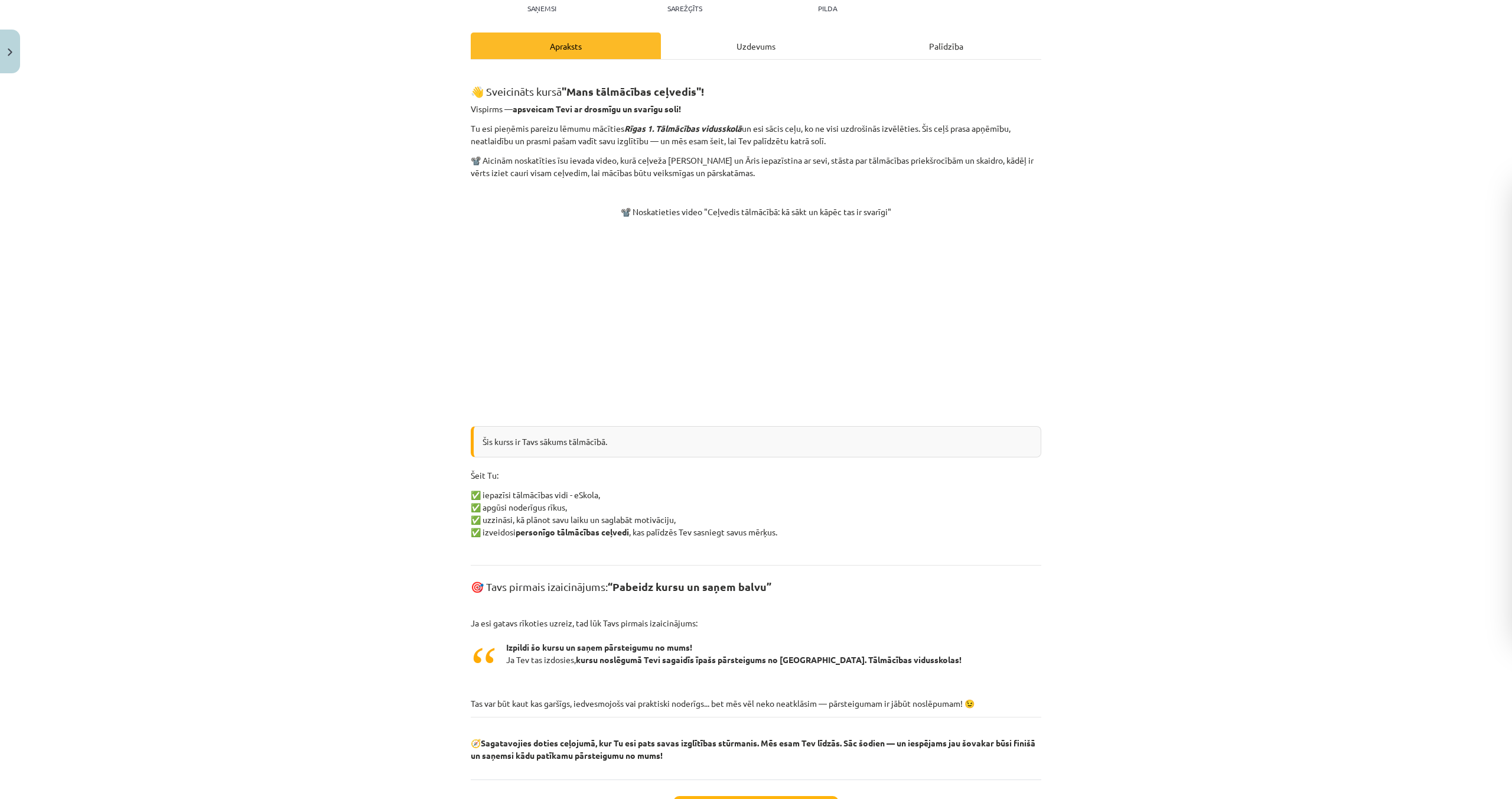
scroll to position [145, 0]
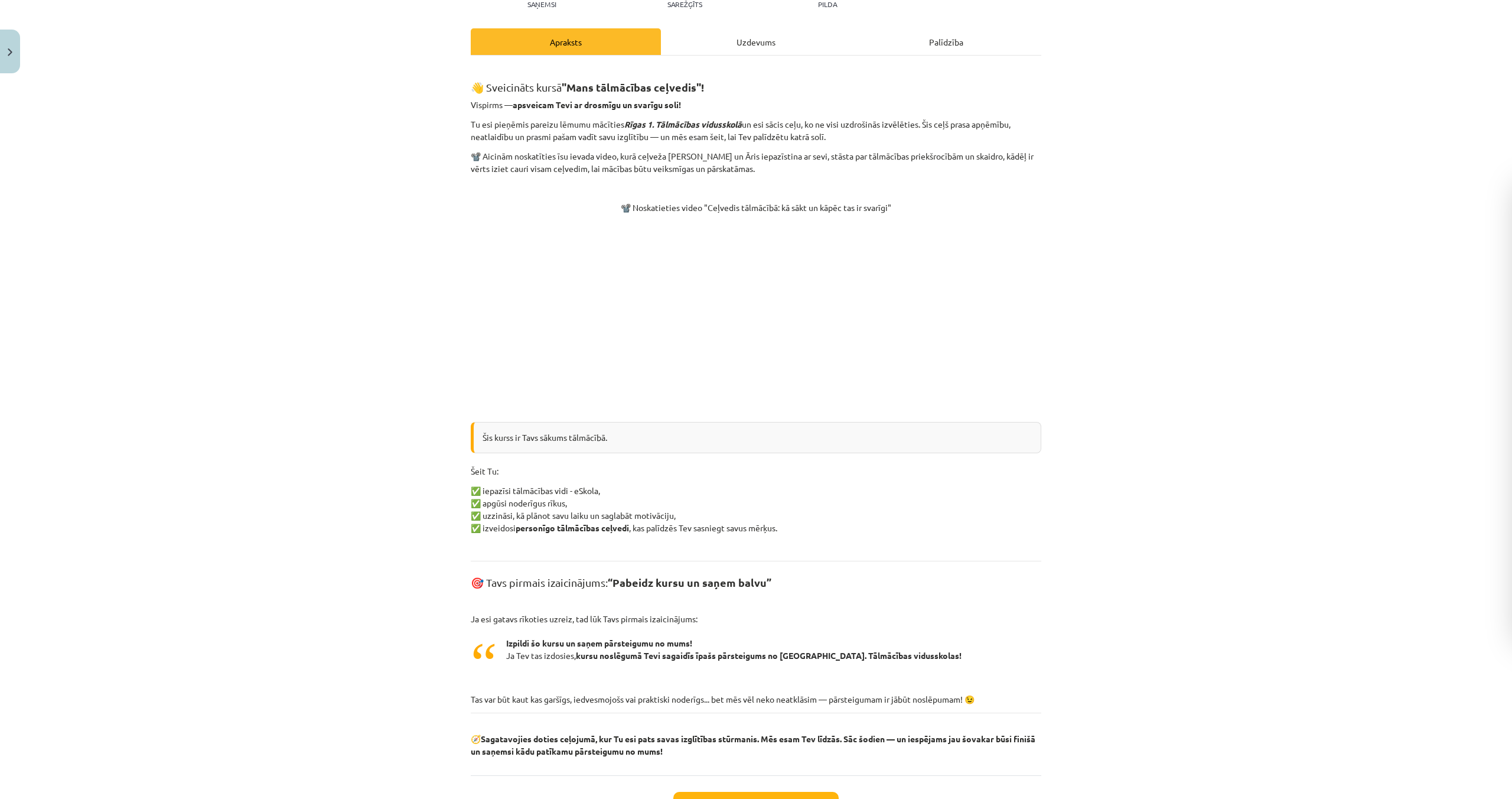
click at [471, 364] on p at bounding box center [756, 315] width 570 height 189
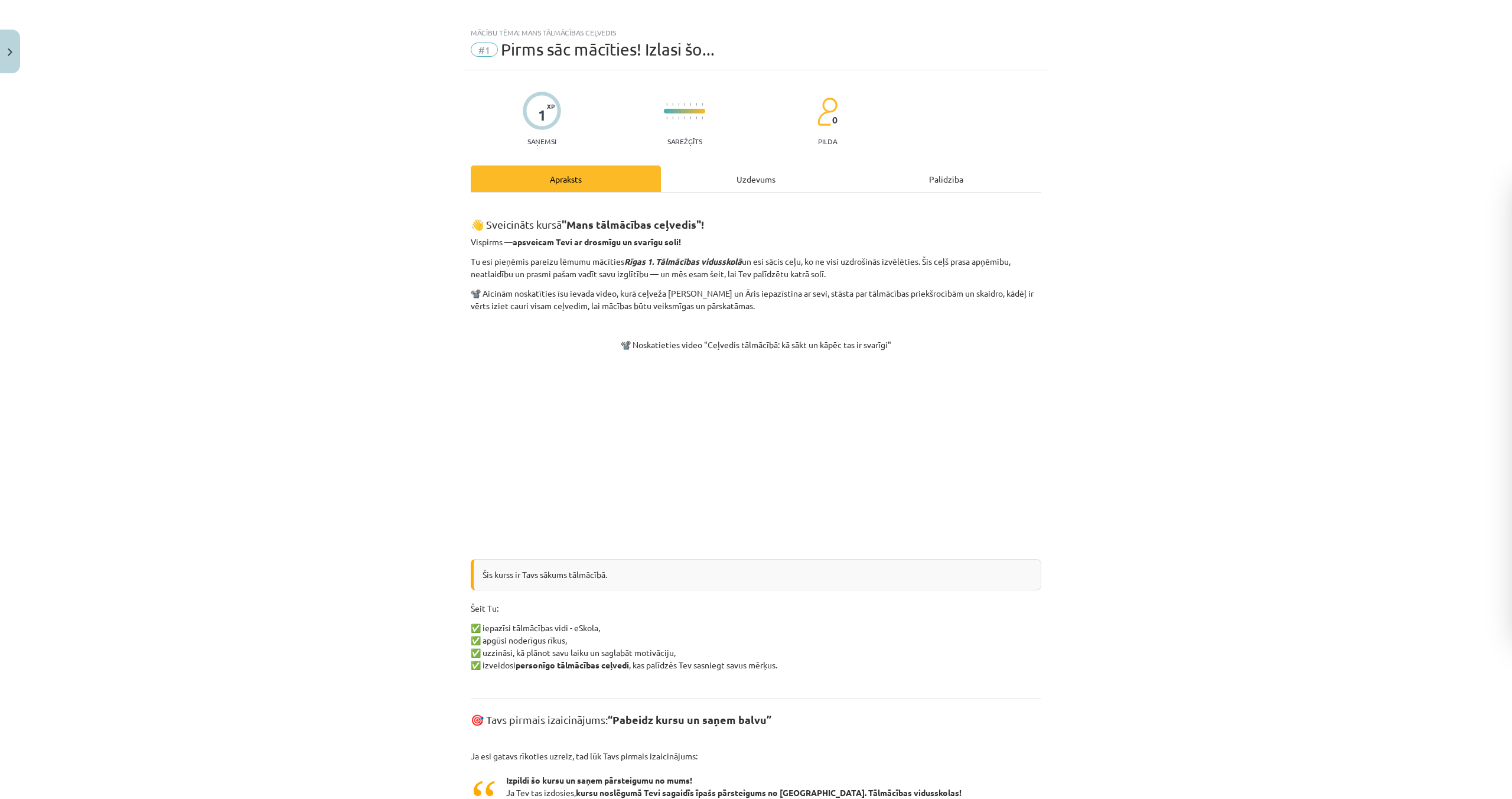
scroll to position [6, 0]
